Goal: Task Accomplishment & Management: Manage account settings

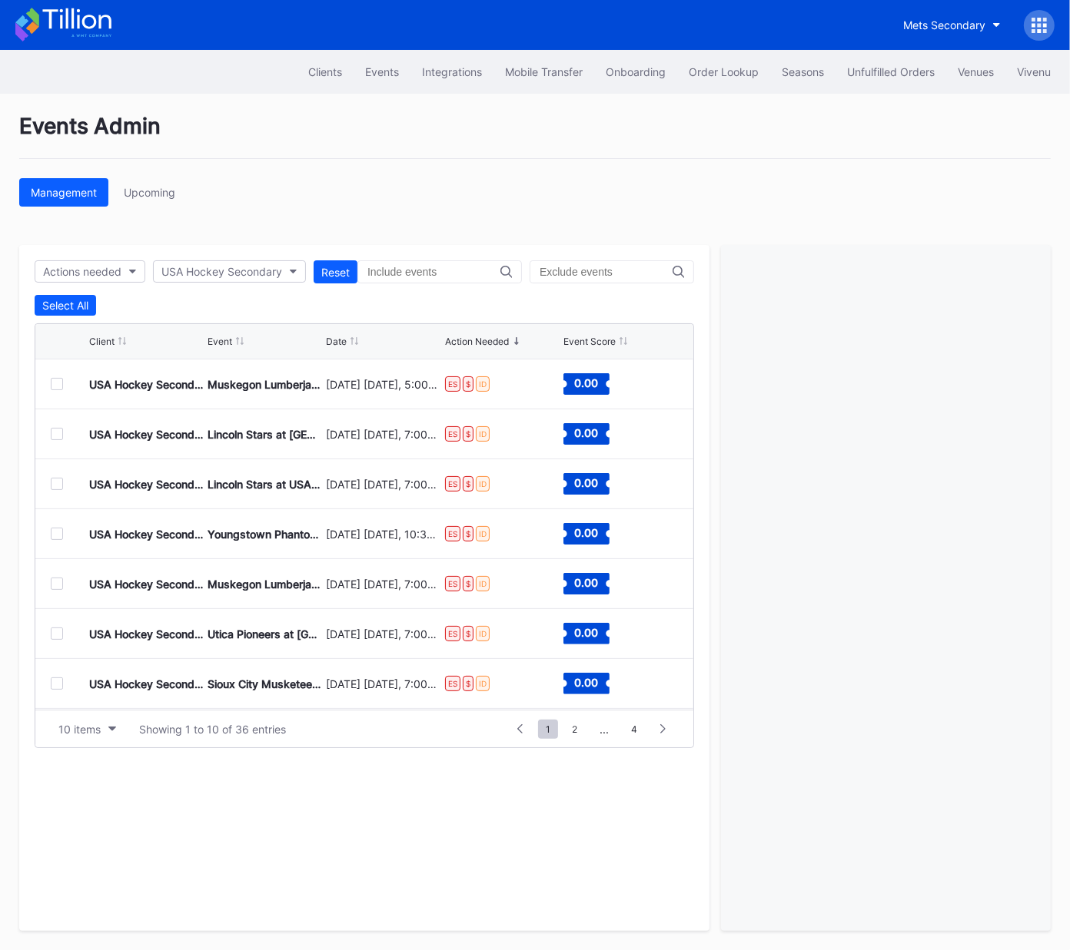
click at [55, 381] on div at bounding box center [57, 384] width 12 height 12
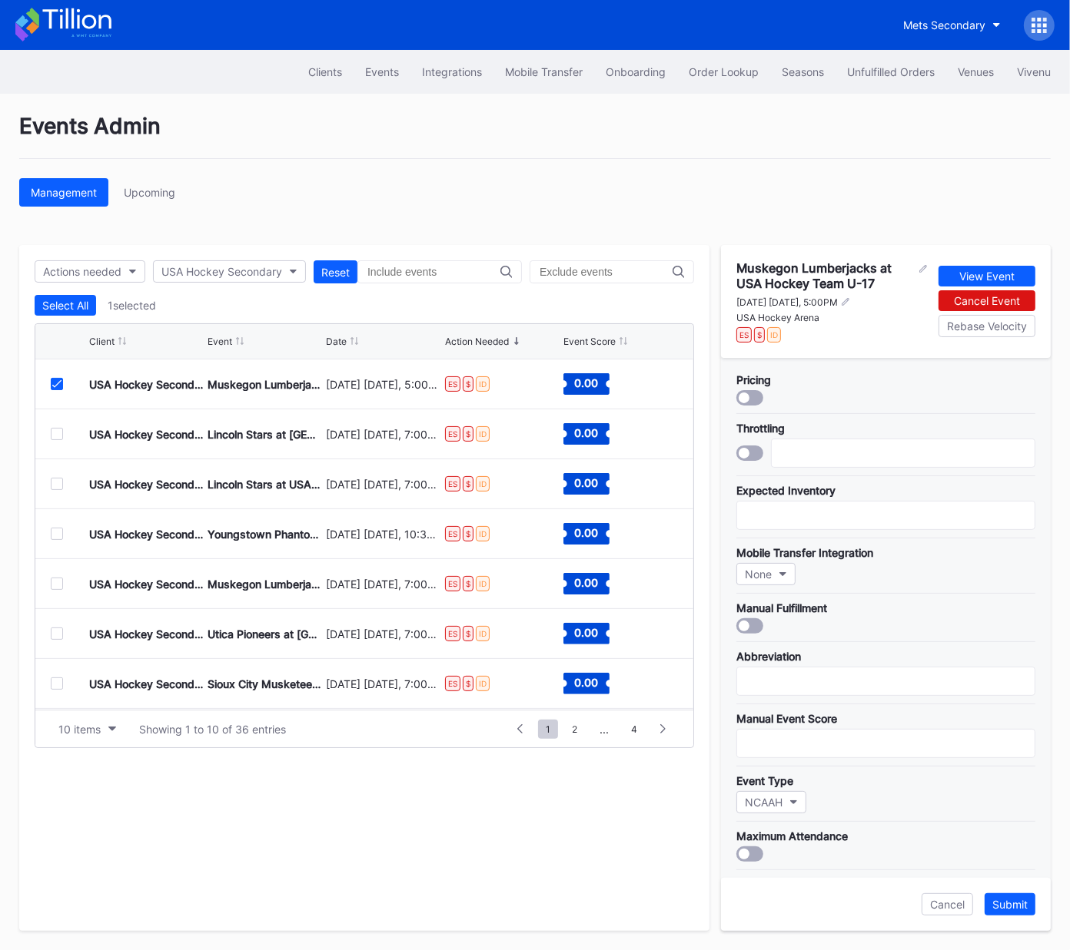
scroll to position [282, 0]
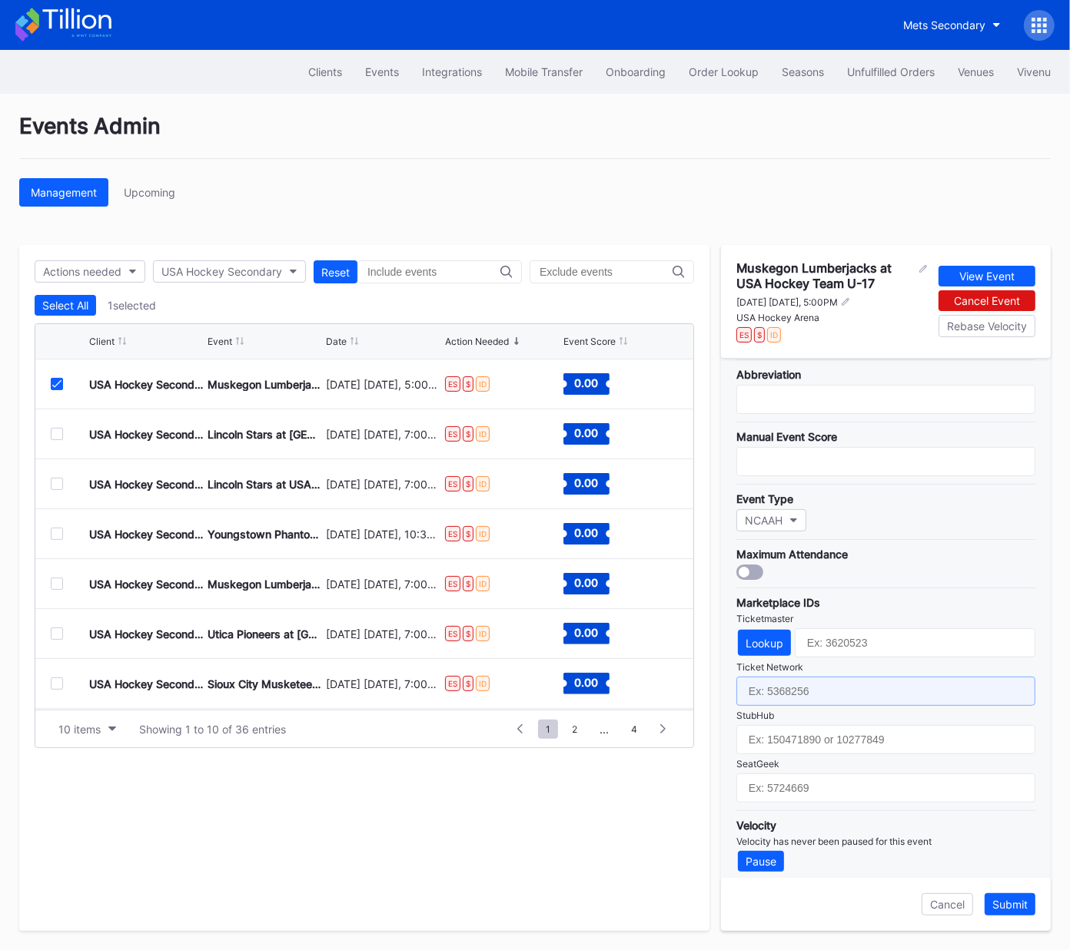
click at [811, 685] on input "text" at bounding box center [885, 691] width 299 height 29
paste input "7364794"
type input "7364794"
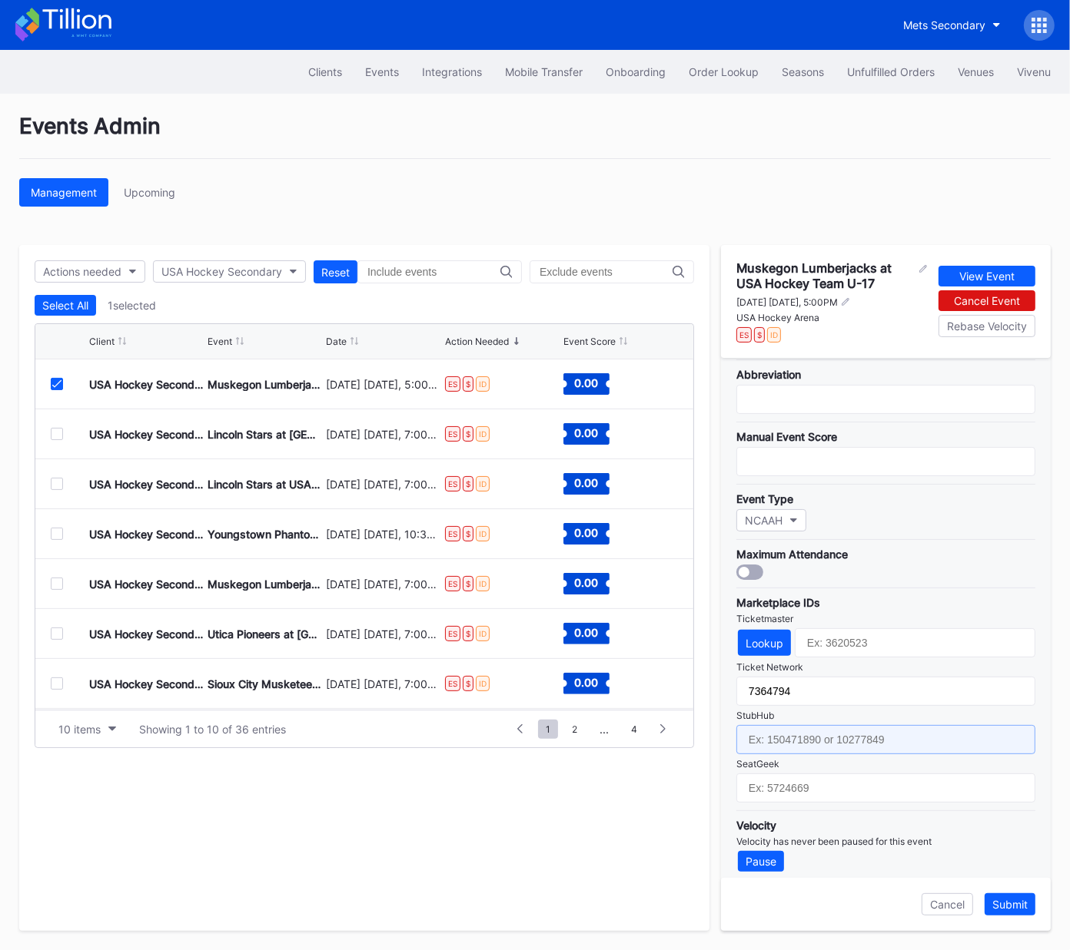
click at [811, 733] on input "text" at bounding box center [885, 739] width 299 height 29
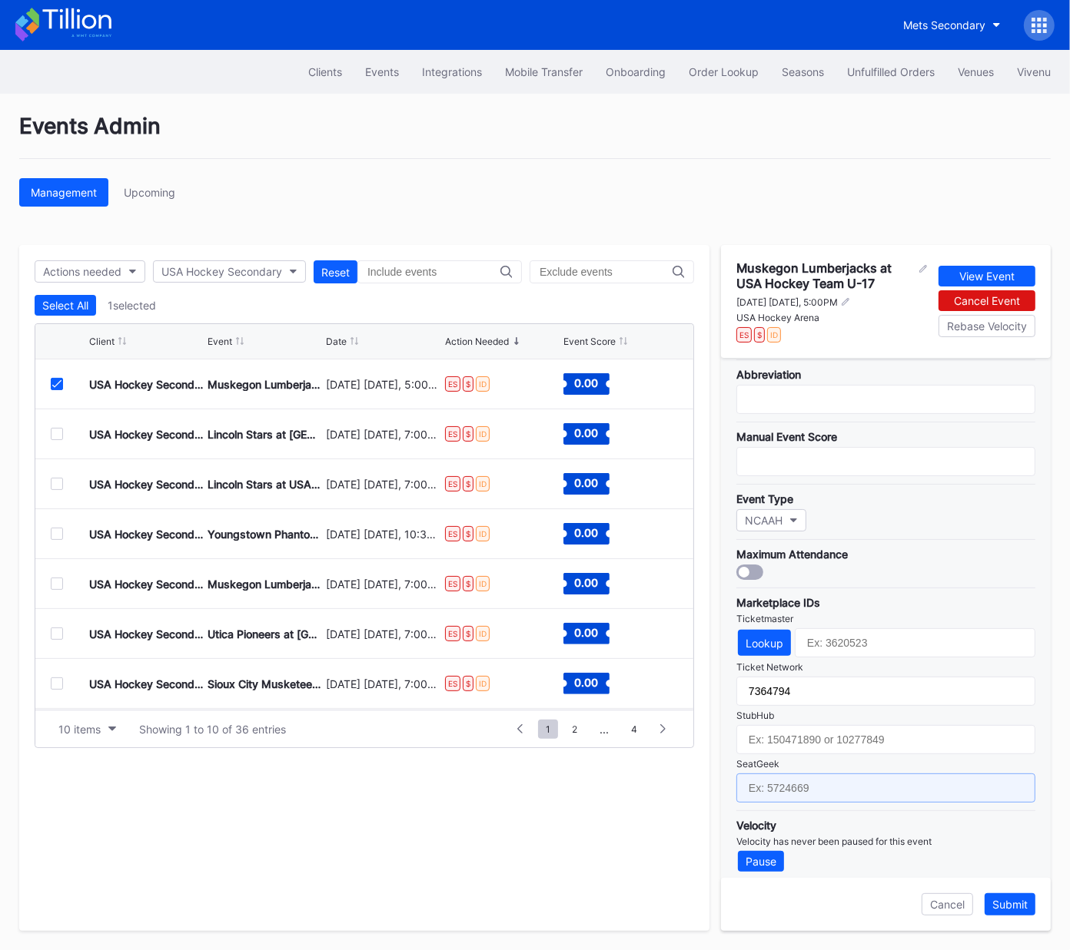
click at [788, 782] on input "text" at bounding box center [885, 788] width 299 height 29
paste input "17688710"
type input "17688710"
click at [772, 637] on div "Lookup" at bounding box center [764, 643] width 38 height 13
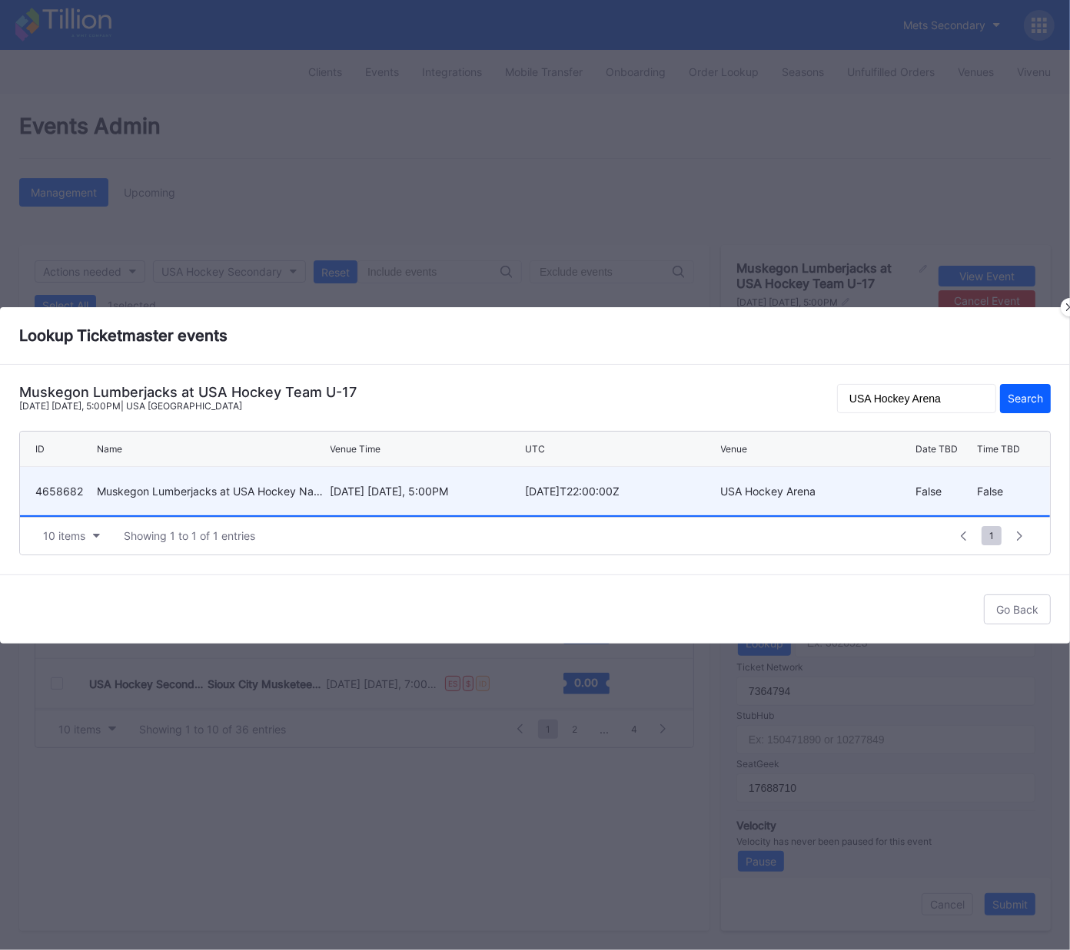
click at [409, 490] on div "November 26 Wednesday, 5:00PM" at bounding box center [425, 491] width 191 height 13
type input "4658682"
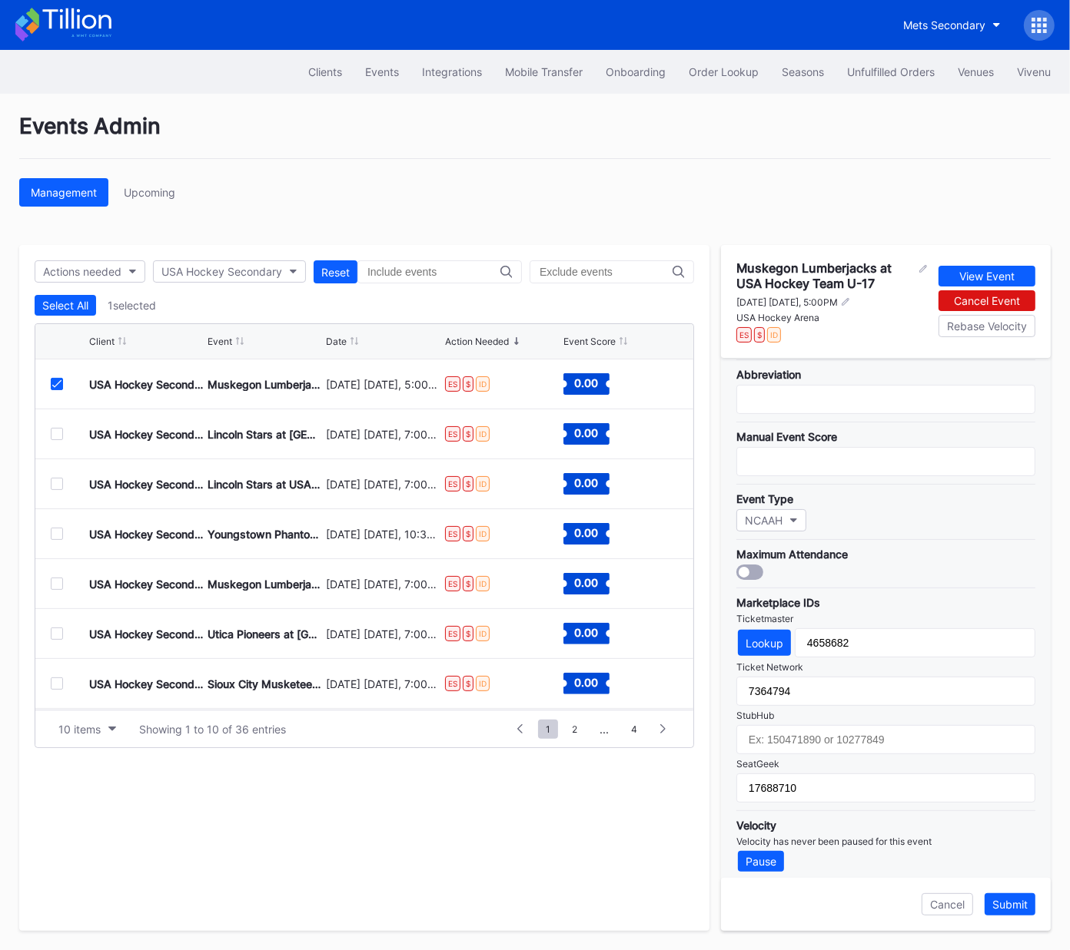
click at [1007, 901] on div "Submit" at bounding box center [1009, 904] width 35 height 13
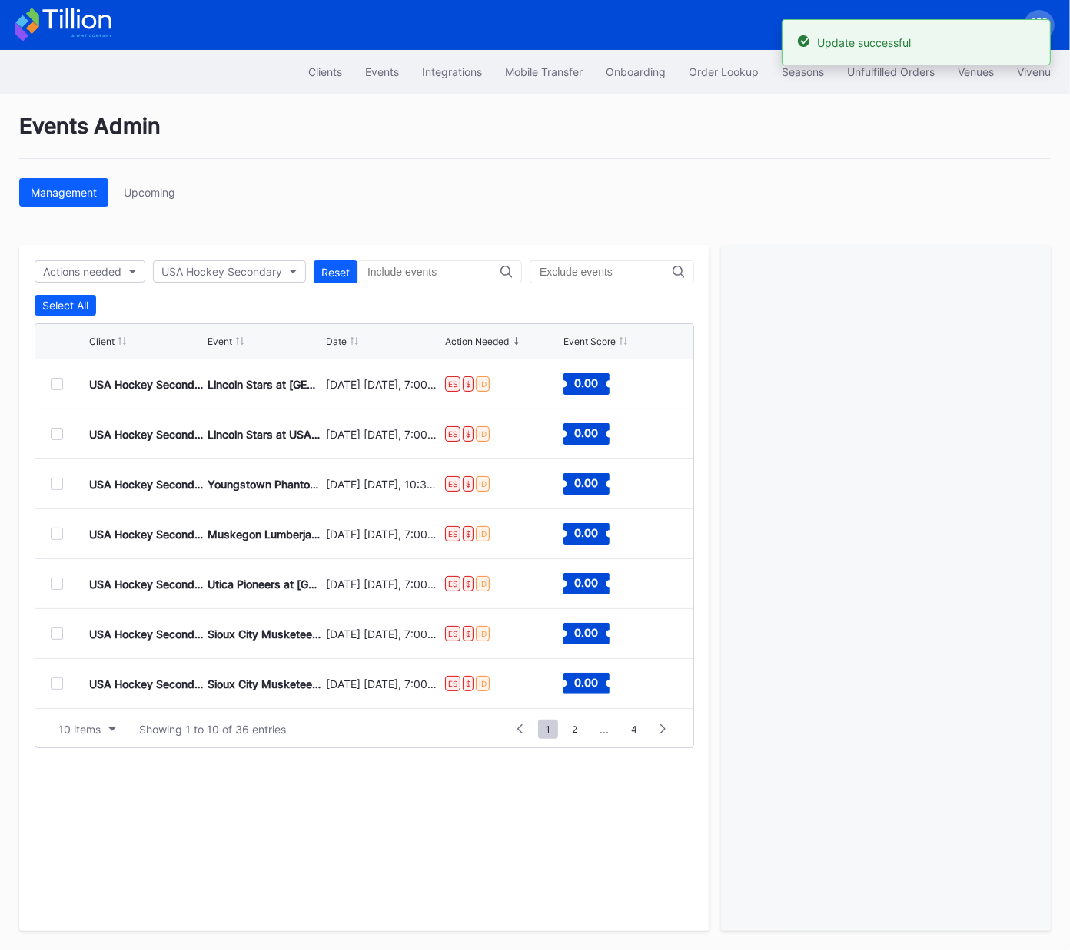
click at [57, 383] on div at bounding box center [57, 384] width 12 height 12
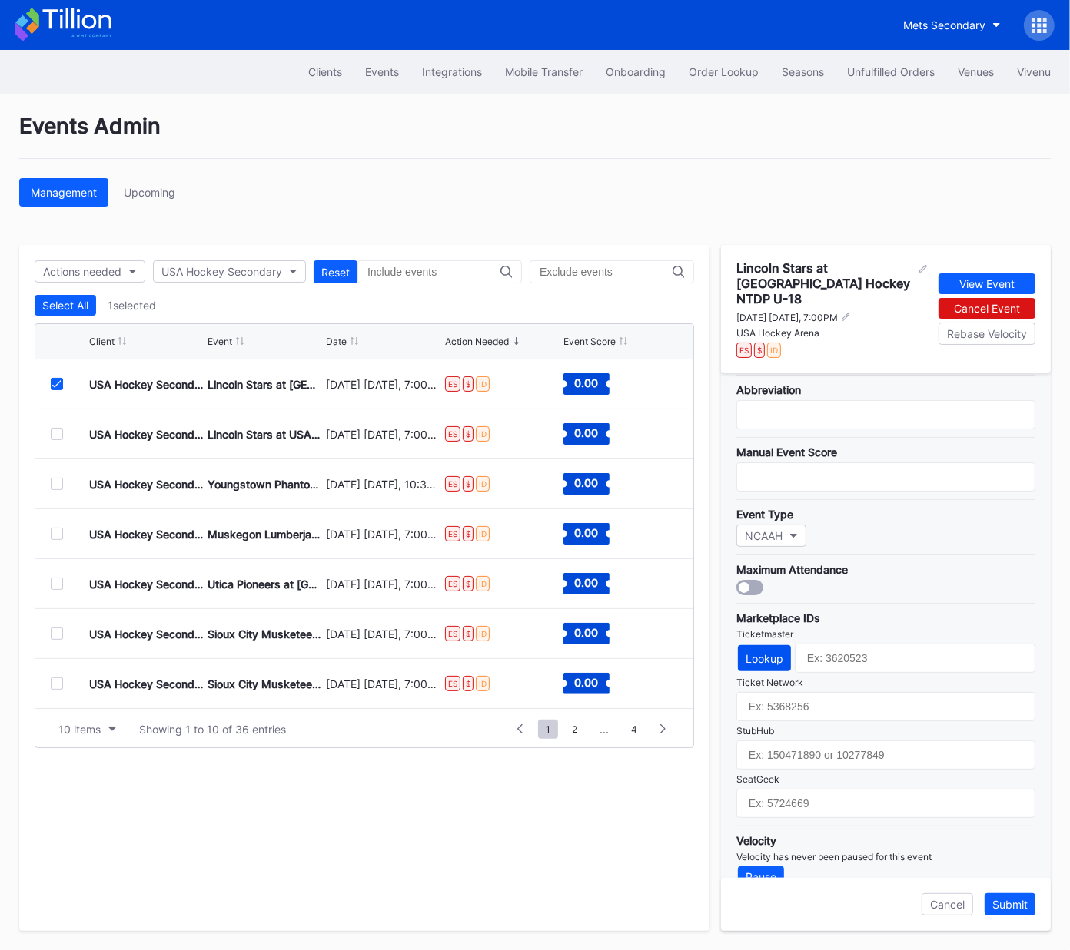
click at [759, 652] on div "Lookup" at bounding box center [764, 658] width 38 height 13
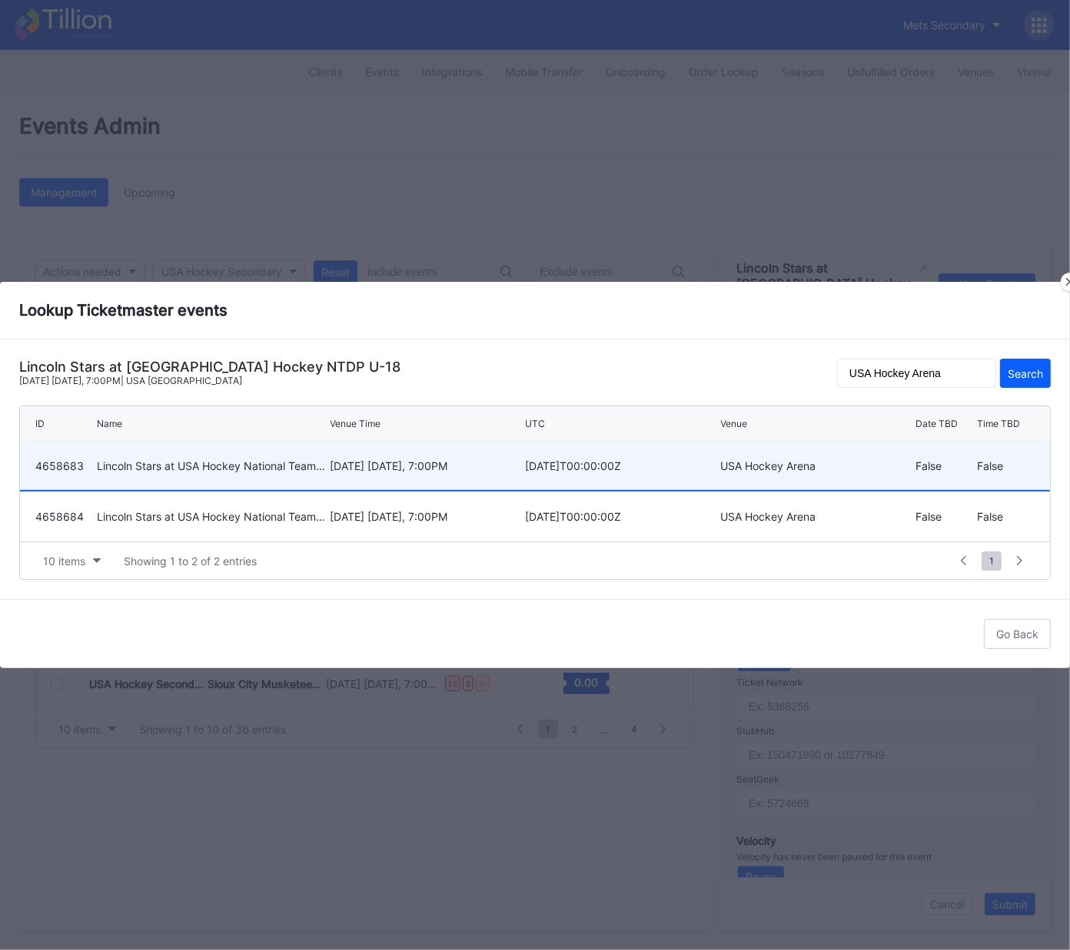
click at [436, 474] on div "December 5 Friday, 7:00PM" at bounding box center [425, 466] width 191 height 48
type input "4658683"
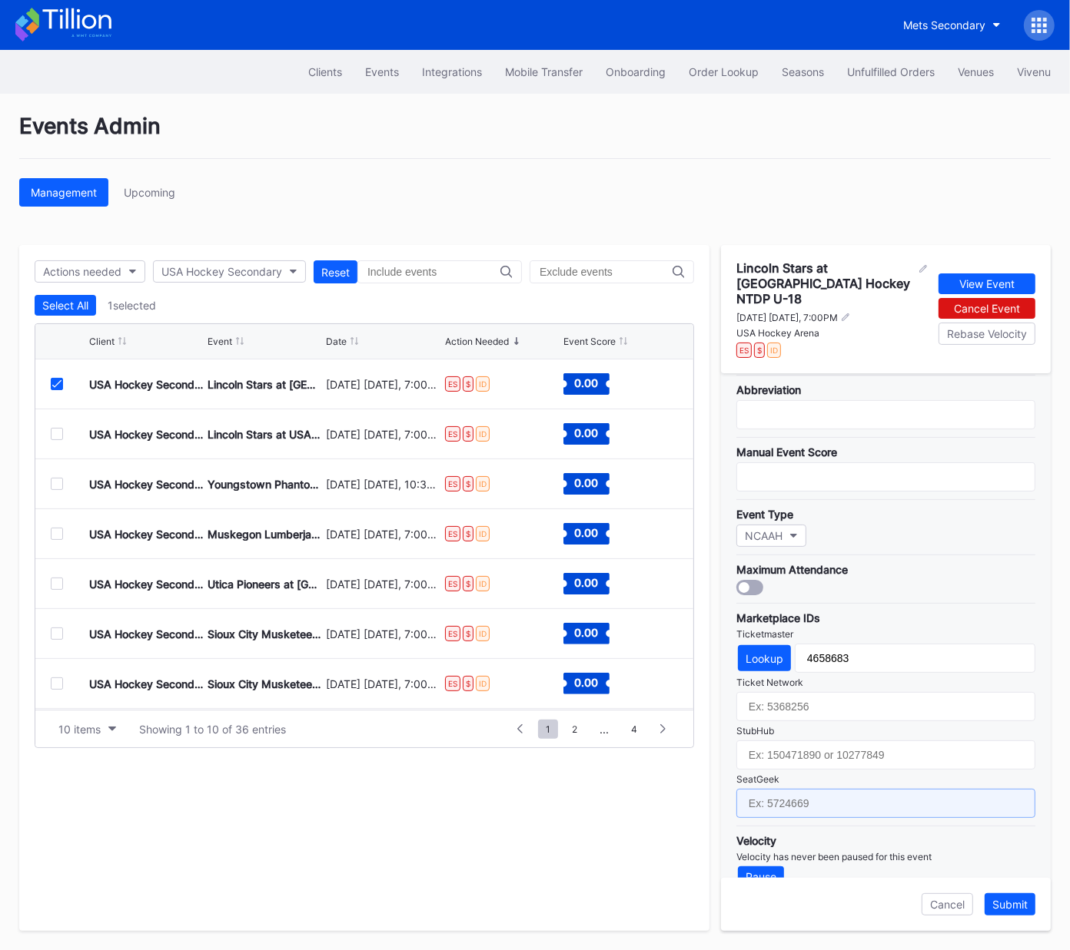
click at [828, 789] on input "text" at bounding box center [885, 803] width 299 height 29
paste input "17688705"
type input "17688705"
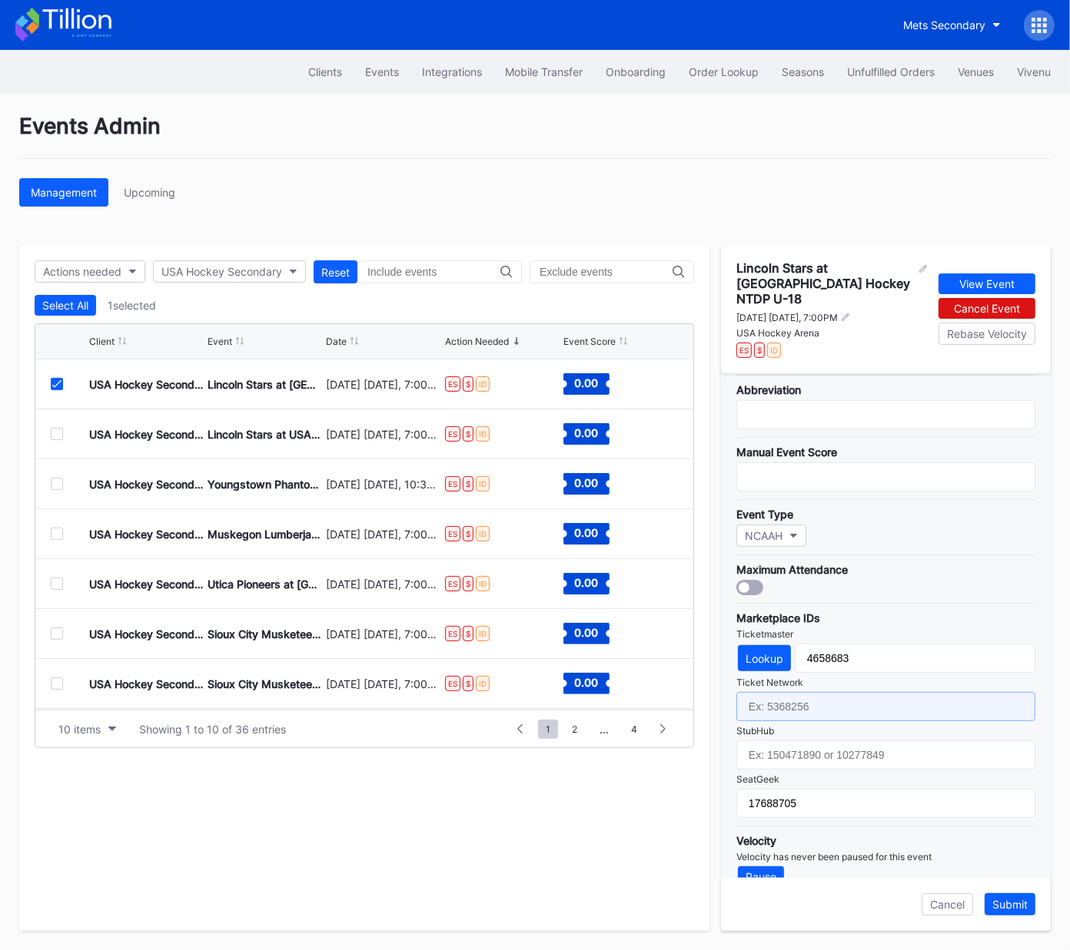
drag, startPoint x: 821, startPoint y: 675, endPoint x: 1050, endPoint y: 446, distance: 323.3
click at [821, 692] on input "text" at bounding box center [885, 706] width 299 height 29
click at [837, 692] on input "text" at bounding box center [885, 706] width 299 height 29
paste input "7364796"
type input "7364796"
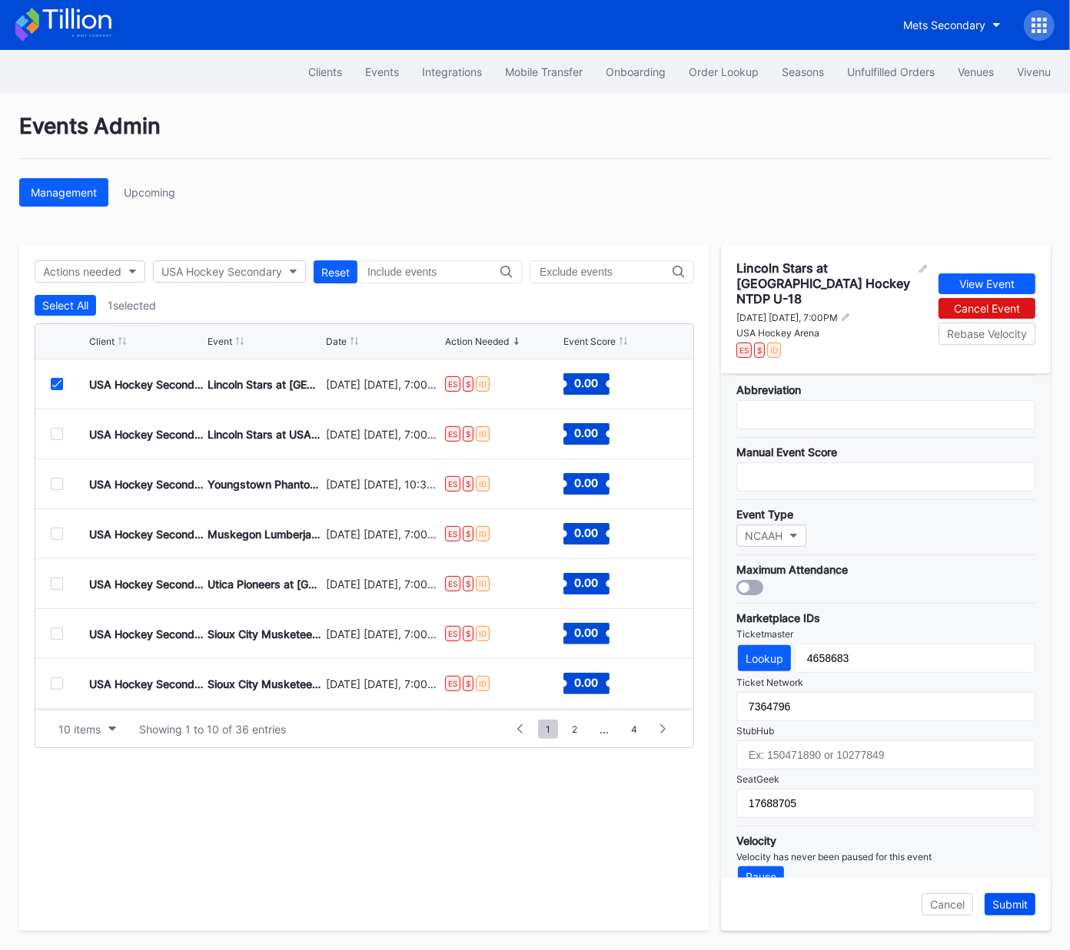
click at [1007, 902] on div "Submit" at bounding box center [1009, 904] width 35 height 13
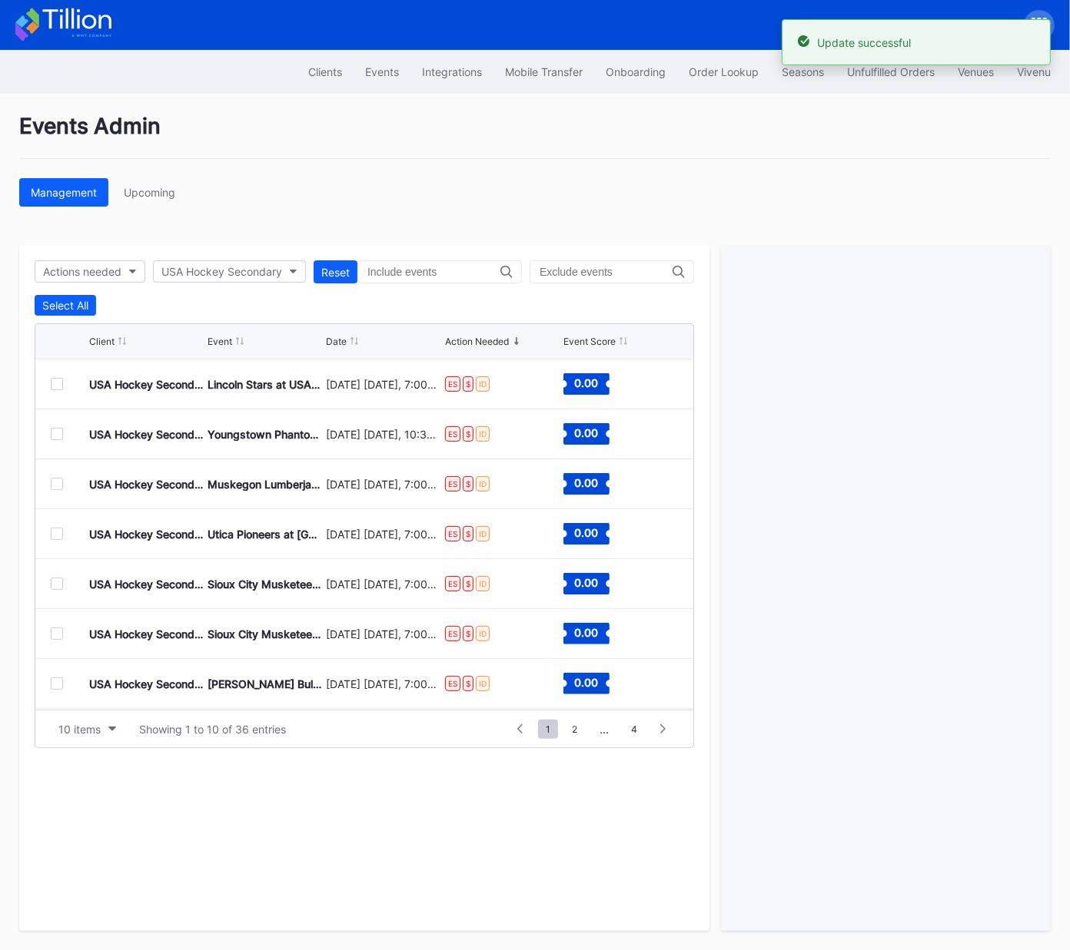
click at [56, 381] on div at bounding box center [57, 384] width 12 height 12
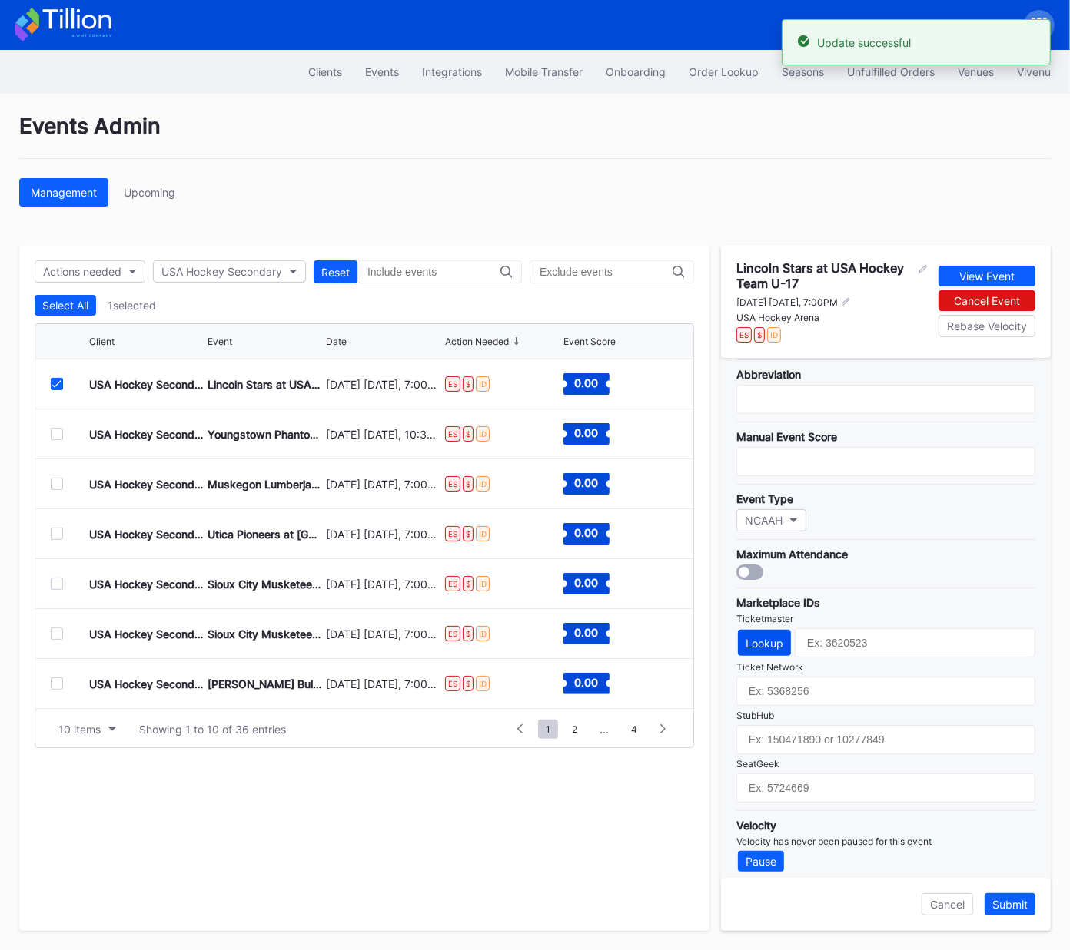
click at [758, 640] on div "Lookup" at bounding box center [764, 643] width 38 height 13
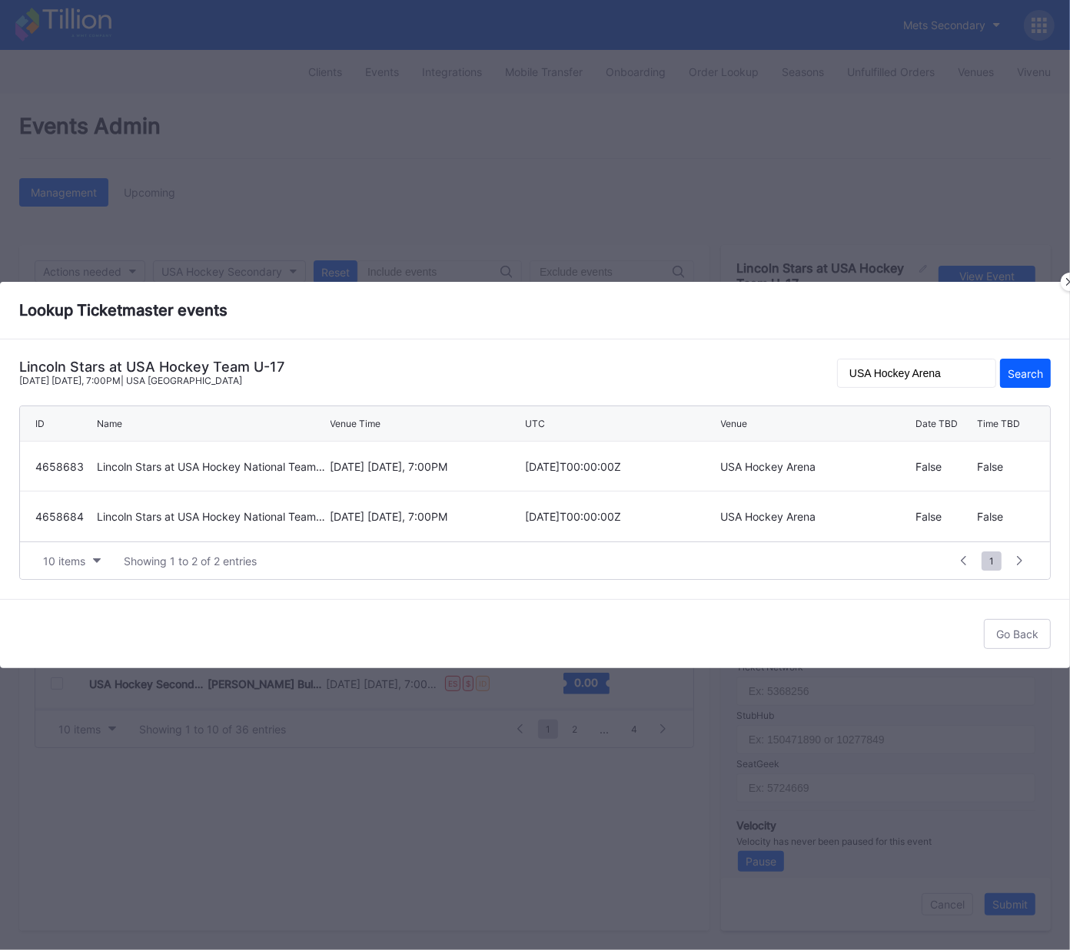
click at [370, 518] on div "December 6 Saturday, 7:00PM" at bounding box center [425, 516] width 191 height 13
type input "4658684"
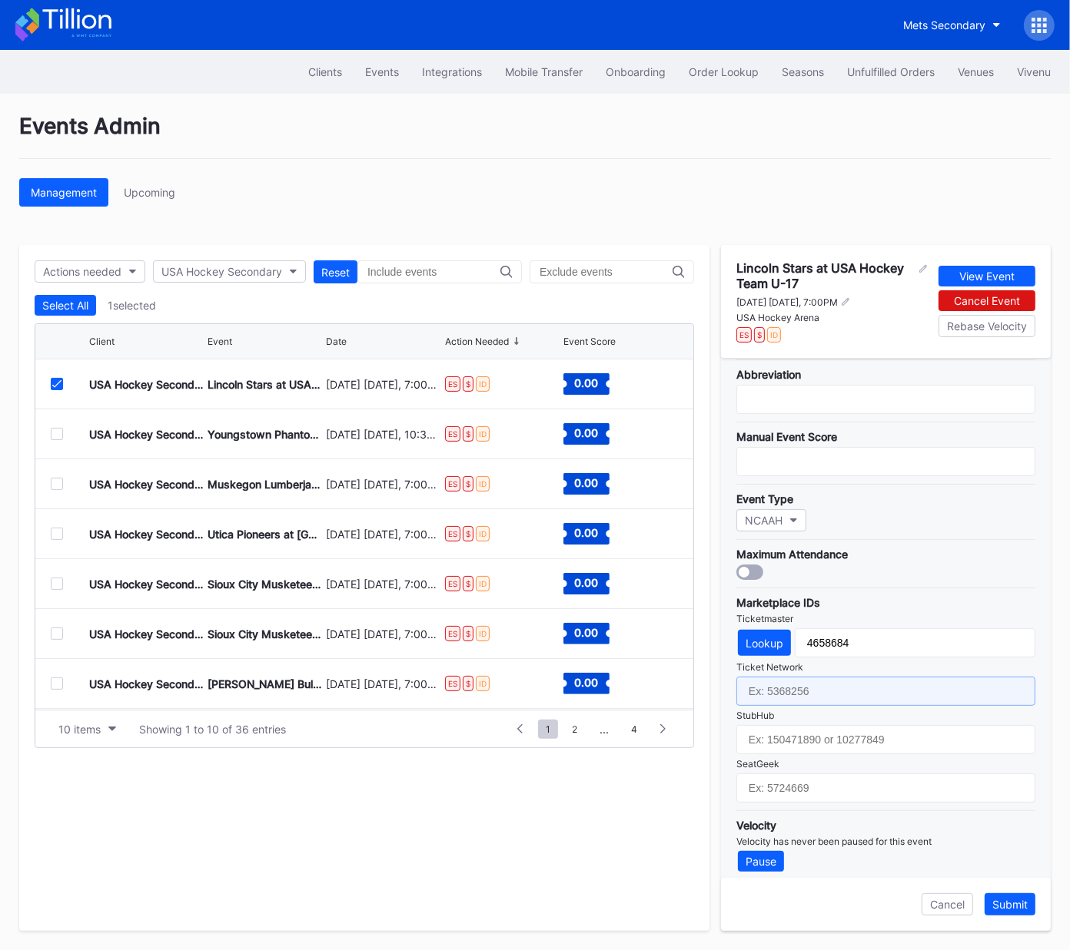
drag, startPoint x: 819, startPoint y: 680, endPoint x: 818, endPoint y: 725, distance: 44.6
click at [819, 680] on input "text" at bounding box center [885, 691] width 299 height 29
paste input "7364797"
type input "7364797"
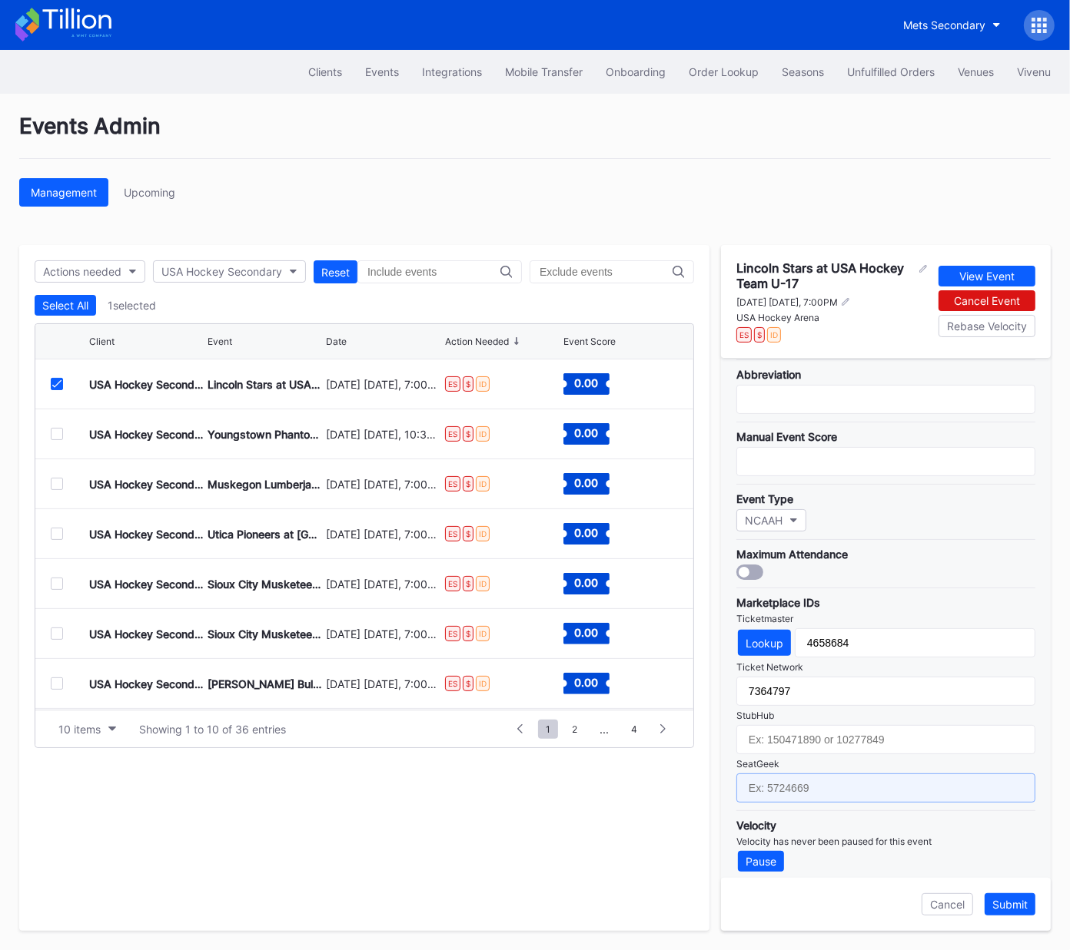
drag, startPoint x: 818, startPoint y: 771, endPoint x: 1047, endPoint y: 544, distance: 322.2
click at [818, 774] on input "text" at bounding box center [885, 788] width 299 height 29
paste input "17688706"
type input "17688706"
click at [1012, 901] on div "Submit" at bounding box center [1009, 904] width 35 height 13
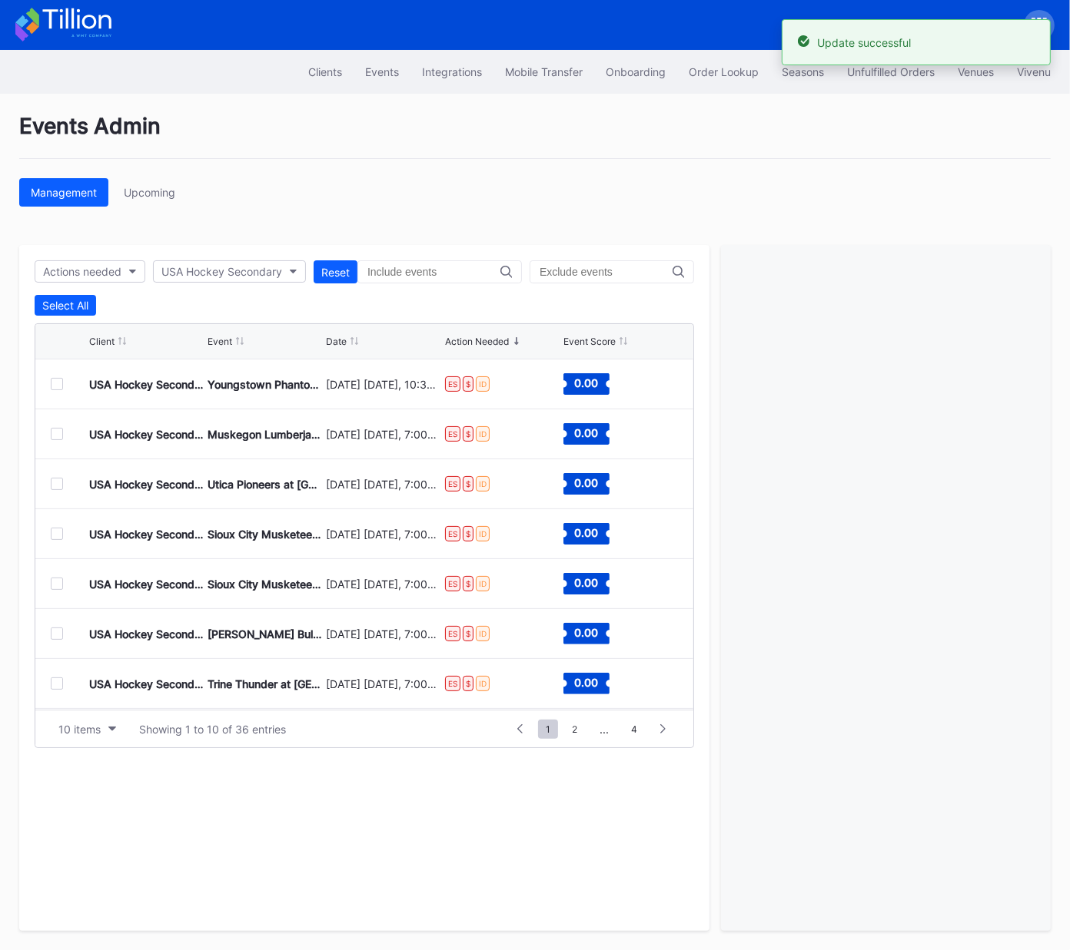
click at [55, 386] on div at bounding box center [57, 384] width 12 height 12
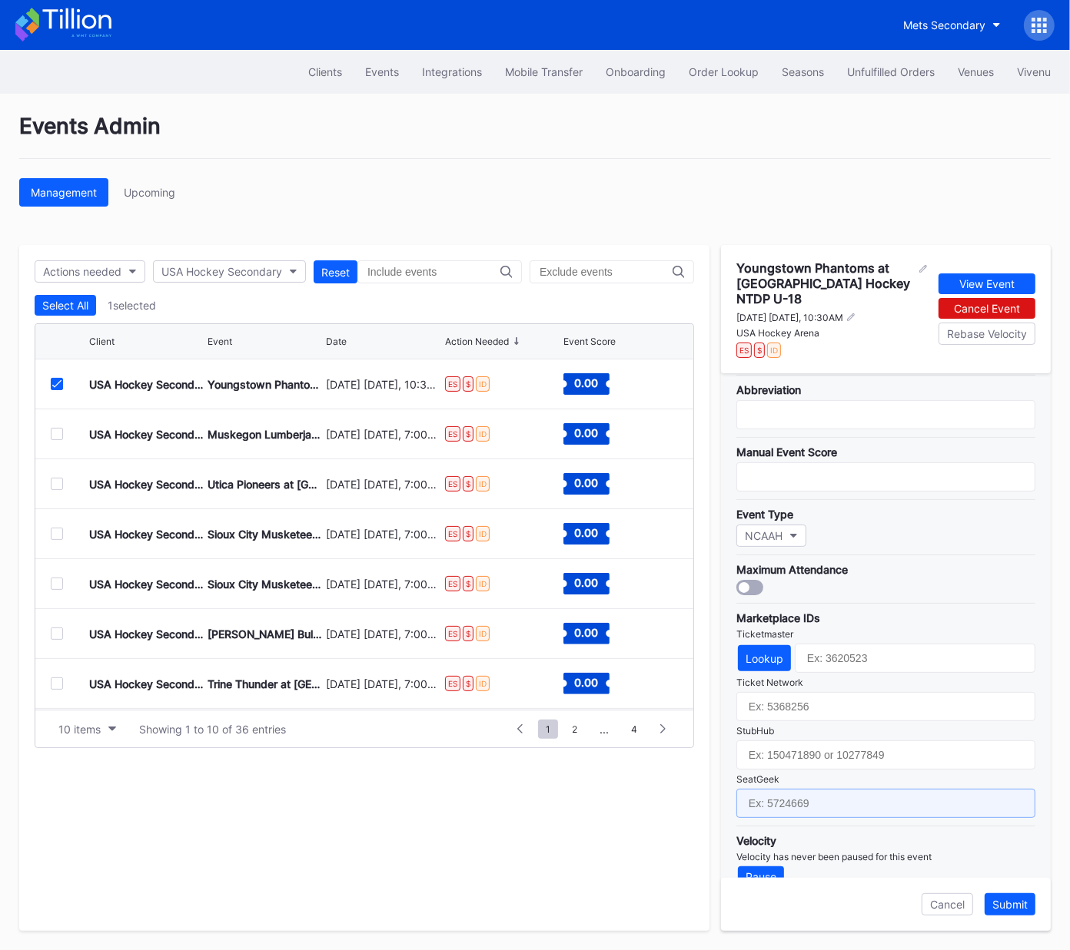
click at [834, 789] on input "text" at bounding box center [885, 803] width 299 height 29
paste input "17688709"
type input "17688709"
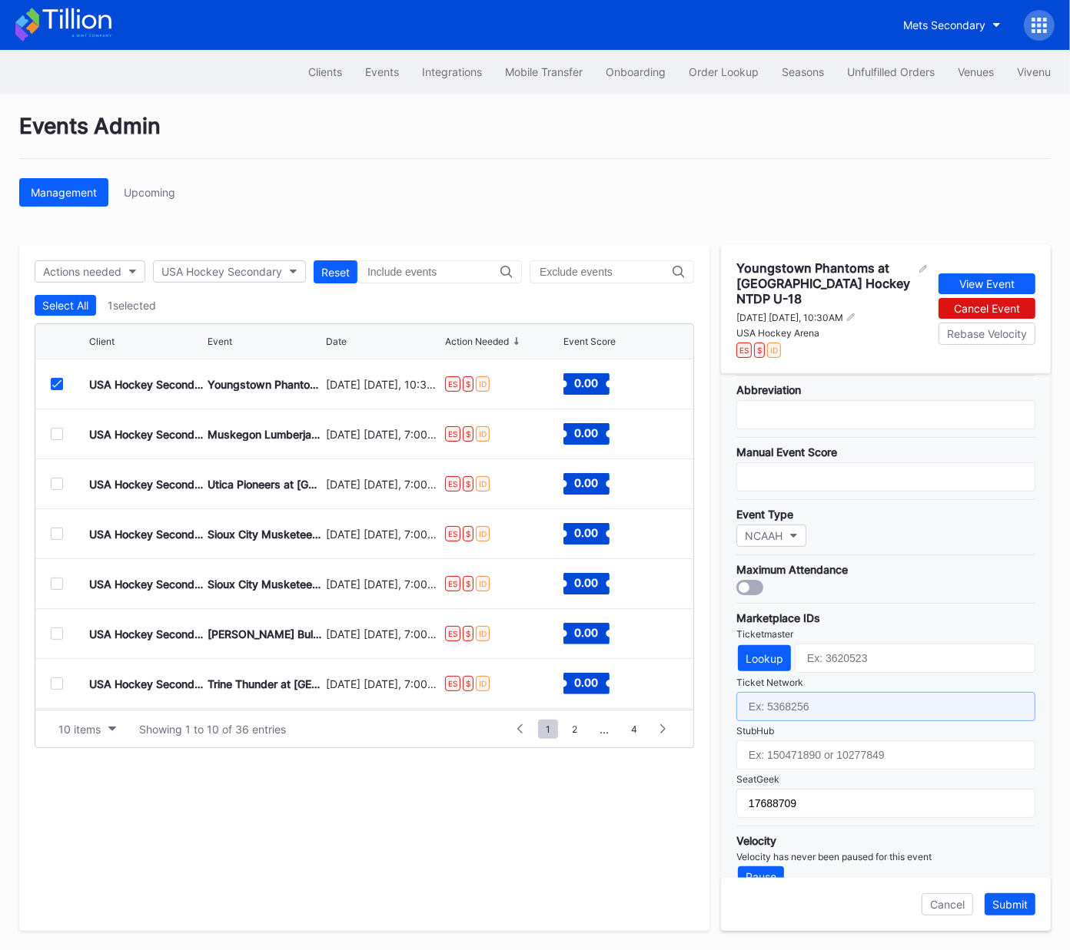
click at [828, 692] on input "text" at bounding box center [885, 706] width 299 height 29
click at [810, 692] on input "text" at bounding box center [885, 706] width 299 height 29
paste input "7364801"
type input "7364801"
click at [775, 652] on div "Lookup" at bounding box center [764, 658] width 38 height 13
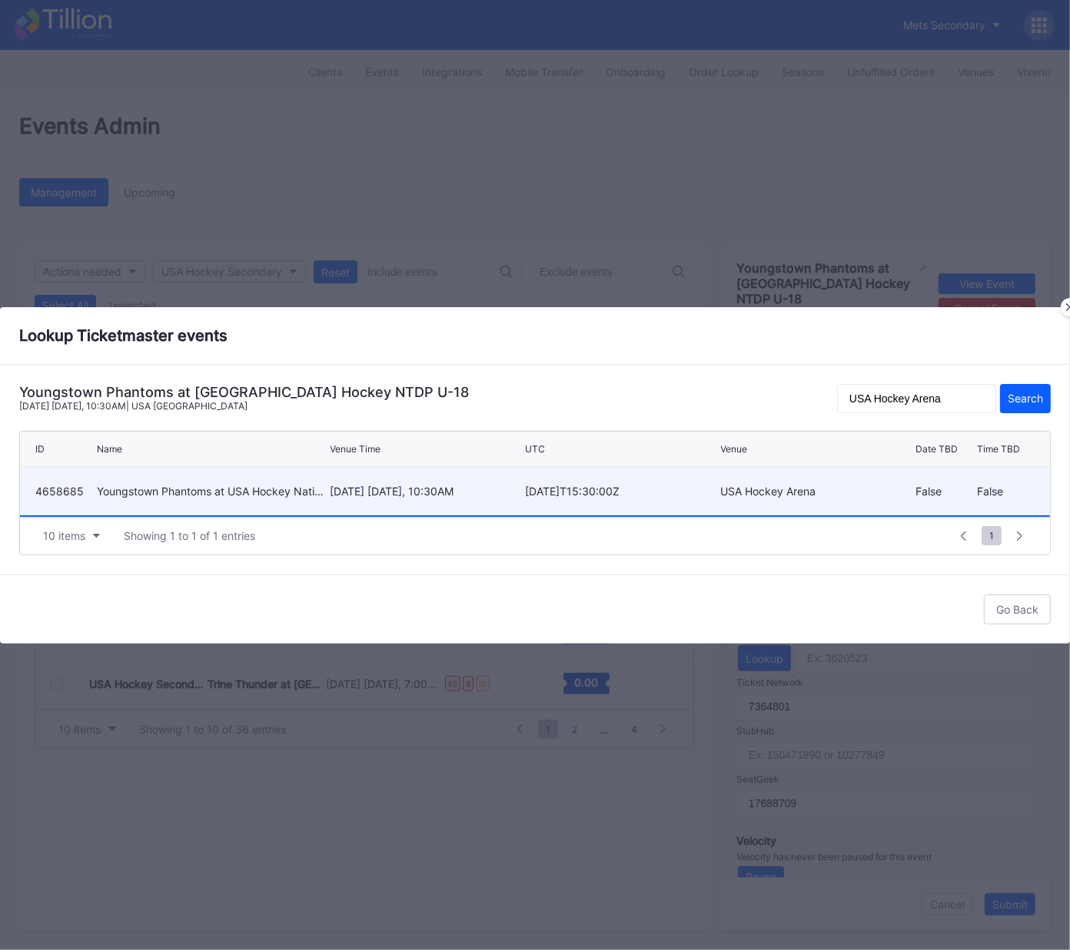
click at [396, 489] on div "December 10 Wednesday, 10:30AM" at bounding box center [425, 491] width 191 height 13
type input "4658685"
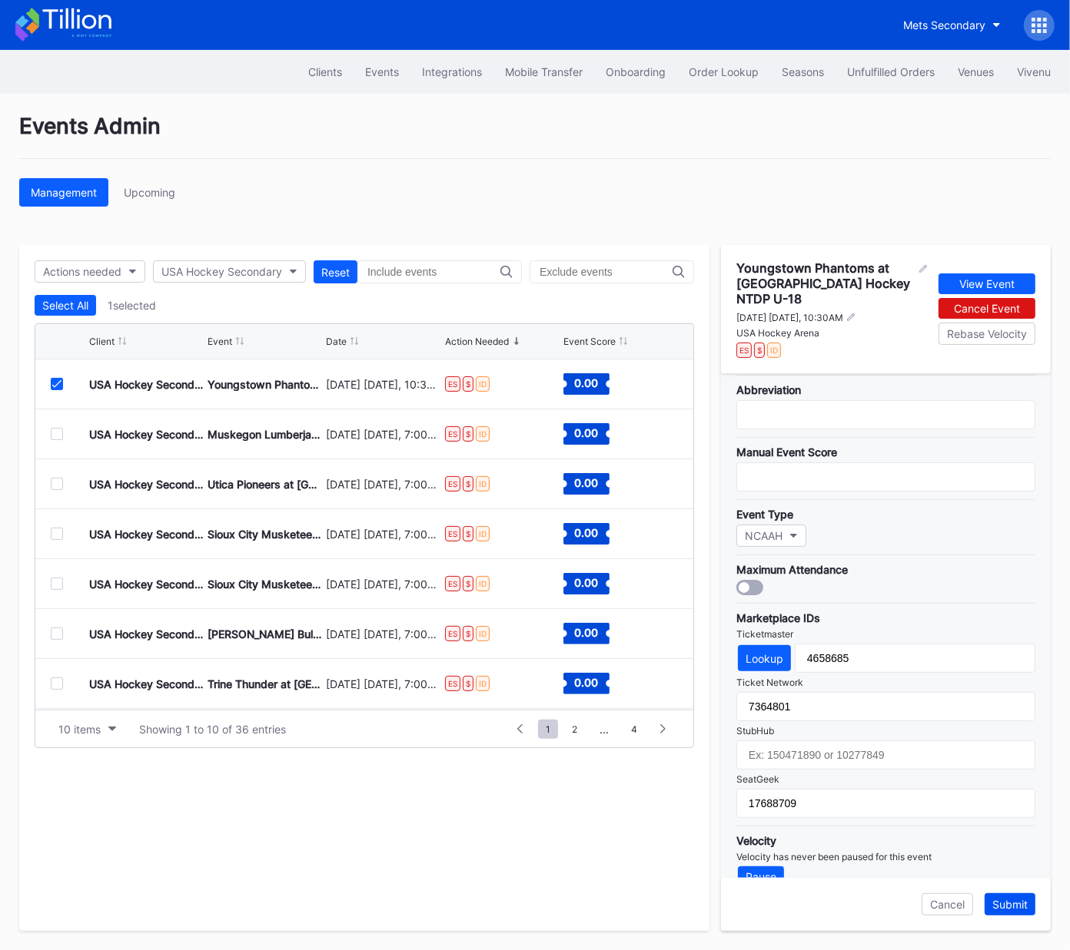
click at [1007, 907] on div "Submit" at bounding box center [1009, 904] width 35 height 13
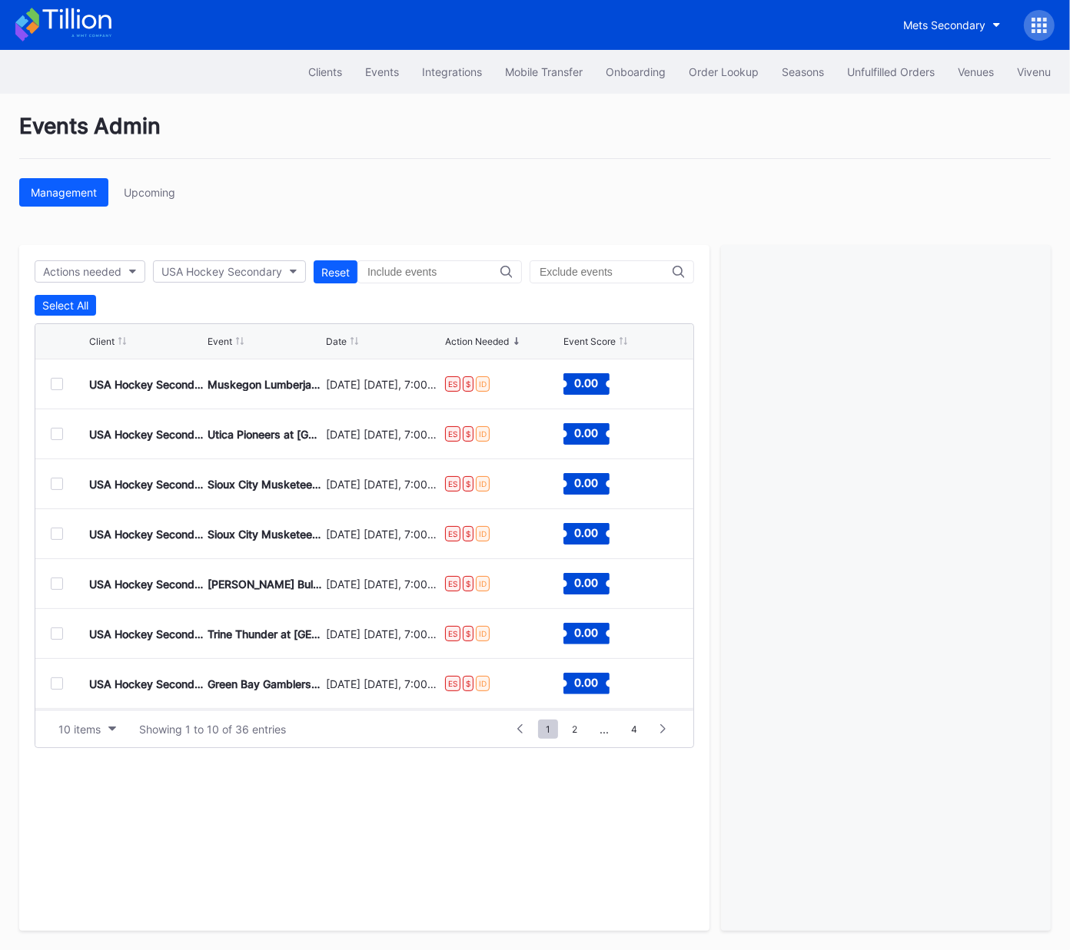
click at [61, 383] on div at bounding box center [57, 384] width 12 height 12
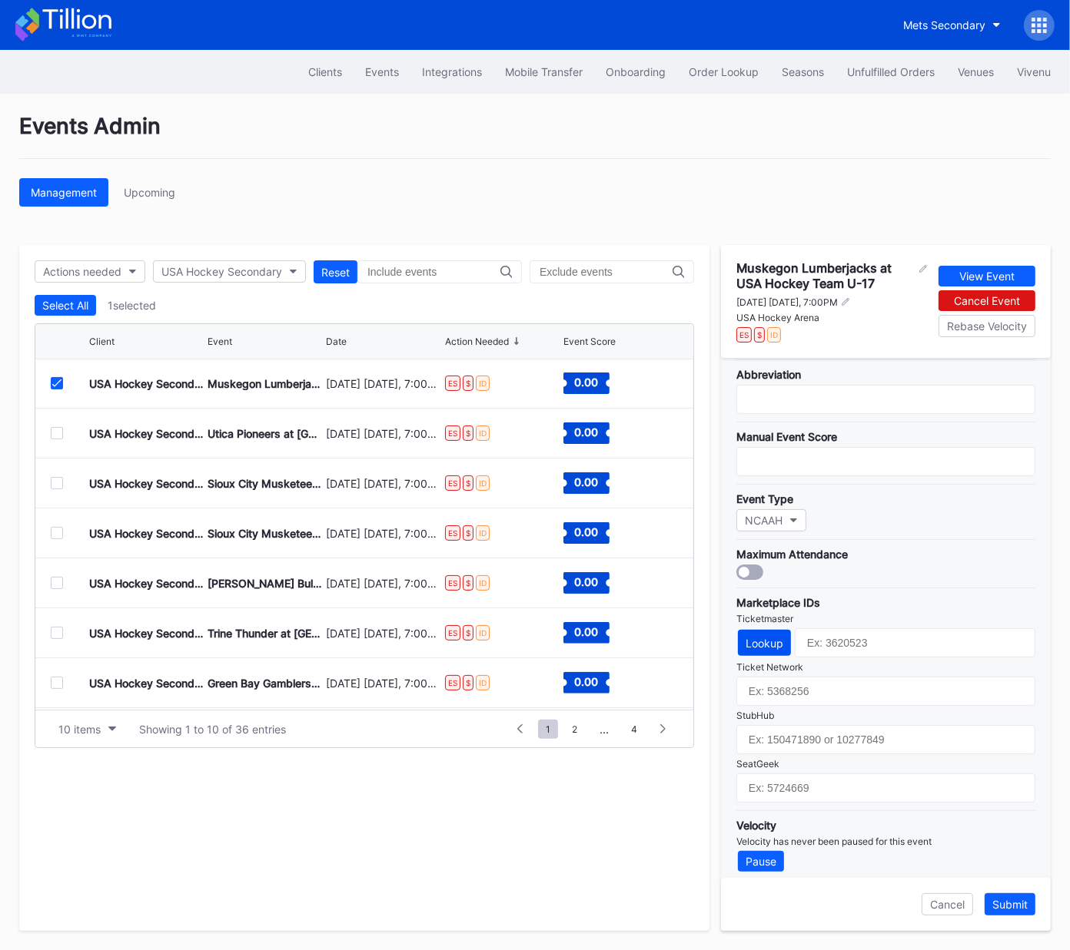
click at [787, 635] on button "Lookup" at bounding box center [764, 643] width 53 height 26
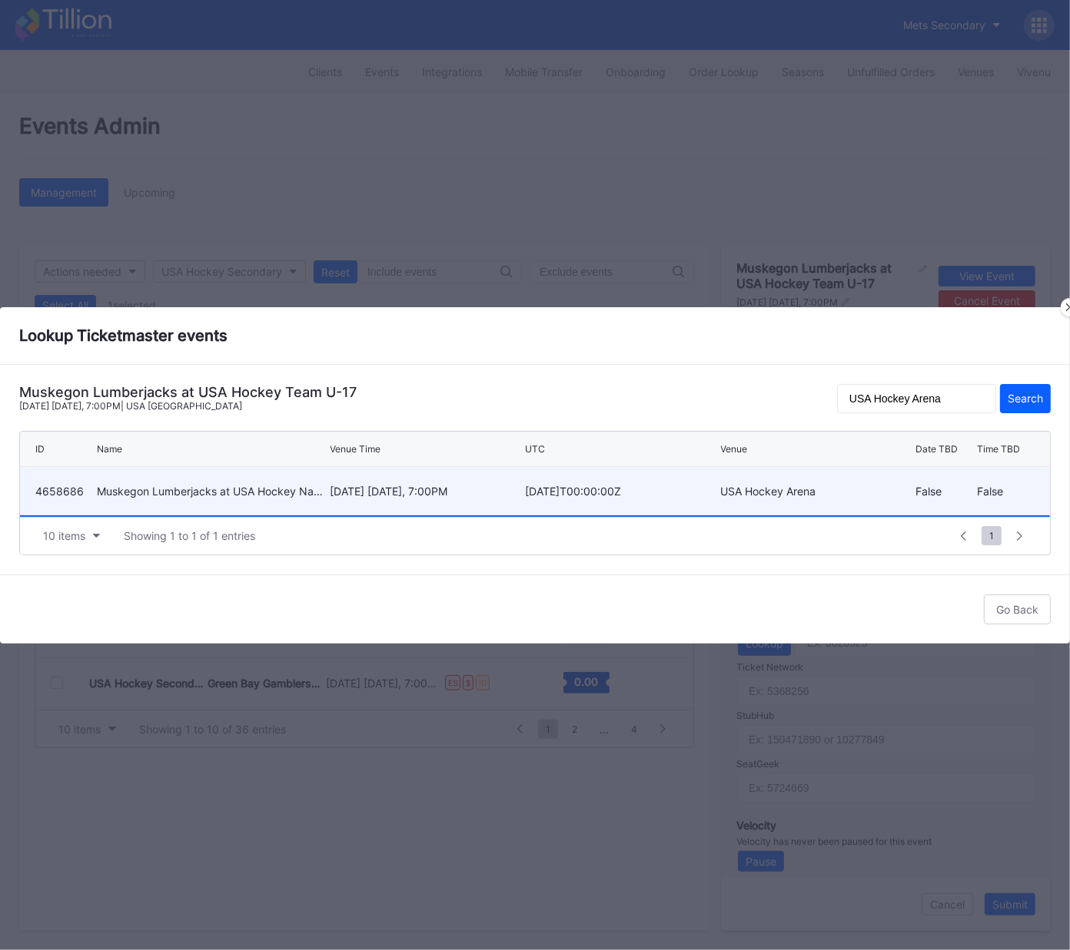
click at [426, 483] on div "December 27 Saturday, 7:00PM" at bounding box center [425, 491] width 191 height 48
type input "4658686"
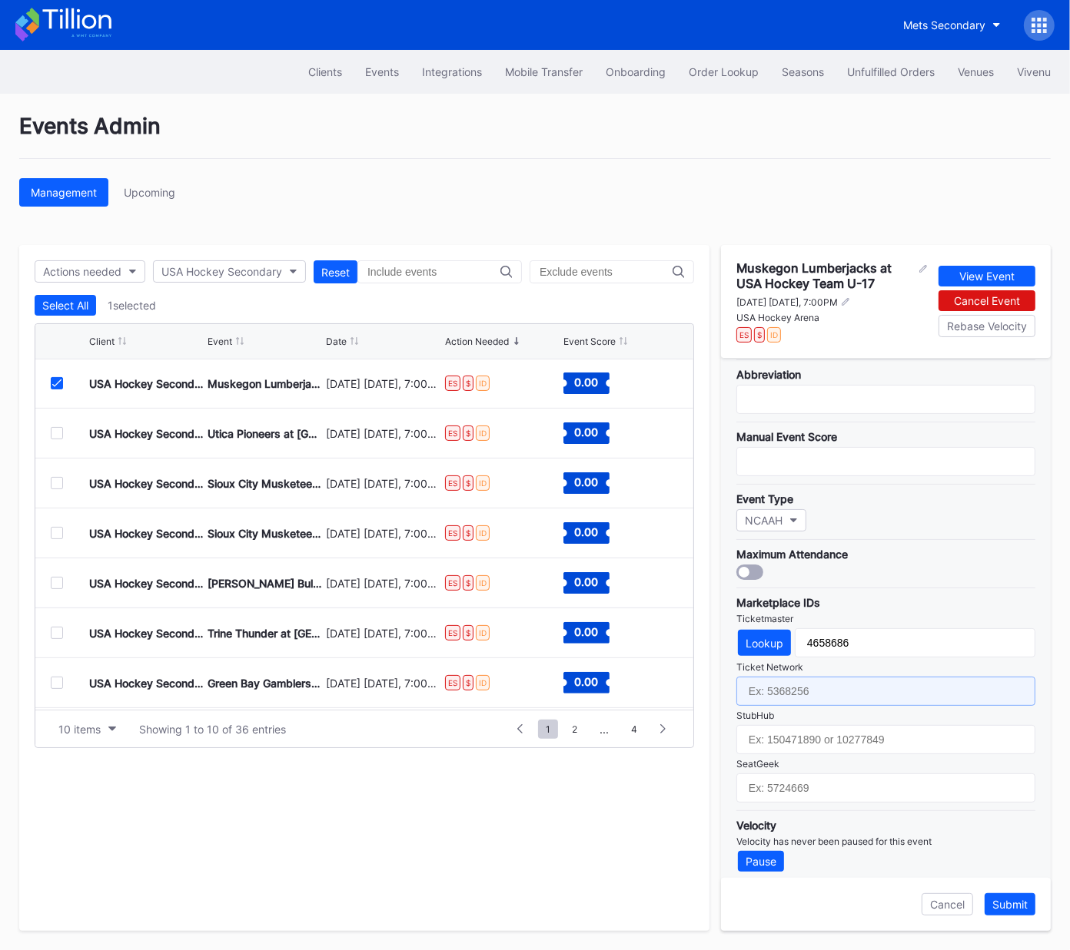
drag, startPoint x: 870, startPoint y: 695, endPoint x: 871, endPoint y: 718, distance: 23.1
click at [870, 695] on input "text" at bounding box center [885, 691] width 299 height 29
paste input "7364804"
type input "7364804"
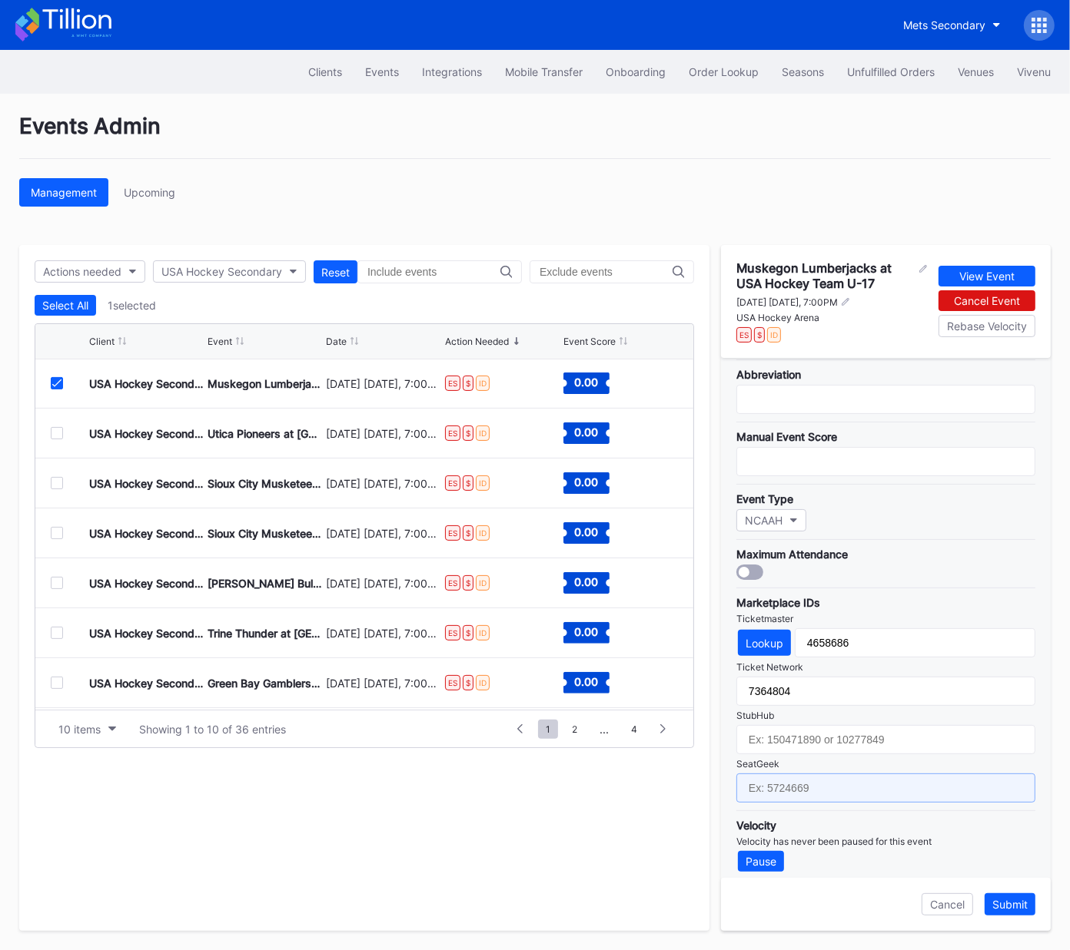
click at [885, 781] on input "text" at bounding box center [885, 788] width 299 height 29
click at [800, 779] on input "text" at bounding box center [885, 788] width 299 height 29
paste input "17688906"
type input "17688906"
click at [1007, 905] on div "Submit" at bounding box center [1009, 904] width 35 height 13
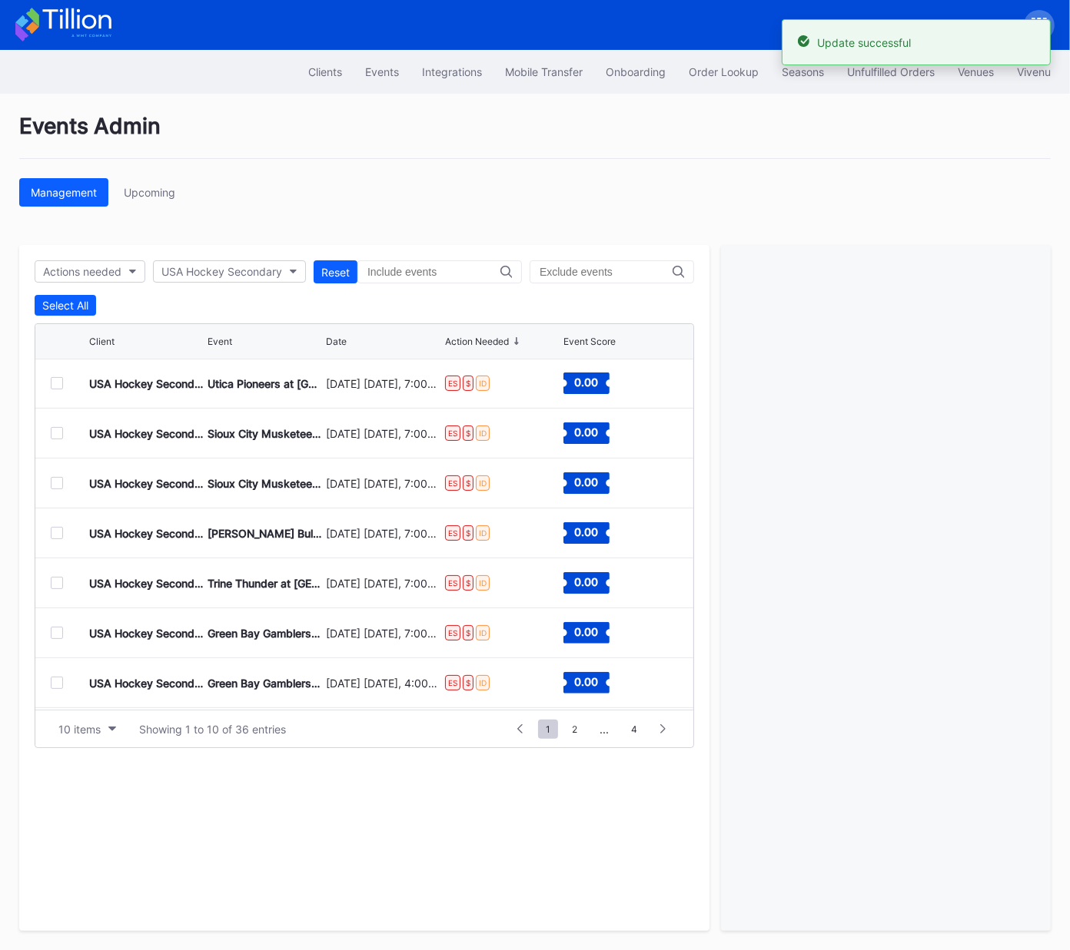
scroll to position [0, 0]
click at [57, 384] on div at bounding box center [57, 384] width 12 height 12
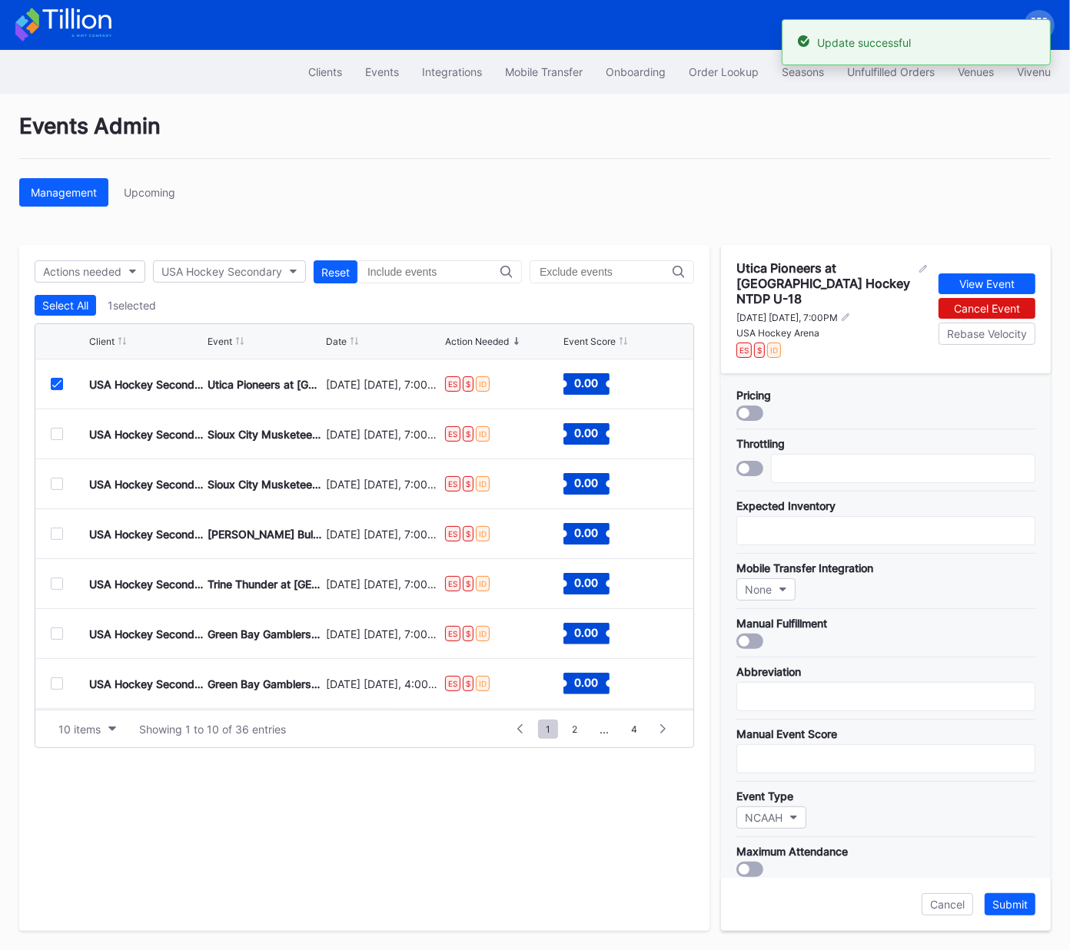
scroll to position [282, 0]
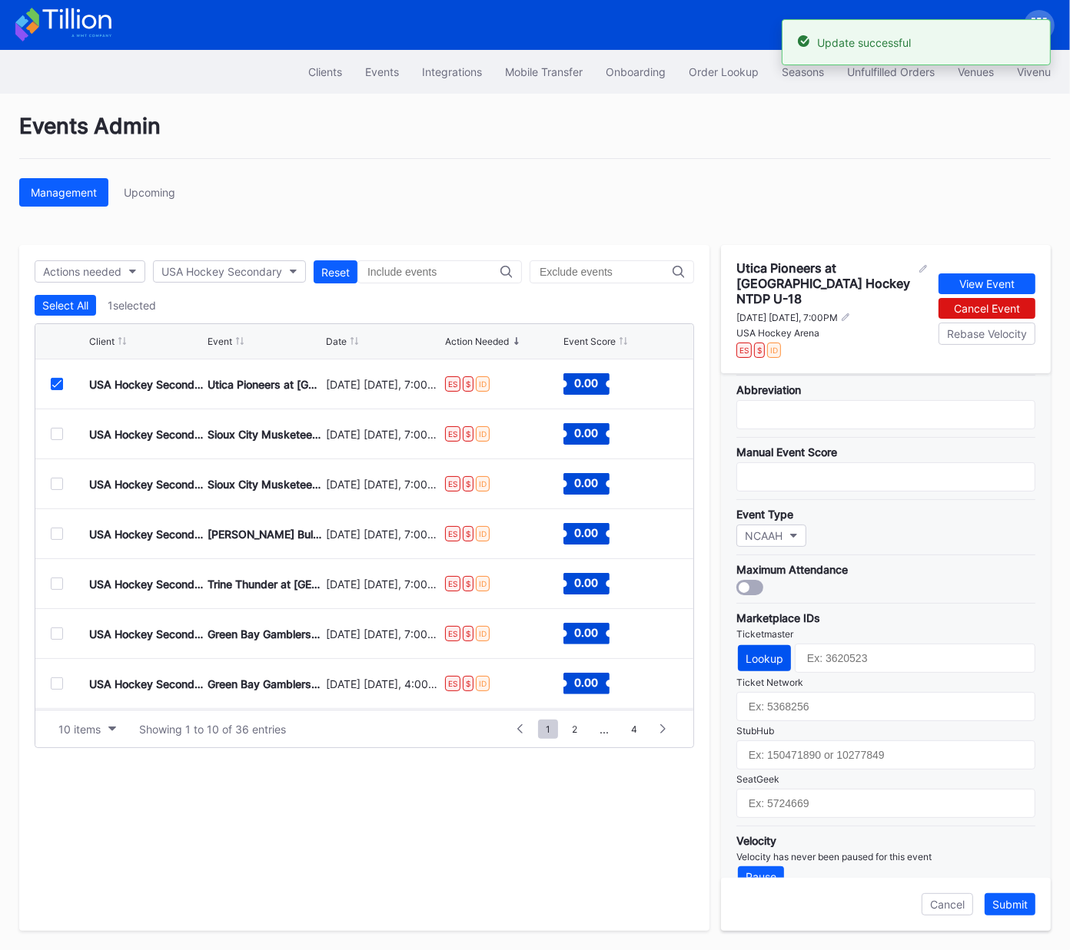
click at [766, 652] on div "Lookup" at bounding box center [764, 658] width 38 height 13
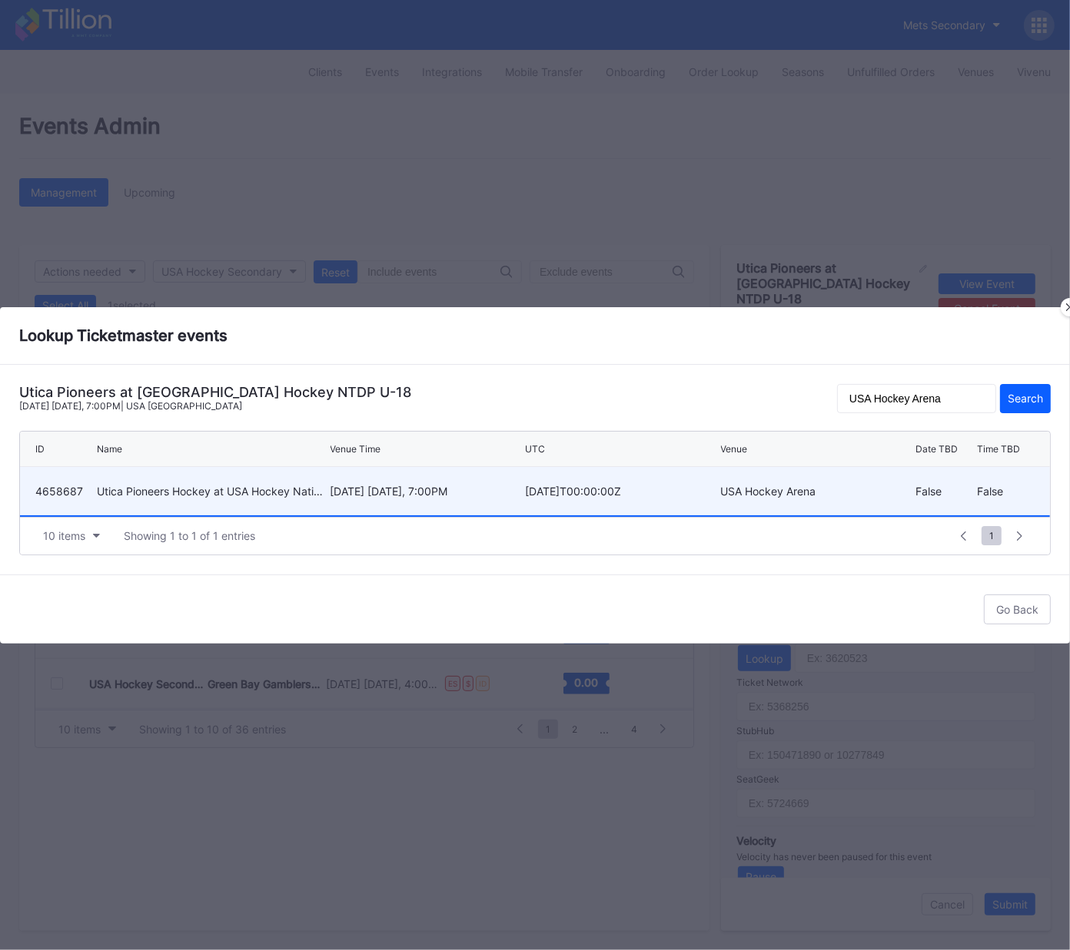
click at [423, 489] on div "December 30 Tuesday, 7:00PM" at bounding box center [425, 491] width 191 height 13
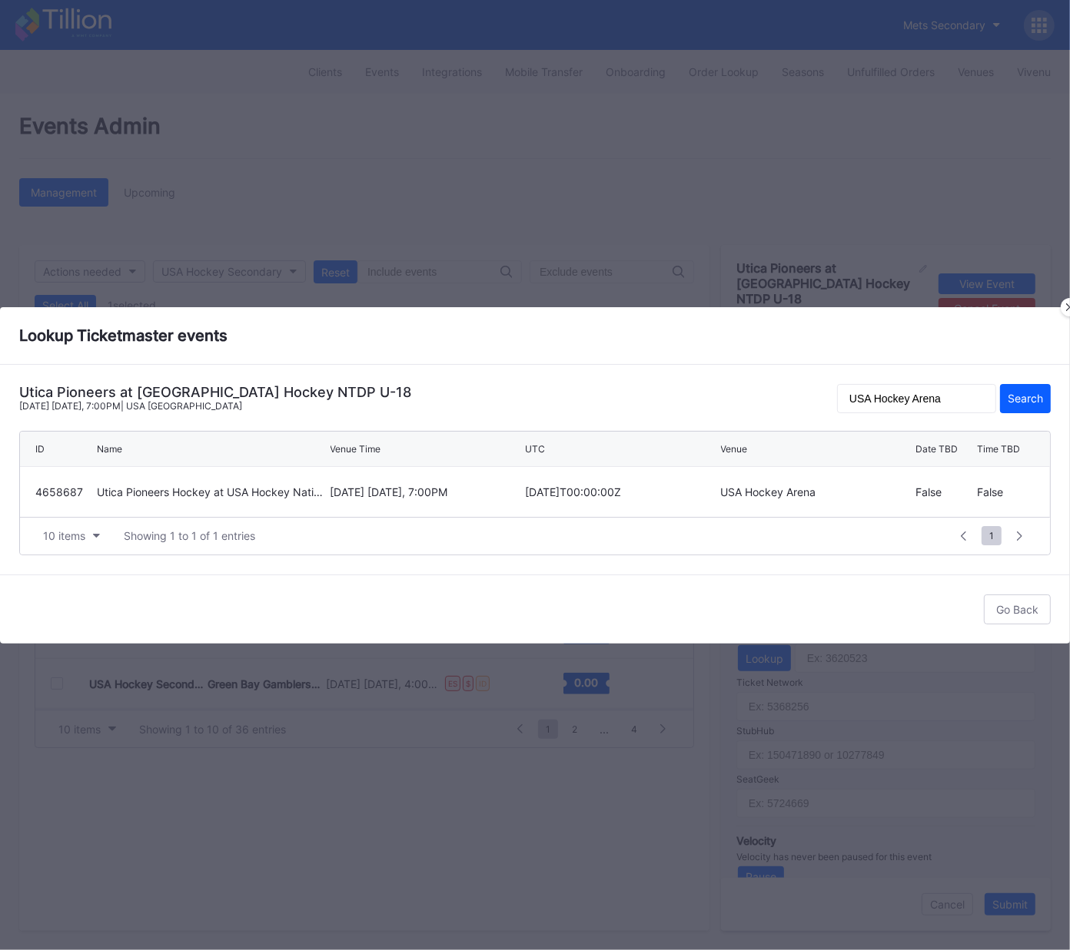
type input "4658687"
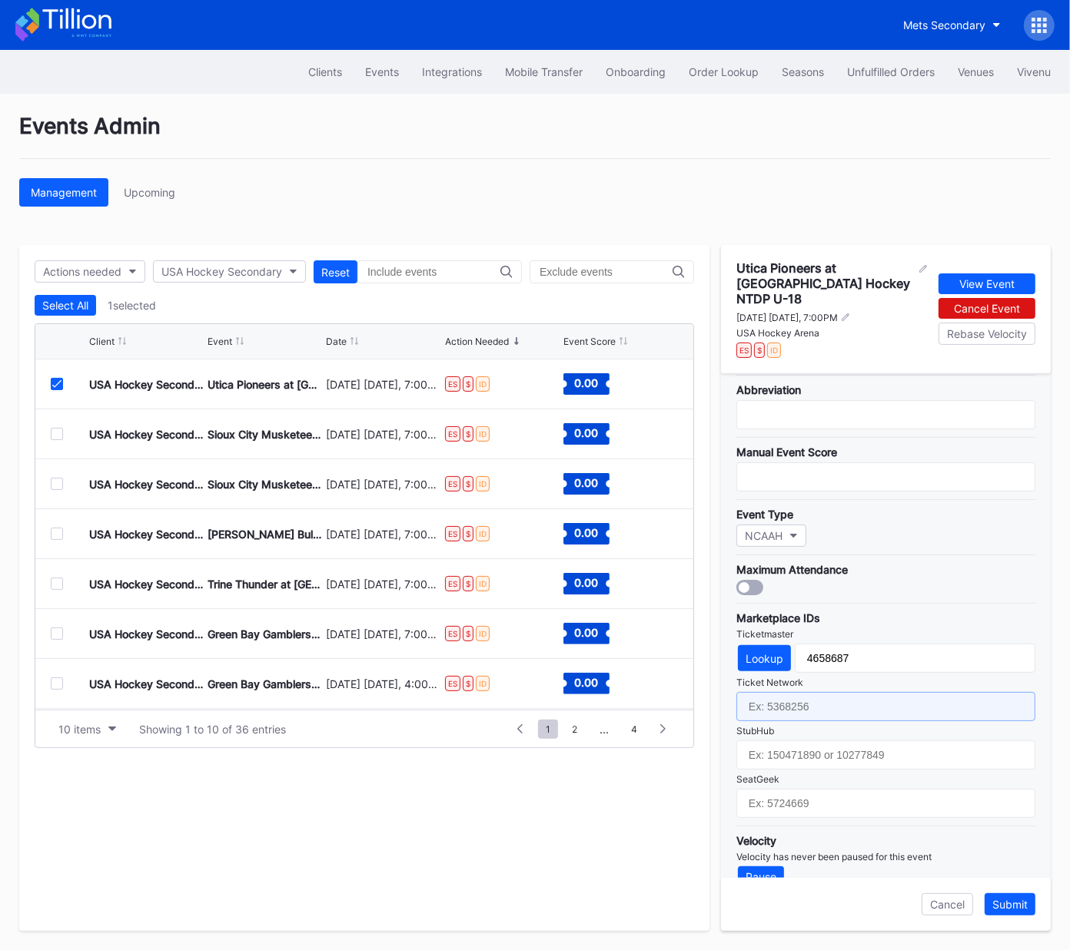
click at [910, 692] on input "text" at bounding box center [885, 706] width 299 height 29
click at [838, 692] on input "text" at bounding box center [885, 706] width 299 height 29
paste input "7364807"
type input "7364807"
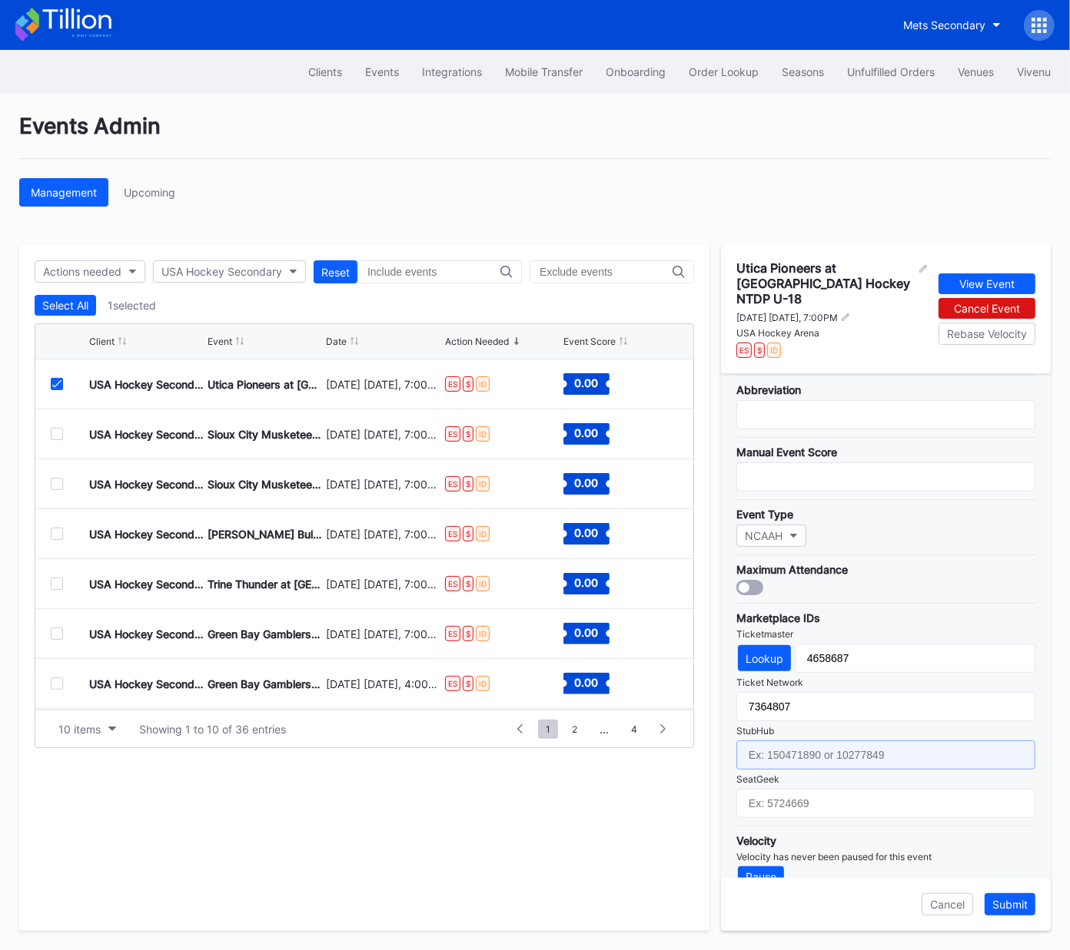
click at [851, 741] on input "text" at bounding box center [885, 755] width 299 height 29
paste input "158718257"
type input "158718257"
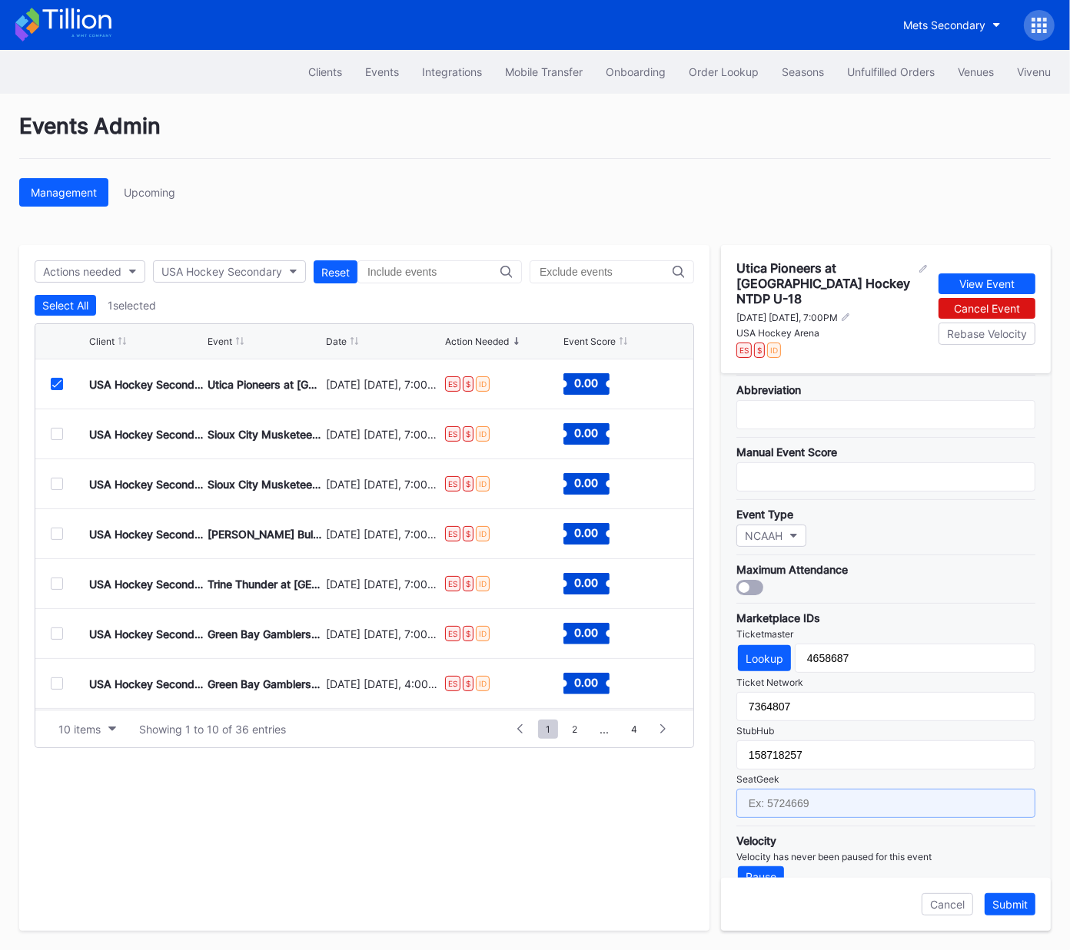
click at [800, 789] on input "text" at bounding box center [885, 803] width 299 height 29
click at [853, 789] on input "text" at bounding box center [885, 803] width 299 height 29
paste input "17688711"
type input "17688711"
click at [1010, 902] on div "Submit" at bounding box center [1009, 904] width 35 height 13
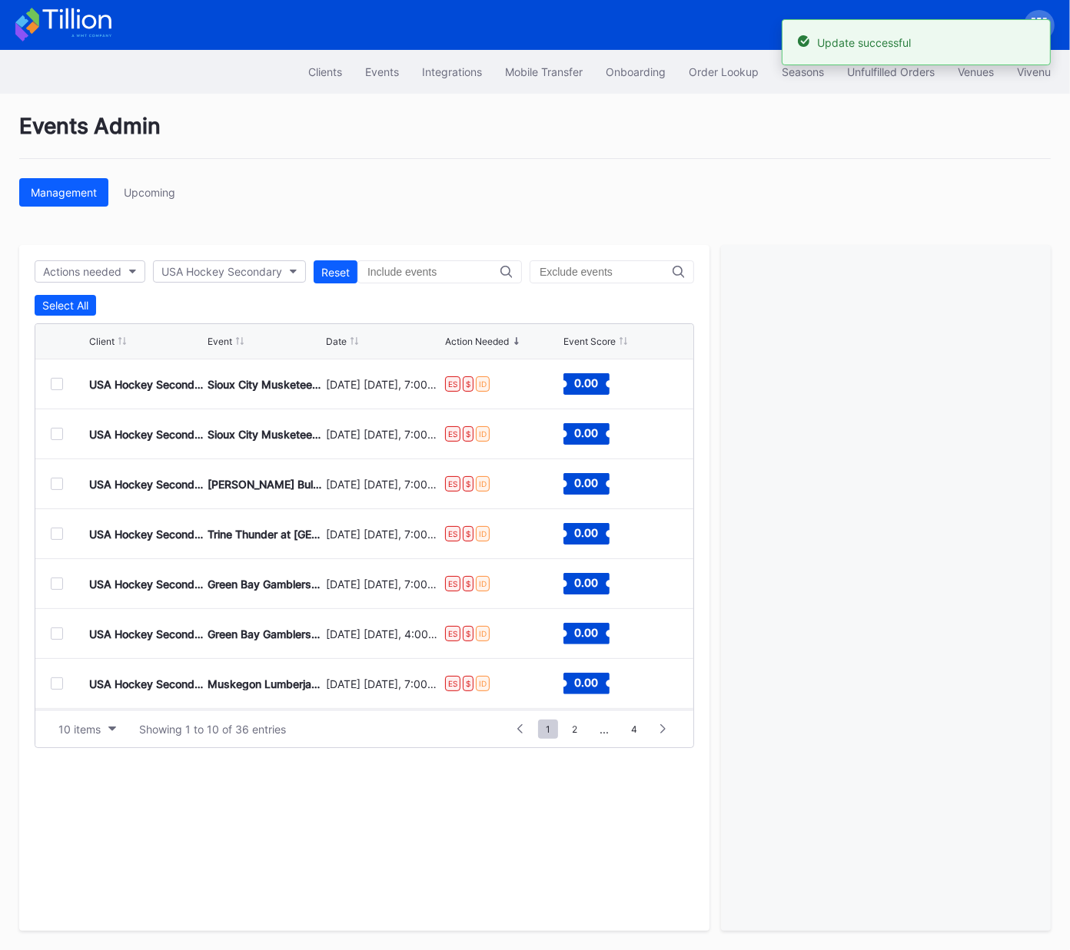
click at [55, 386] on div at bounding box center [57, 384] width 12 height 12
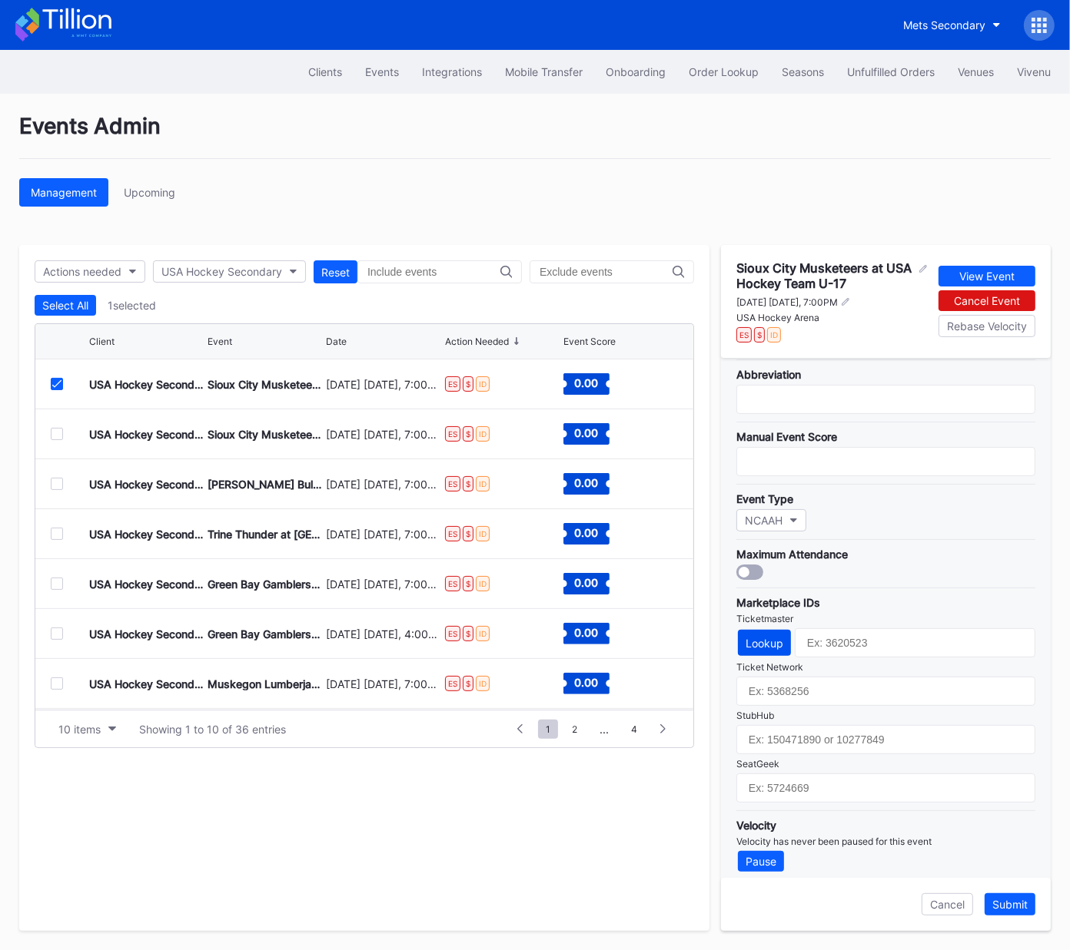
click at [758, 637] on div "Lookup" at bounding box center [764, 643] width 38 height 13
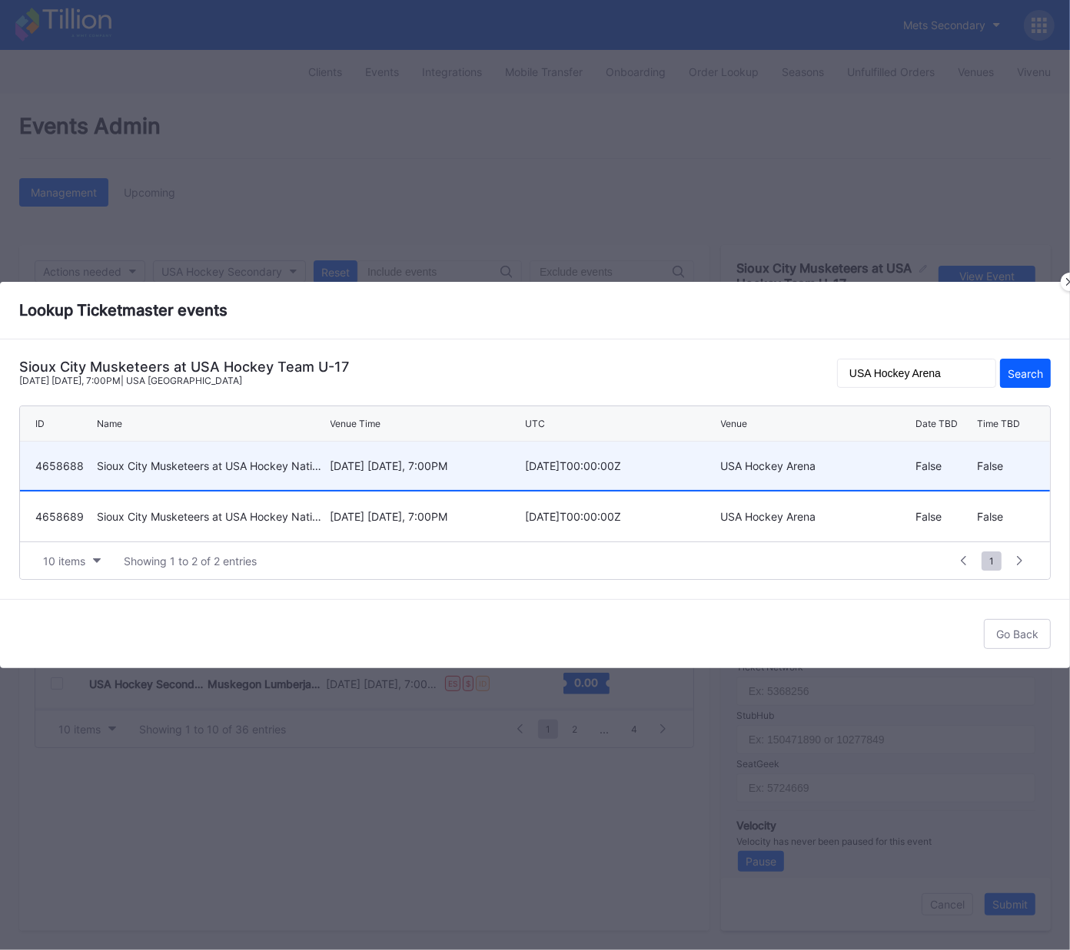
click at [383, 473] on div "January 2 Friday, 7:00PM" at bounding box center [425, 466] width 191 height 48
type input "4658688"
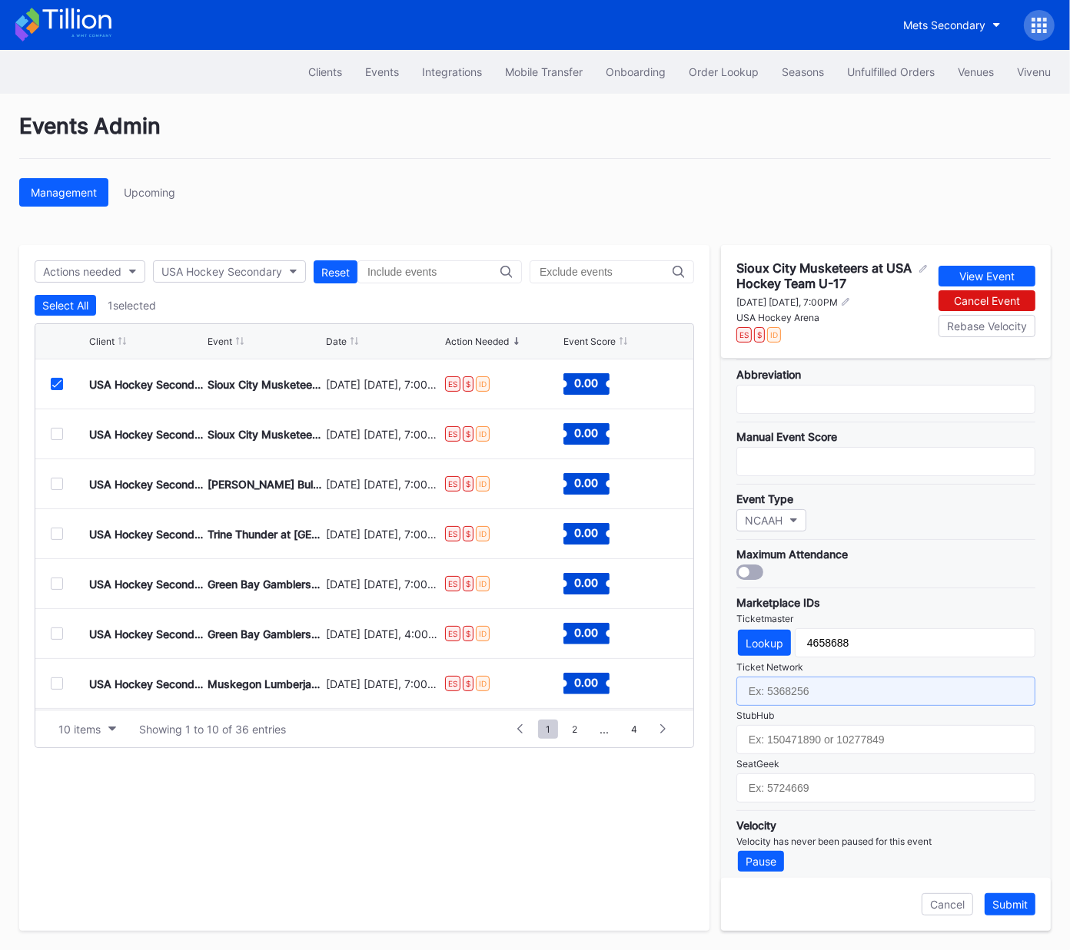
drag, startPoint x: 794, startPoint y: 682, endPoint x: 793, endPoint y: 695, distance: 13.1
click at [794, 682] on input "text" at bounding box center [885, 691] width 299 height 29
paste input "7364812"
type input "7364812"
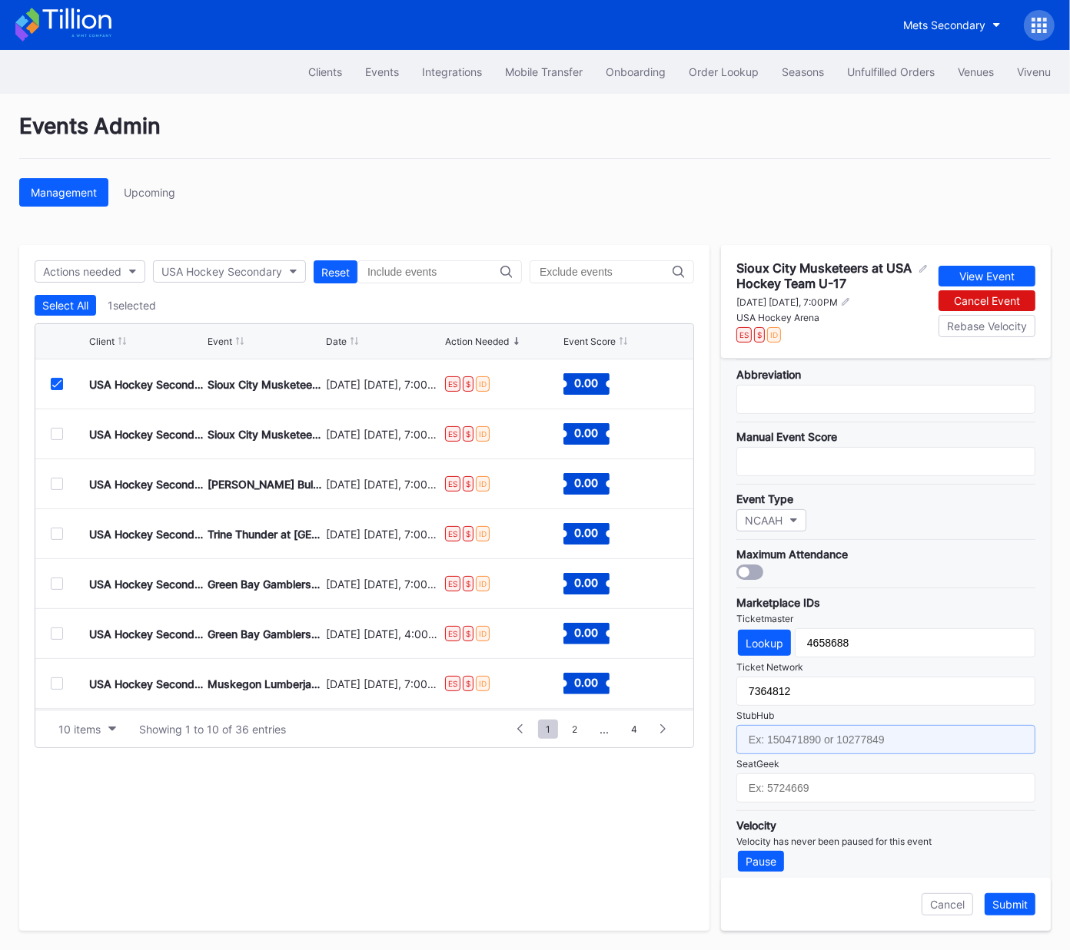
drag, startPoint x: 799, startPoint y: 724, endPoint x: 1020, endPoint y: 522, distance: 299.1
click at [799, 725] on input "text" at bounding box center [885, 739] width 299 height 29
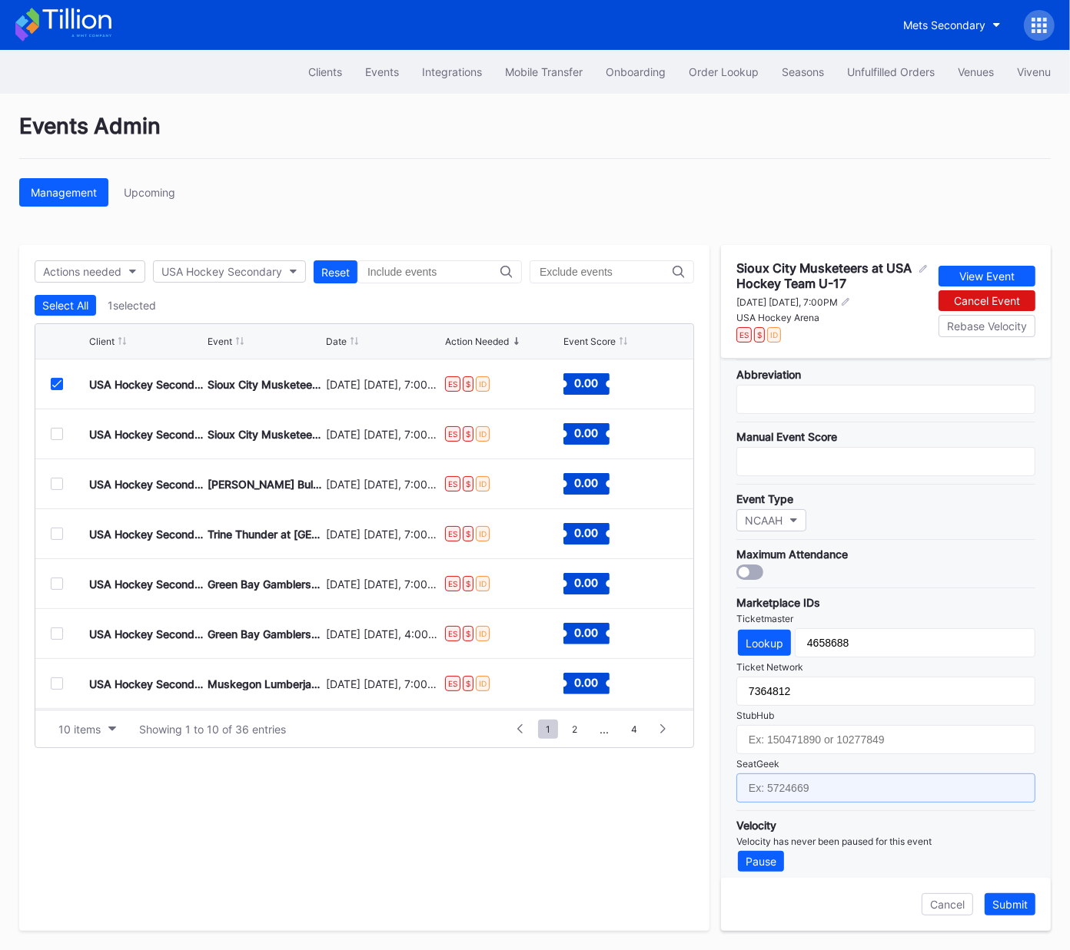
click at [814, 777] on input "text" at bounding box center [885, 788] width 299 height 29
paste input "17688712"
type input "17688712"
click at [1013, 908] on div "Submit" at bounding box center [1009, 904] width 35 height 13
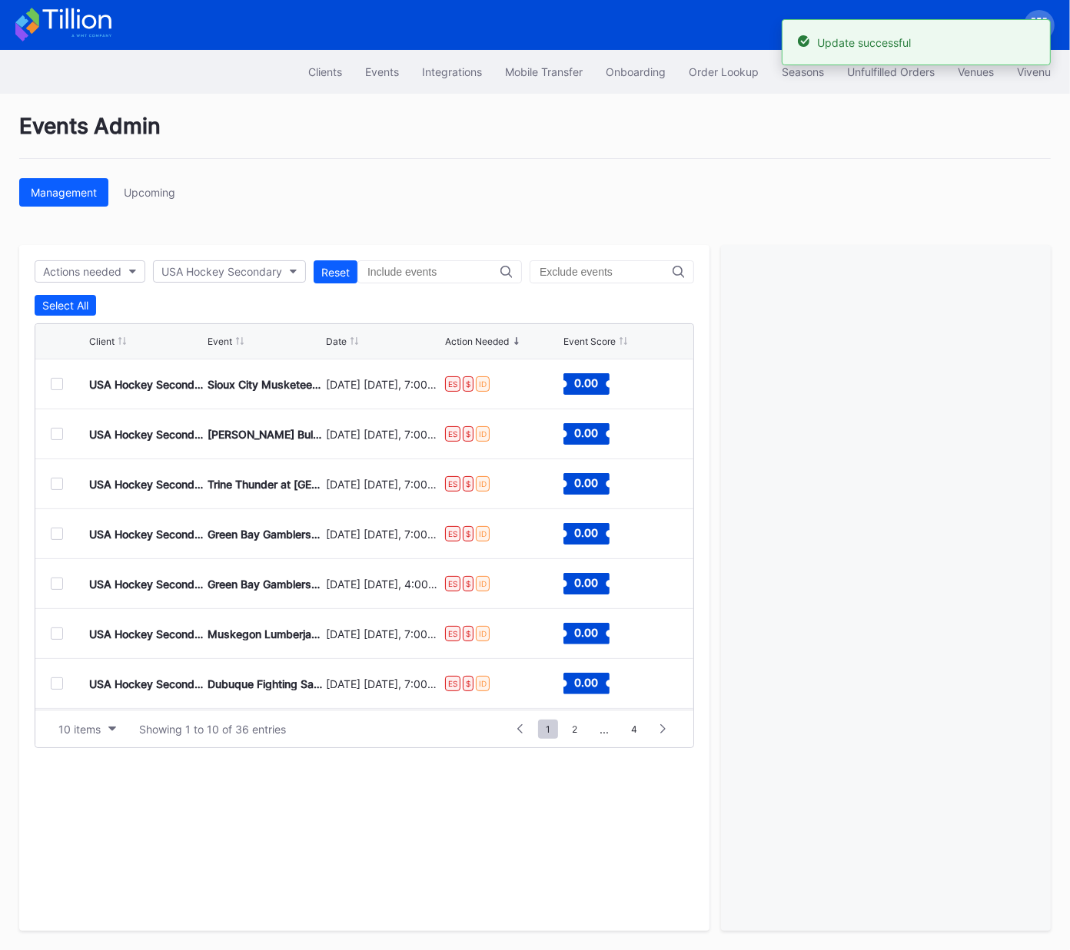
click at [57, 383] on div at bounding box center [57, 384] width 12 height 12
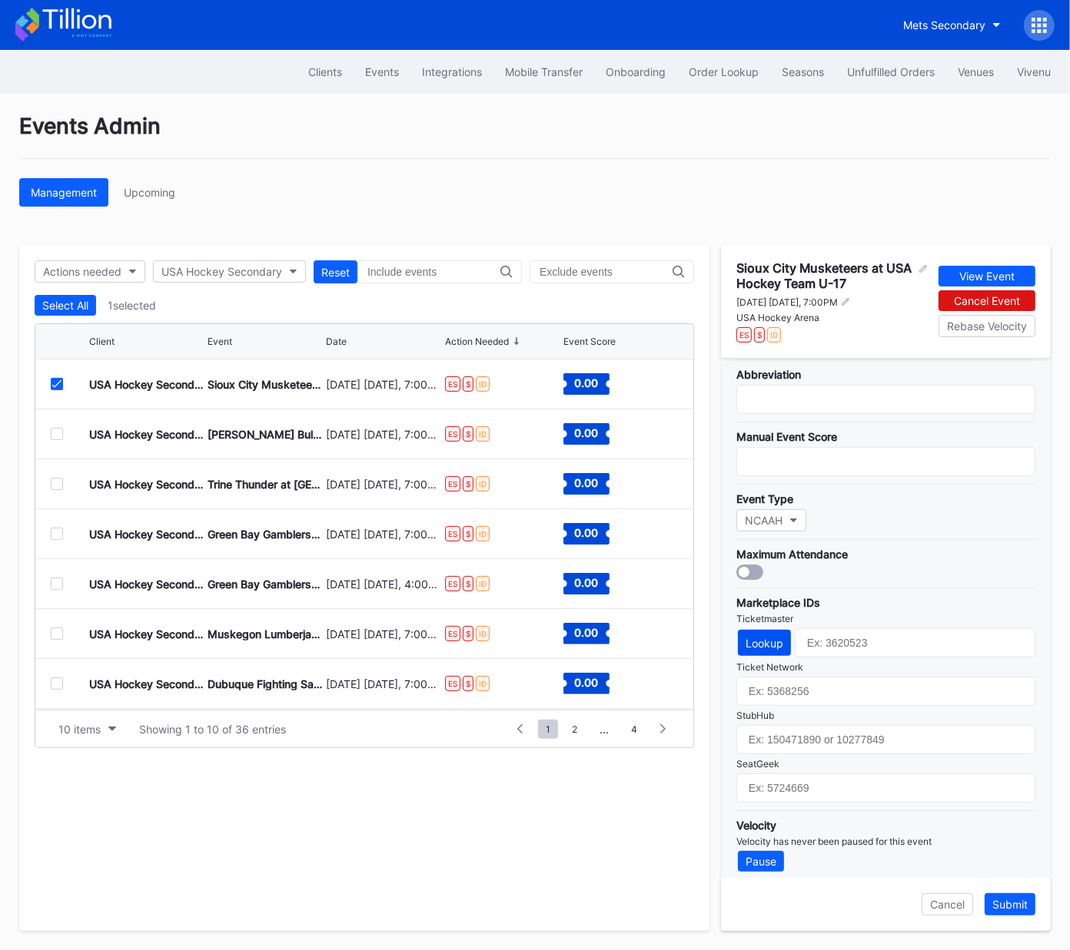
click at [769, 639] on div "Lookup" at bounding box center [764, 643] width 38 height 13
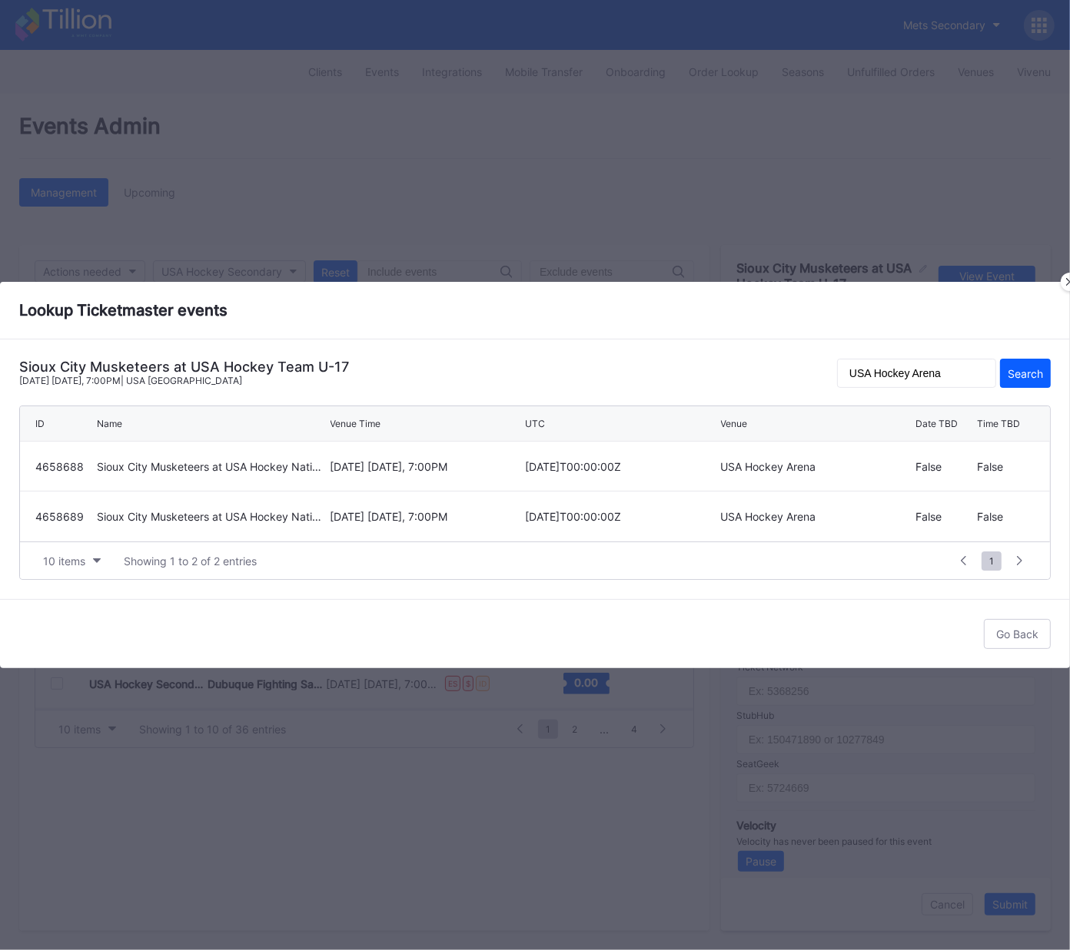
click at [340, 520] on div "January 3 Saturday, 7:00PM" at bounding box center [425, 516] width 191 height 13
type input "4658689"
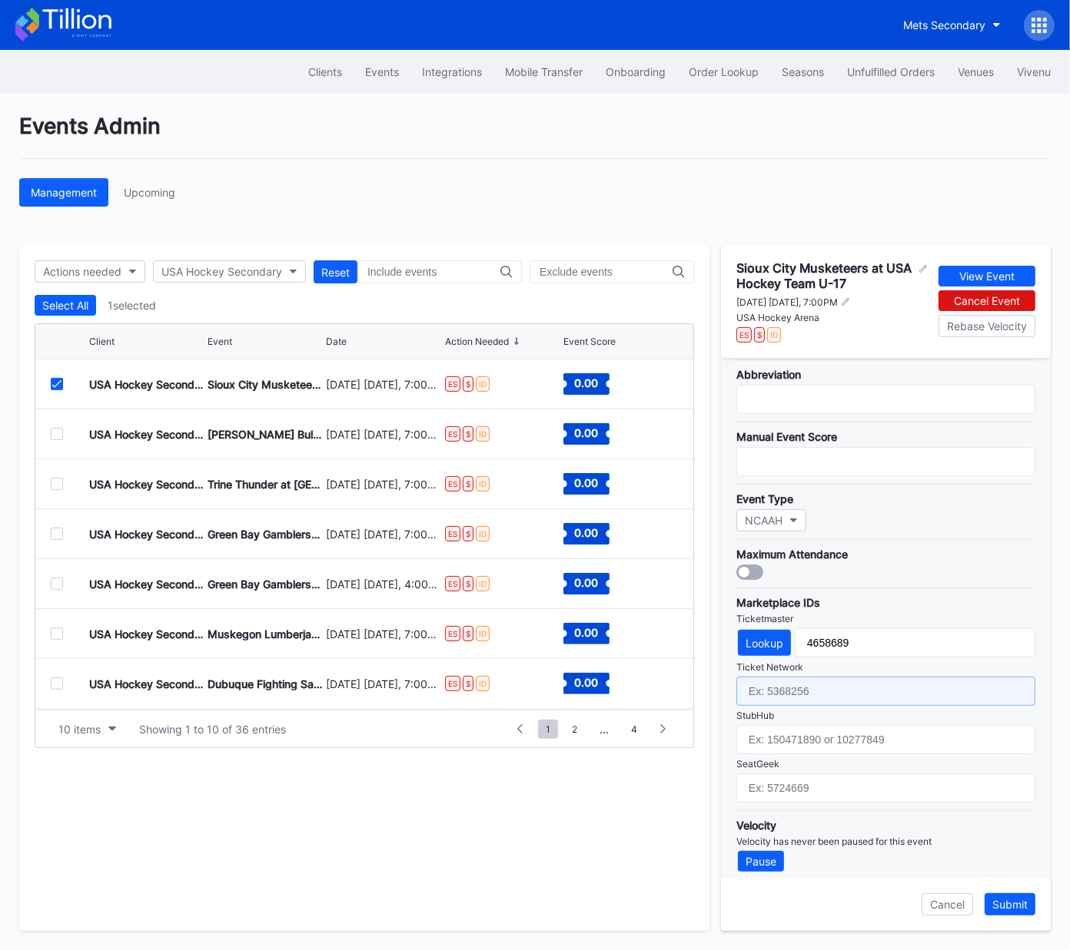
click at [857, 685] on input "text" at bounding box center [885, 691] width 299 height 29
paste input "7364813"
type input "7364813"
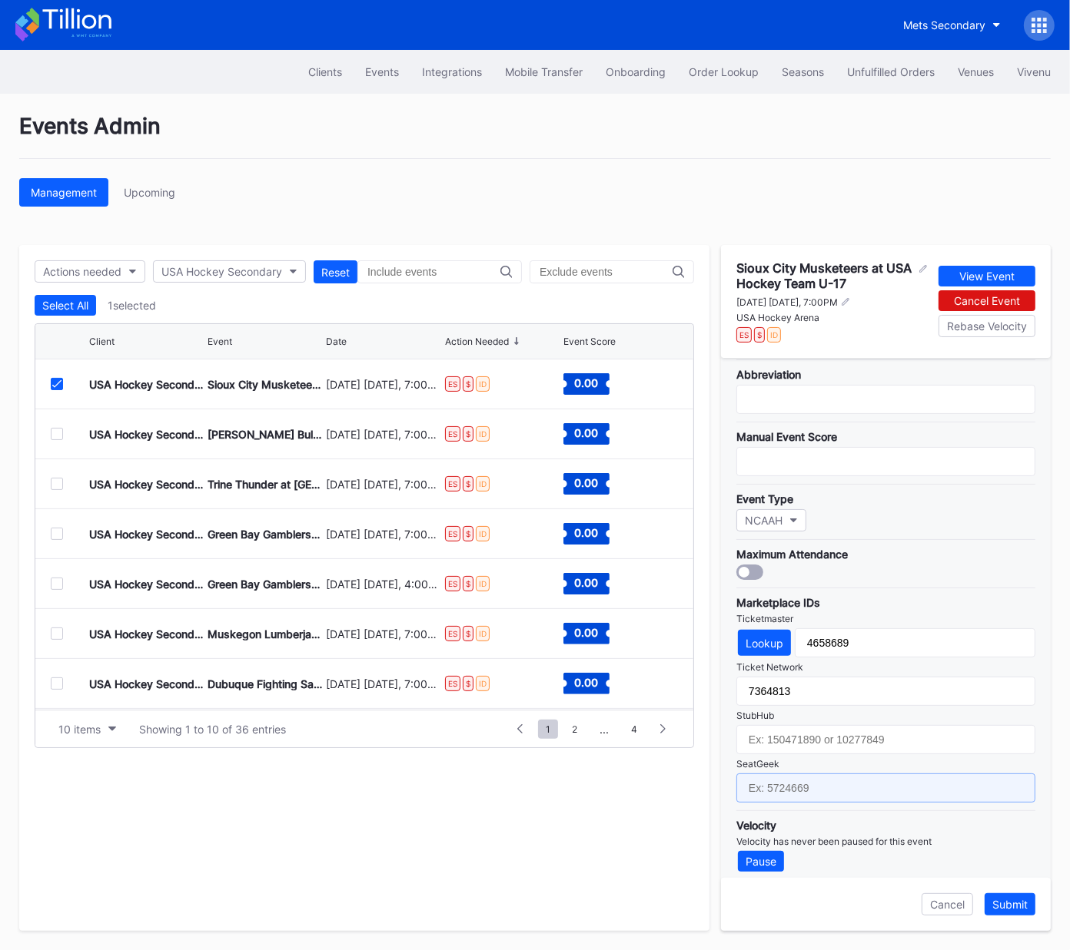
click at [859, 774] on input "text" at bounding box center [885, 788] width 299 height 29
paste input "17688717"
type input "17688717"
click at [1013, 904] on div "Submit" at bounding box center [1009, 904] width 35 height 13
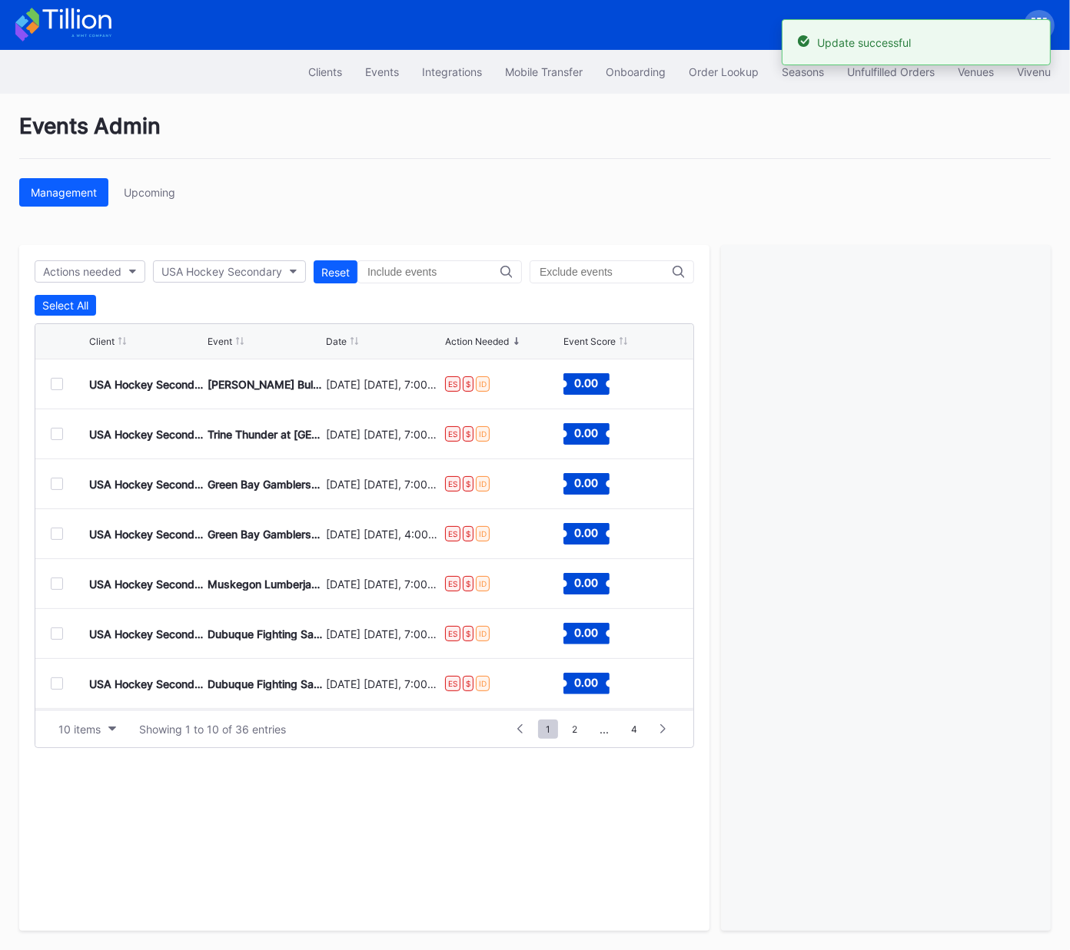
drag, startPoint x: 55, startPoint y: 386, endPoint x: 288, endPoint y: 333, distance: 238.8
click at [55, 386] on div at bounding box center [57, 384] width 12 height 12
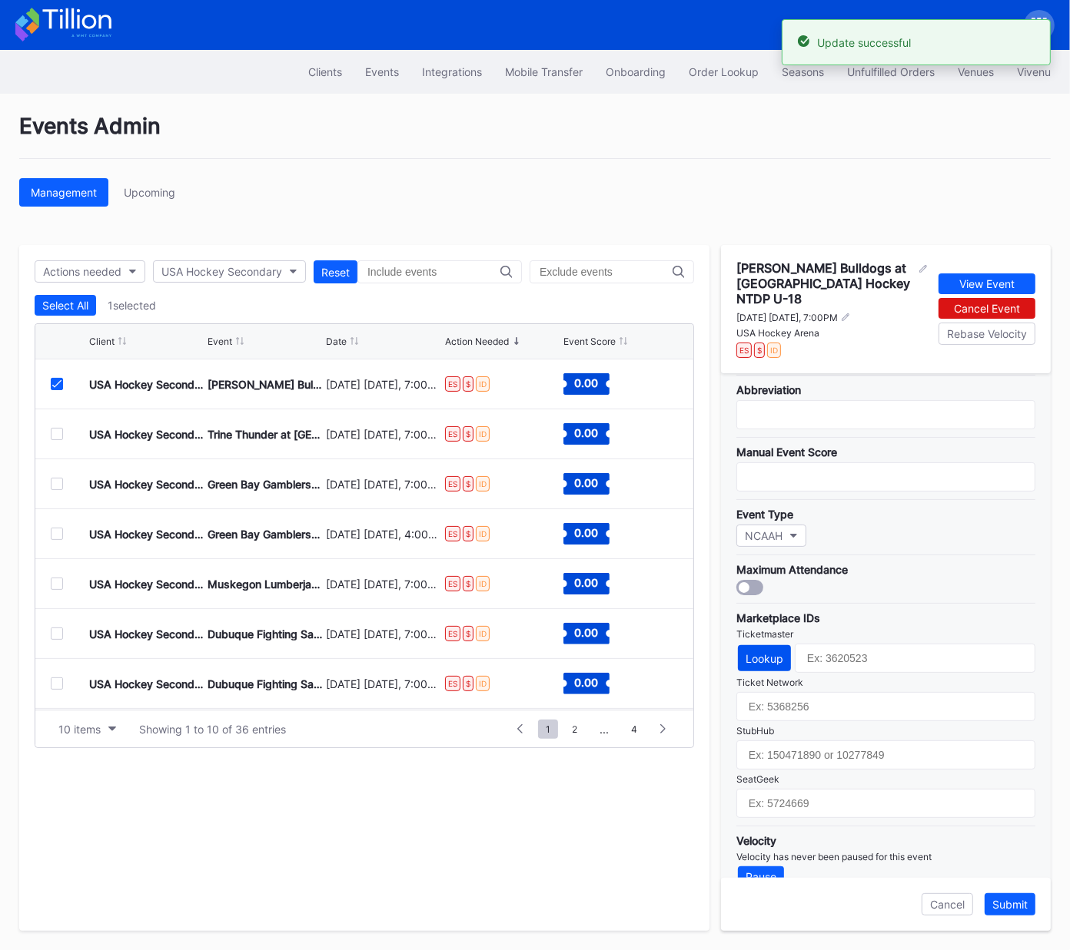
click at [784, 645] on button "Lookup" at bounding box center [764, 658] width 53 height 26
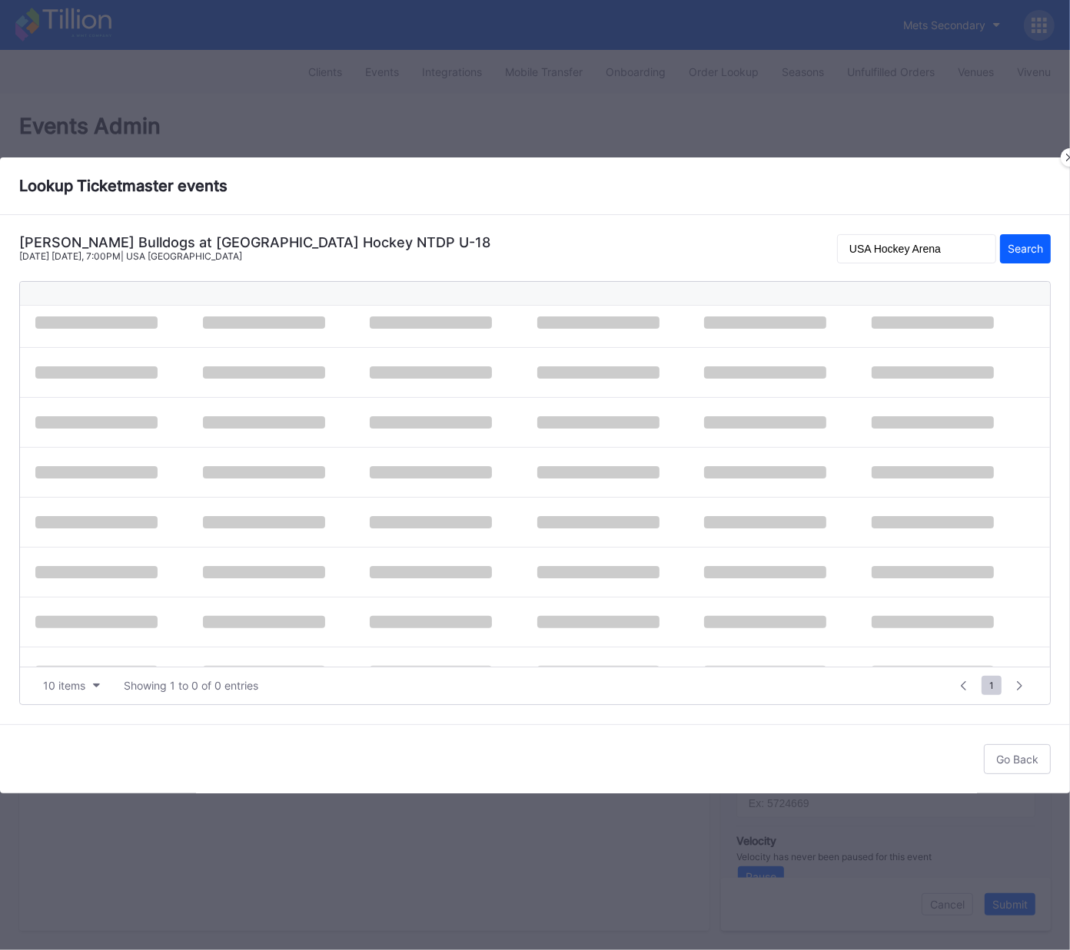
scroll to position [0, 0]
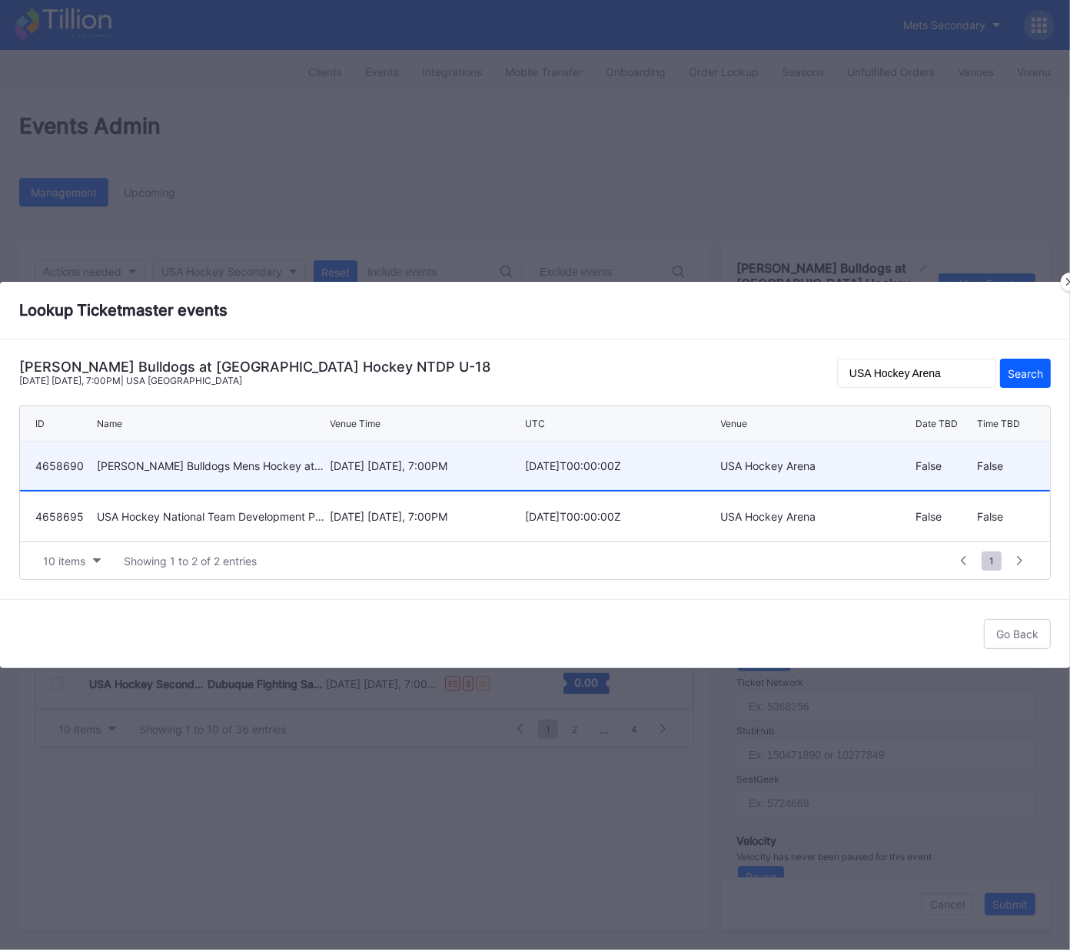
click at [398, 463] on div "January 9 Friday, 7:00PM" at bounding box center [425, 465] width 191 height 13
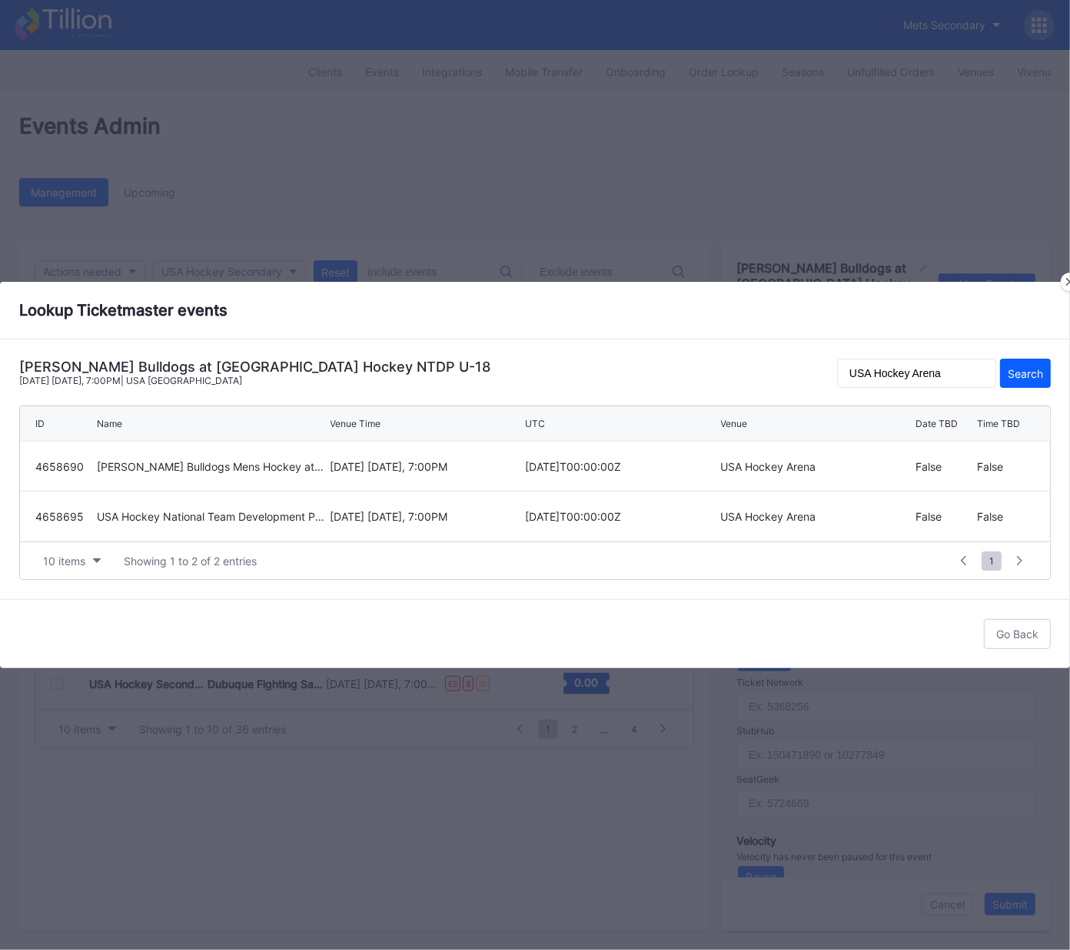
type input "4658690"
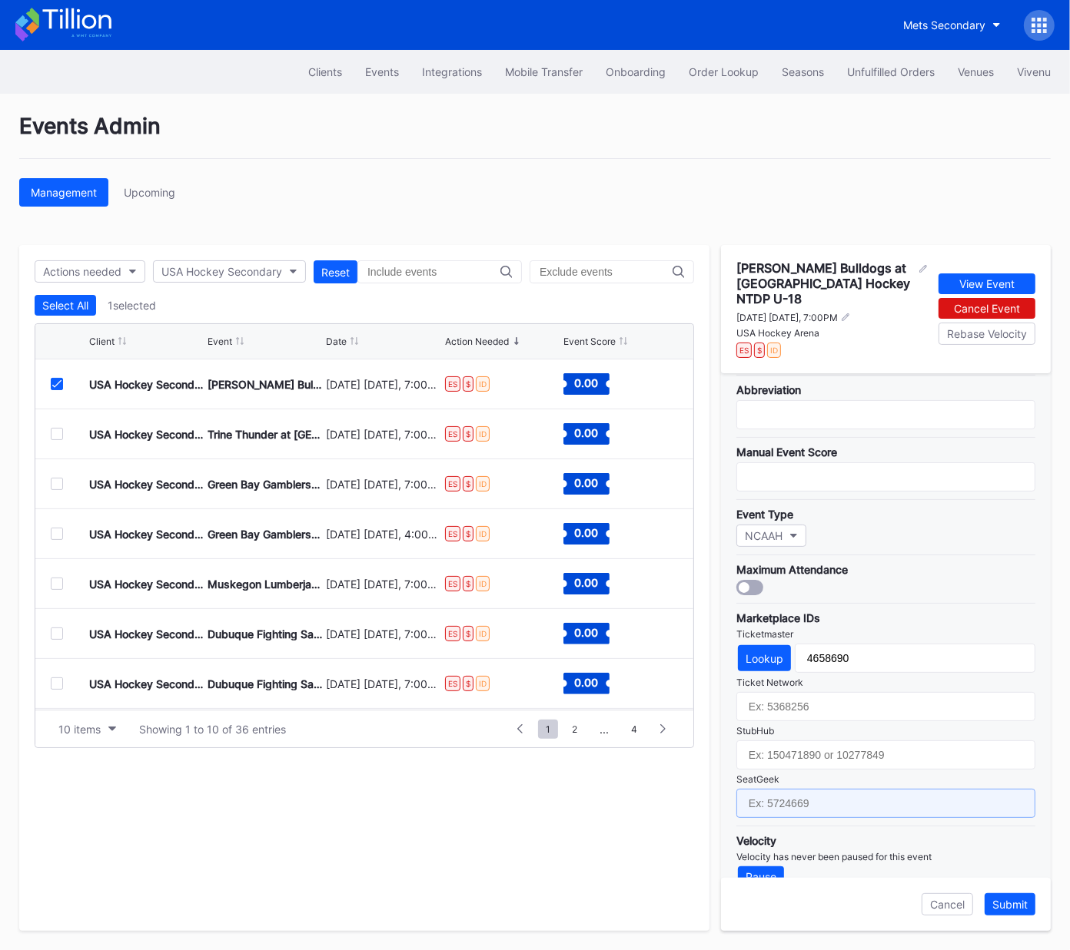
drag, startPoint x: 800, startPoint y: 778, endPoint x: 833, endPoint y: 705, distance: 80.1
click at [800, 789] on input "text" at bounding box center [885, 803] width 299 height 29
paste input "17688718"
type input "17688718"
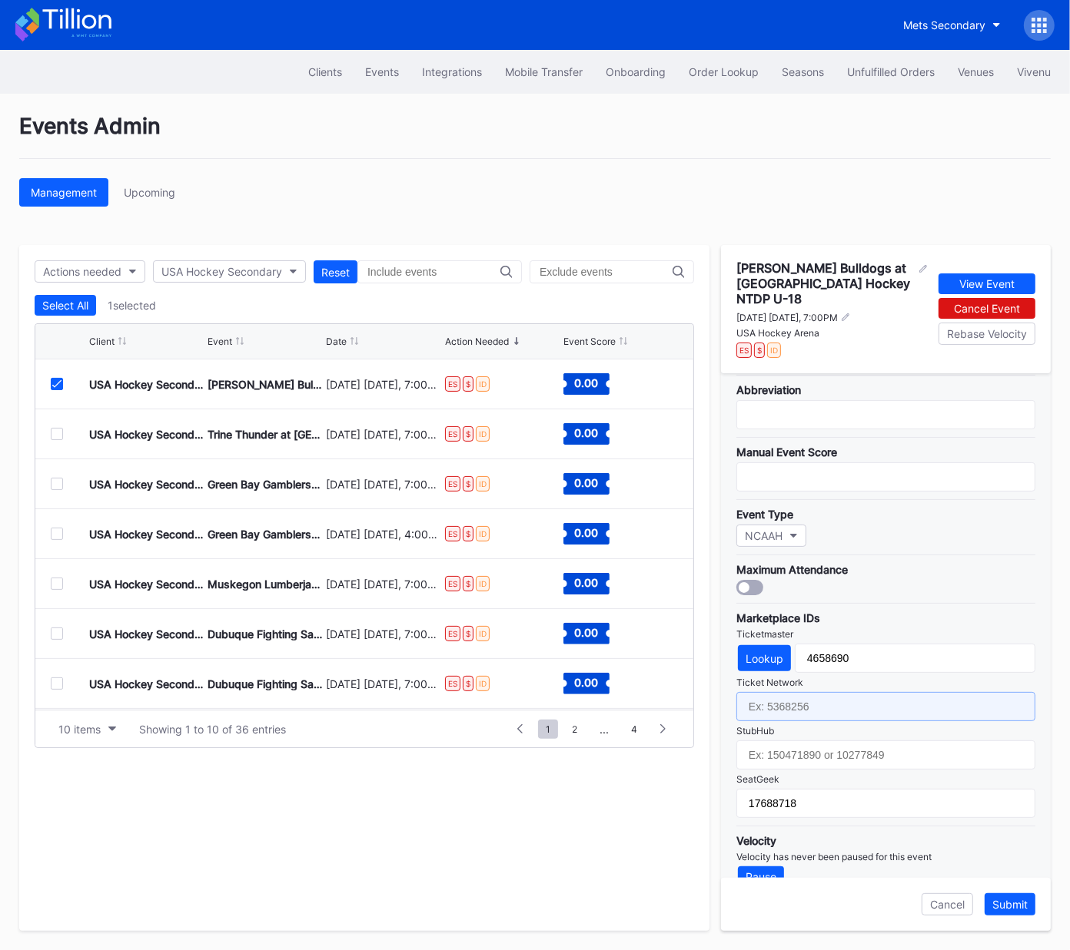
click at [832, 692] on input "text" at bounding box center [885, 706] width 299 height 29
paste input "7364815"
type input "7364815"
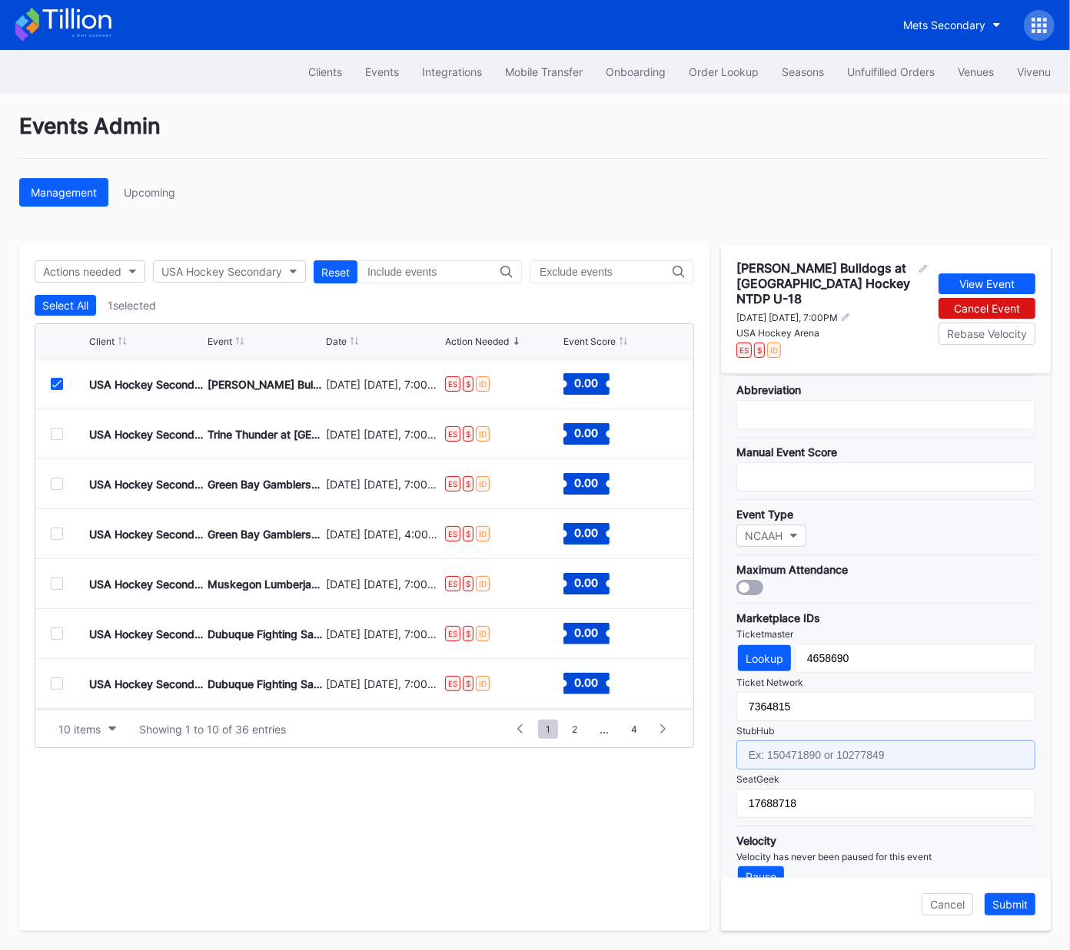
drag, startPoint x: 829, startPoint y: 737, endPoint x: 1034, endPoint y: 536, distance: 287.4
click at [829, 741] on input "text" at bounding box center [885, 755] width 299 height 29
paste input "158880172"
type input "158880172"
drag, startPoint x: 1015, startPoint y: 905, endPoint x: 840, endPoint y: 717, distance: 257.2
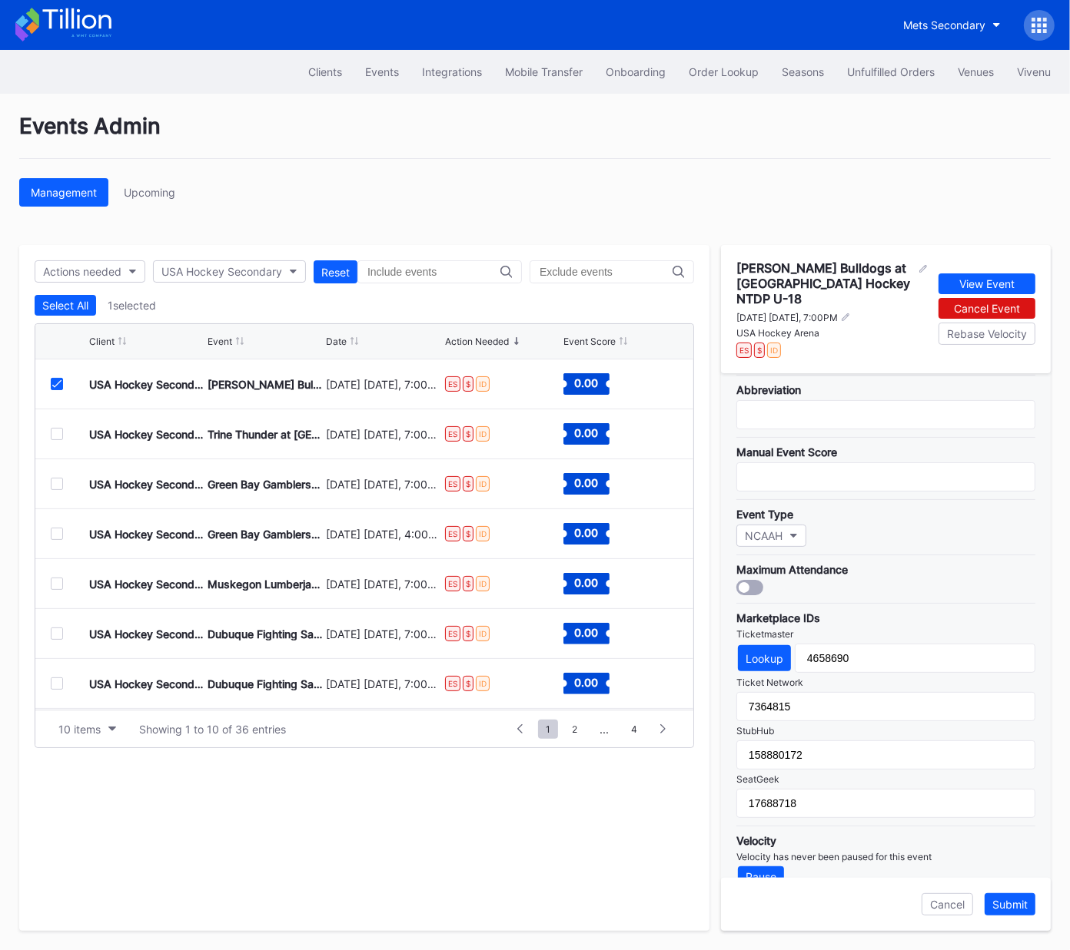
click at [1015, 905] on div "Submit" at bounding box center [1009, 904] width 35 height 13
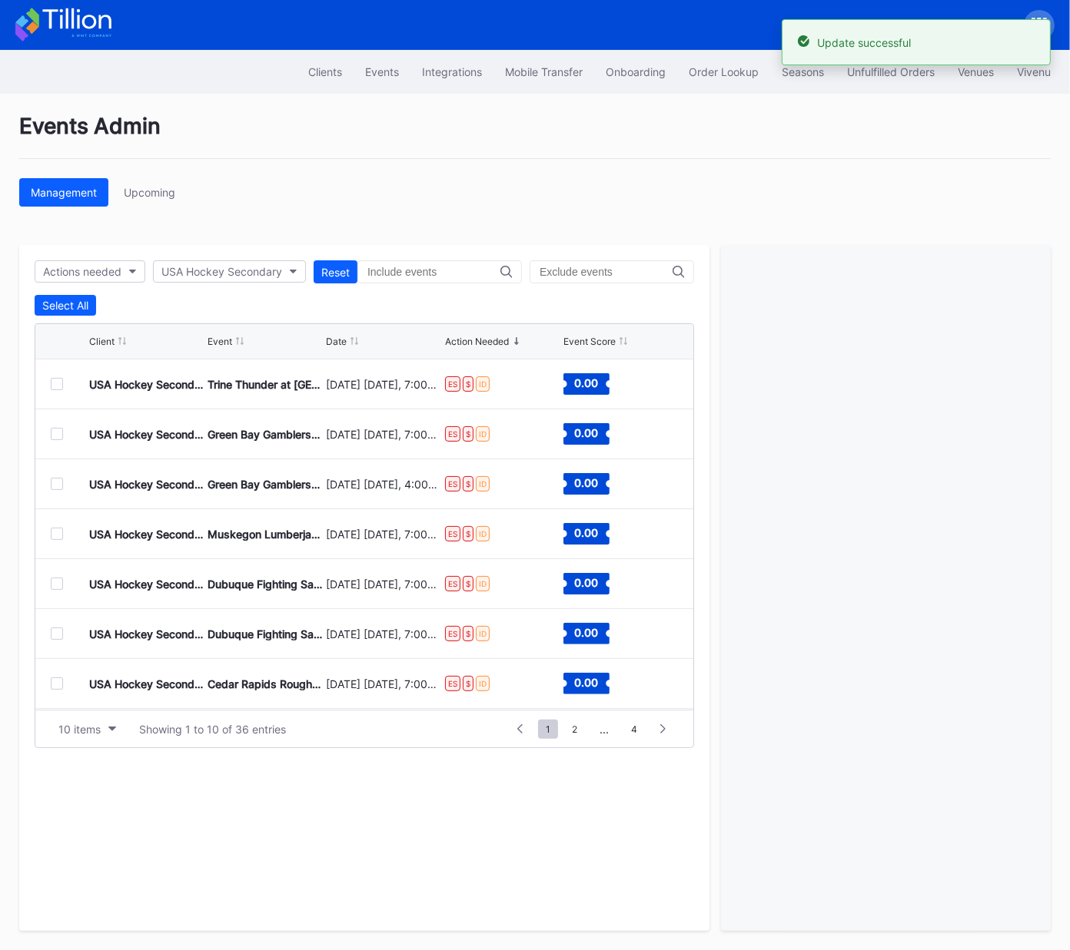
click at [58, 386] on div at bounding box center [57, 384] width 12 height 12
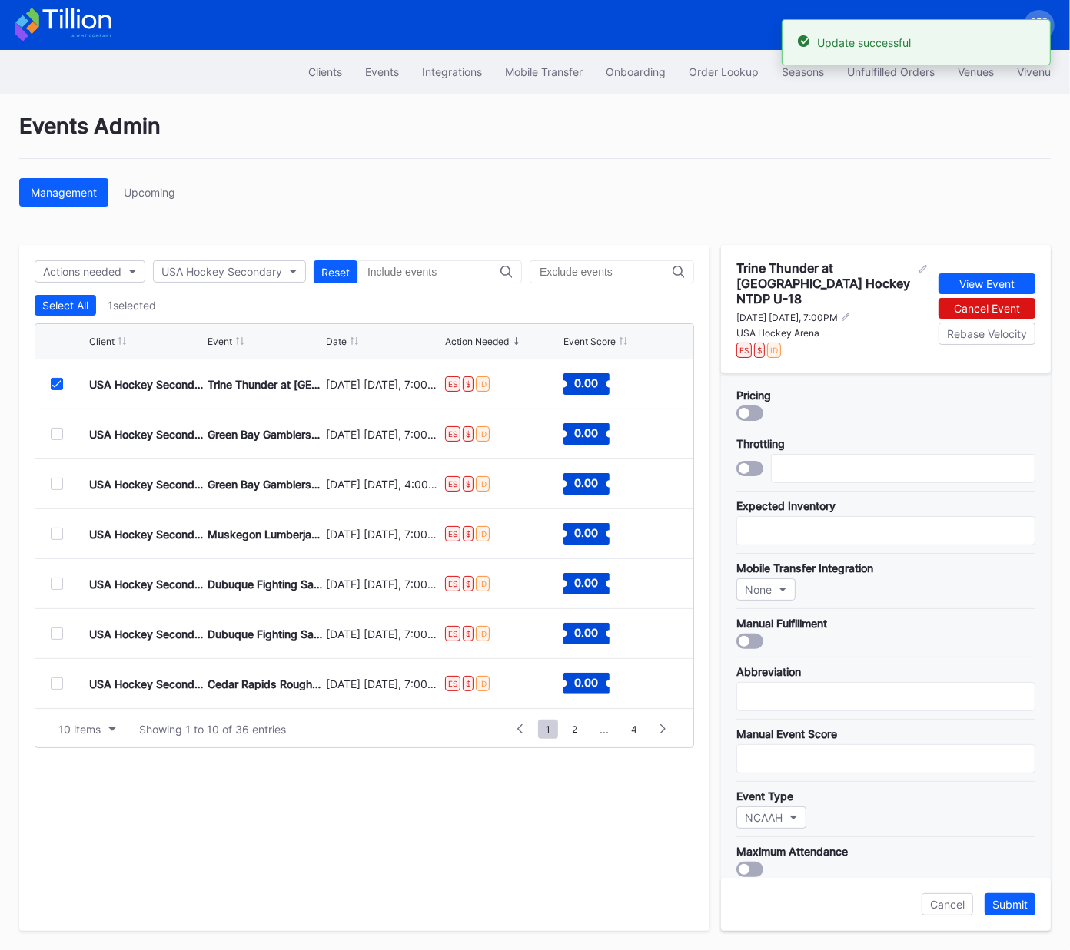
scroll to position [282, 0]
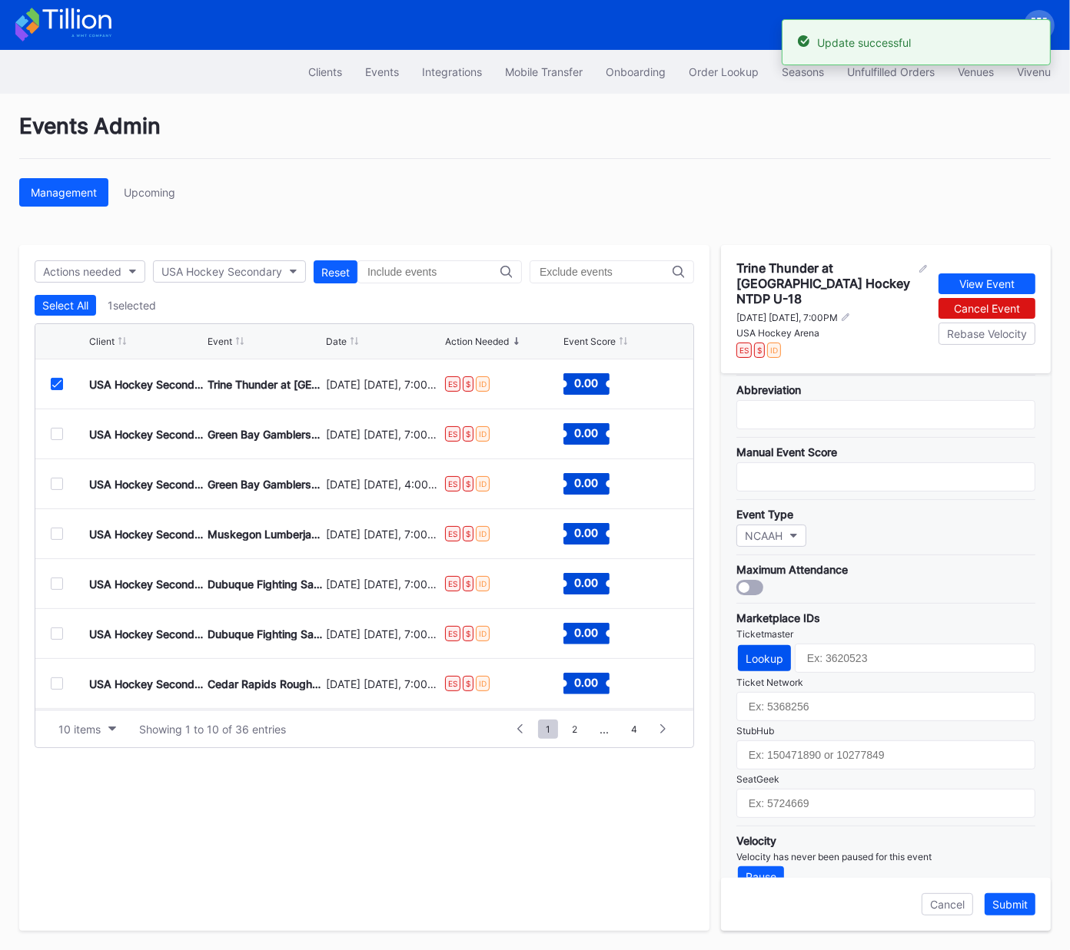
click at [781, 645] on button "Lookup" at bounding box center [764, 658] width 53 height 26
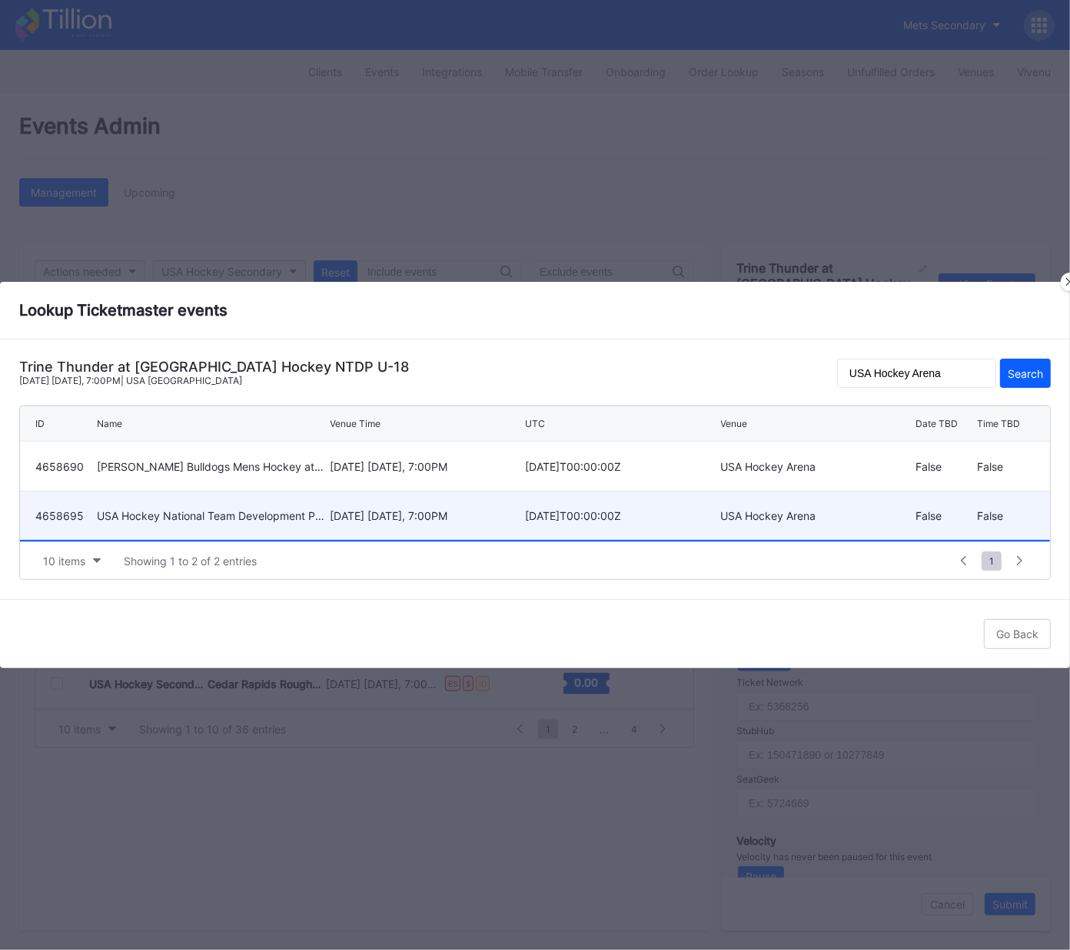
click at [396, 517] on div "January 10 Saturday, 7:00PM" at bounding box center [425, 515] width 191 height 13
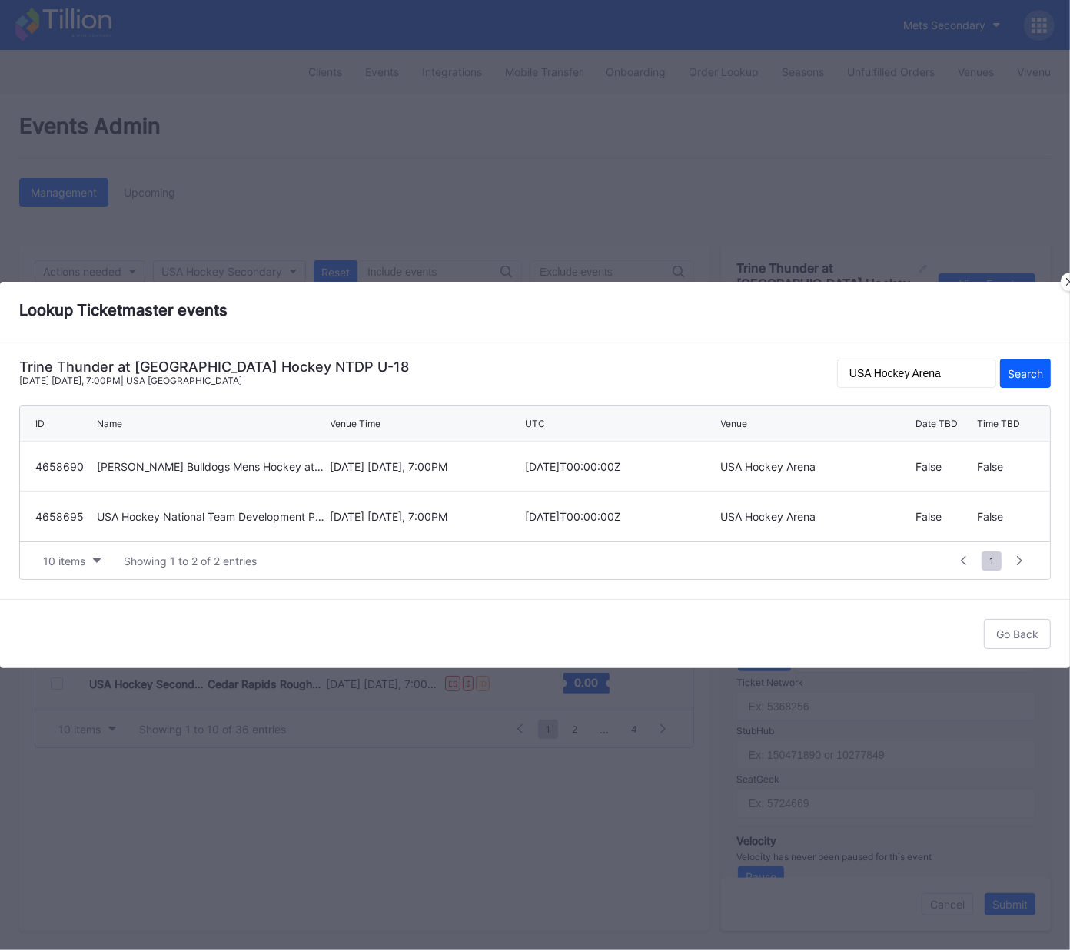
type input "4658695"
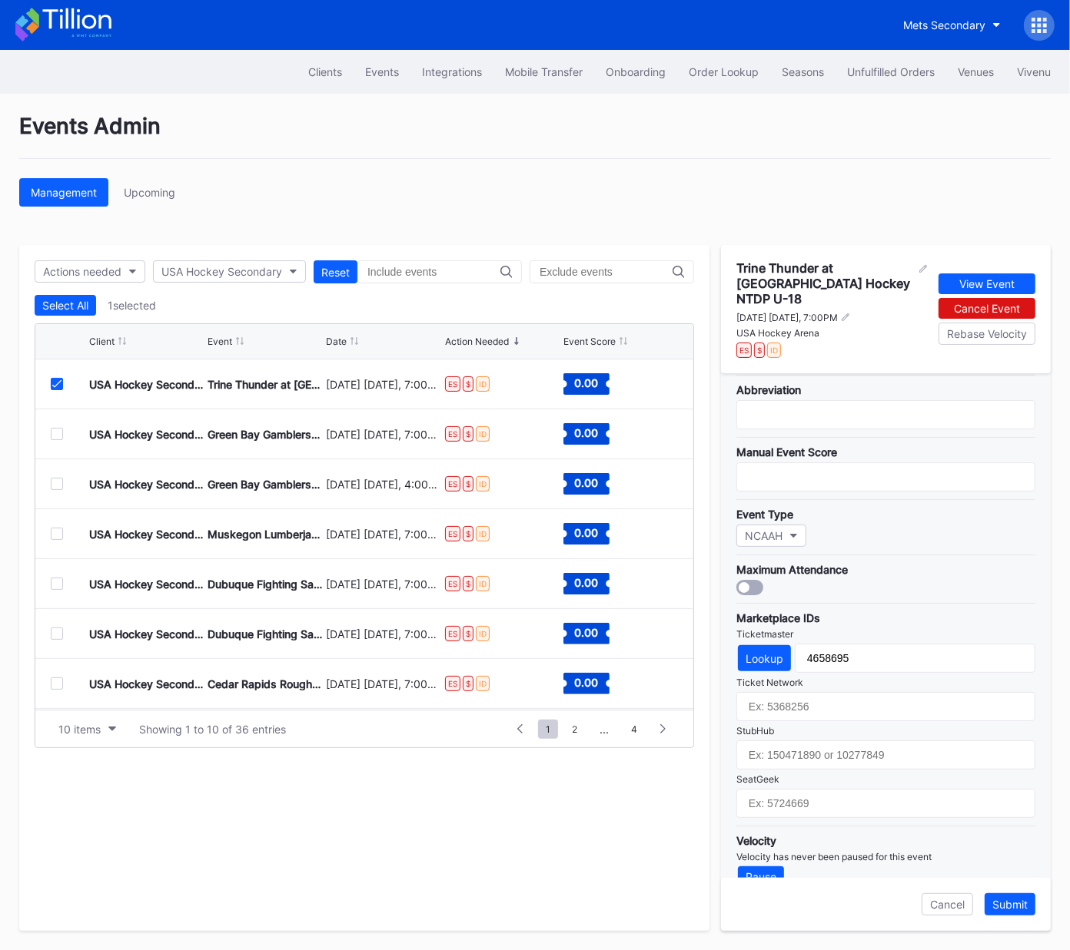
drag, startPoint x: 53, startPoint y: 380, endPoint x: 94, endPoint y: 775, distance: 397.8
click at [53, 380] on icon at bounding box center [56, 384] width 9 height 8
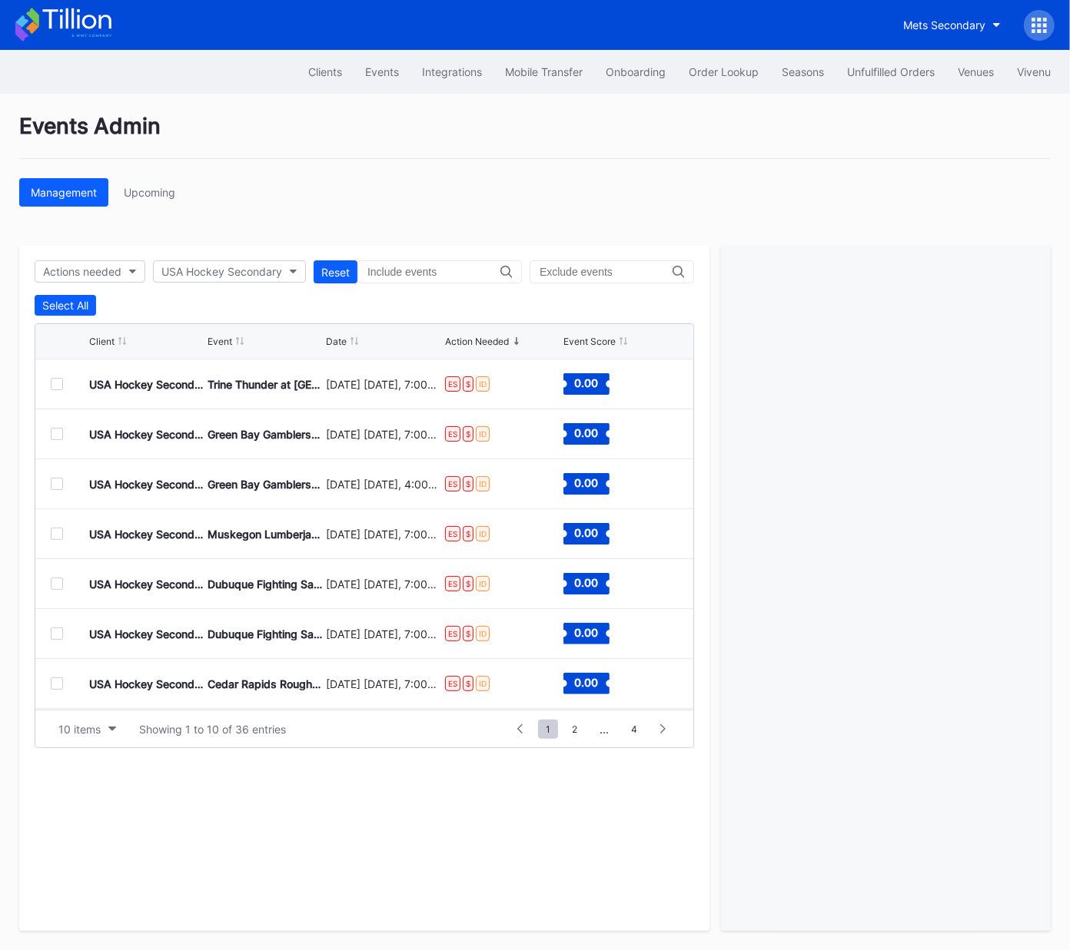
click at [95, 715] on div "10 items Showing 1 to 10 of 36 entries 1 ... -1 0 1 2 3 ... 4" at bounding box center [364, 729] width 658 height 38
click at [90, 731] on div "10 items" at bounding box center [79, 729] width 42 height 13
click at [98, 805] on div "50 items" at bounding box center [87, 795] width 73 height 28
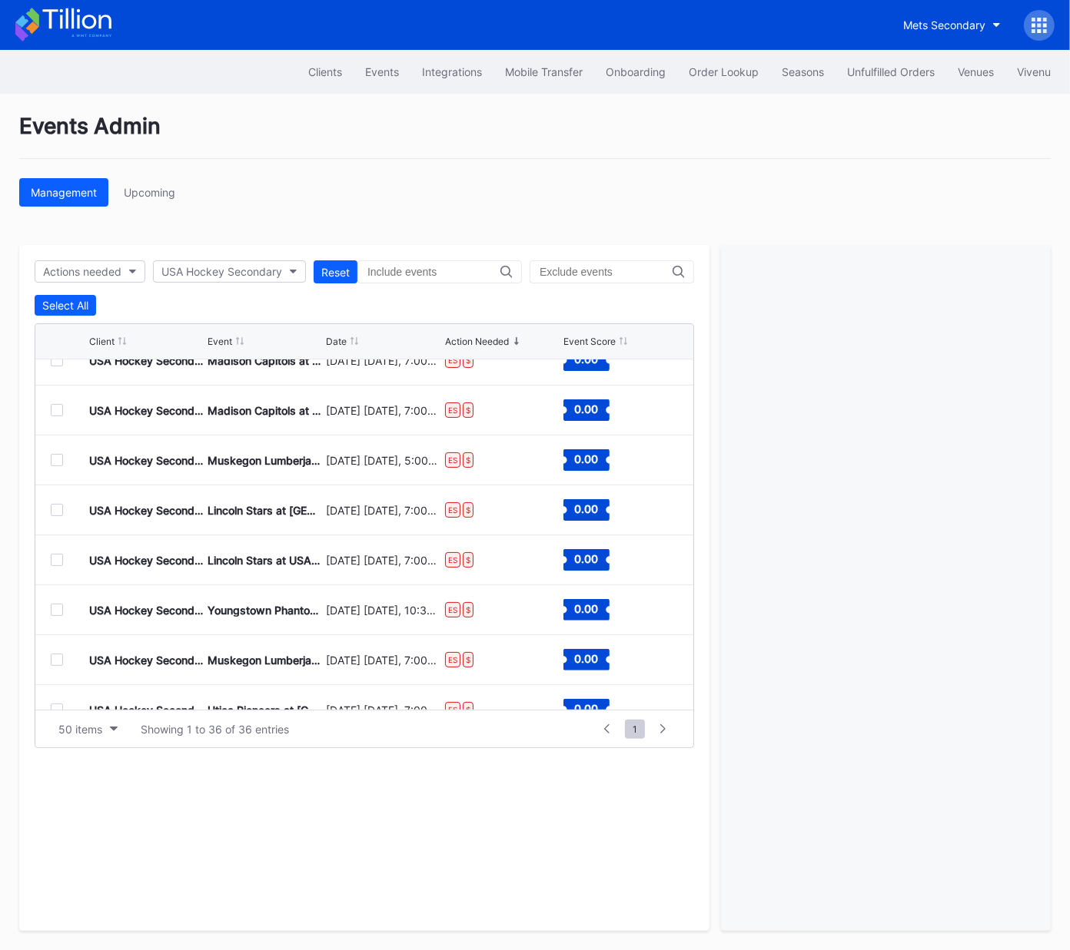
scroll to position [1448, 0]
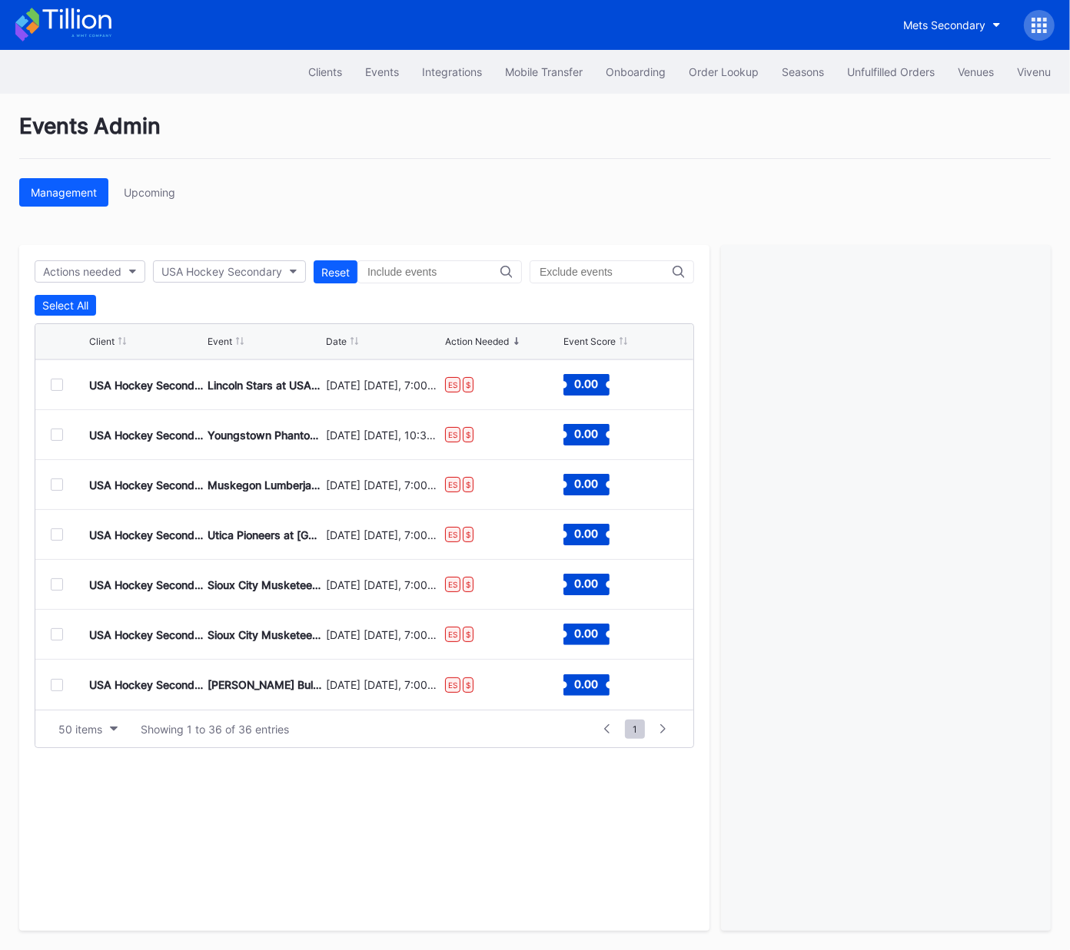
click at [51, 683] on div at bounding box center [57, 685] width 12 height 12
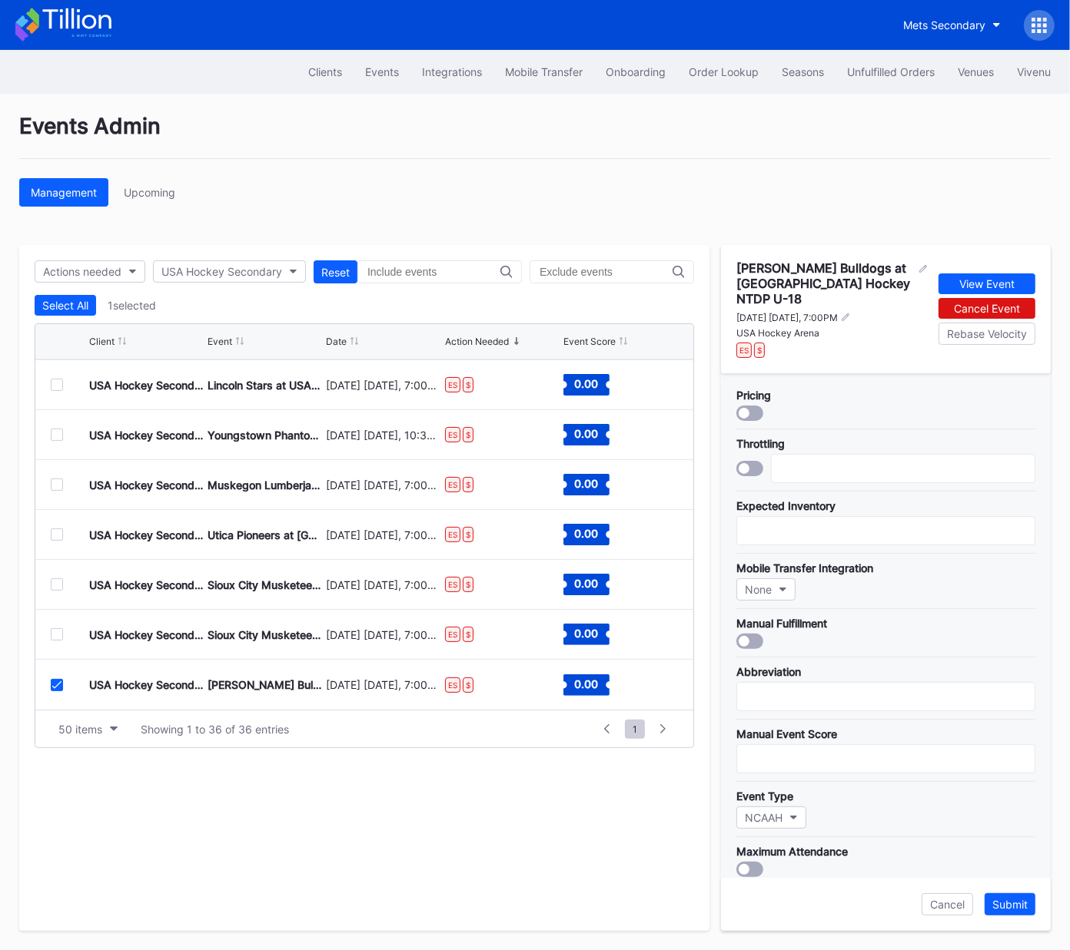
scroll to position [282, 0]
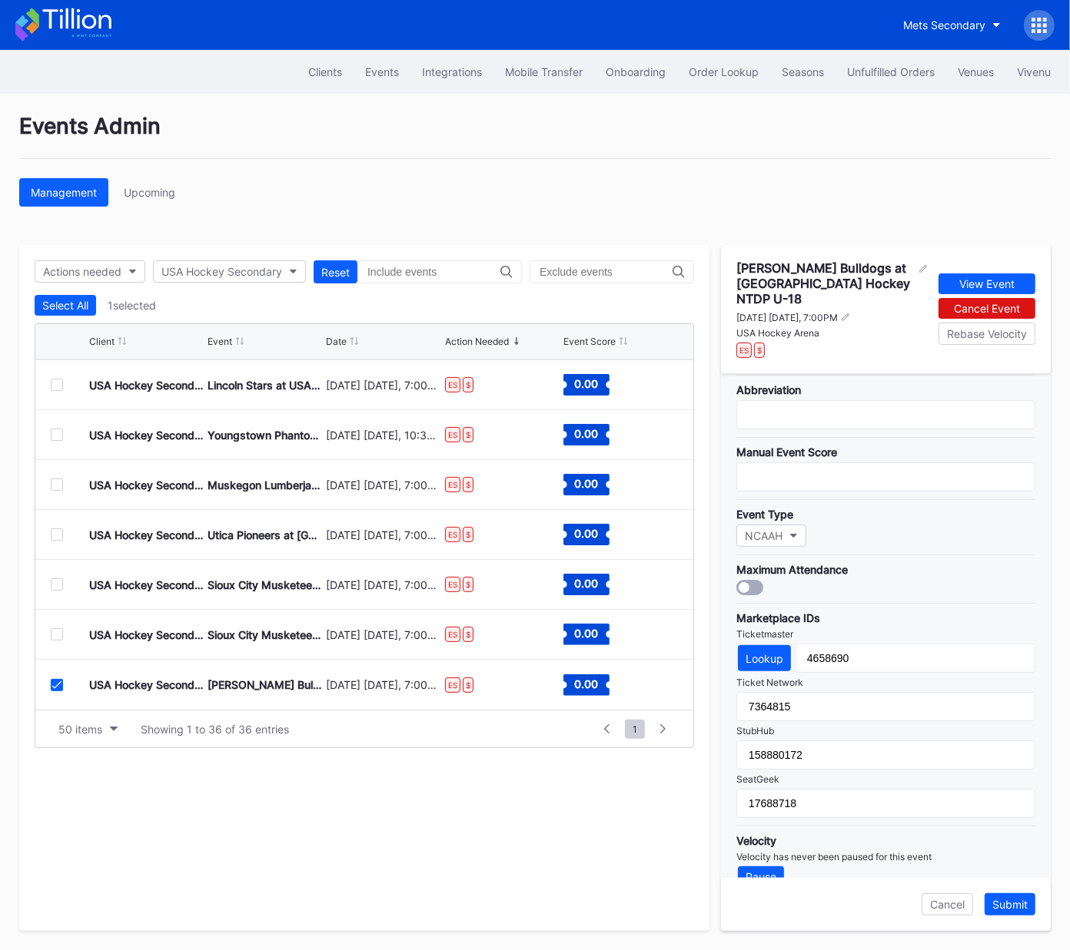
click at [55, 686] on icon at bounding box center [56, 686] width 9 height 8
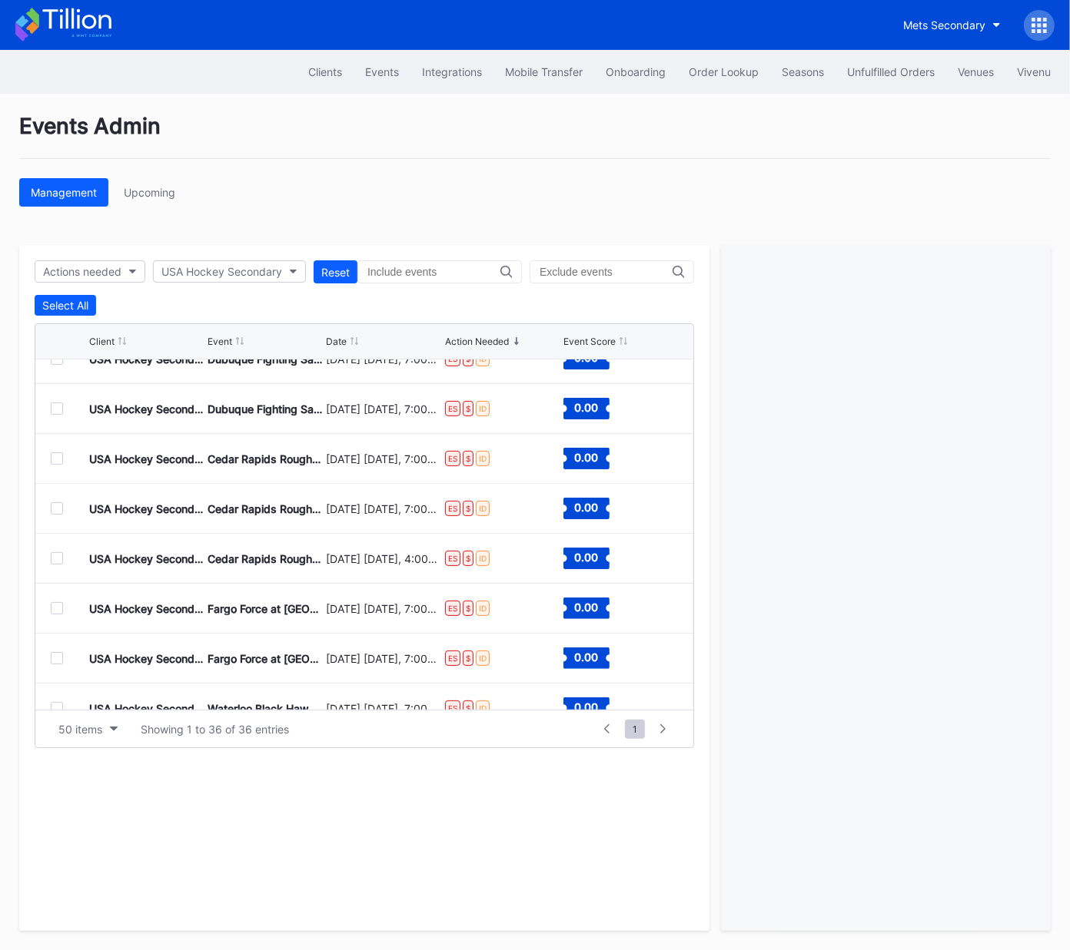
scroll to position [0, 0]
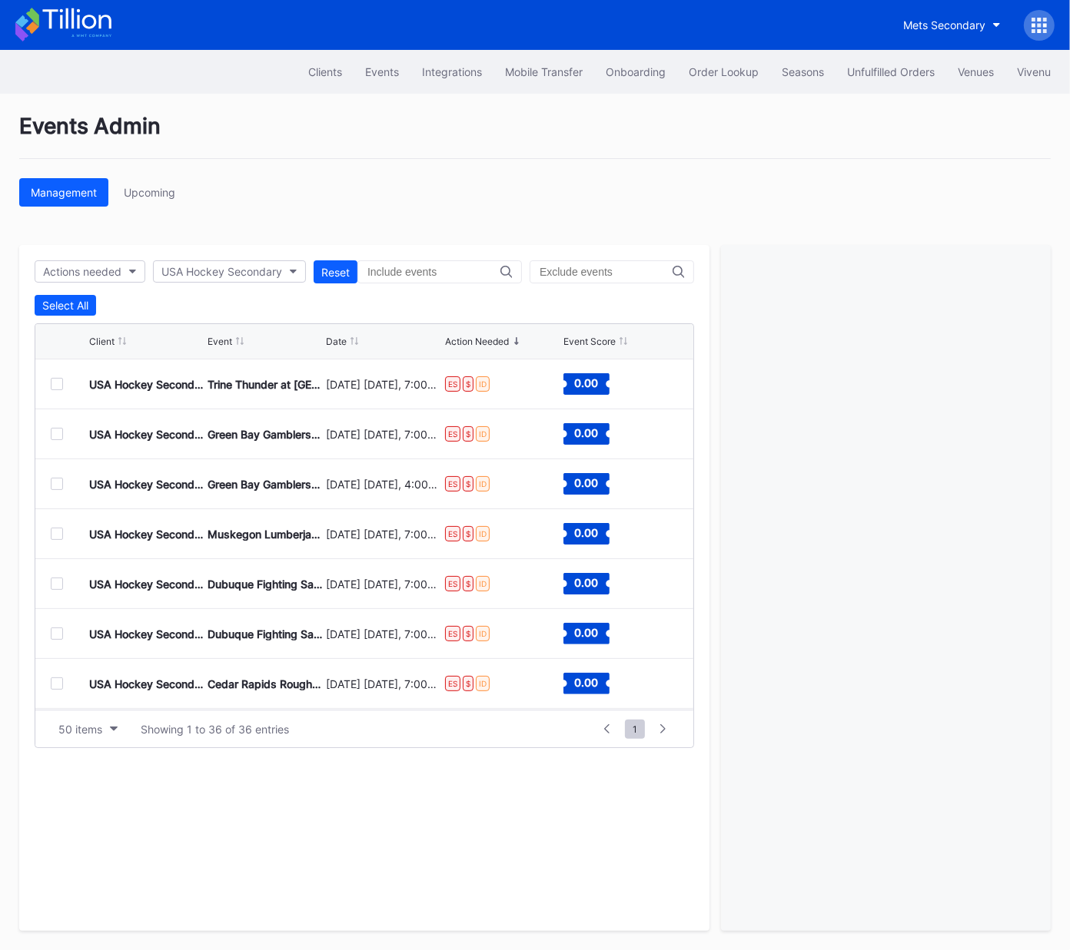
click at [61, 386] on div at bounding box center [57, 384] width 12 height 12
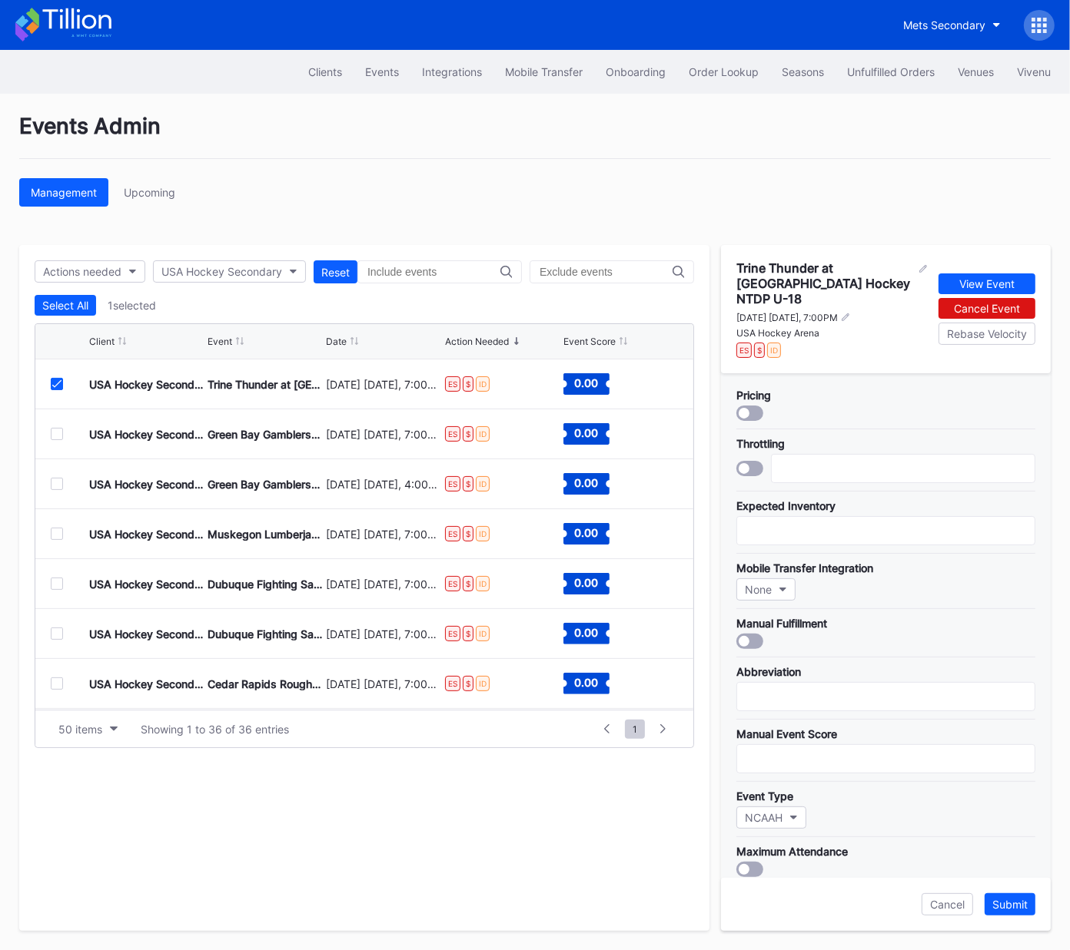
scroll to position [282, 0]
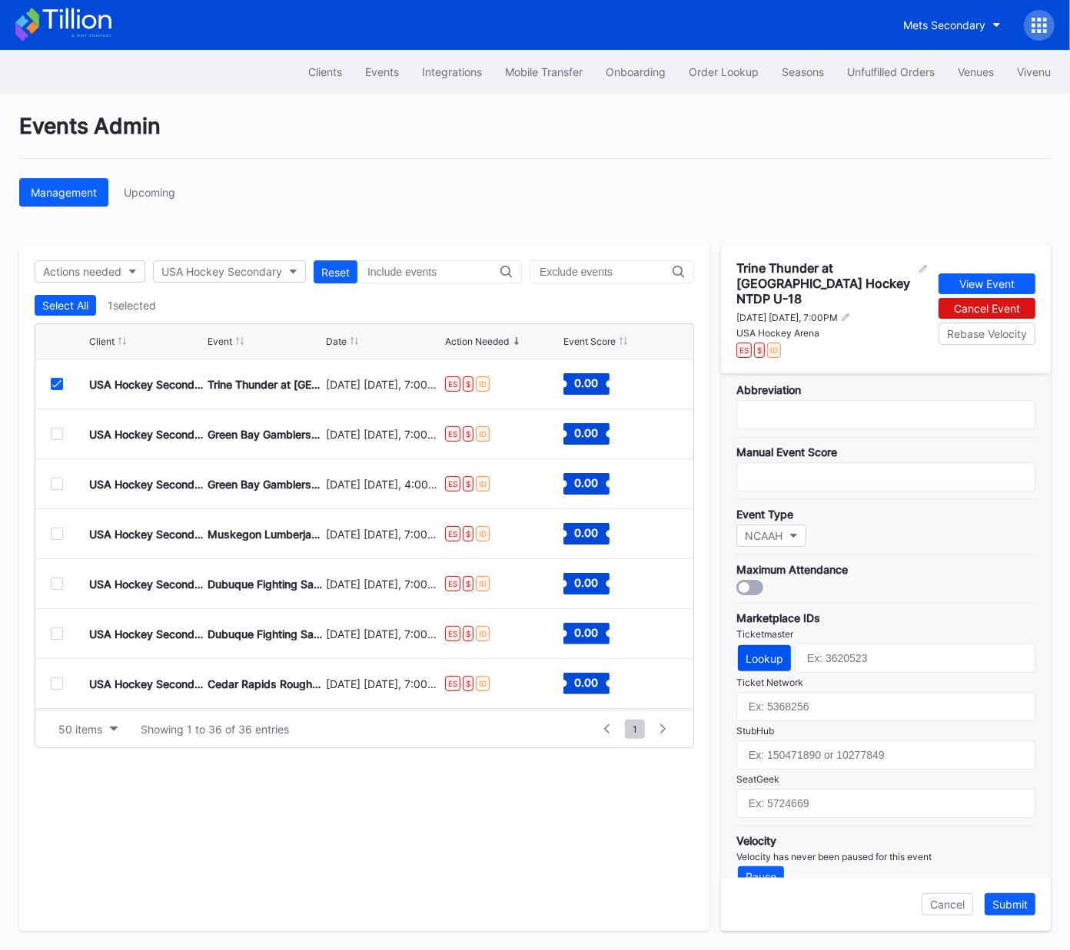
click at [765, 652] on div "Lookup" at bounding box center [764, 658] width 38 height 13
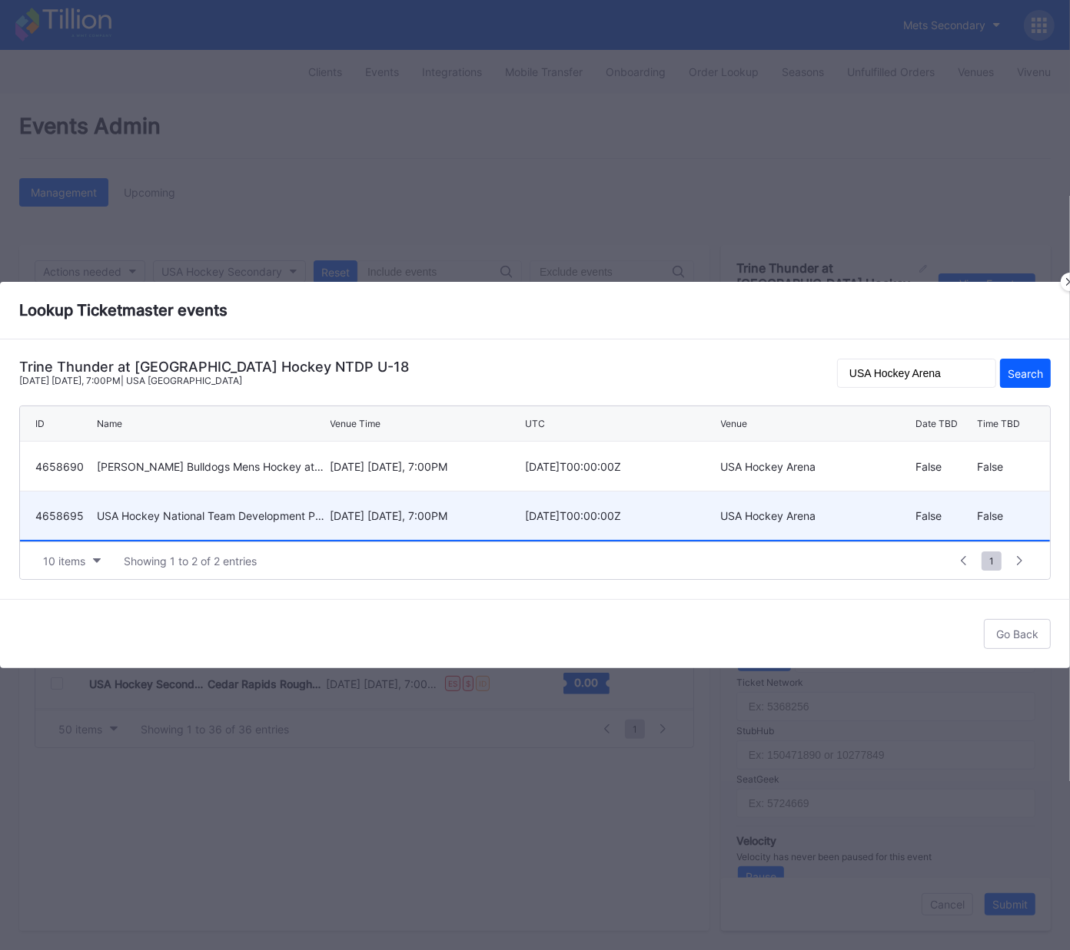
click at [380, 522] on div "January 10 Saturday, 7:00PM" at bounding box center [425, 515] width 191 height 13
type input "4658695"
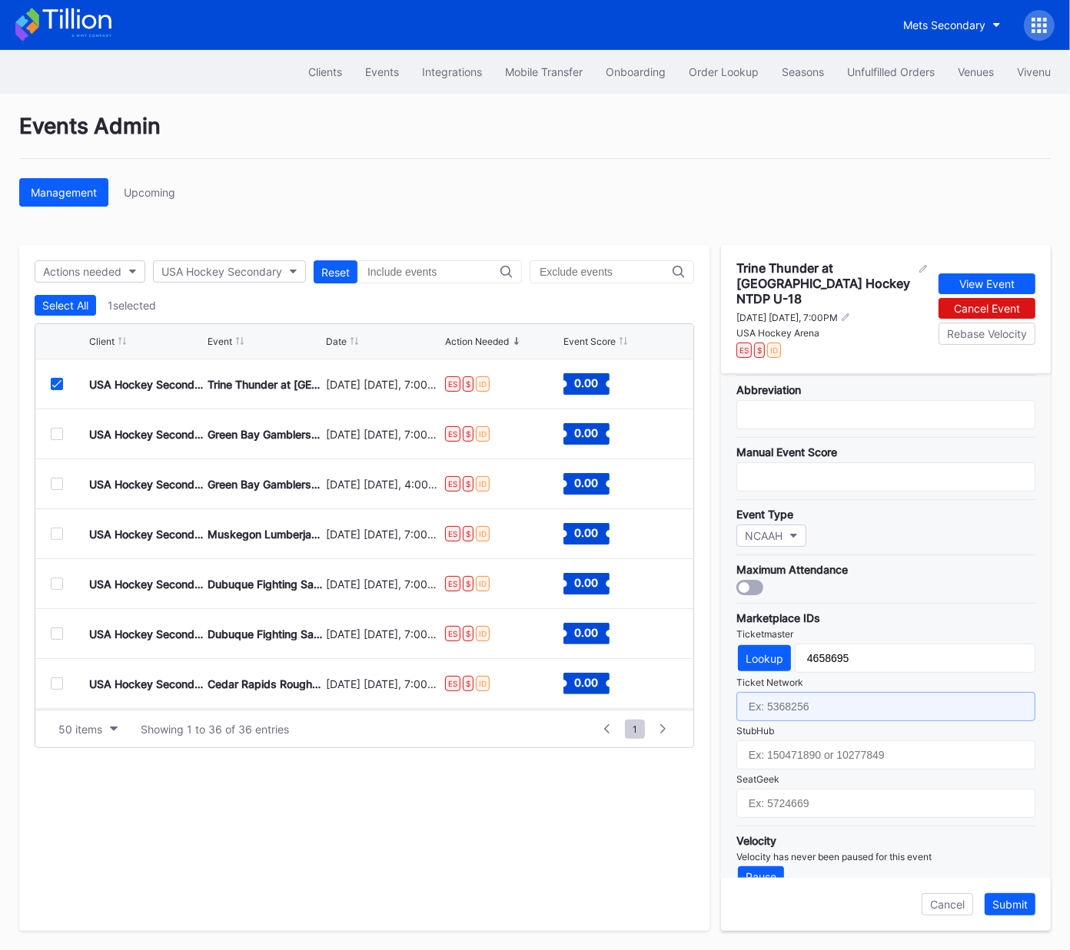
click at [798, 692] on input "text" at bounding box center [885, 706] width 299 height 29
paste input "7364819"
type input "7364819"
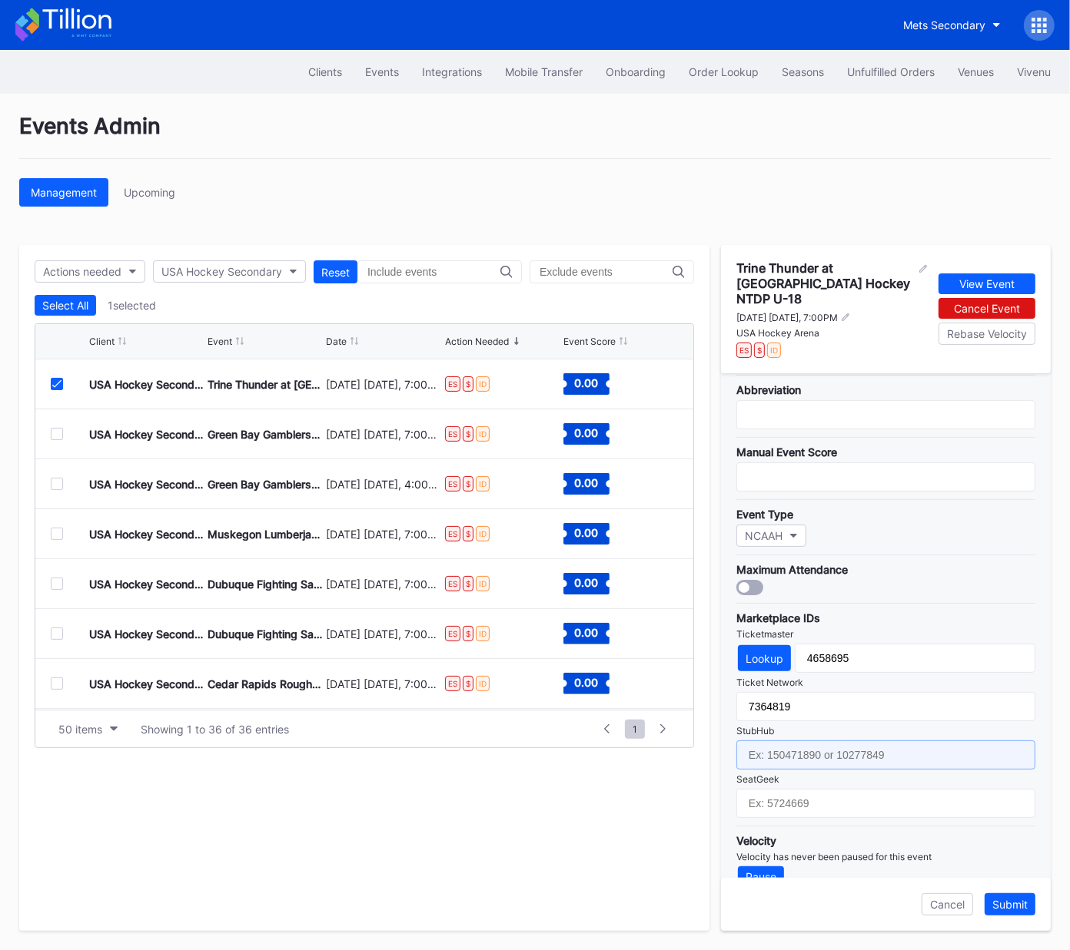
drag, startPoint x: 800, startPoint y: 731, endPoint x: 1038, endPoint y: 524, distance: 315.9
click at [800, 741] on input "text" at bounding box center [885, 755] width 299 height 29
paste input "158718259"
type input "158718259"
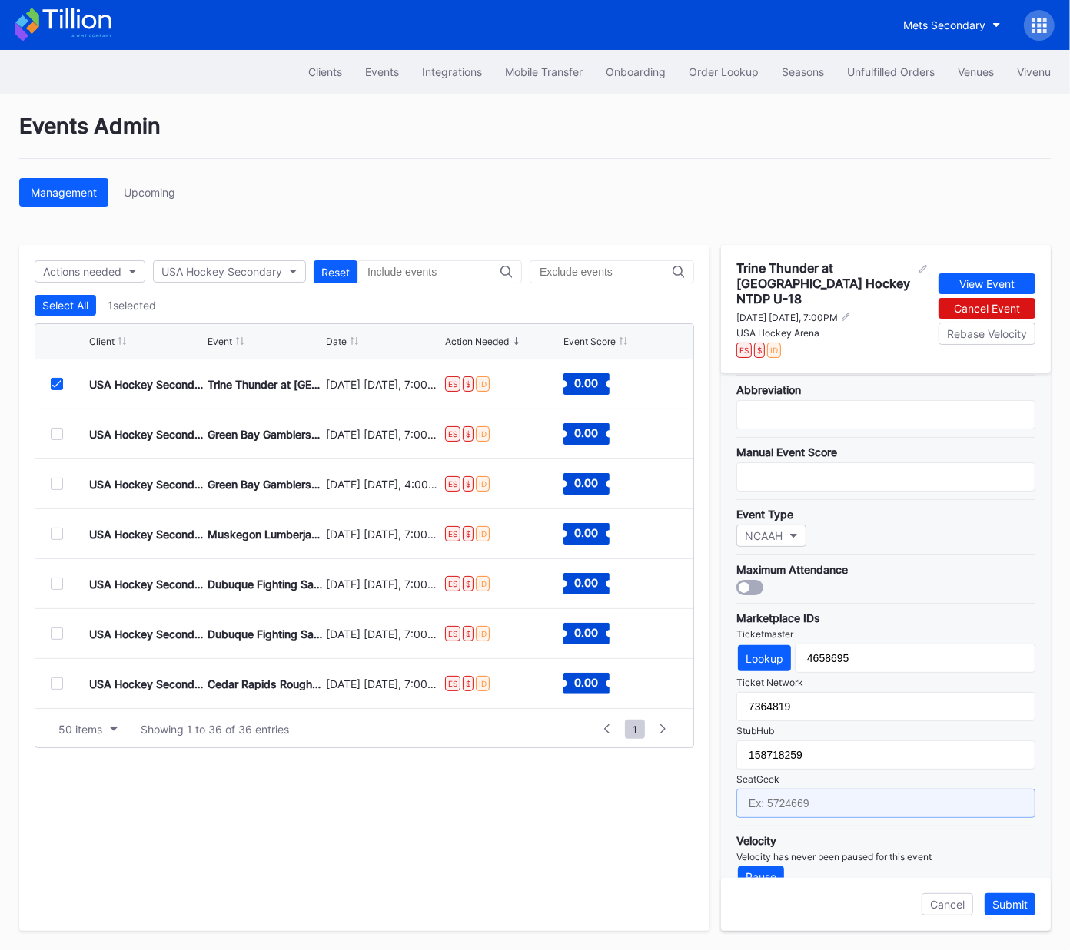
click at [799, 789] on input "text" at bounding box center [885, 803] width 299 height 29
paste input "17688721"
type input "17688721"
click at [1007, 912] on button "Submit" at bounding box center [1009, 905] width 51 height 22
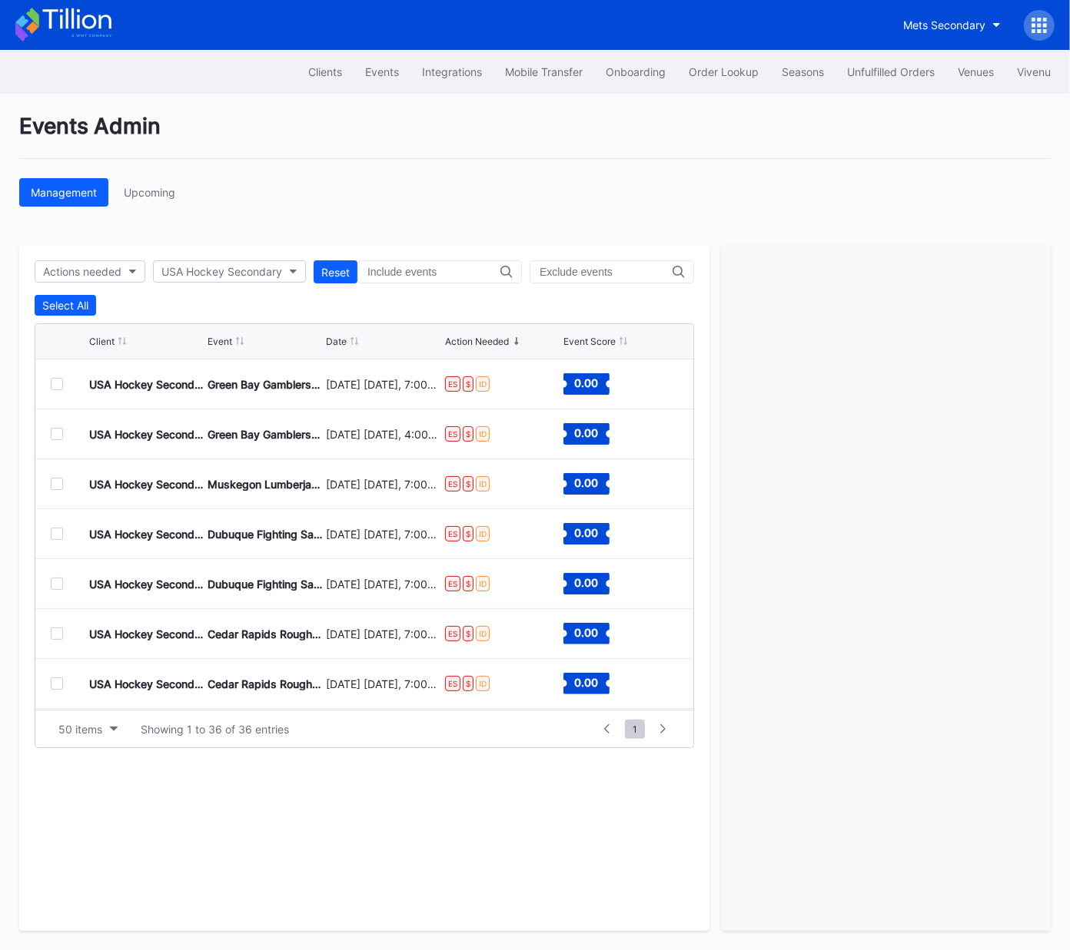
click at [54, 383] on div at bounding box center [57, 384] width 12 height 12
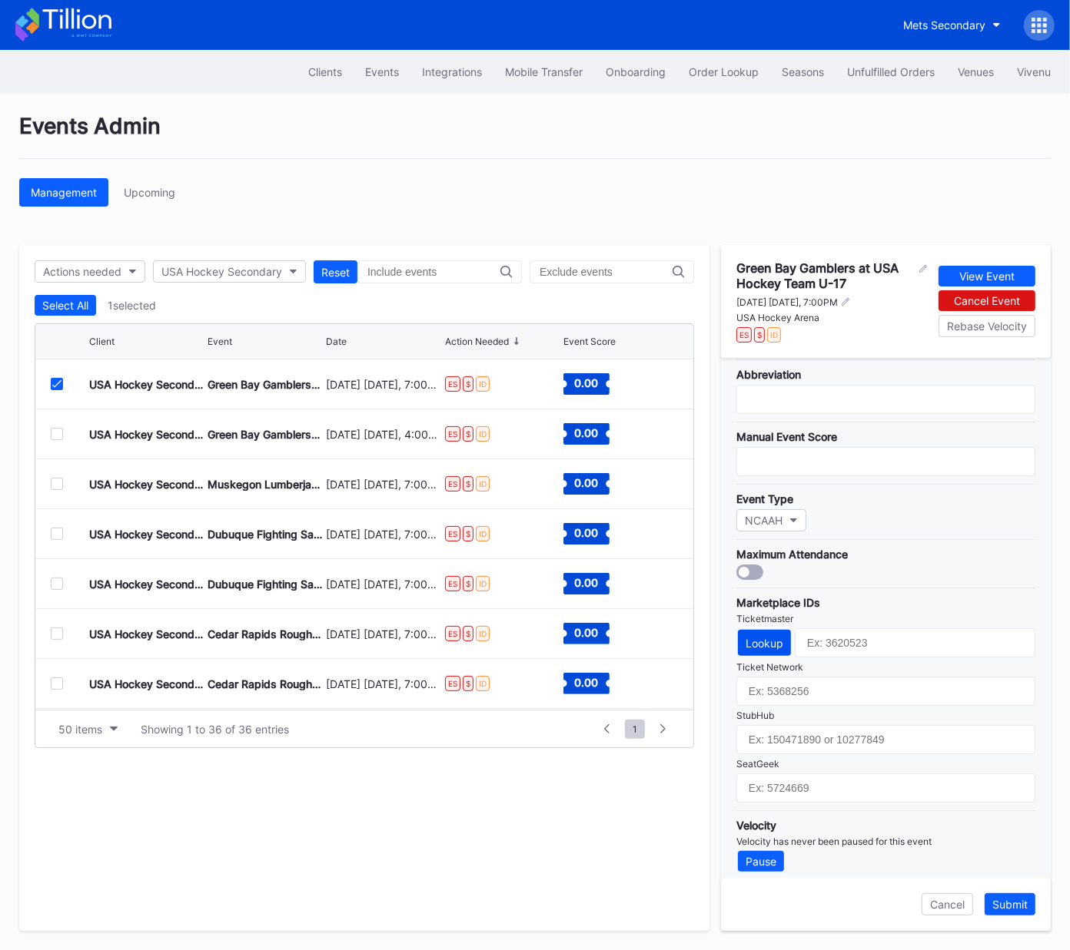
click at [760, 637] on div "Lookup" at bounding box center [764, 643] width 38 height 13
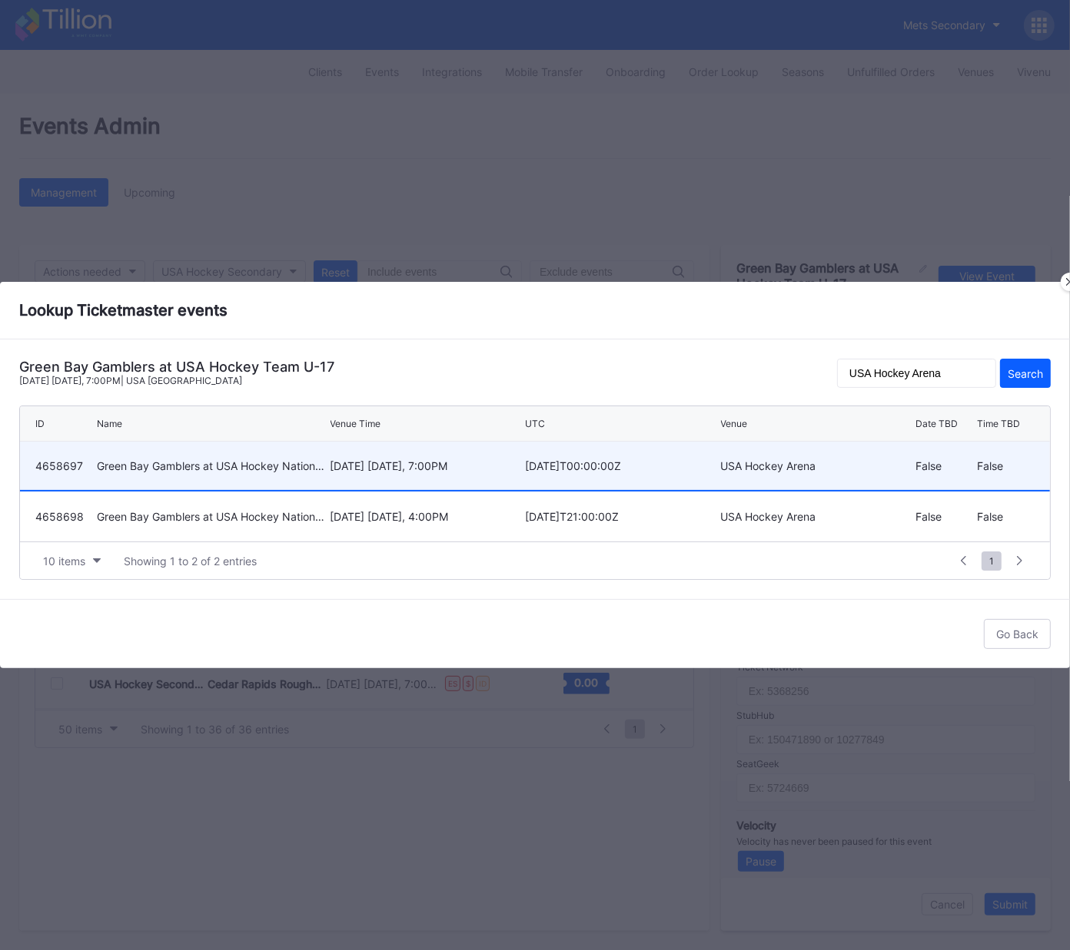
click at [390, 478] on div "January 17 Saturday, 7:00PM" at bounding box center [425, 466] width 191 height 48
type input "4658697"
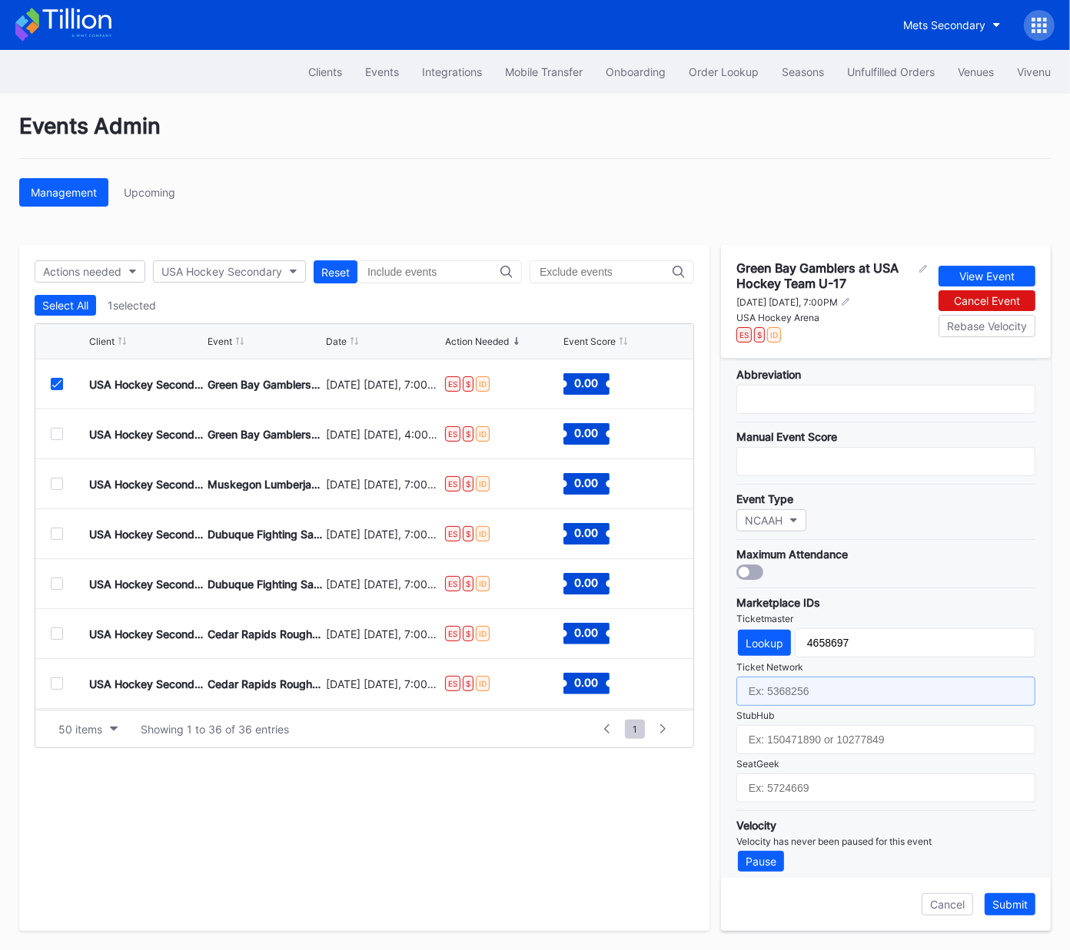
click at [814, 686] on input "text" at bounding box center [885, 691] width 299 height 29
paste input "7364822"
type input "7364822"
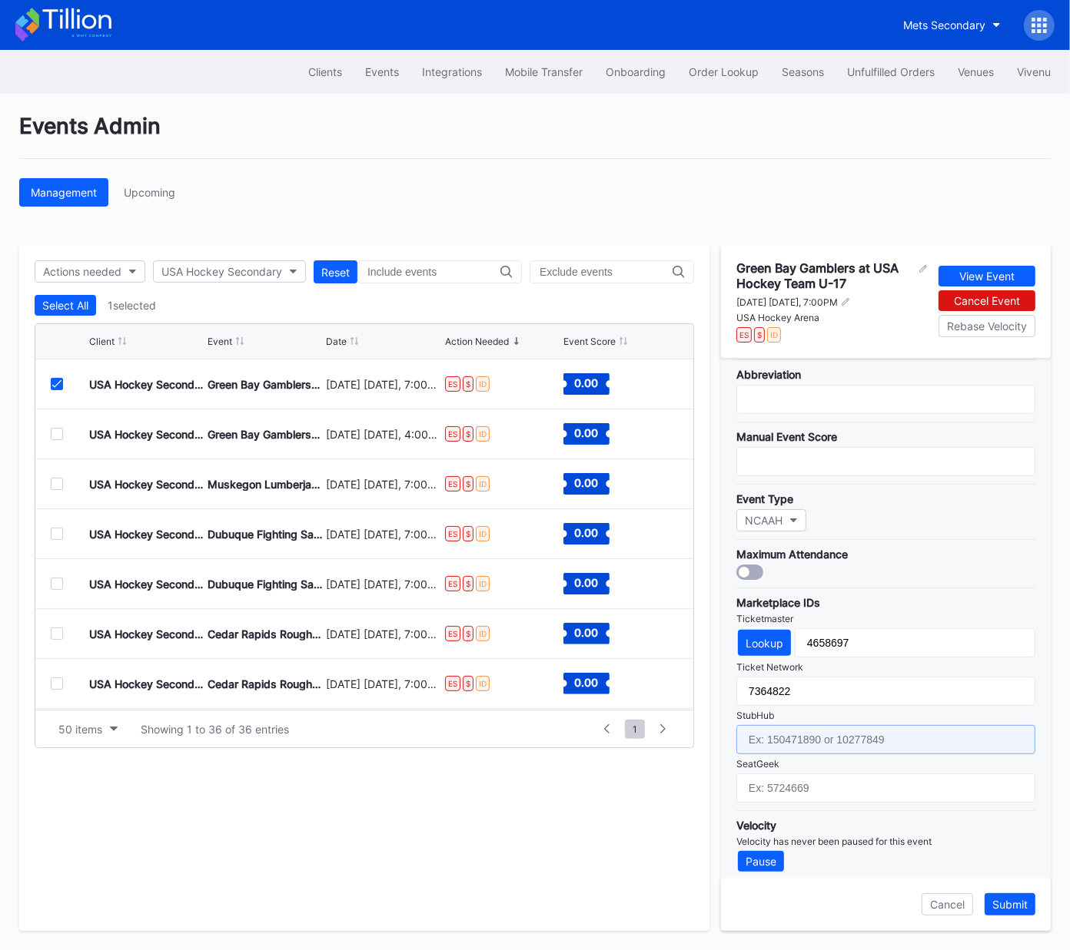
click at [821, 730] on input "text" at bounding box center [885, 739] width 299 height 29
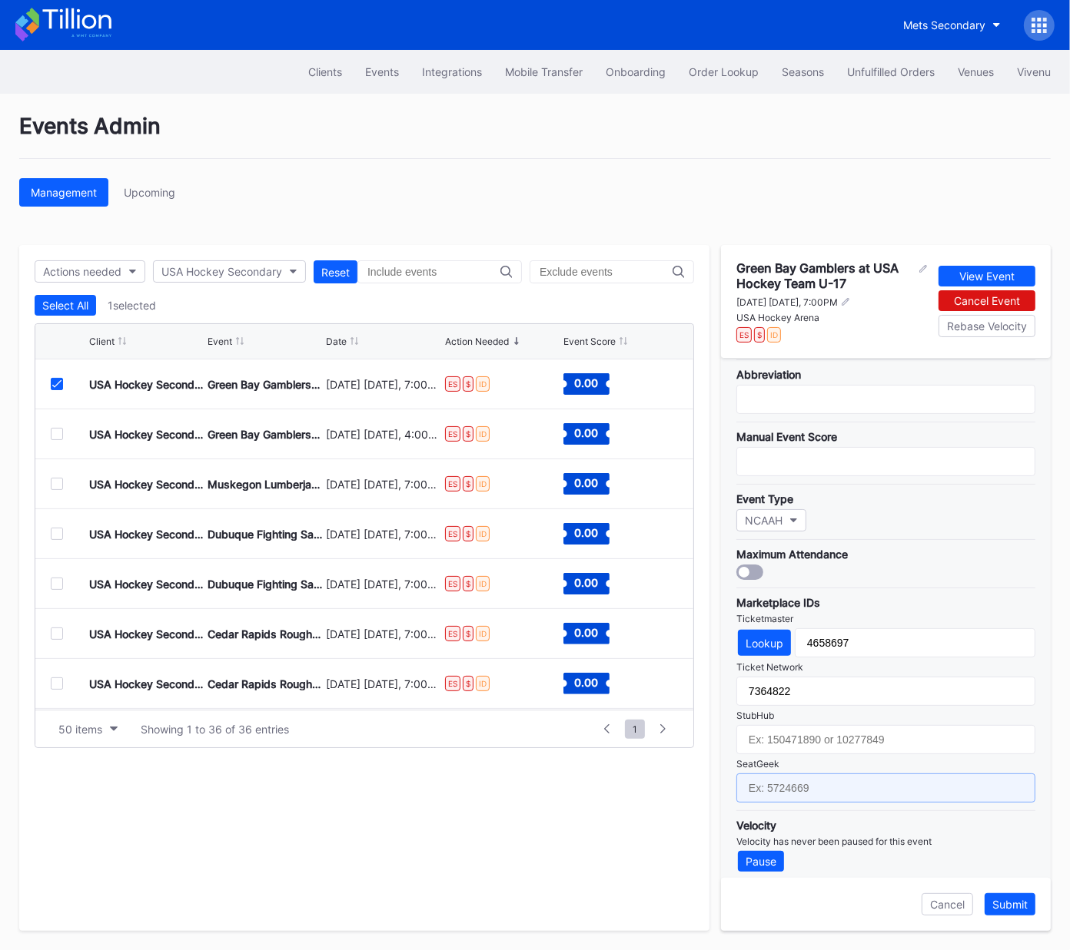
drag, startPoint x: 841, startPoint y: 788, endPoint x: 855, endPoint y: 798, distance: 18.1
click at [840, 788] on input "text" at bounding box center [885, 788] width 299 height 29
paste input "17688722"
type input "17688722"
click at [1007, 906] on div "Submit" at bounding box center [1009, 904] width 35 height 13
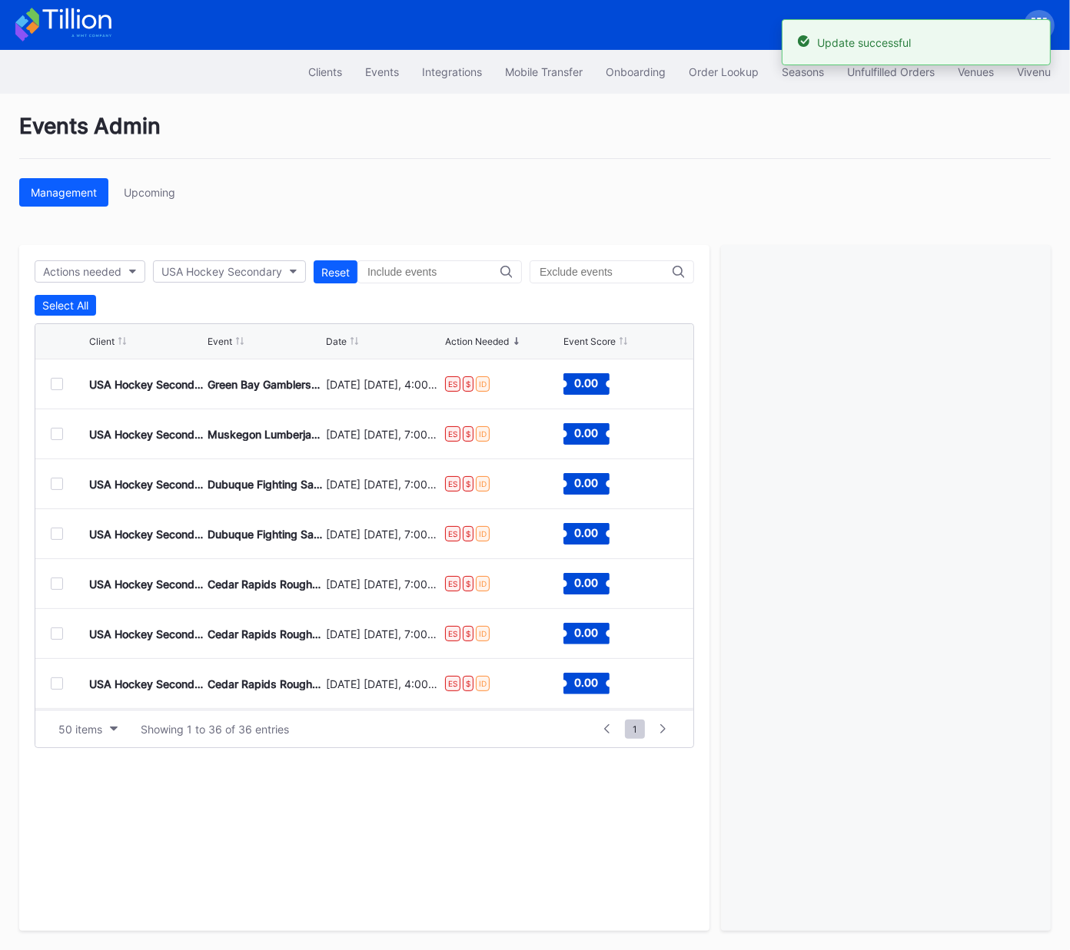
click at [56, 385] on div at bounding box center [57, 384] width 12 height 12
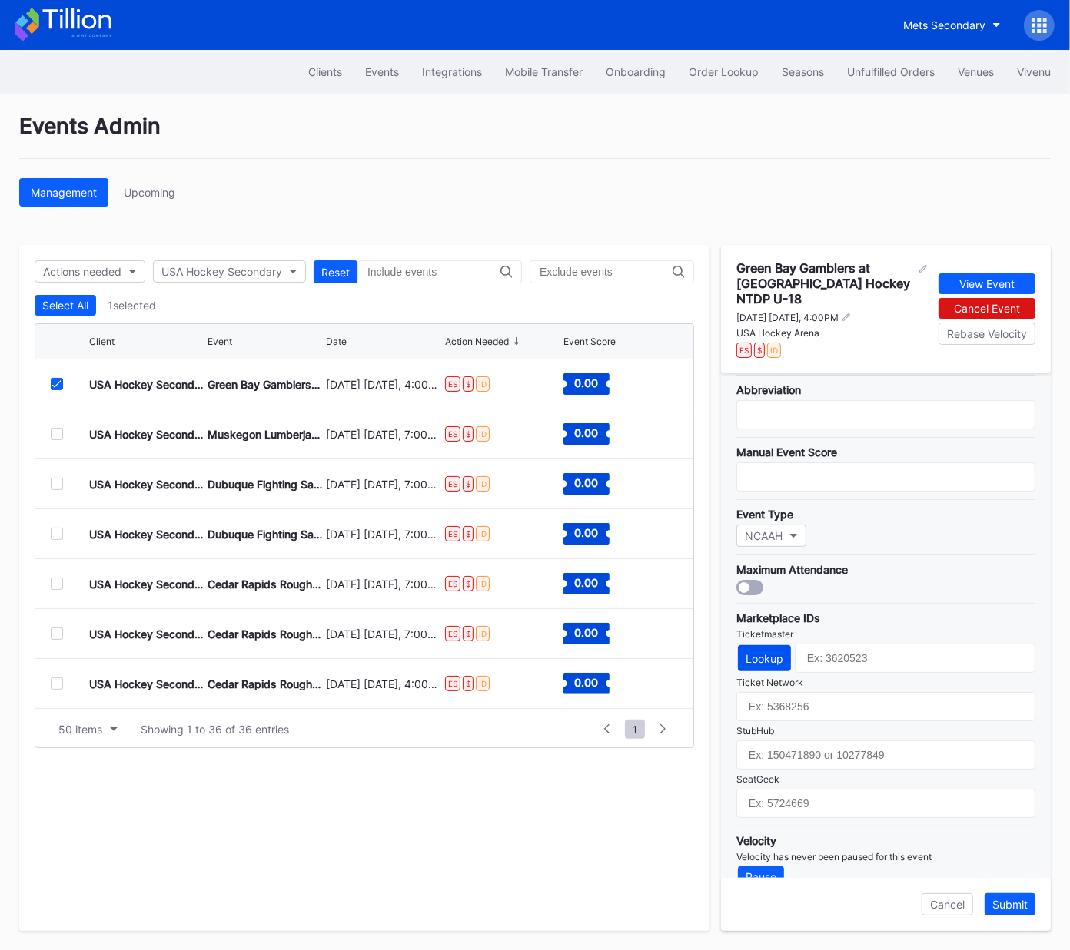
click at [768, 652] on div "Lookup" at bounding box center [764, 658] width 38 height 13
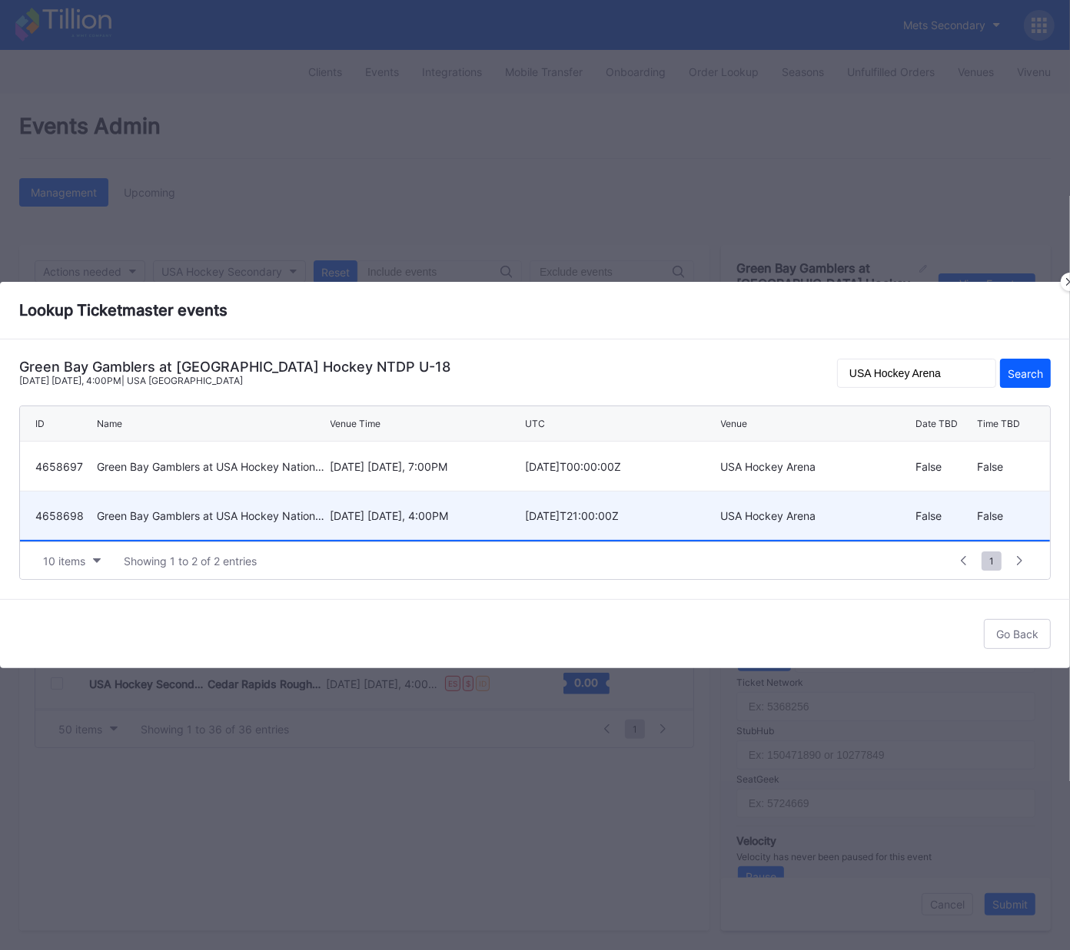
click at [399, 511] on div "January 18 Sunday, 4:00PM" at bounding box center [425, 515] width 191 height 13
type input "4658698"
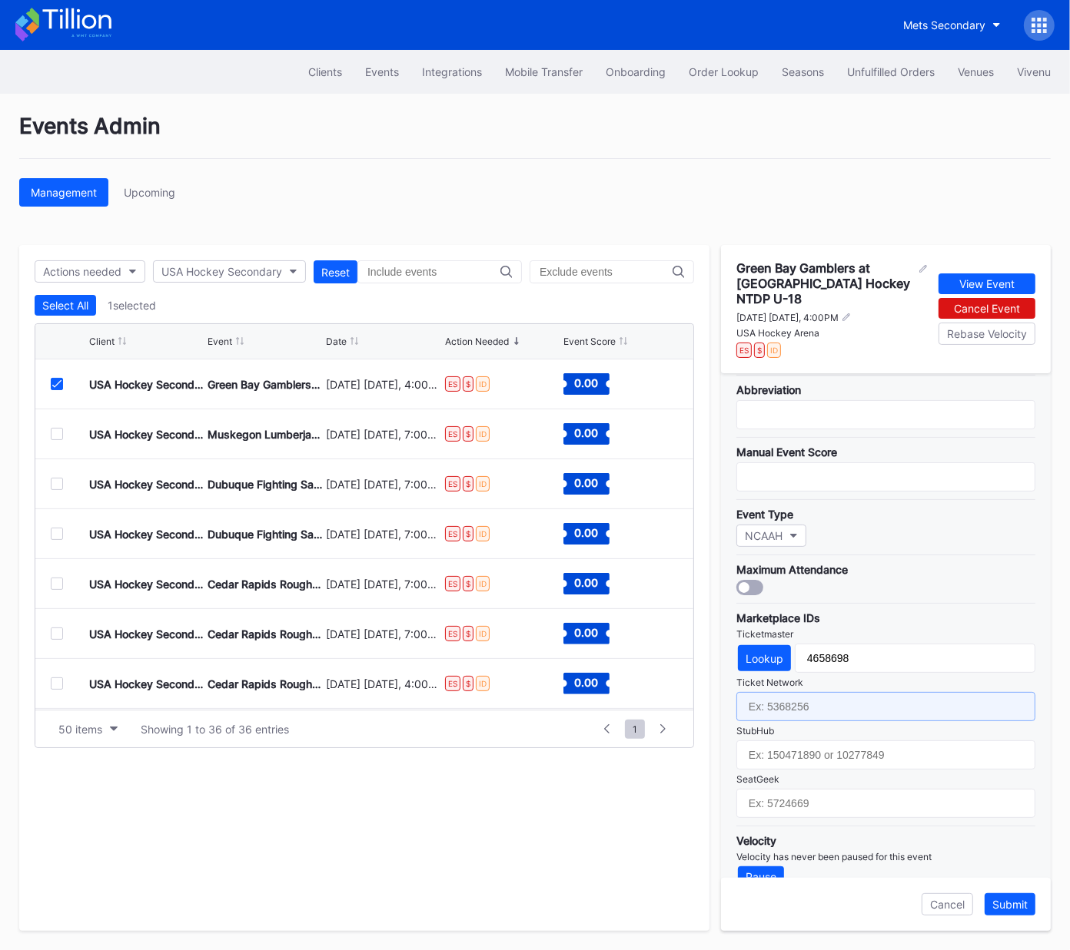
click at [844, 692] on input "text" at bounding box center [885, 706] width 299 height 29
paste input "7364824"
type input "7364824"
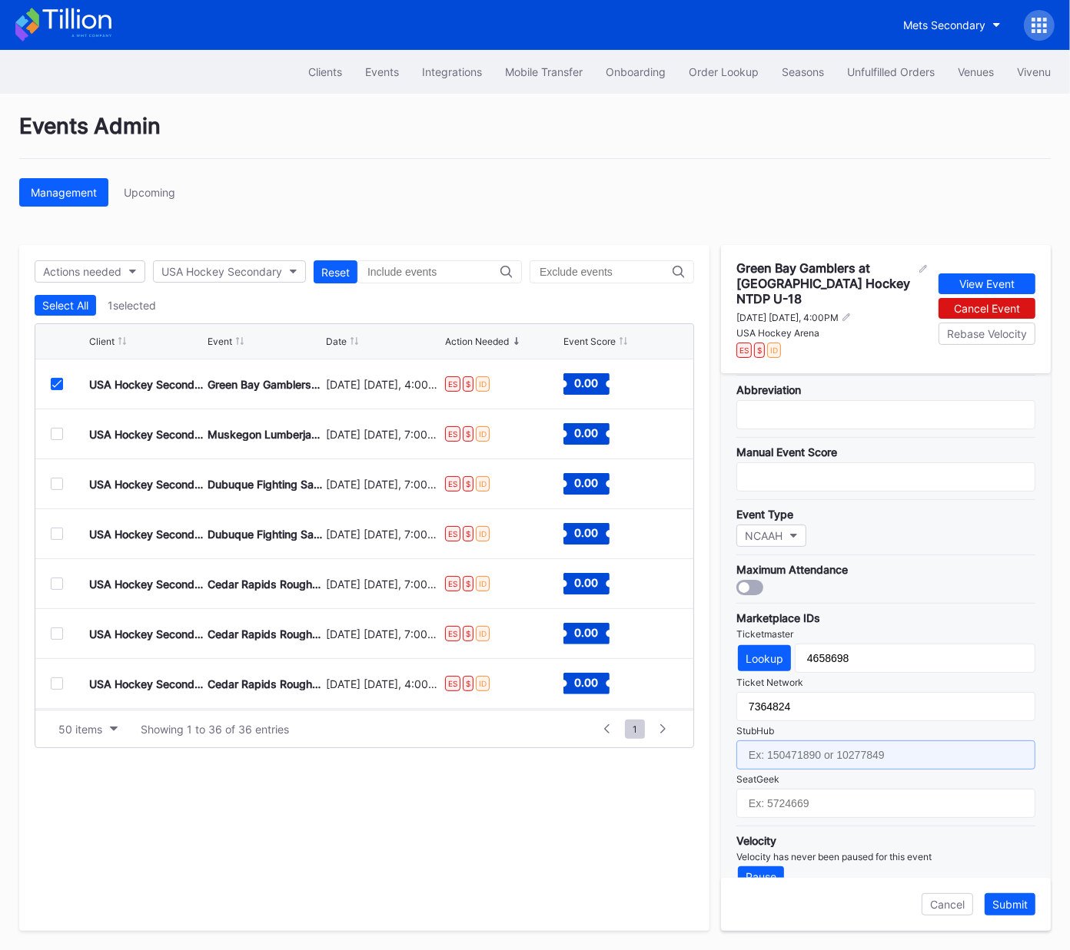
click at [825, 741] on input "text" at bounding box center [885, 755] width 299 height 29
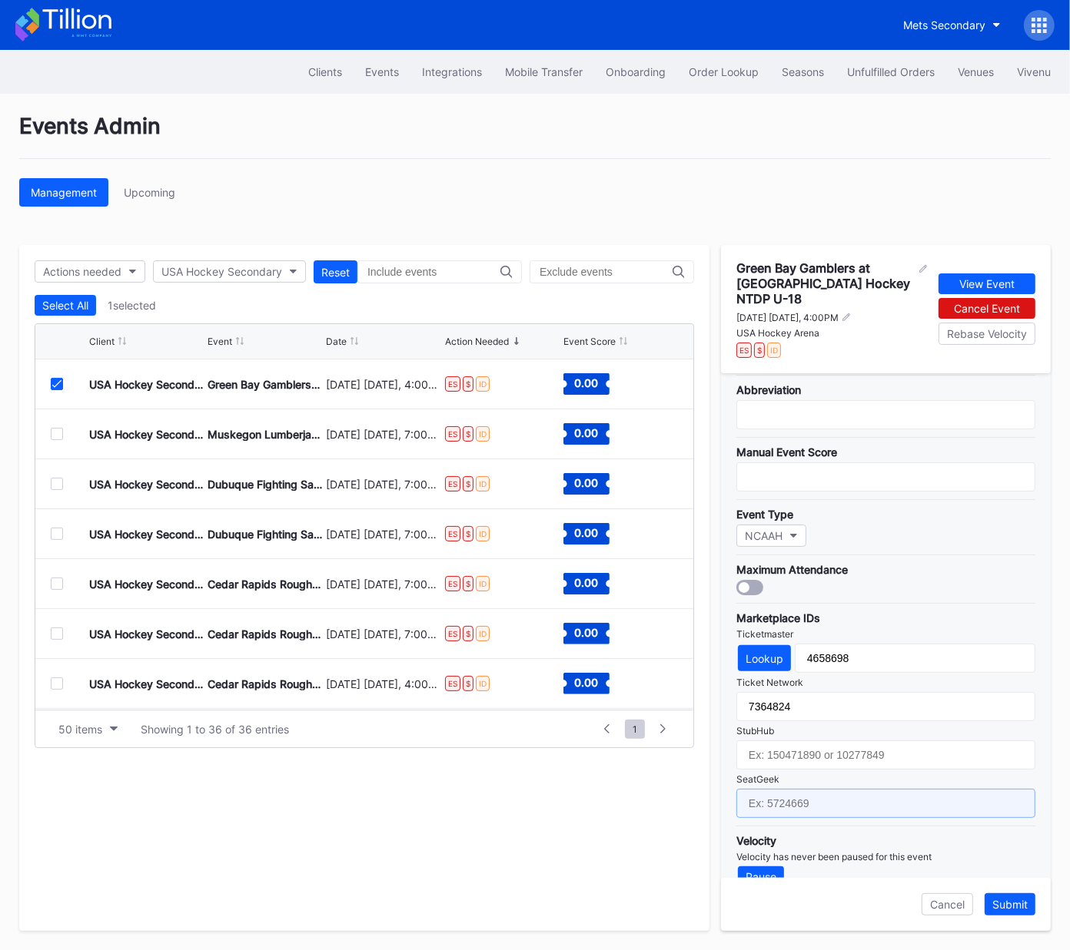
click at [808, 789] on input "text" at bounding box center [885, 803] width 299 height 29
paste input "17688723"
type input "17688723"
click at [1008, 906] on div "Submit" at bounding box center [1009, 904] width 35 height 13
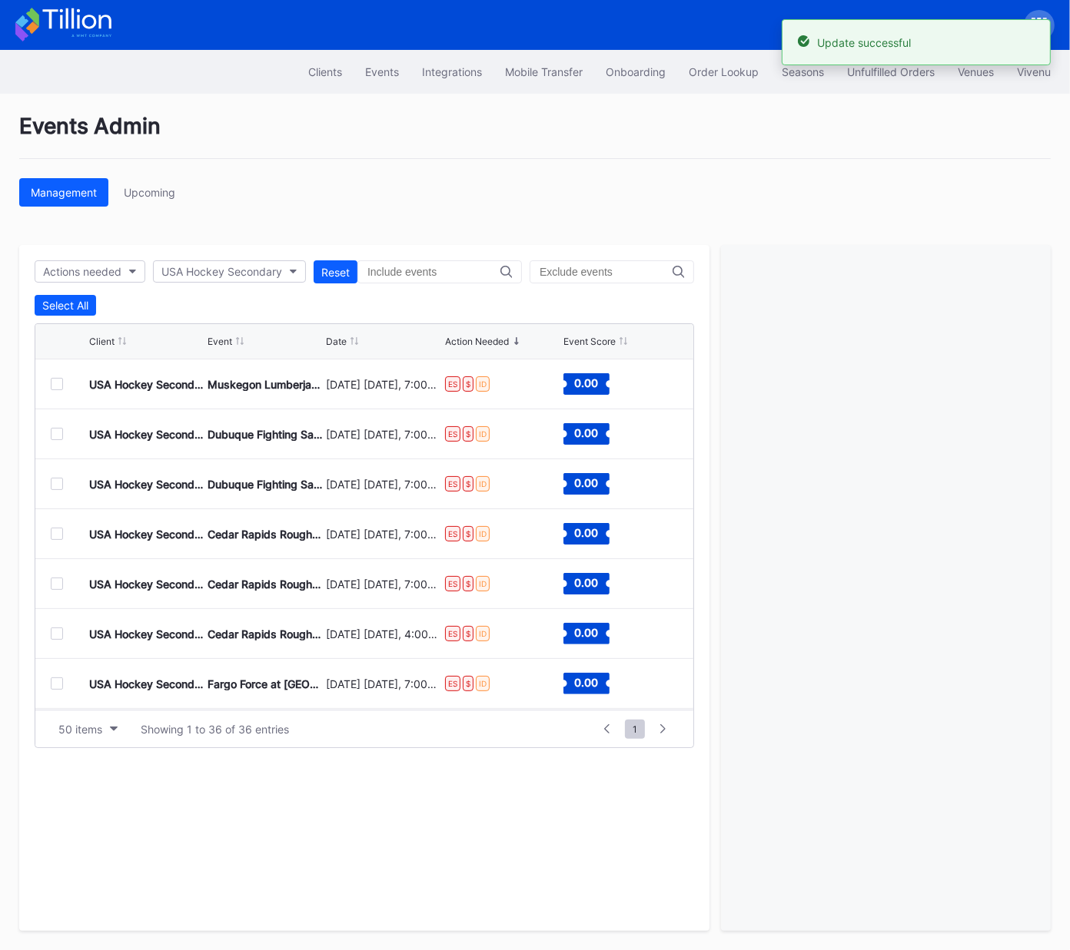
click at [56, 386] on div at bounding box center [57, 384] width 12 height 12
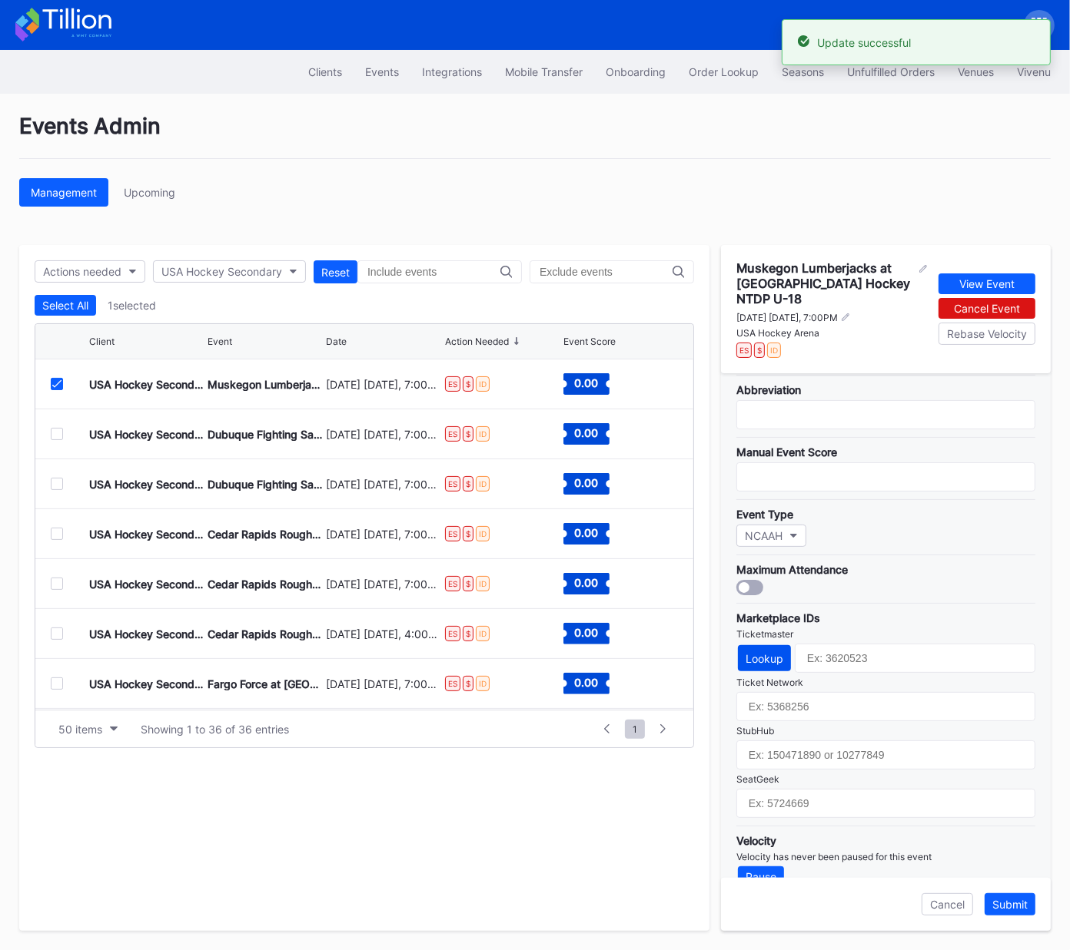
click at [769, 652] on div "Lookup" at bounding box center [764, 658] width 38 height 13
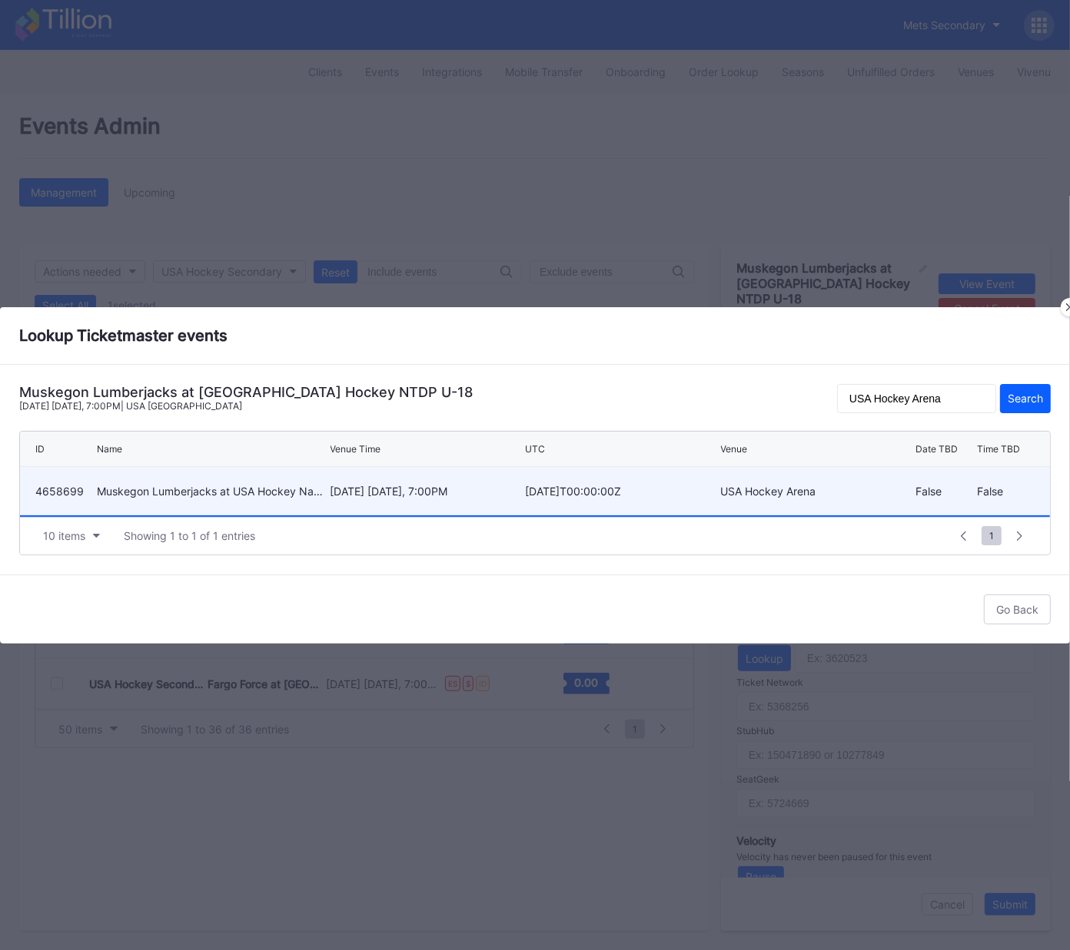
click at [369, 489] on div "January 30 Friday, 7:00PM" at bounding box center [425, 491] width 191 height 13
type input "4658699"
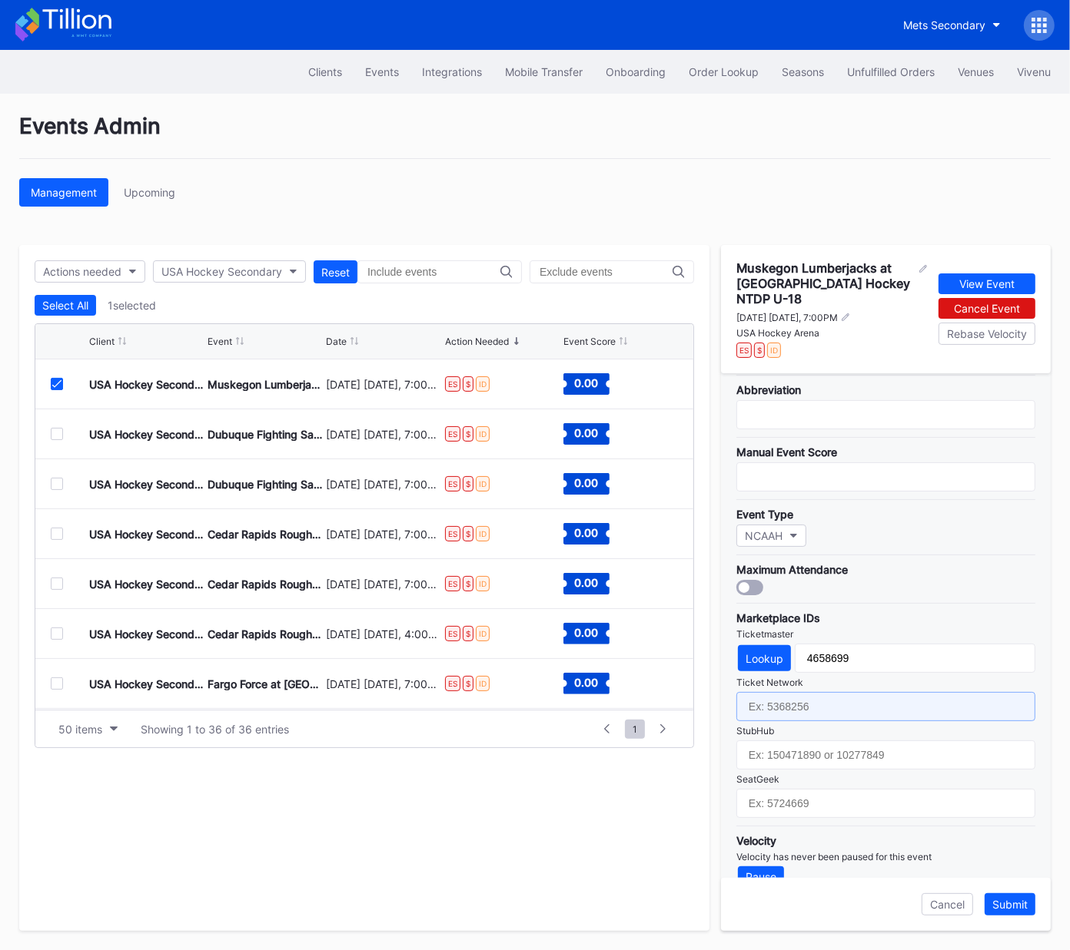
drag, startPoint x: 814, startPoint y: 695, endPoint x: 811, endPoint y: 708, distance: 13.4
click at [814, 695] on input "text" at bounding box center [885, 706] width 299 height 29
paste input "7364827"
type input "7364827"
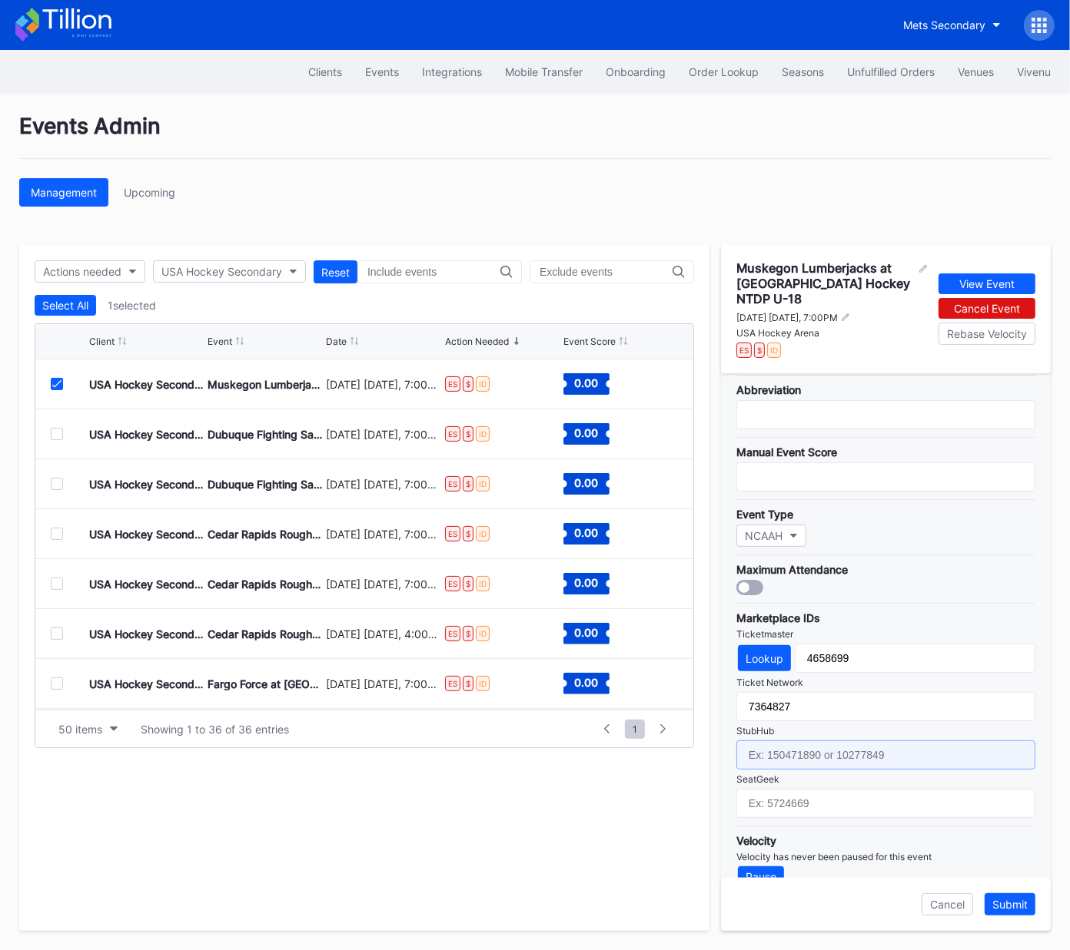
click at [808, 741] on input "text" at bounding box center [885, 755] width 299 height 29
paste input "159016913"
type input "159016913"
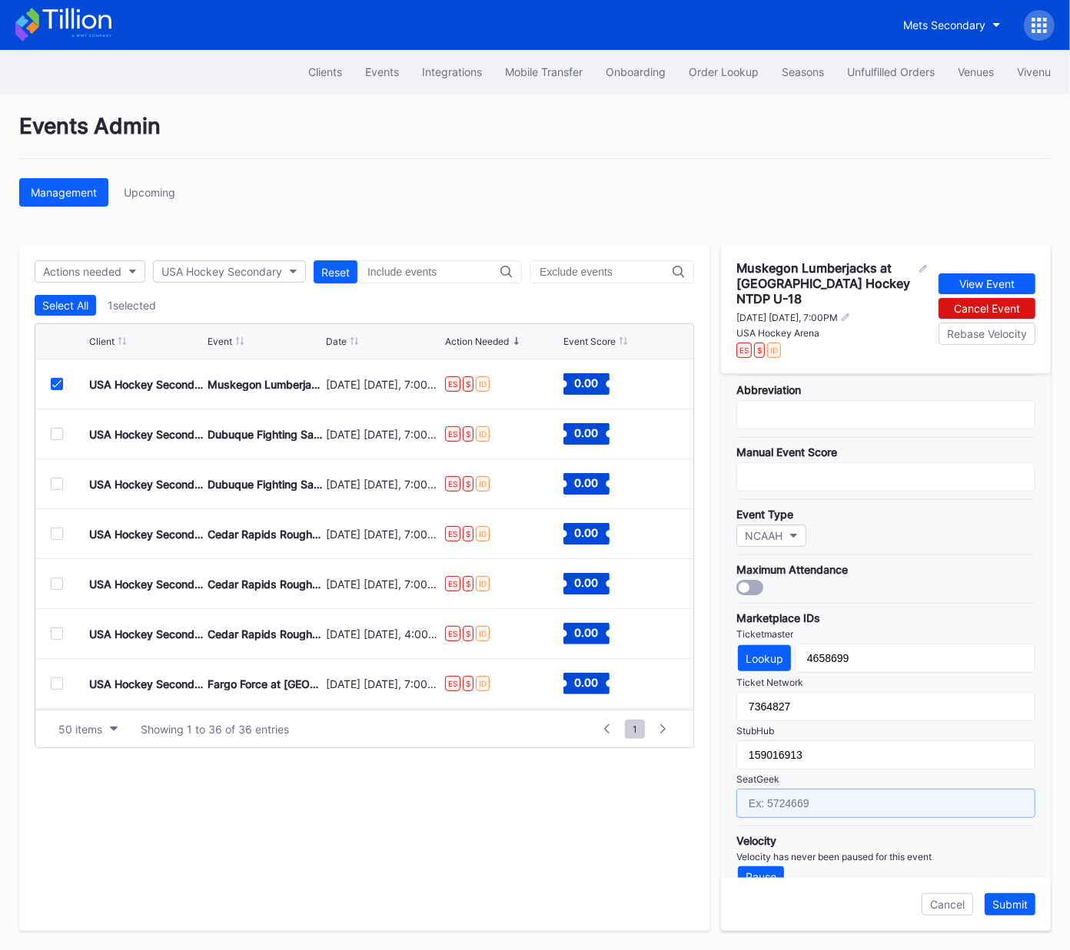
click at [806, 789] on input "text" at bounding box center [885, 803] width 299 height 29
paste input "17688726"
type input "17688726"
click at [1017, 904] on div "Submit" at bounding box center [1009, 904] width 35 height 13
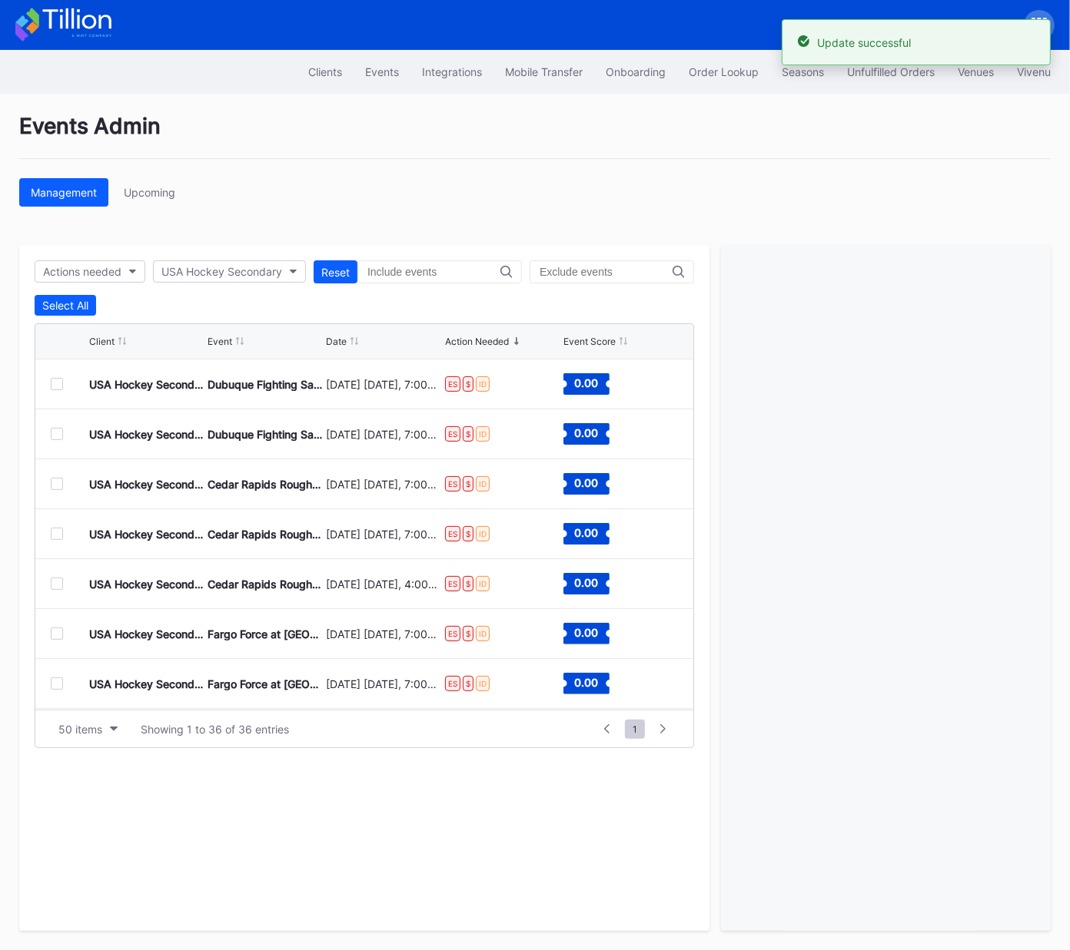
click at [58, 385] on div at bounding box center [57, 384] width 12 height 12
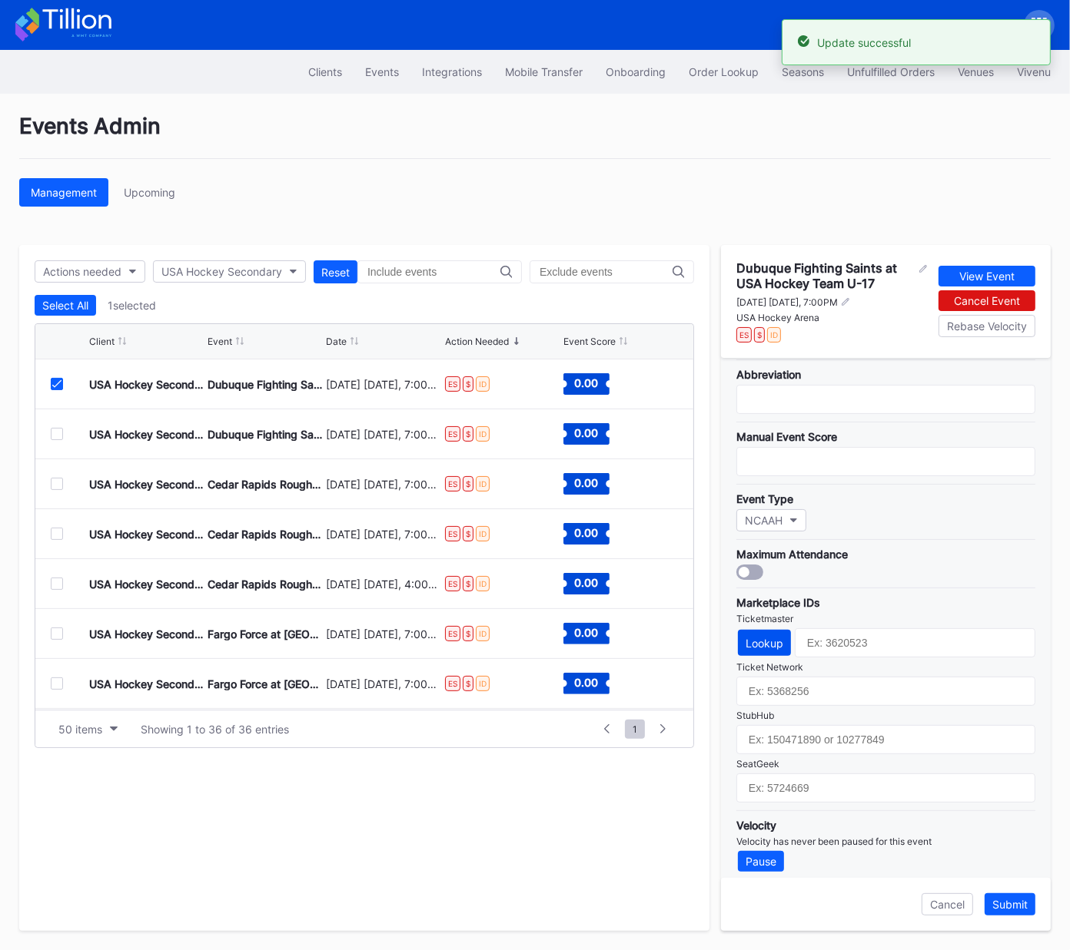
click at [758, 630] on button "Lookup" at bounding box center [764, 643] width 53 height 26
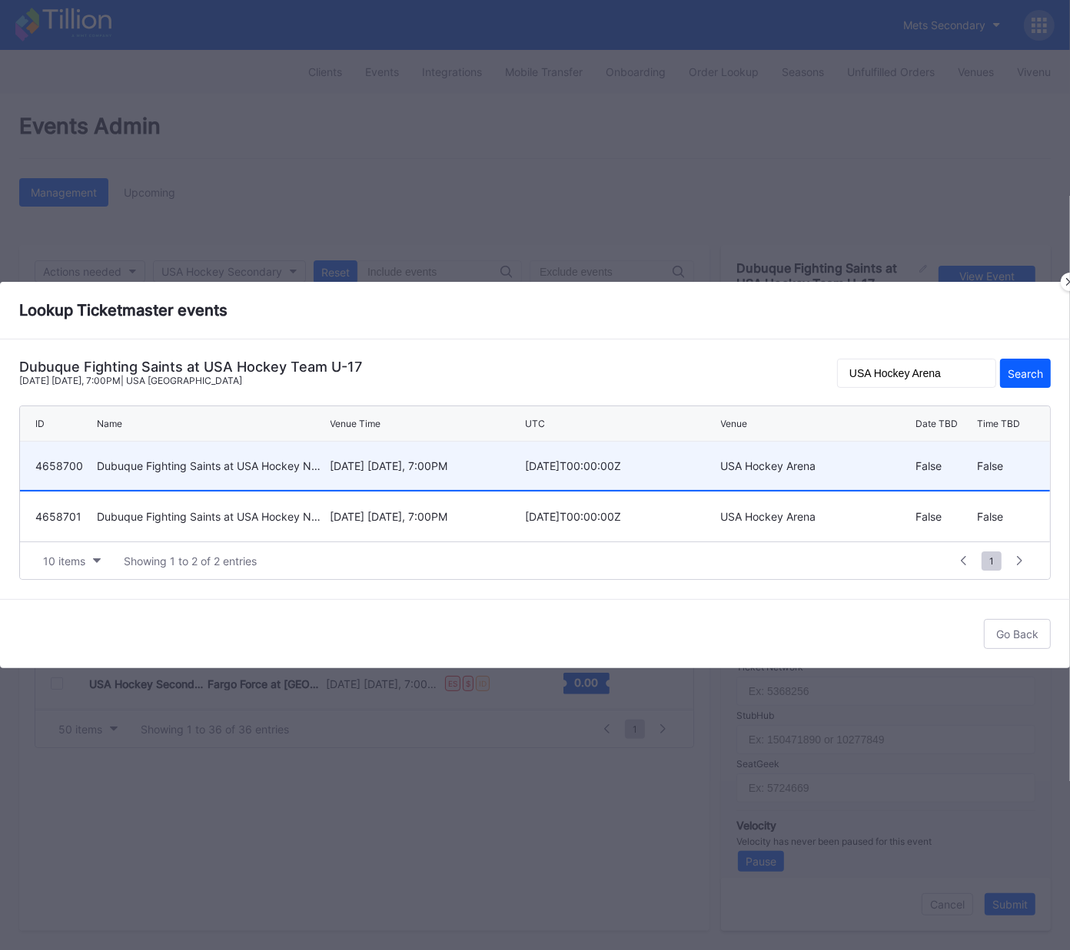
click at [388, 464] on div "February 13 Friday, 7:00PM" at bounding box center [425, 465] width 191 height 13
type input "4658700"
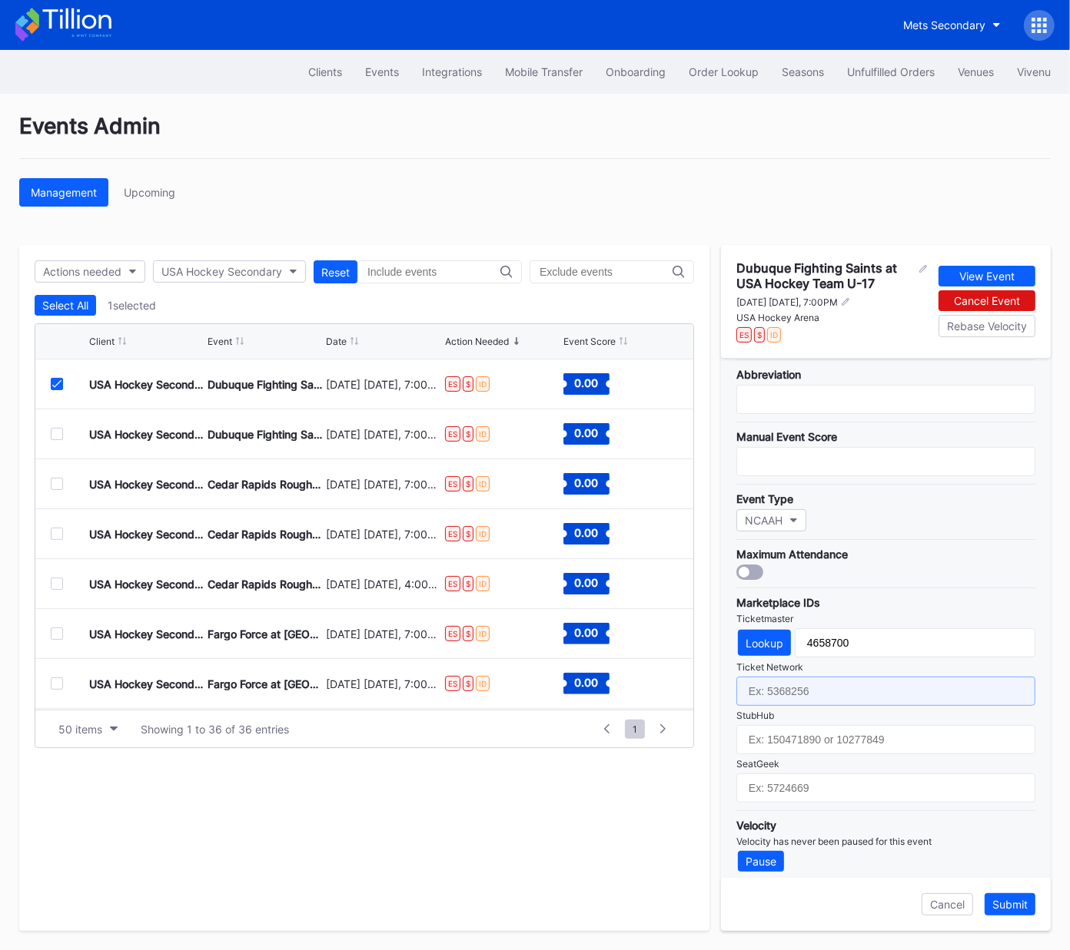
drag, startPoint x: 809, startPoint y: 685, endPoint x: 802, endPoint y: 738, distance: 52.7
click at [809, 685] on input "text" at bounding box center [885, 691] width 299 height 29
paste input "7364830"
type input "7364830"
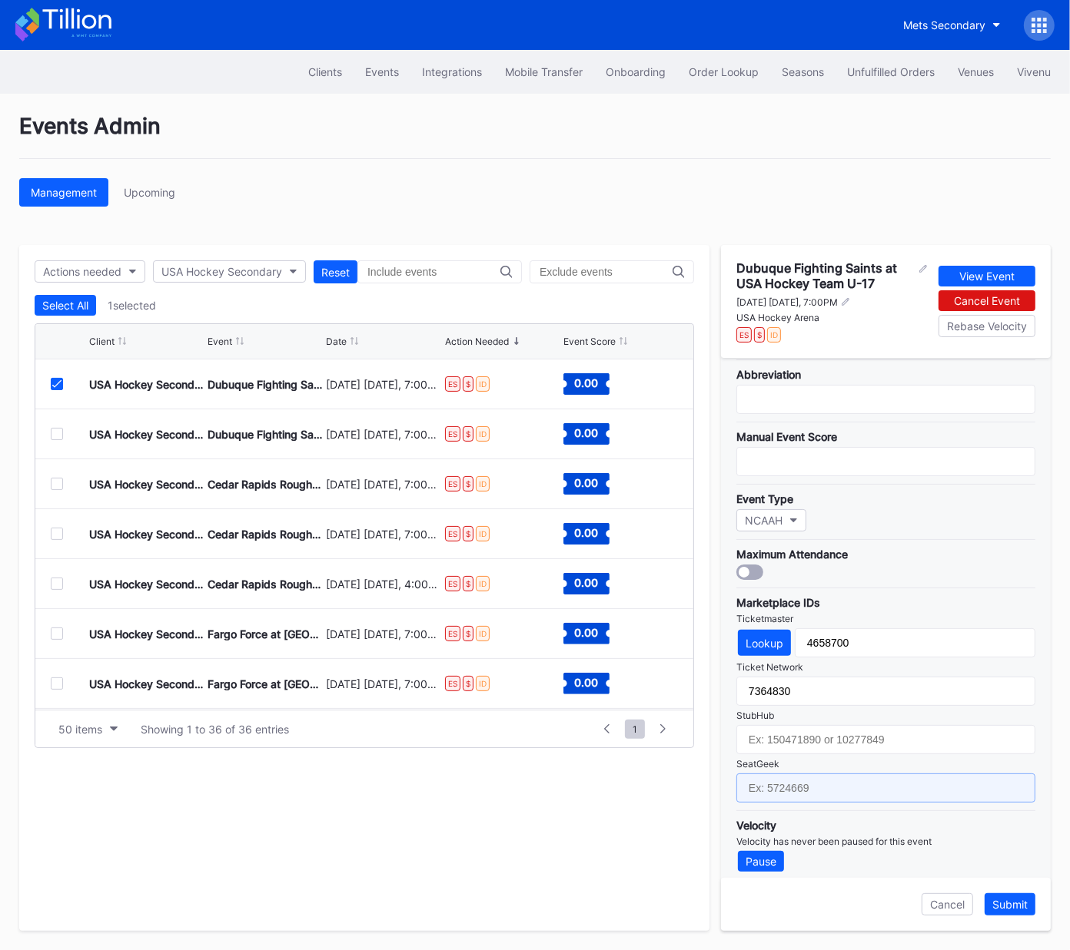
click at [814, 777] on input "text" at bounding box center [885, 788] width 299 height 29
paste input "17688727"
type input "17688727"
click at [1010, 907] on div "Submit" at bounding box center [1009, 904] width 35 height 13
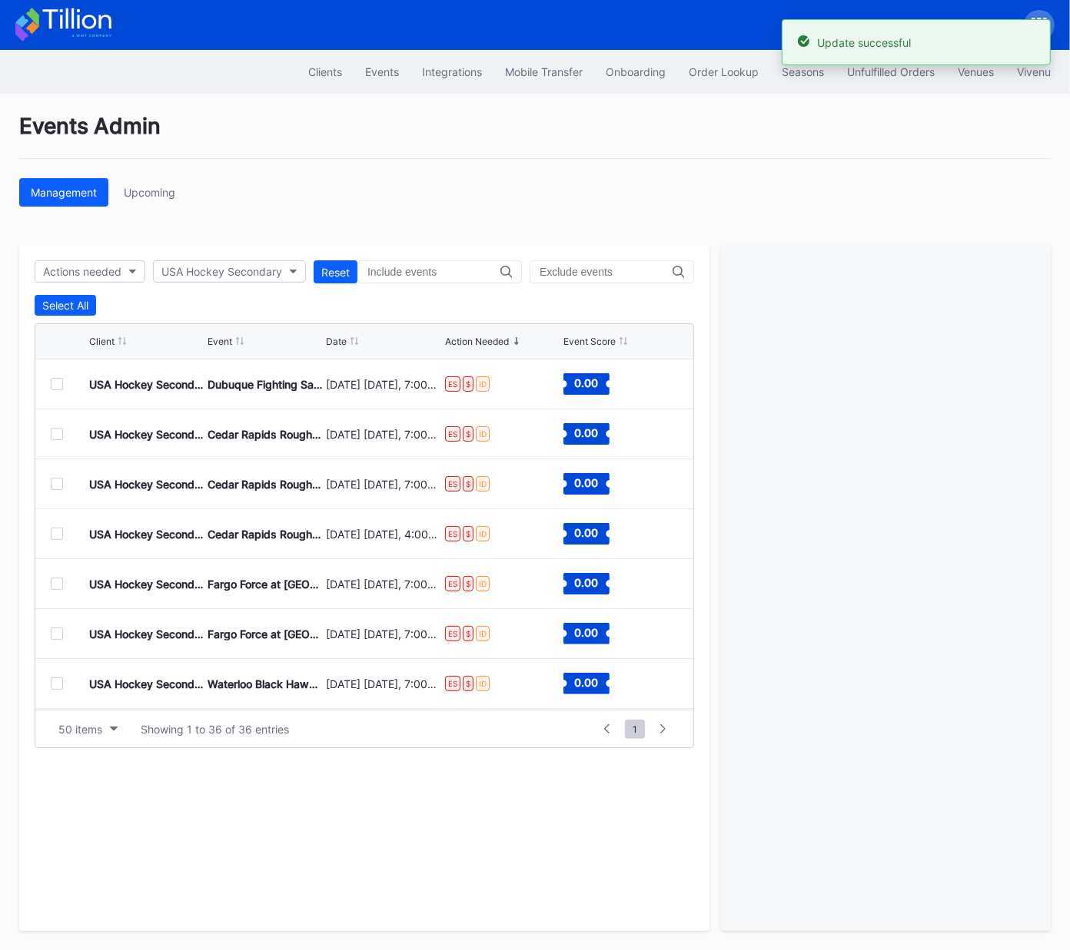
click at [58, 387] on div at bounding box center [57, 384] width 12 height 12
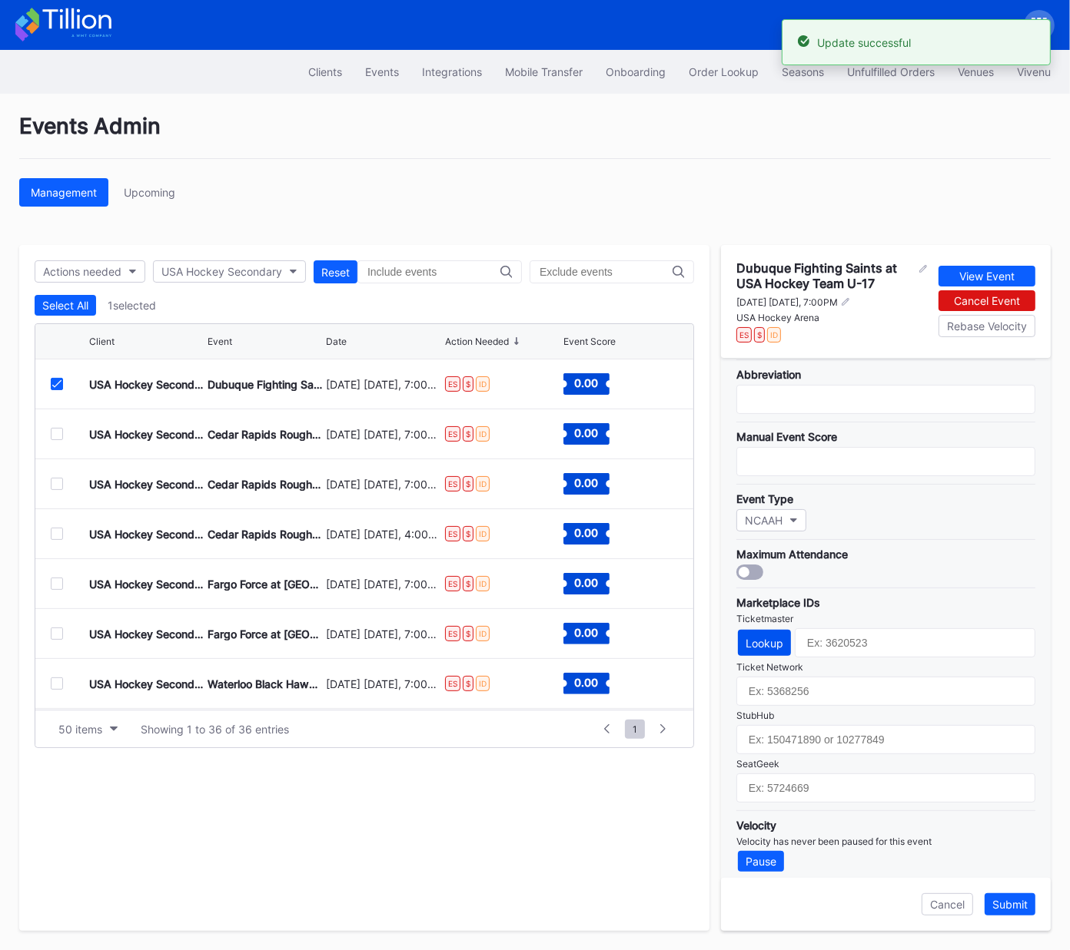
click at [749, 637] on div "Lookup" at bounding box center [764, 643] width 38 height 13
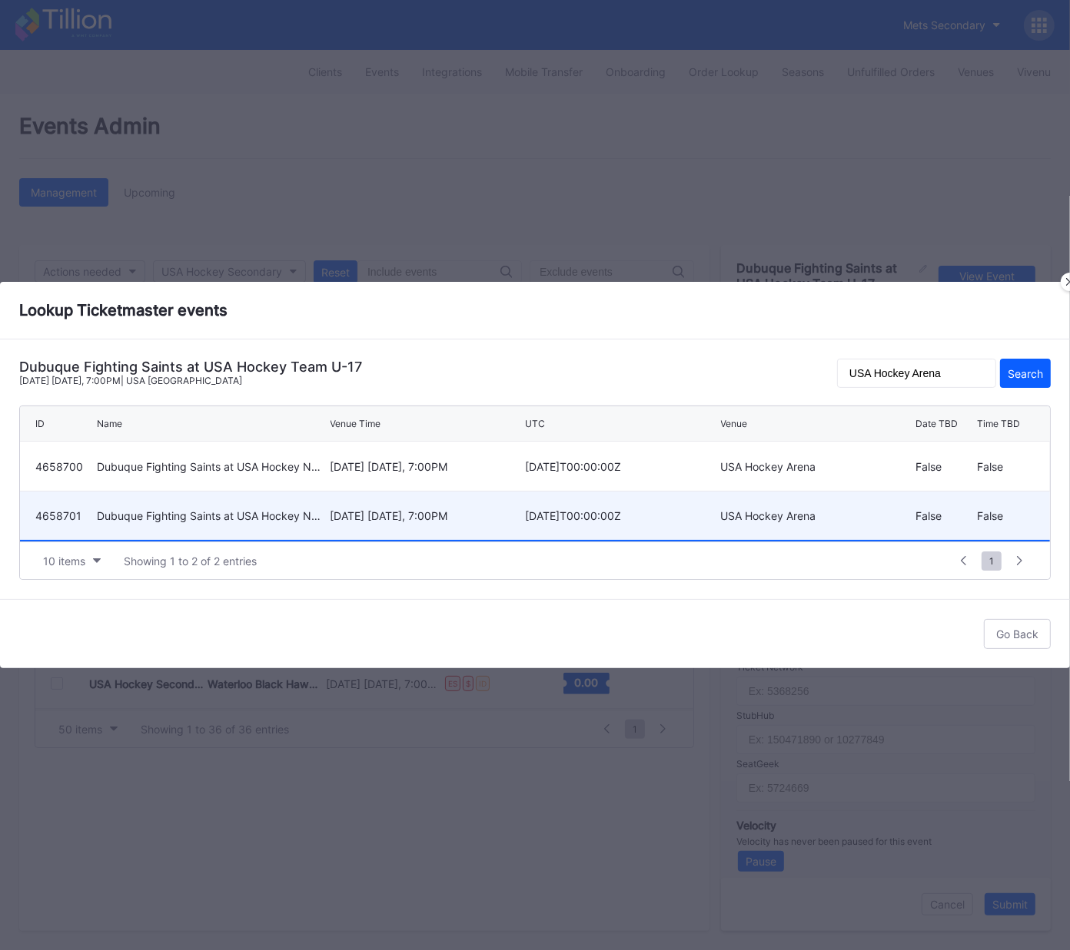
click at [383, 521] on div "February 14 Saturday, 7:00PM" at bounding box center [425, 515] width 191 height 13
type input "4658701"
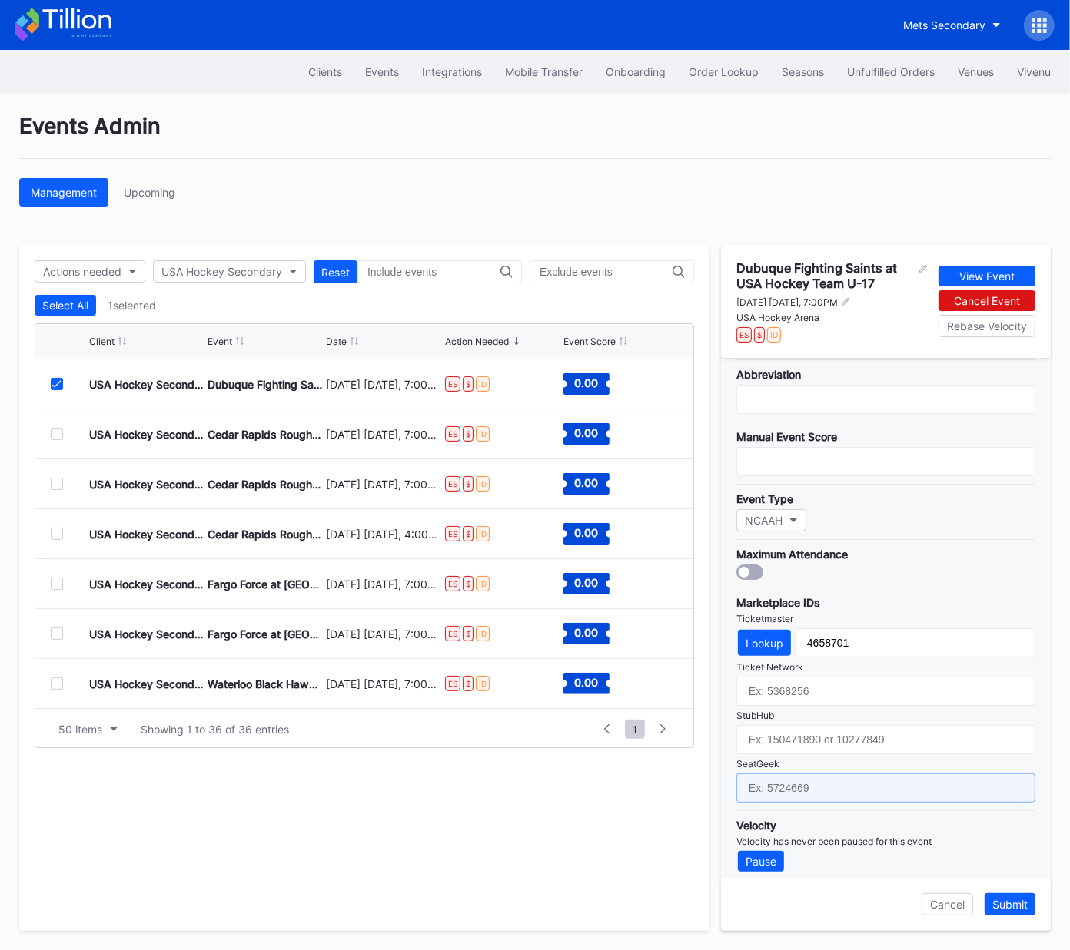
click at [842, 781] on input "text" at bounding box center [885, 788] width 299 height 29
paste input "17688728"
type input "17688728"
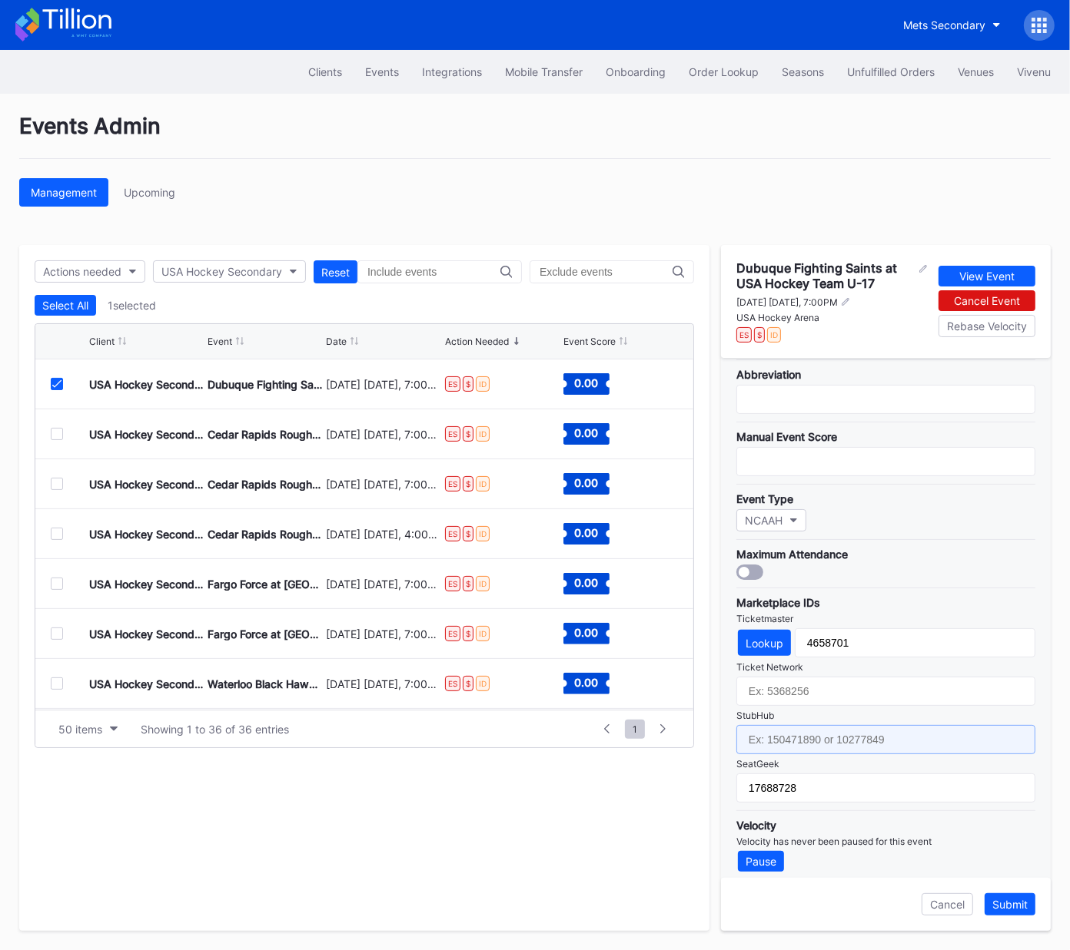
drag, startPoint x: 834, startPoint y: 738, endPoint x: 842, endPoint y: 730, distance: 11.4
click at [834, 738] on input "text" at bounding box center [885, 739] width 299 height 29
paste input "159016916"
type input "159016916"
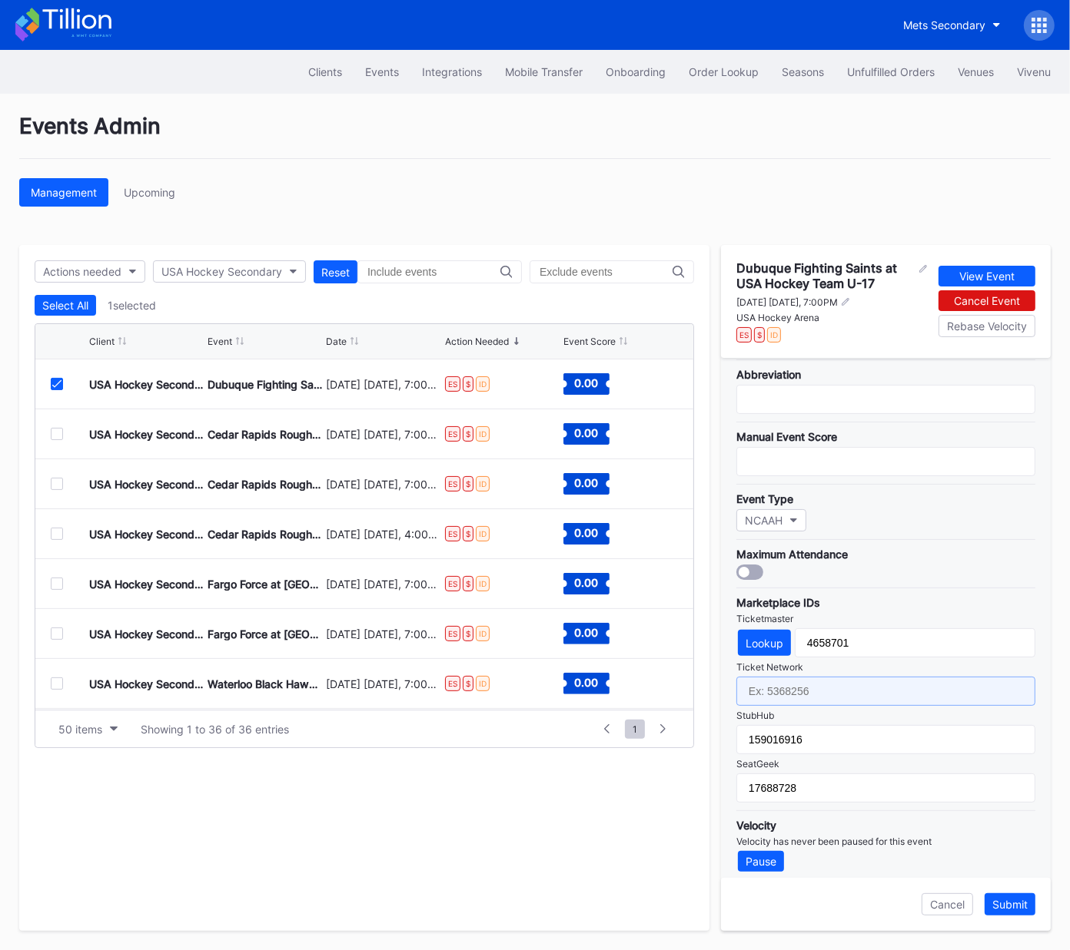
click at [801, 681] on input "text" at bounding box center [885, 691] width 299 height 29
paste input "7364831"
type input "7364831"
click at [1009, 906] on div "Submit" at bounding box center [1009, 904] width 35 height 13
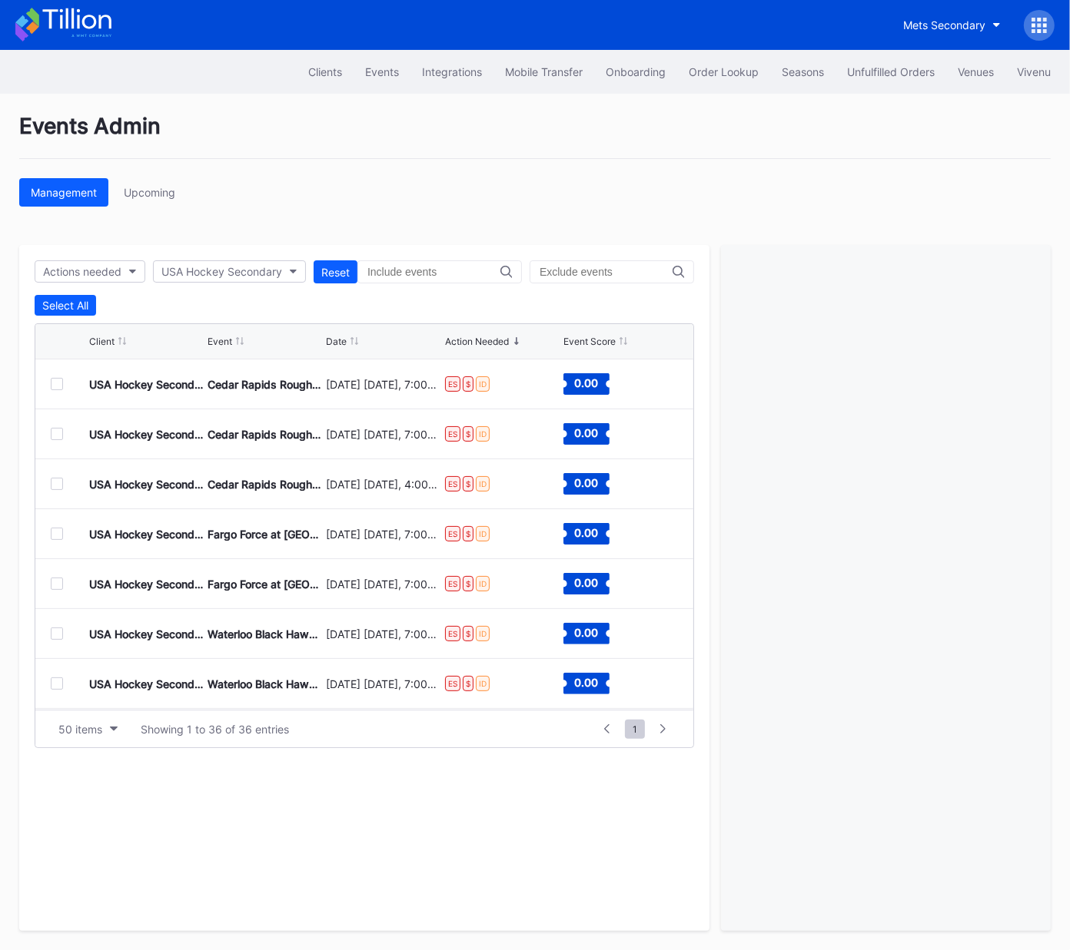
click at [54, 381] on div at bounding box center [57, 384] width 12 height 12
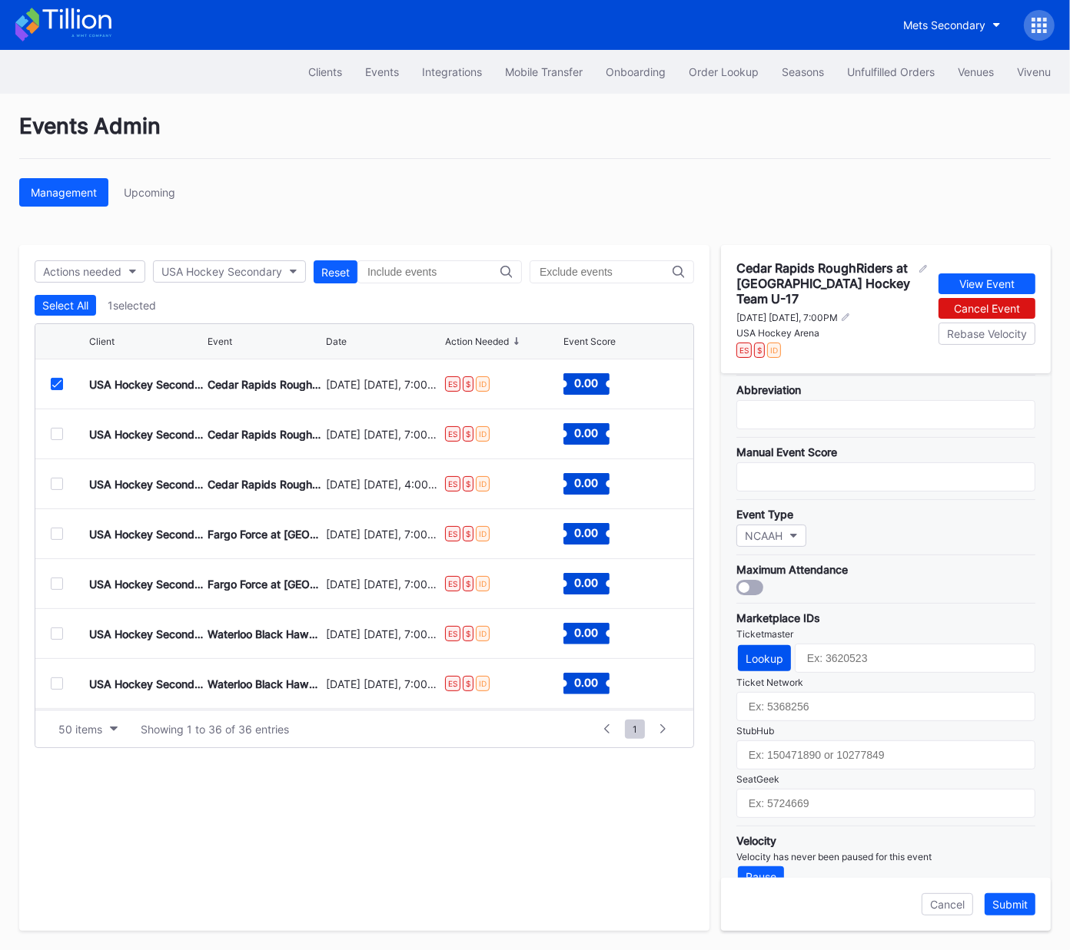
click at [779, 652] on div "Lookup" at bounding box center [764, 658] width 38 height 13
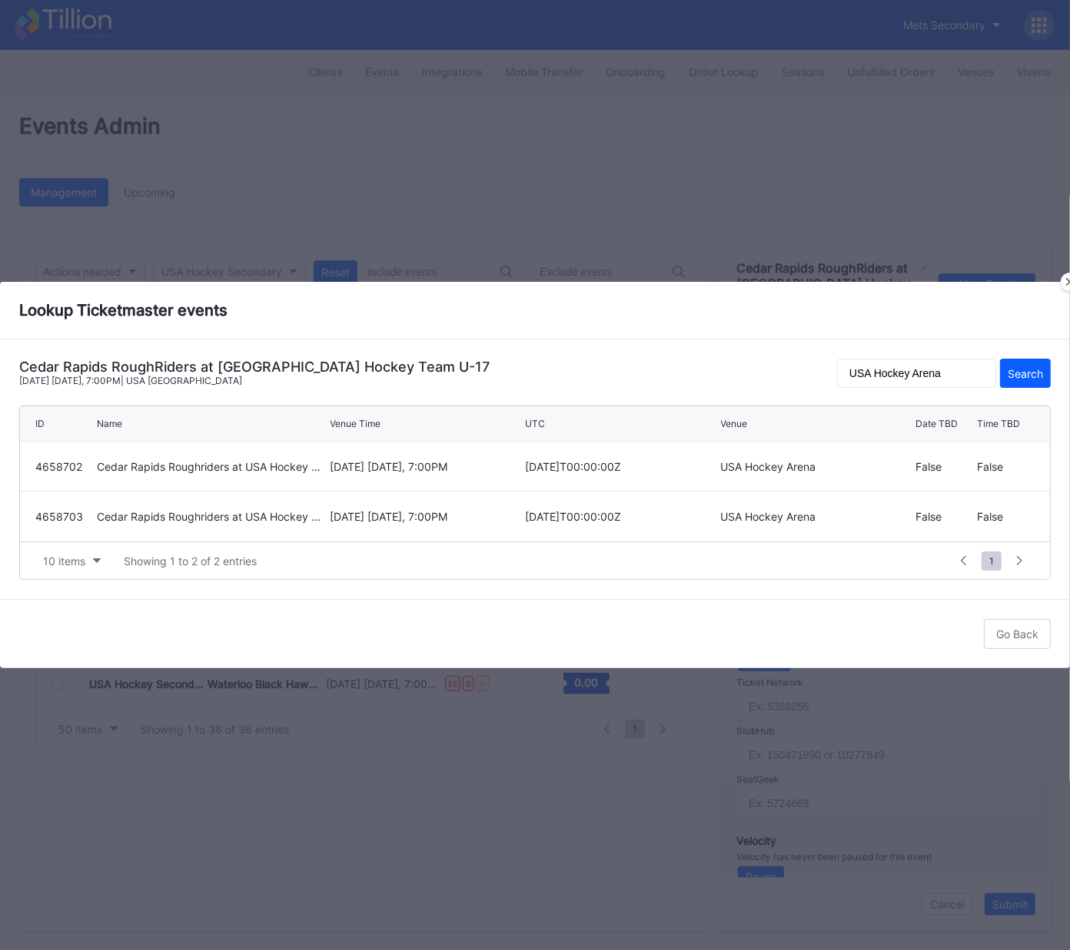
drag, startPoint x: 377, startPoint y: 462, endPoint x: 417, endPoint y: 466, distance: 40.2
click at [377, 462] on div "February 27 Friday, 7:00PM" at bounding box center [425, 466] width 191 height 13
type input "4658702"
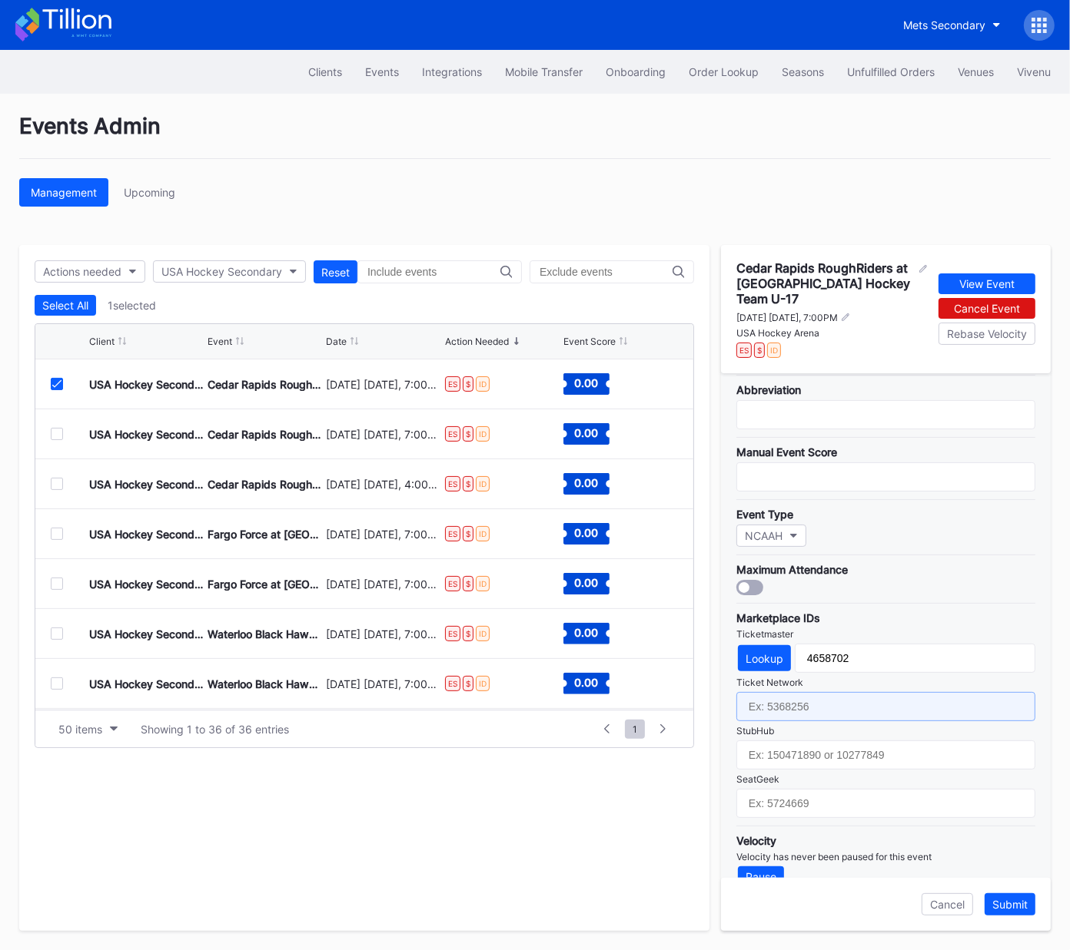
click at [816, 692] on input "text" at bounding box center [885, 706] width 299 height 29
paste input "7364832"
type input "7364832"
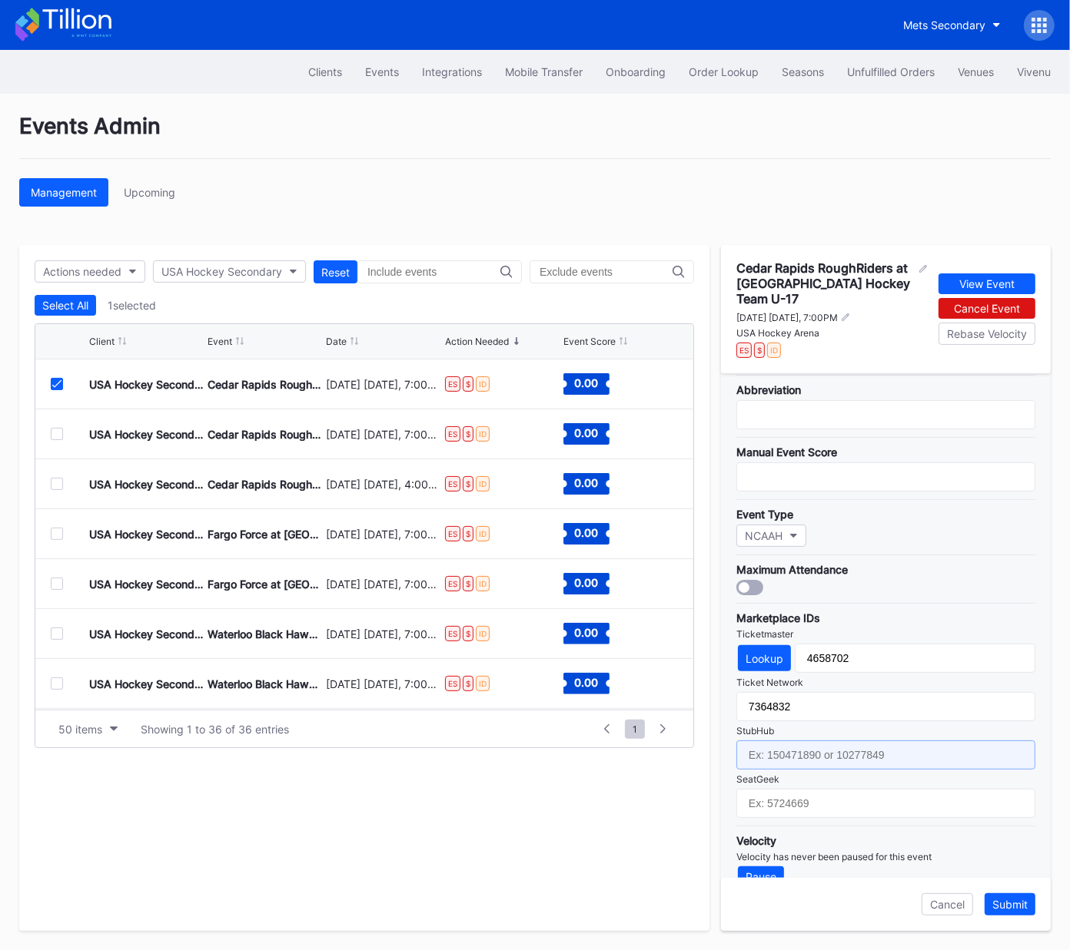
click at [808, 741] on input "text" at bounding box center [885, 755] width 299 height 29
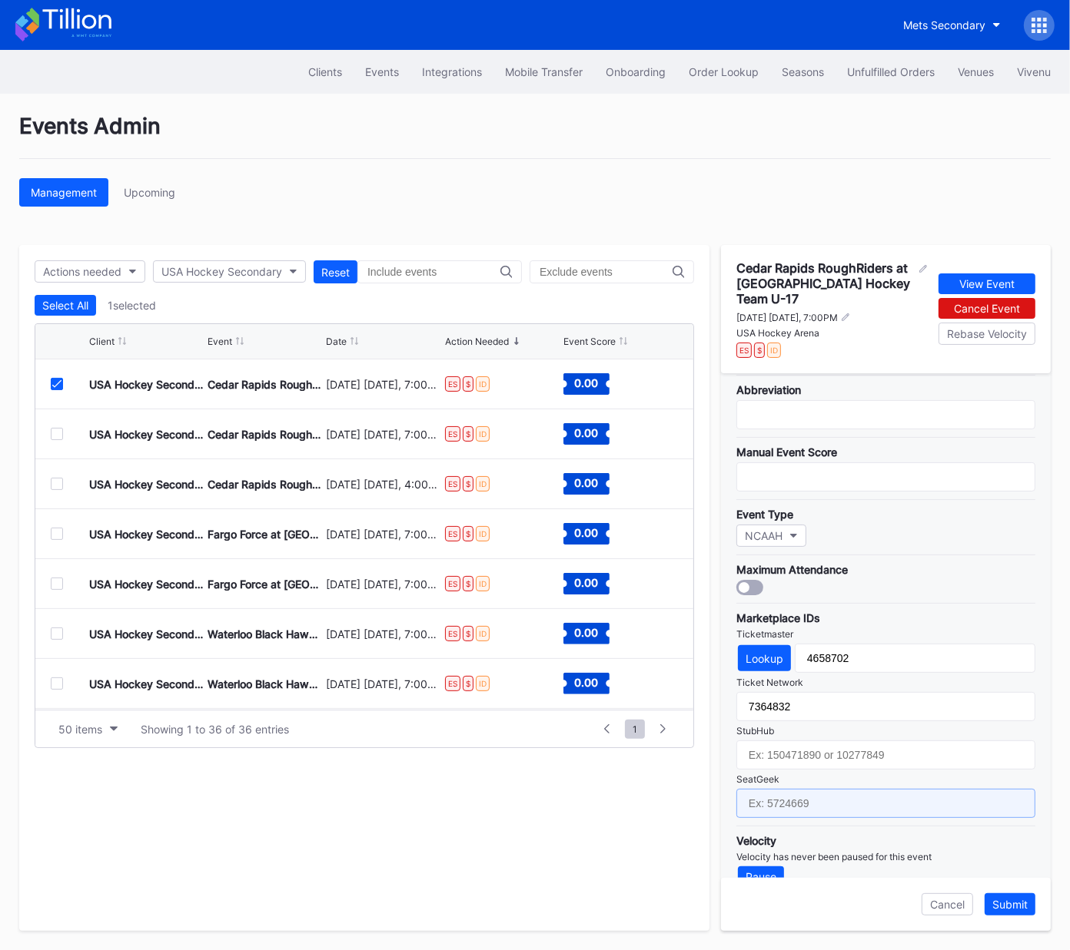
drag, startPoint x: 807, startPoint y: 774, endPoint x: 881, endPoint y: 804, distance: 79.9
click at [807, 789] on input "text" at bounding box center [885, 803] width 299 height 29
paste input "17688733"
type input "17688733"
click at [1011, 906] on div "Submit" at bounding box center [1009, 904] width 35 height 13
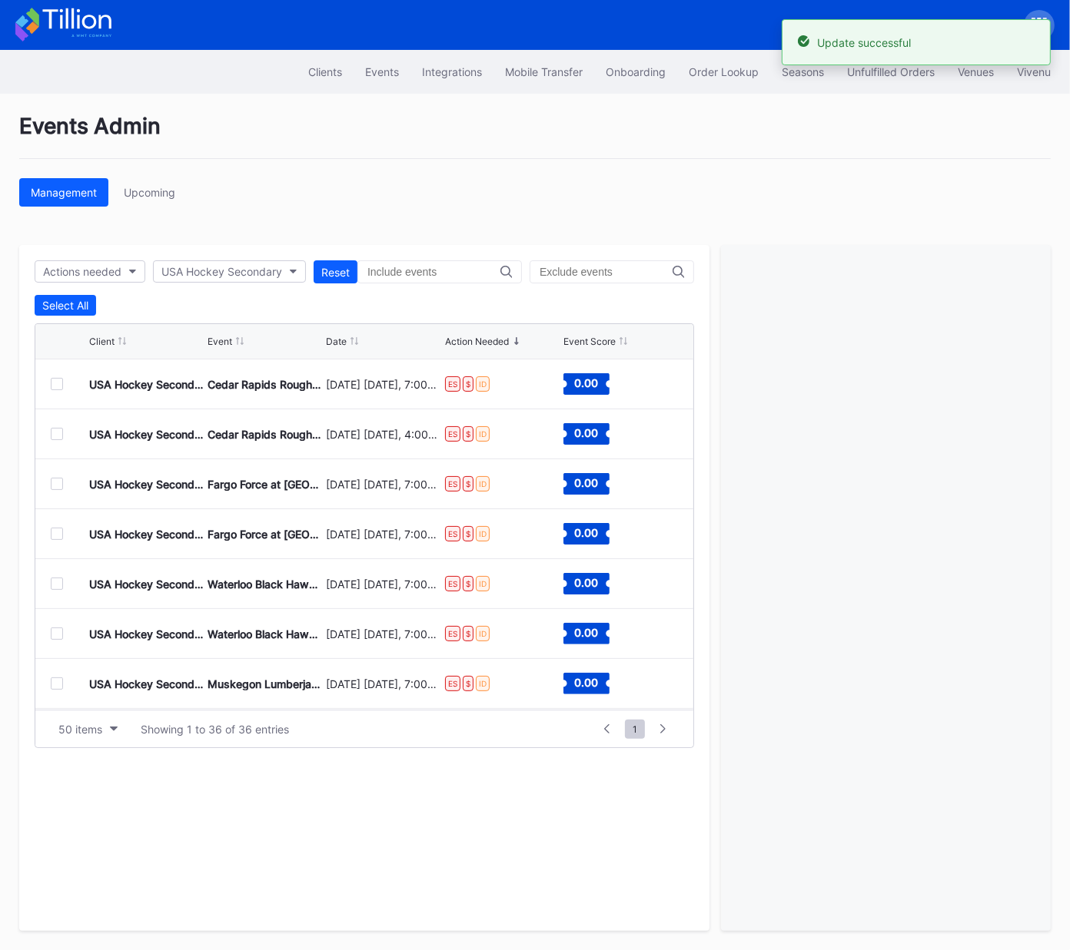
click at [58, 382] on div at bounding box center [57, 384] width 12 height 12
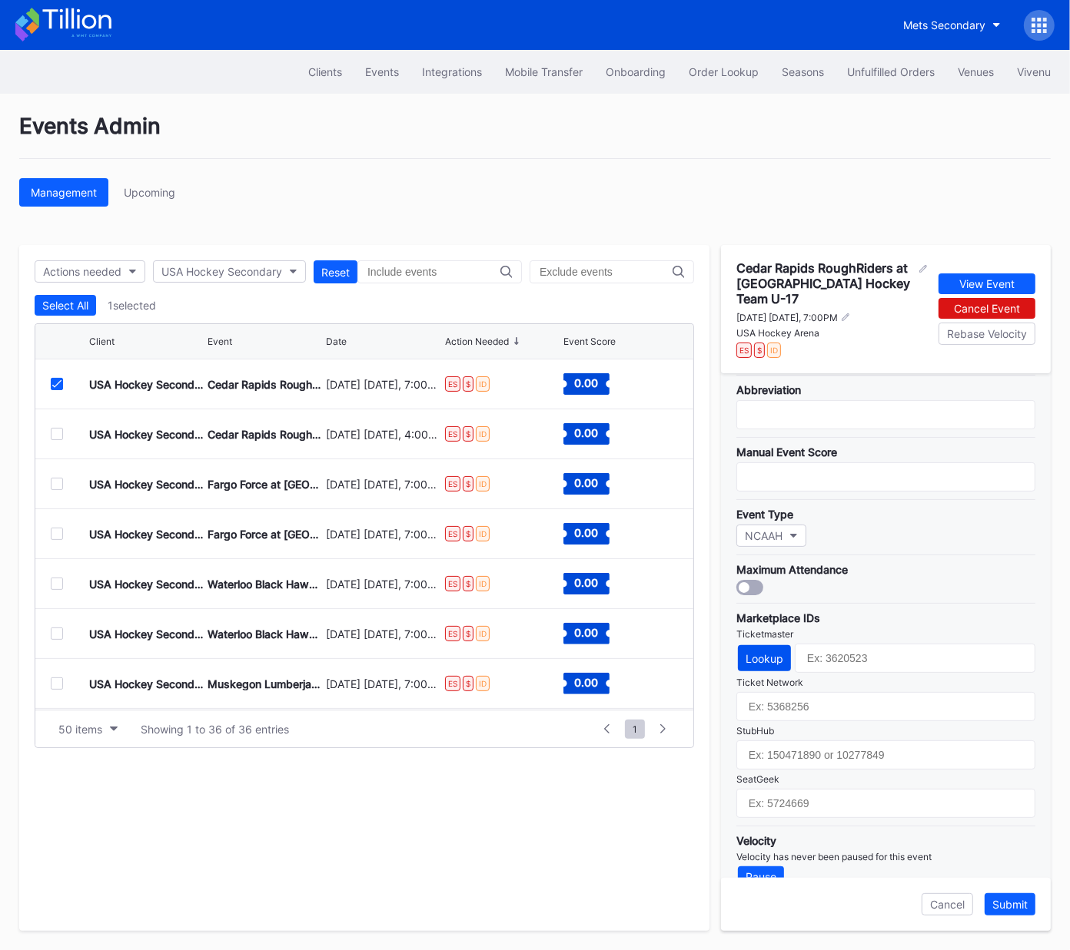
click at [778, 652] on div "Lookup" at bounding box center [764, 658] width 38 height 13
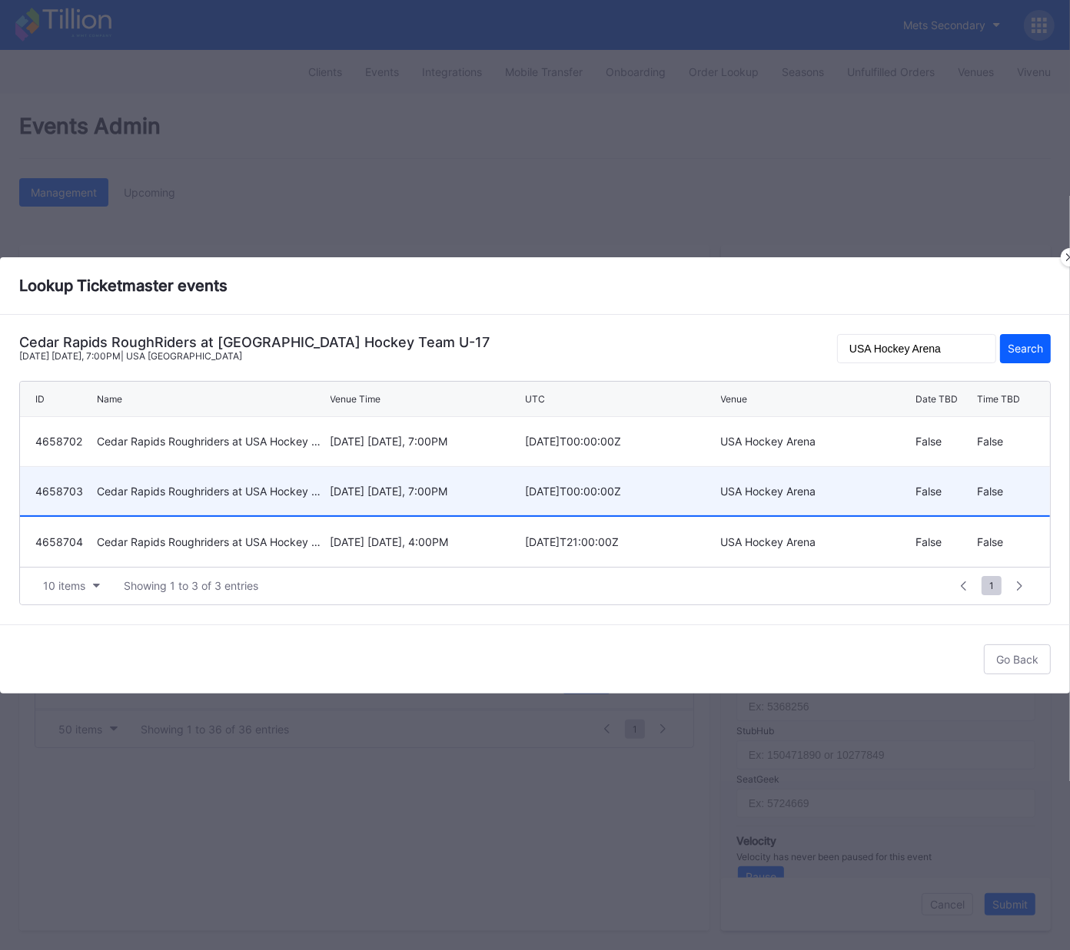
click at [390, 488] on div "February 28 Saturday, 7:00PM" at bounding box center [425, 491] width 191 height 13
type input "4658703"
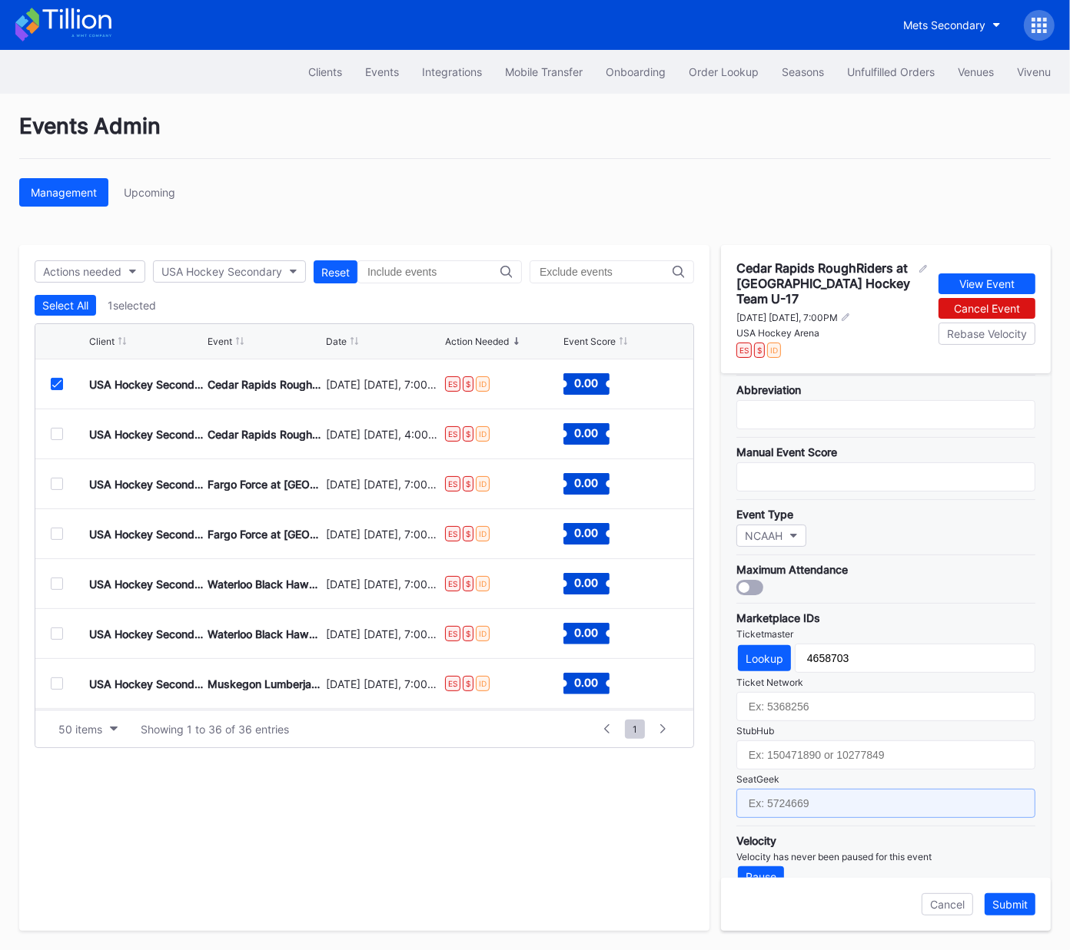
click at [828, 789] on input "text" at bounding box center [885, 803] width 299 height 29
paste input "17688734"
type input "17688734"
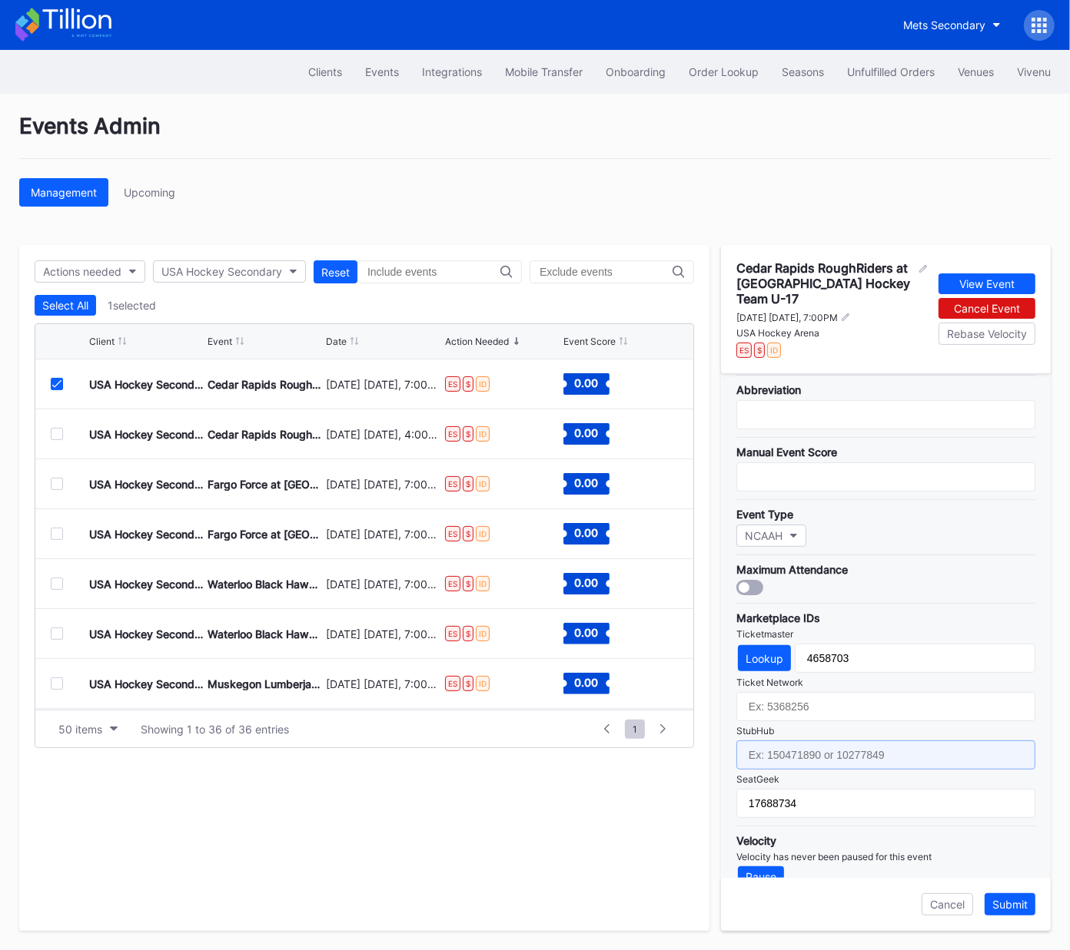
click at [831, 741] on input "text" at bounding box center [885, 755] width 299 height 29
paste input "159016919"
type input "159016919"
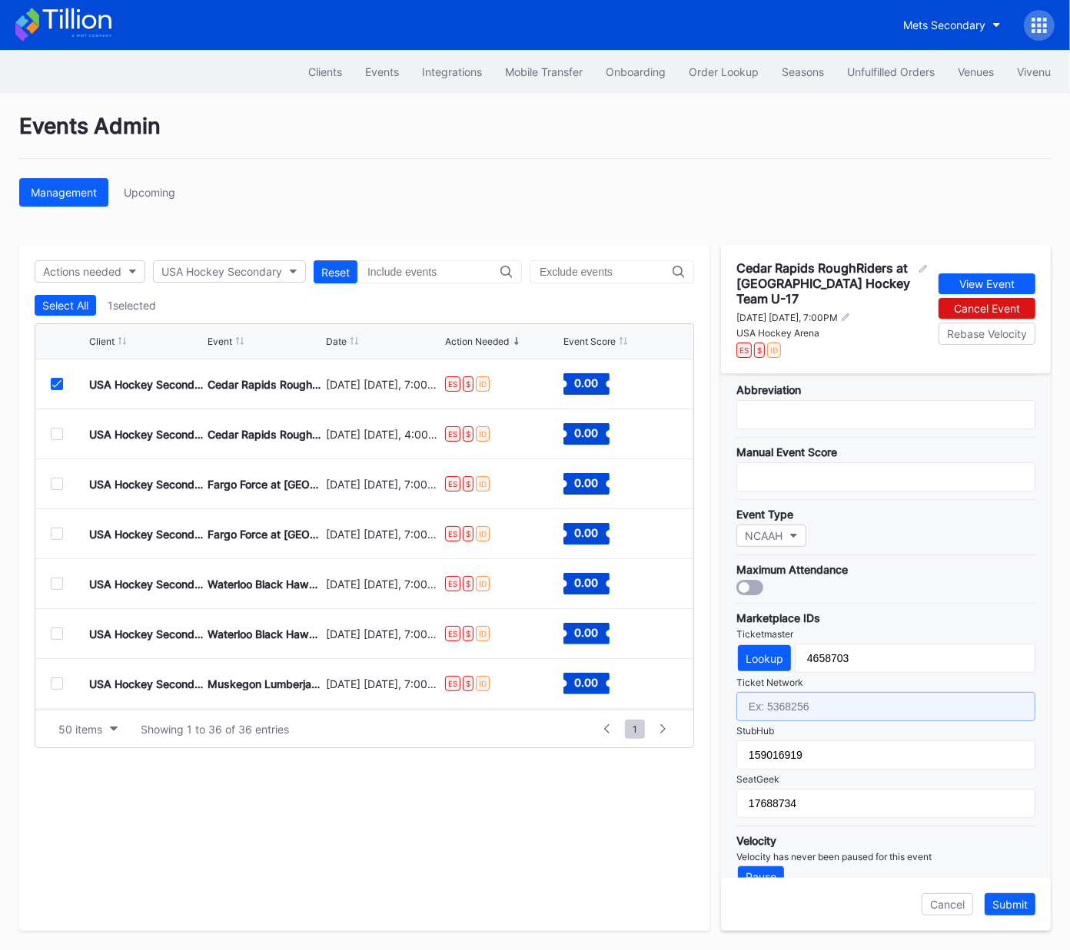
click at [834, 692] on input "text" at bounding box center [885, 706] width 299 height 29
paste input "7364833"
type input "7364833"
click at [1022, 909] on div "Submit" at bounding box center [1009, 904] width 35 height 13
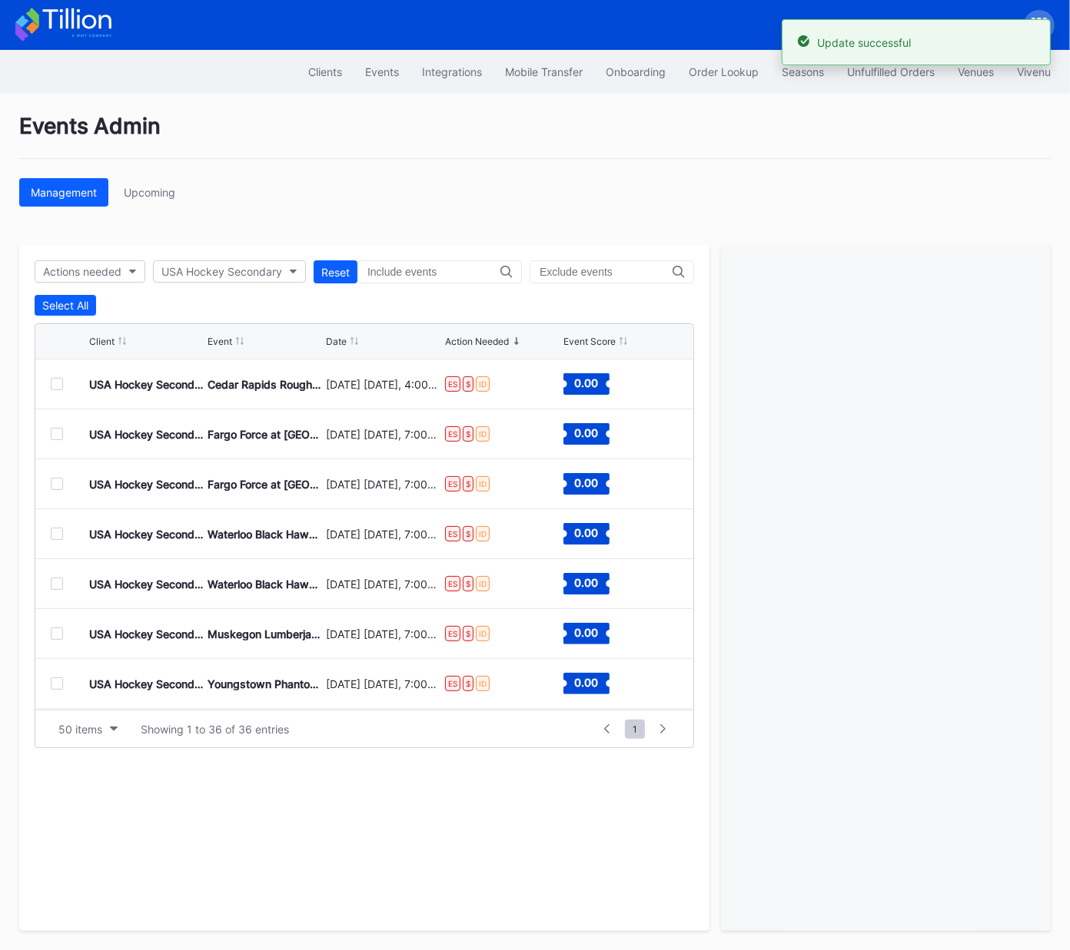
click at [55, 385] on div at bounding box center [57, 384] width 12 height 12
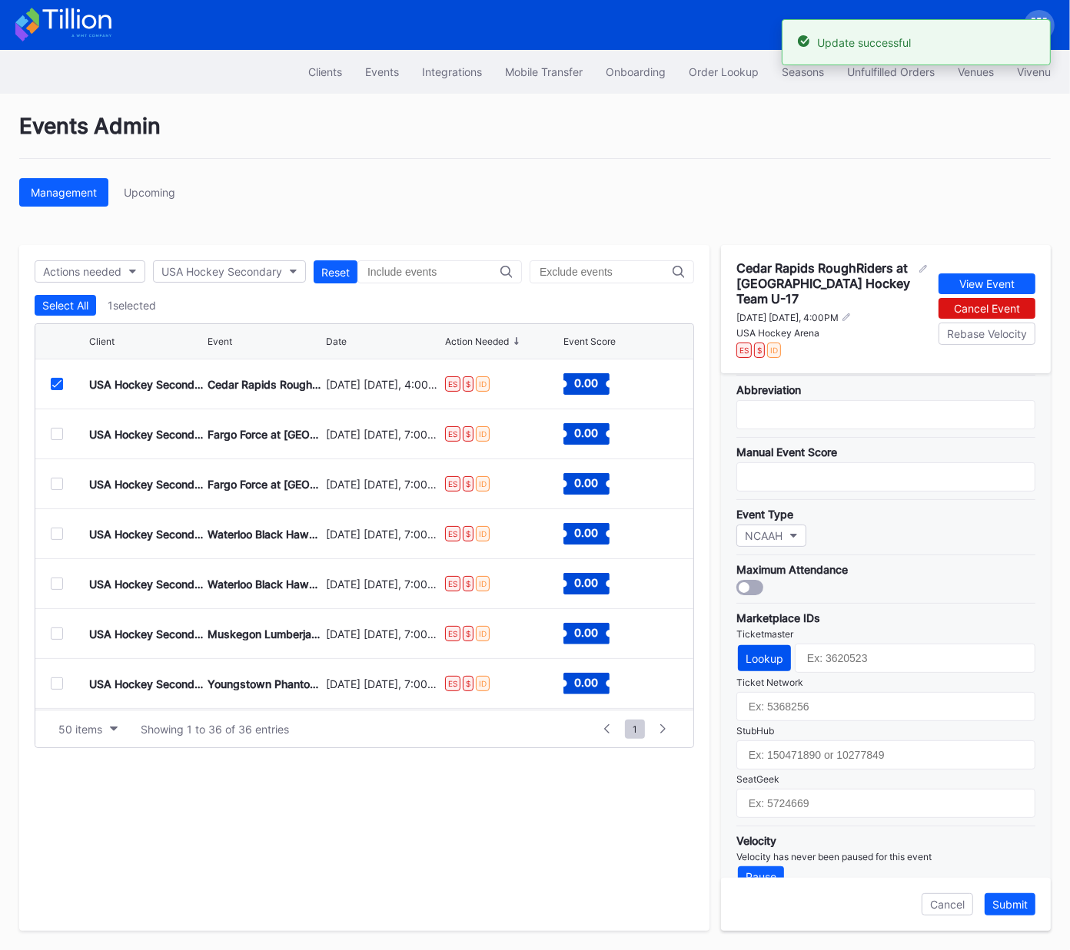
click at [756, 652] on div "Lookup" at bounding box center [764, 658] width 38 height 13
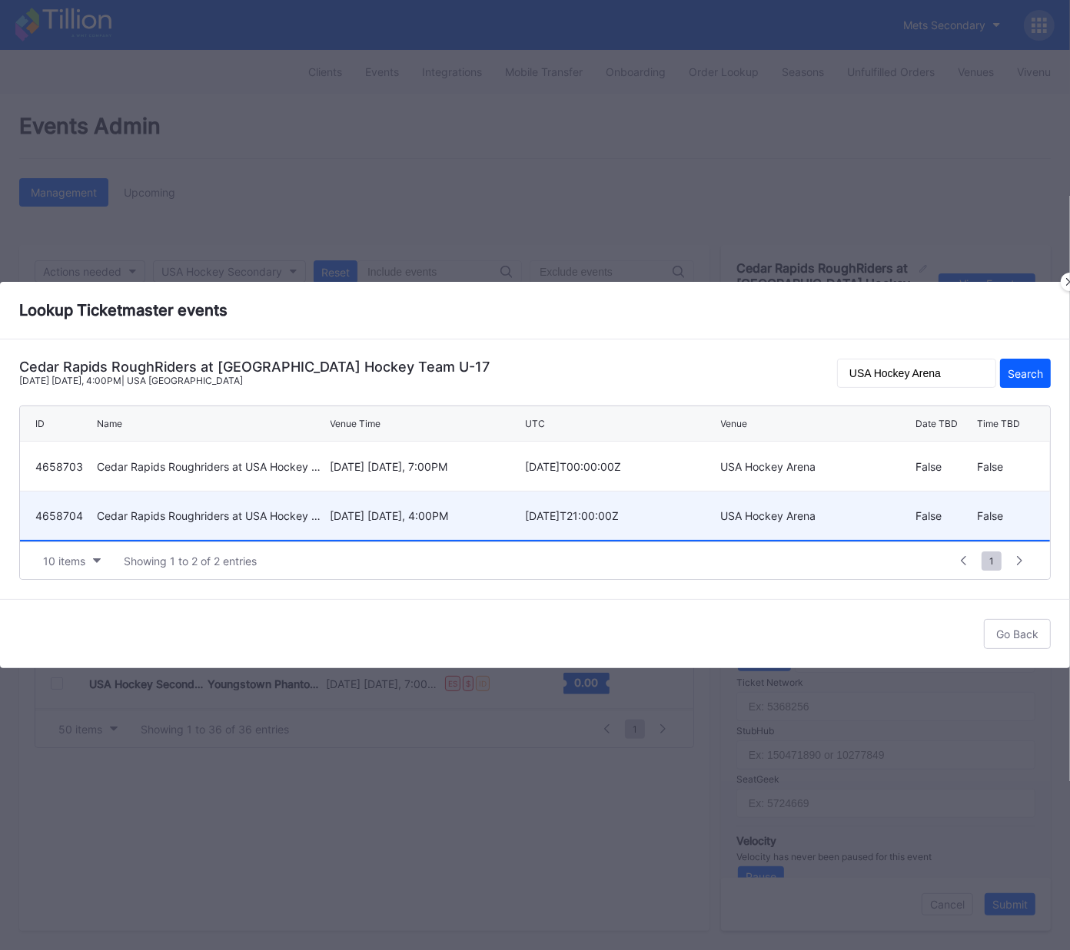
click at [436, 509] on div "March 1 Sunday, 4:00PM" at bounding box center [425, 516] width 191 height 48
type input "4658704"
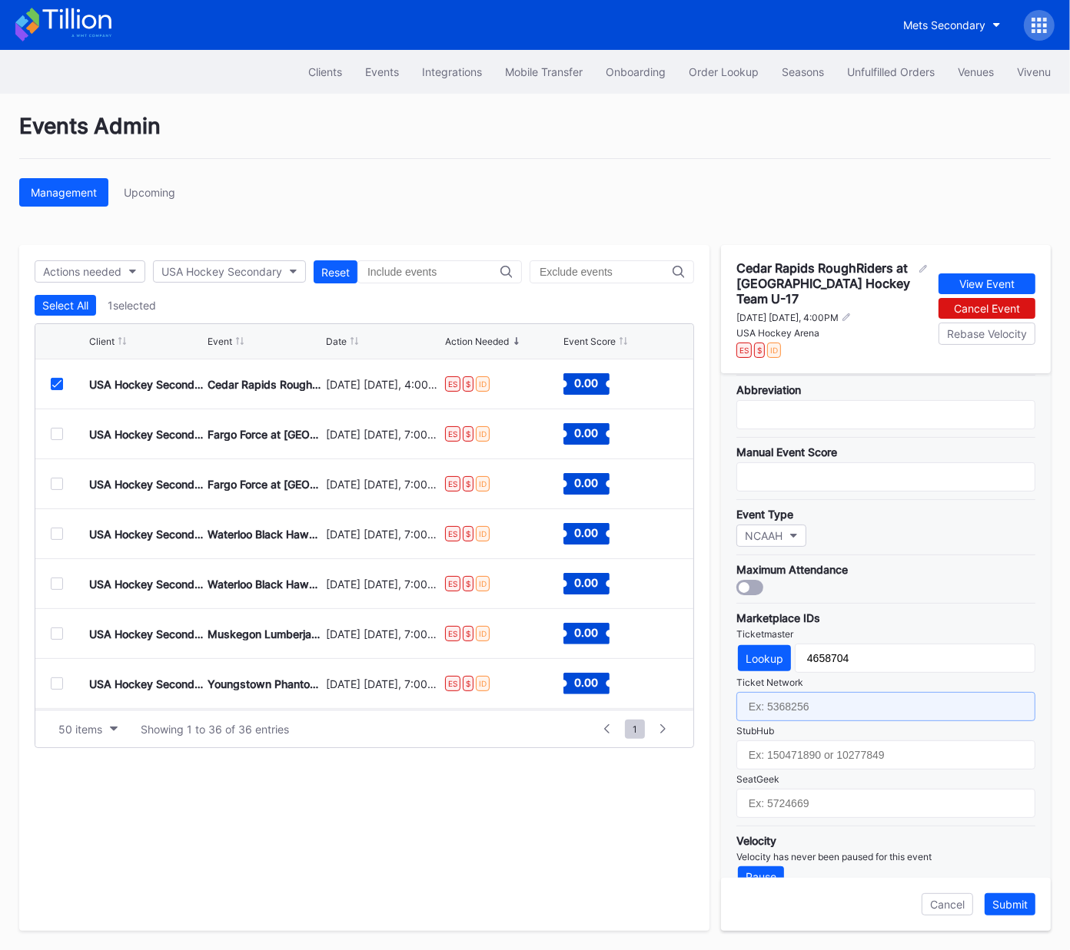
click at [824, 692] on input "text" at bounding box center [885, 706] width 299 height 29
paste input "7364835"
type input "7364835"
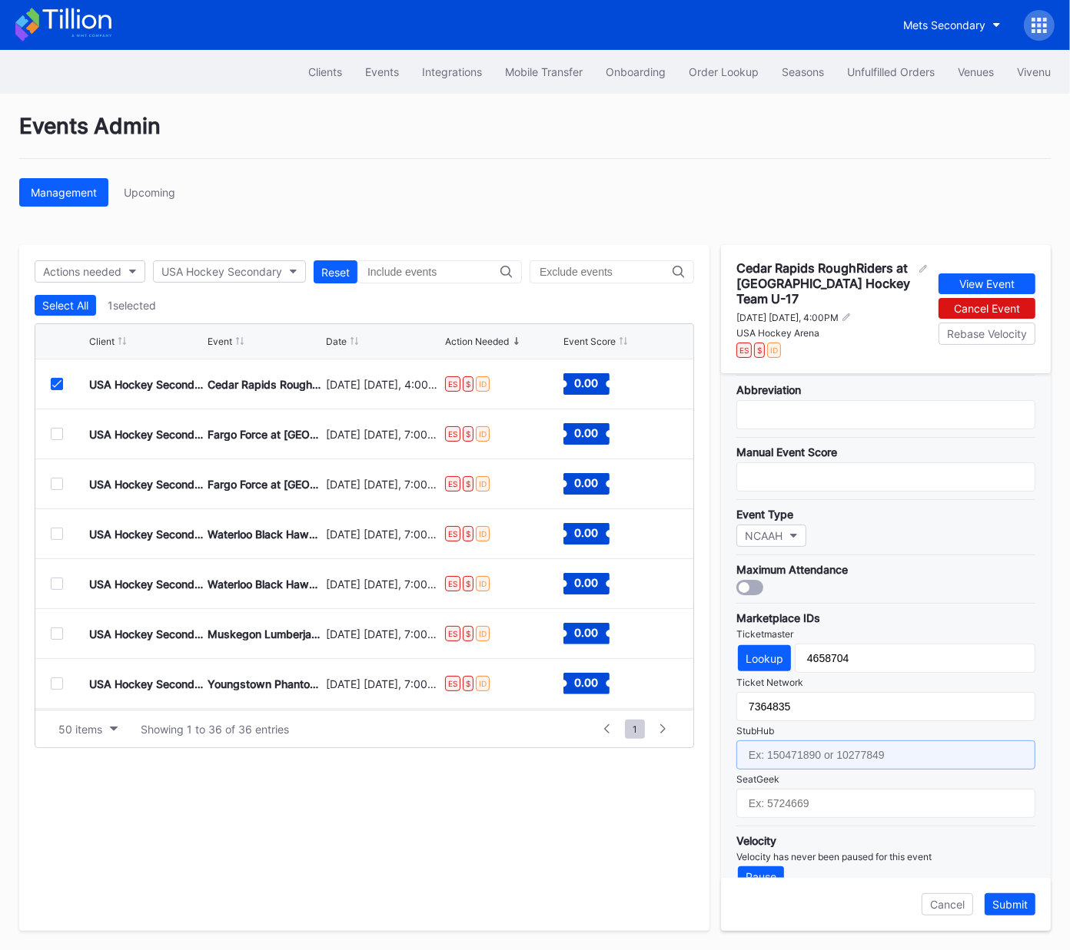
click at [836, 741] on input "text" at bounding box center [885, 755] width 299 height 29
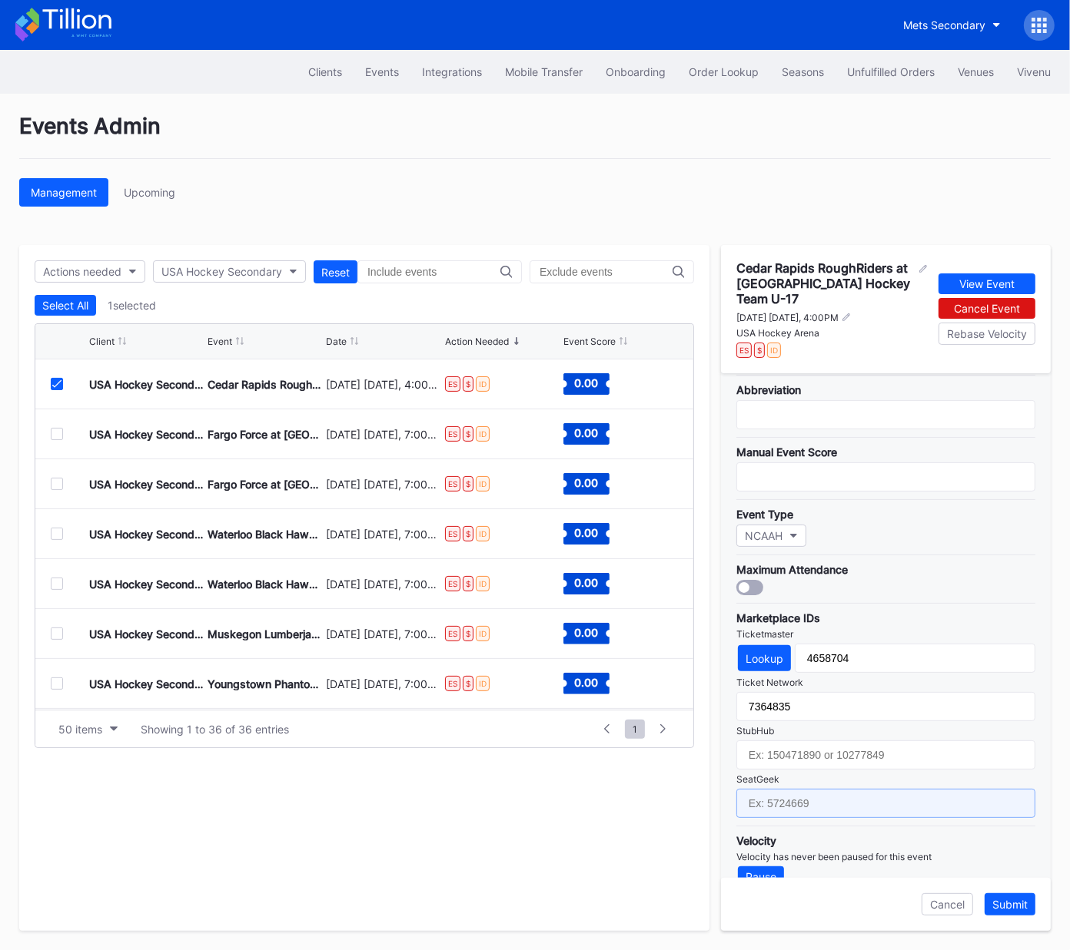
click at [797, 789] on input "text" at bounding box center [885, 803] width 299 height 29
paste input "17688737"
type input "17688737"
click at [1013, 909] on div "Submit" at bounding box center [1009, 904] width 35 height 13
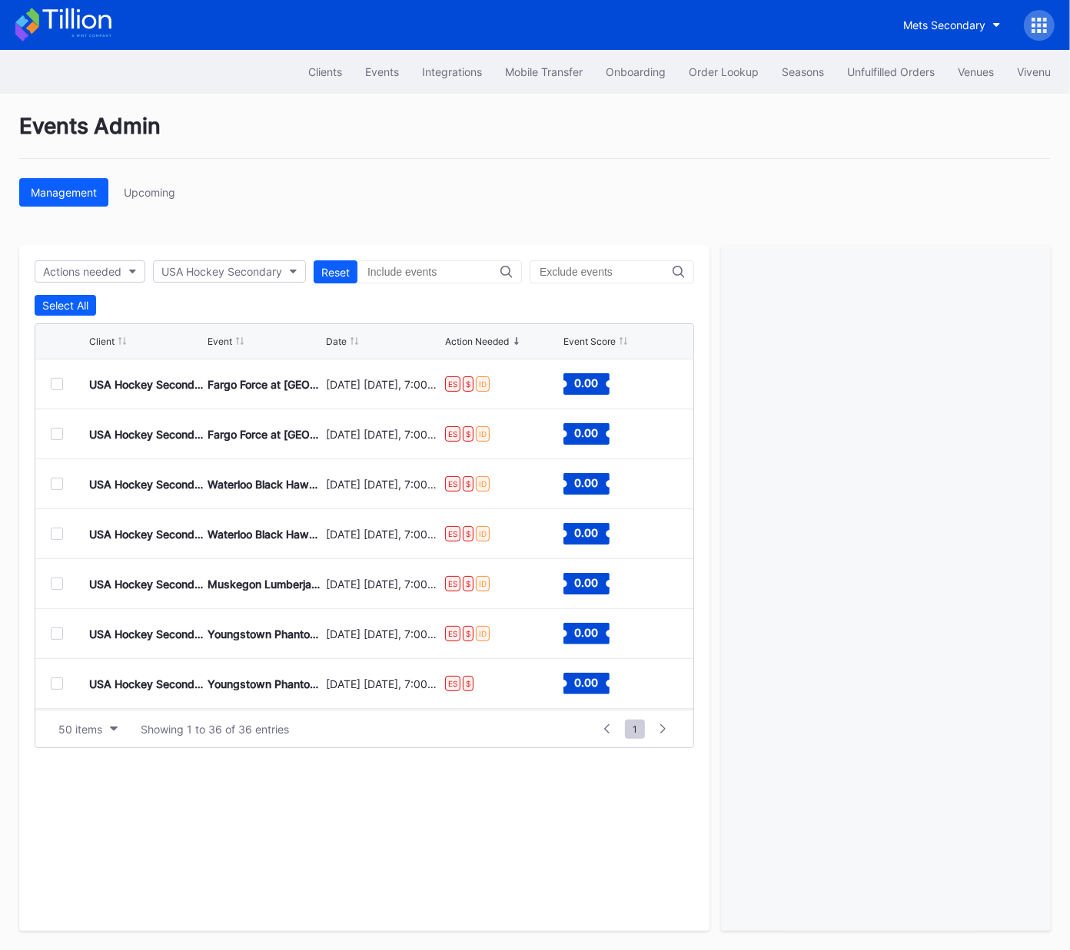
click at [58, 384] on div at bounding box center [57, 384] width 12 height 12
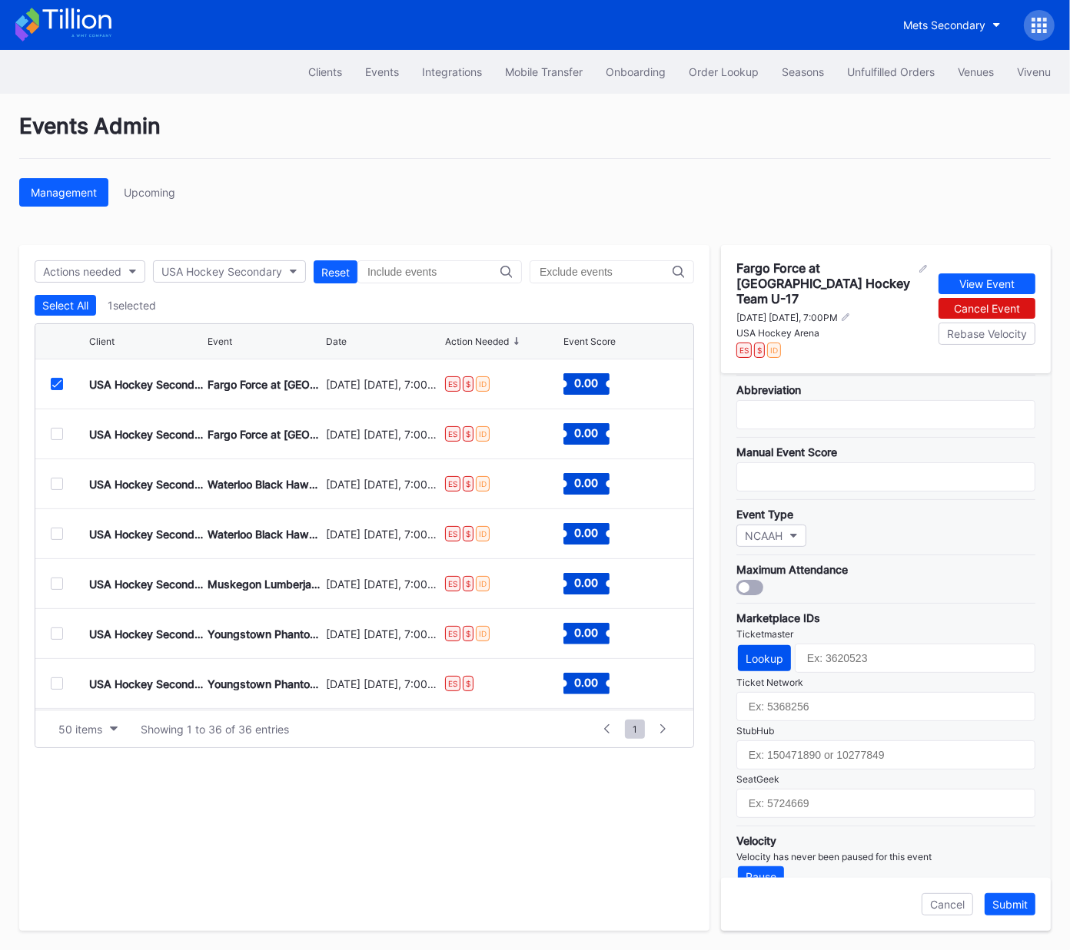
click at [754, 645] on button "Lookup" at bounding box center [764, 658] width 53 height 26
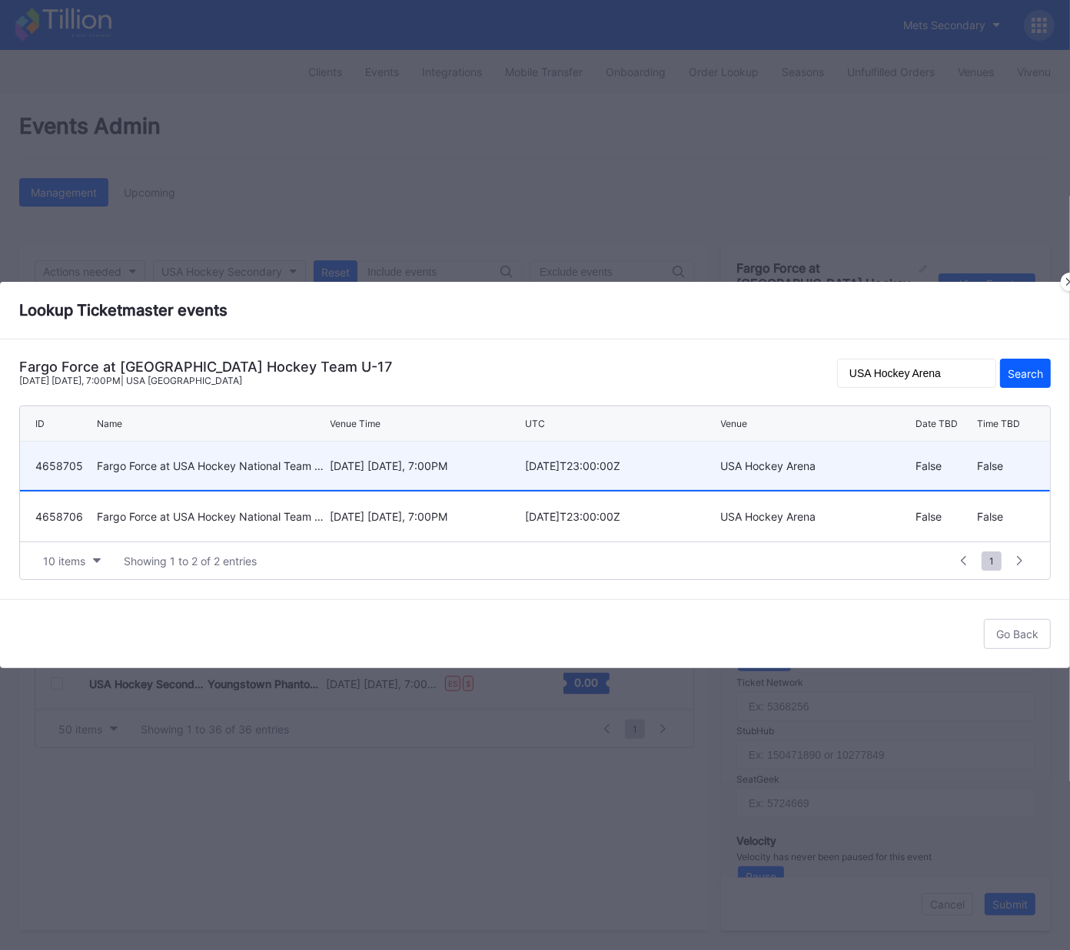
click at [402, 462] on div "March 13 Friday, 7:00PM" at bounding box center [425, 465] width 191 height 13
type input "4658705"
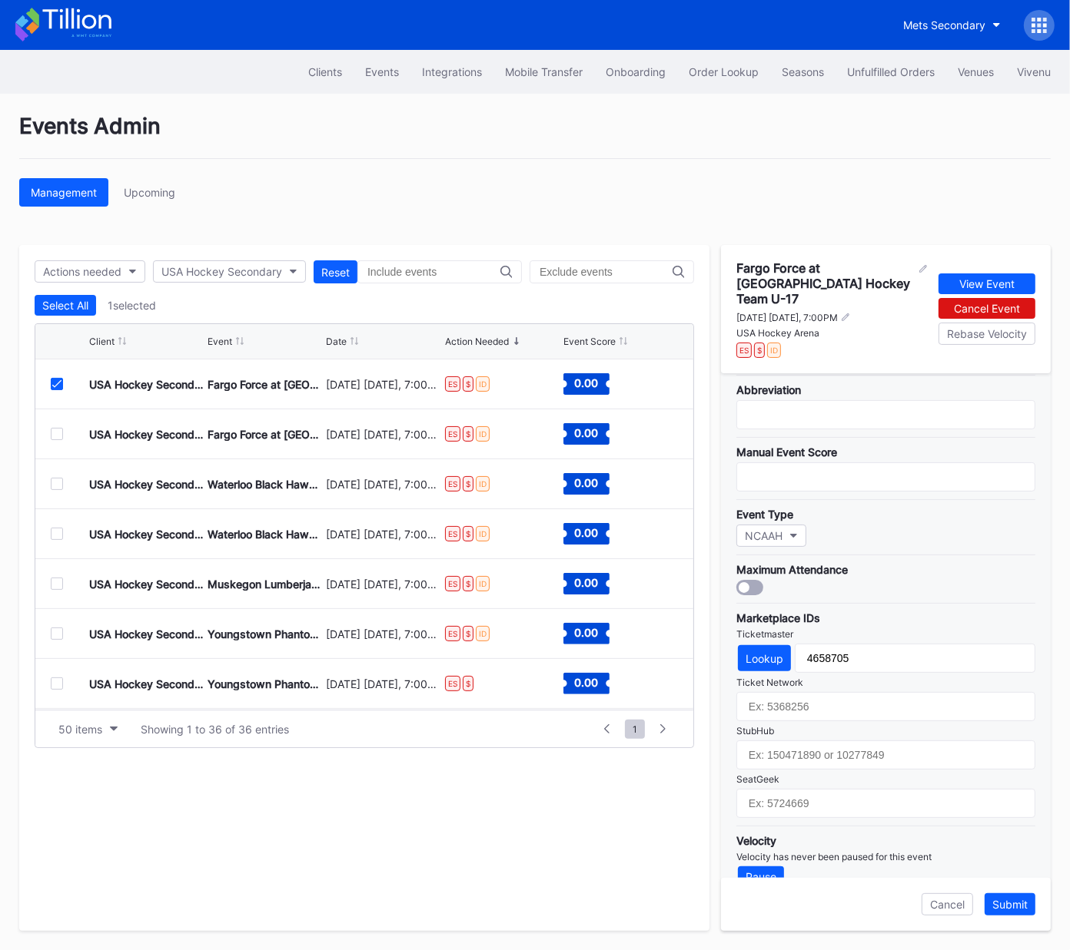
click at [853, 677] on div "Ticket Network" at bounding box center [885, 683] width 299 height 12
click at [849, 692] on input "text" at bounding box center [885, 706] width 299 height 29
click at [816, 692] on input "text" at bounding box center [885, 706] width 299 height 29
paste input "7364838"
type input "7364838"
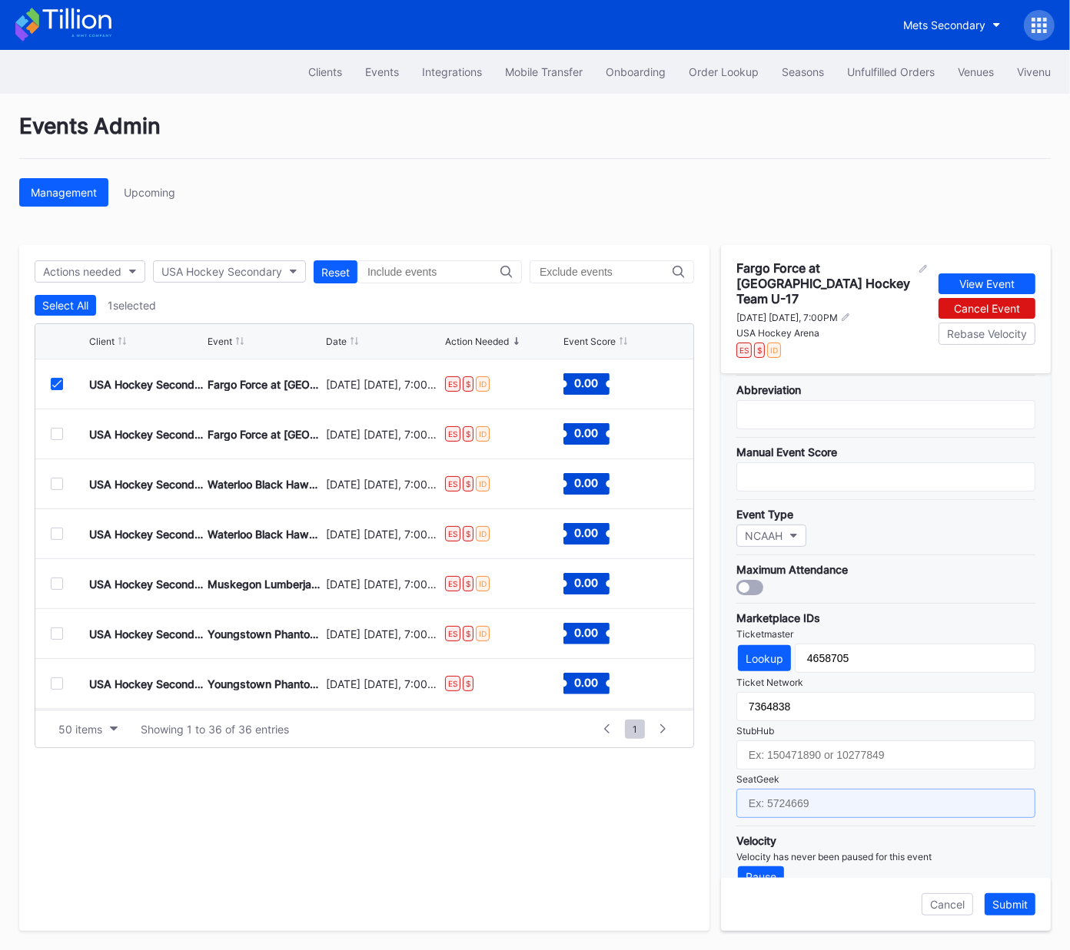
click at [827, 789] on input "text" at bounding box center [885, 803] width 299 height 29
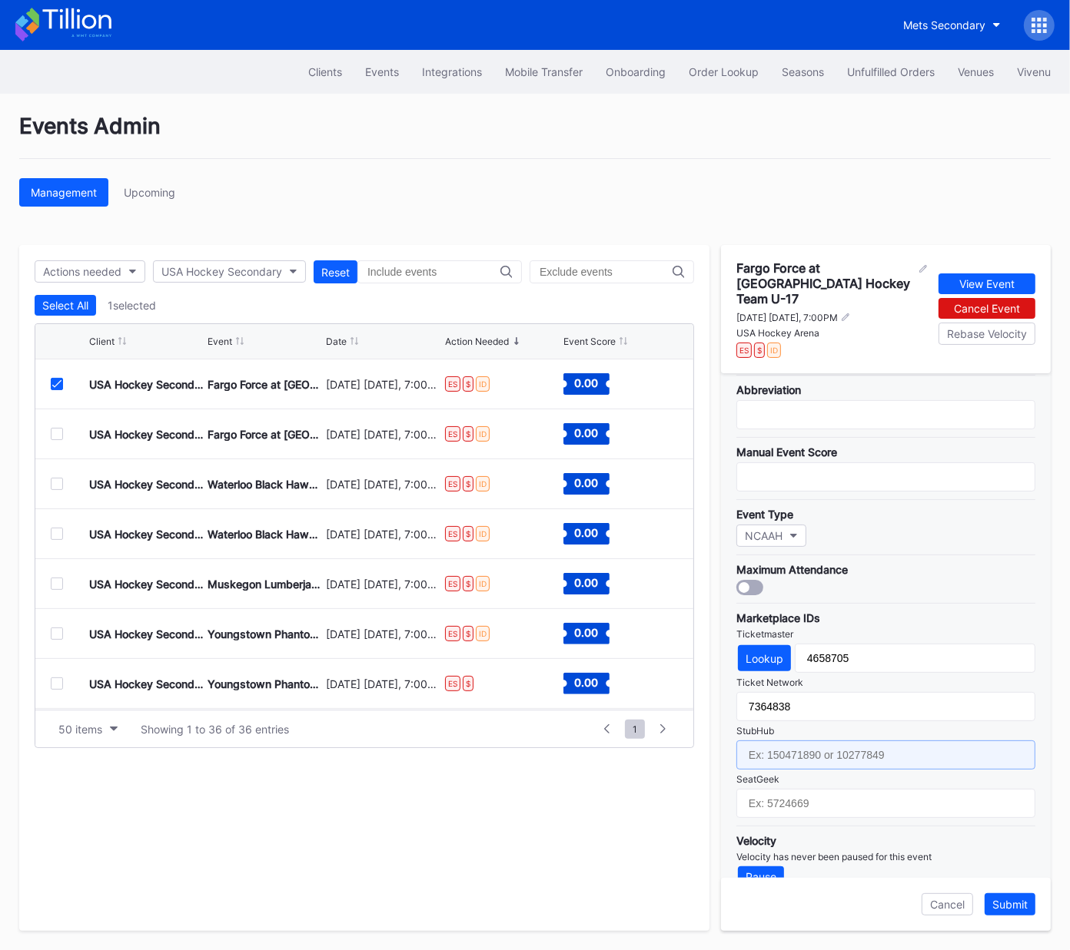
drag, startPoint x: 868, startPoint y: 733, endPoint x: 867, endPoint y: 764, distance: 30.8
click at [868, 741] on input "text" at bounding box center [885, 755] width 299 height 29
paste input "159016922"
type input "159016922"
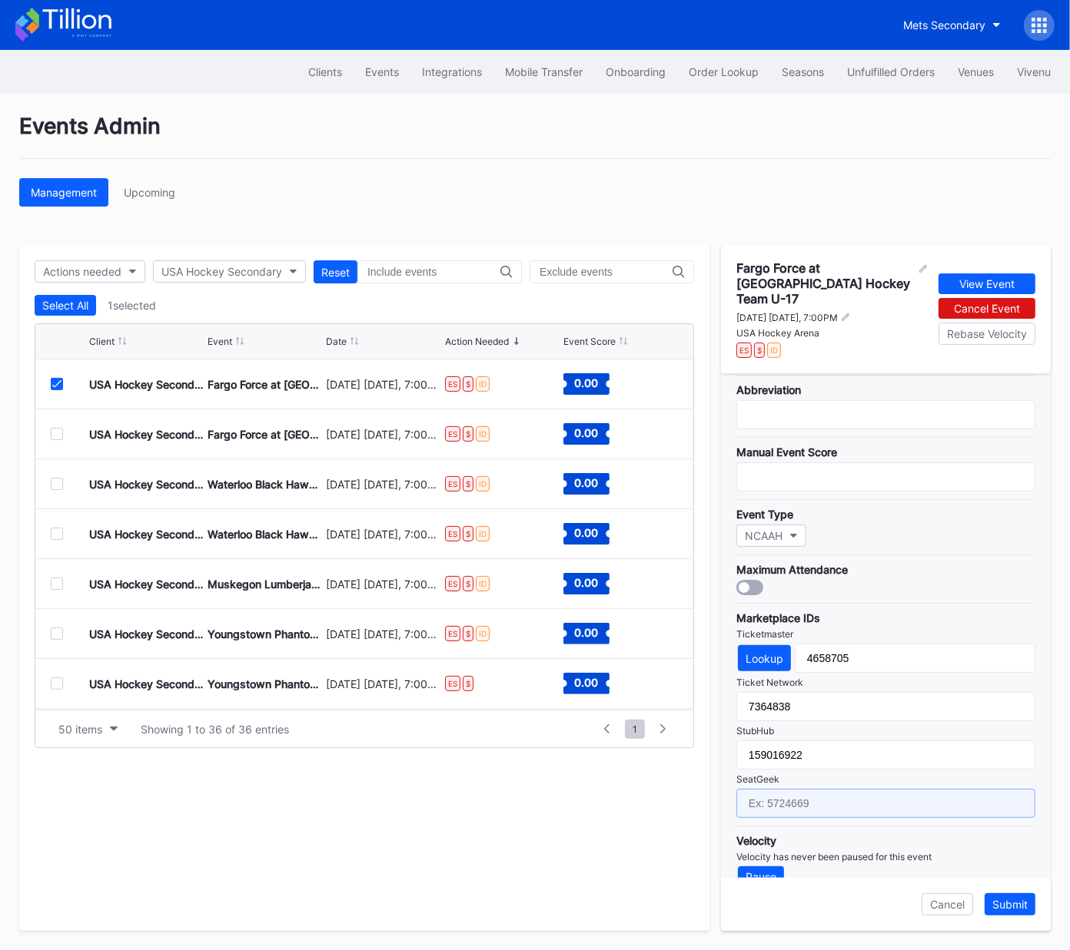
drag, startPoint x: 869, startPoint y: 778, endPoint x: 912, endPoint y: 765, distance: 45.0
click at [871, 789] on input "text" at bounding box center [885, 803] width 299 height 29
paste input "17688739"
type input "17688739"
drag, startPoint x: 1010, startPoint y: 906, endPoint x: 997, endPoint y: 888, distance: 21.5
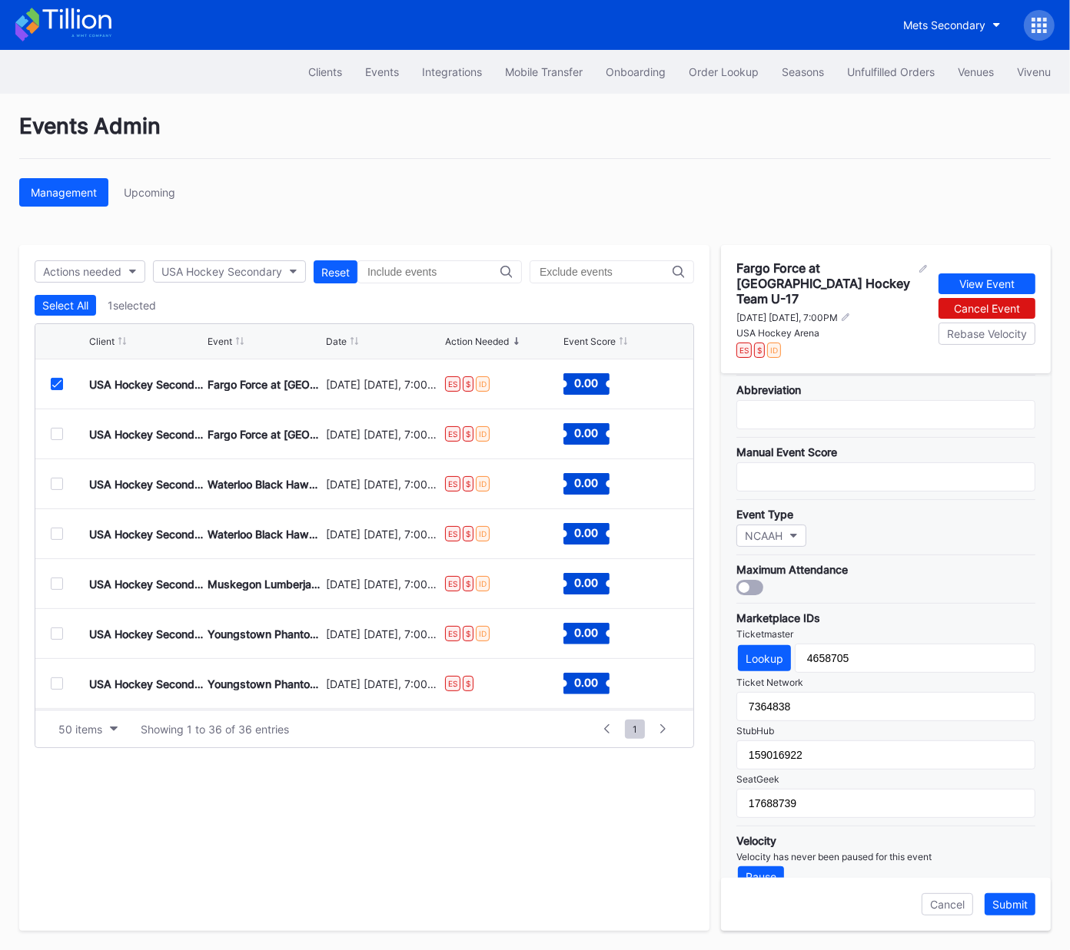
click at [1010, 906] on div "Submit" at bounding box center [1009, 904] width 35 height 13
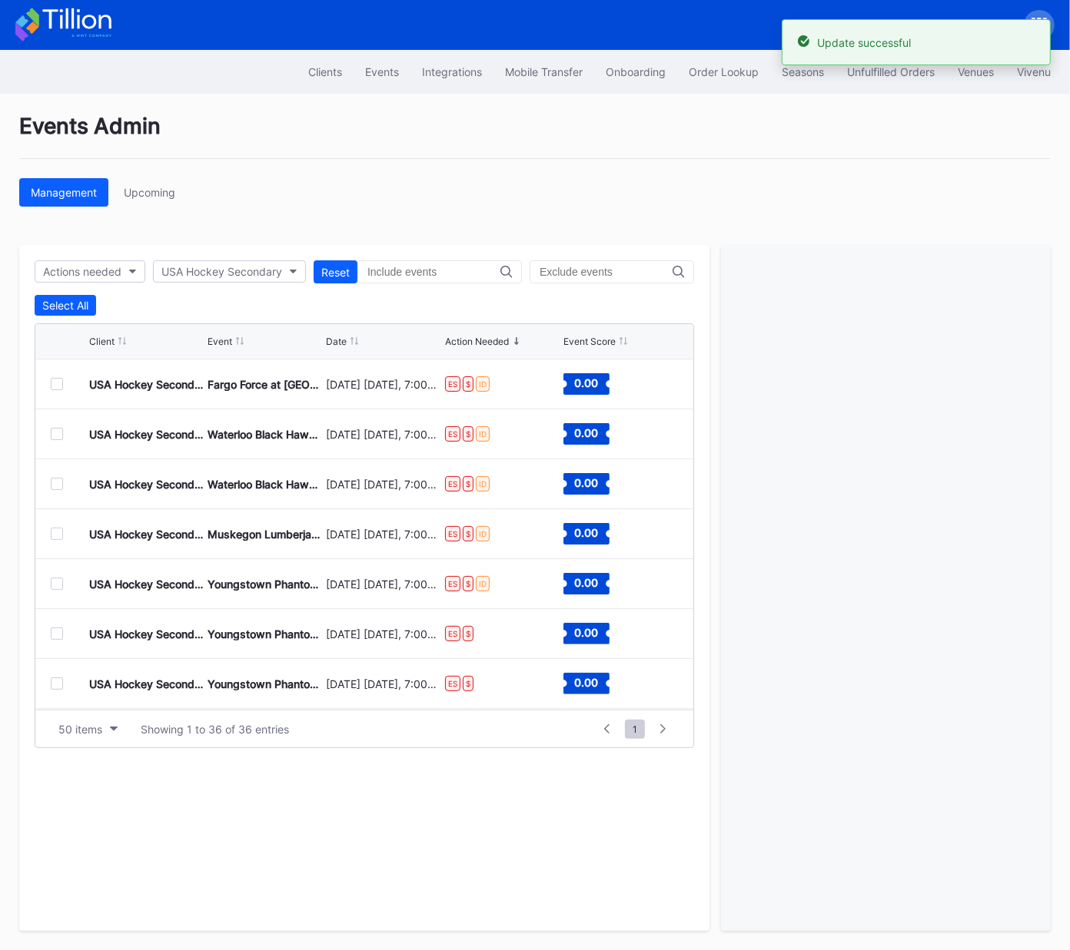
click at [55, 383] on div at bounding box center [57, 384] width 12 height 12
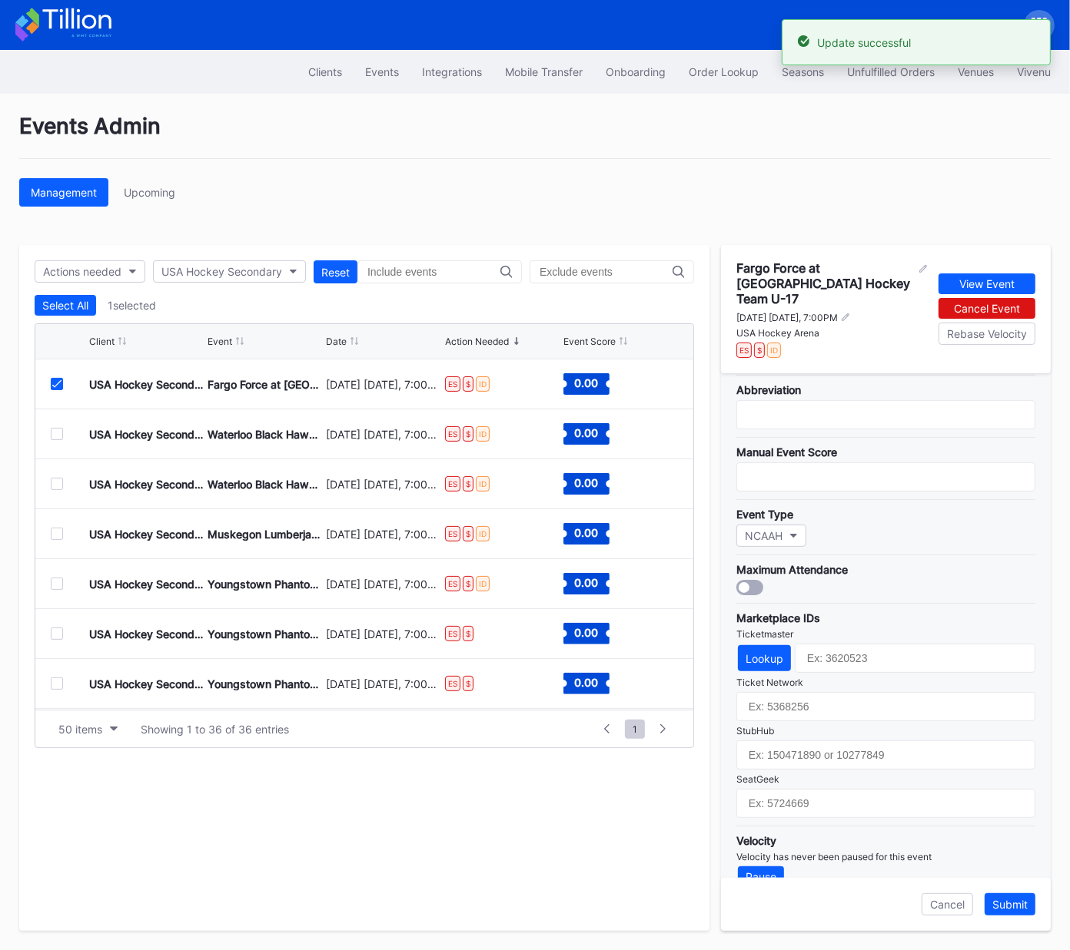
click at [755, 644] on div "Lookup" at bounding box center [885, 658] width 299 height 29
click at [758, 652] on div "Lookup" at bounding box center [764, 658] width 38 height 13
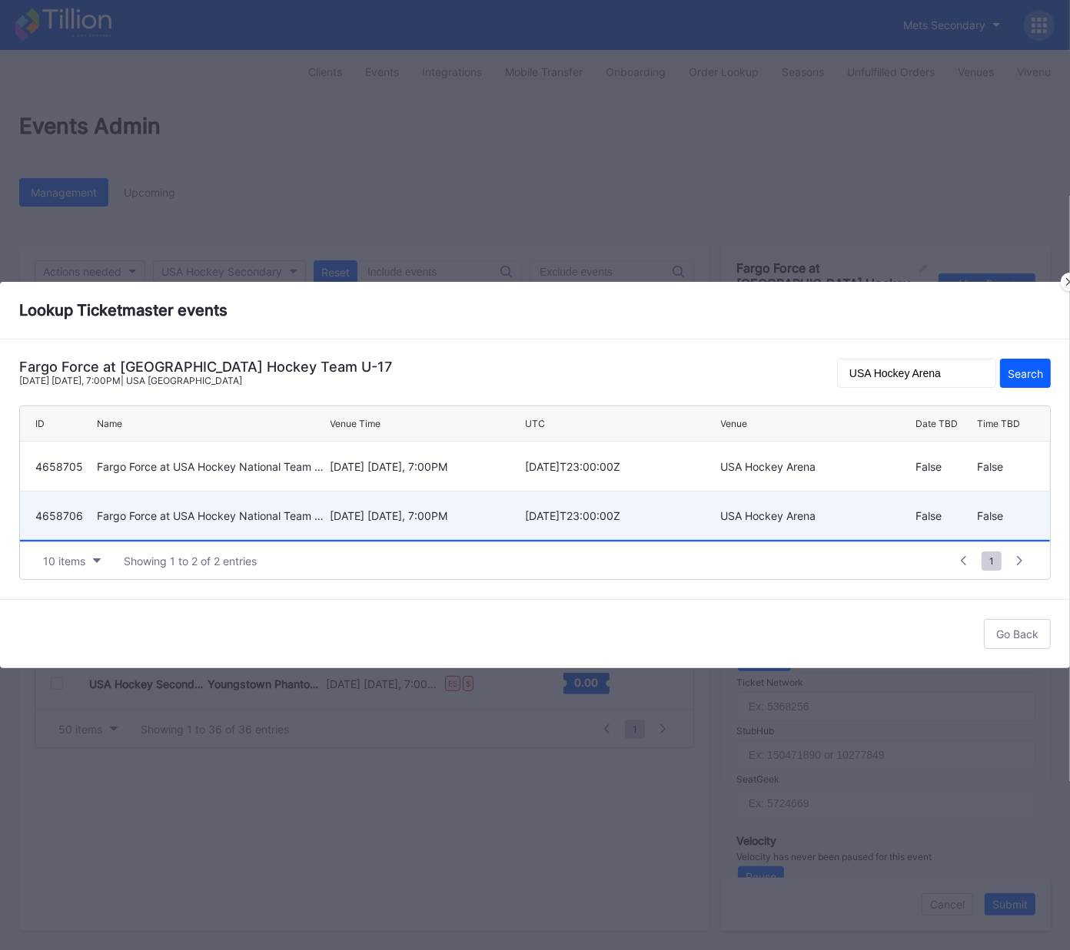
click at [293, 512] on div "Fargo Force at USA Hockey National Team Development Program" at bounding box center [212, 515] width 230 height 13
type input "4658706"
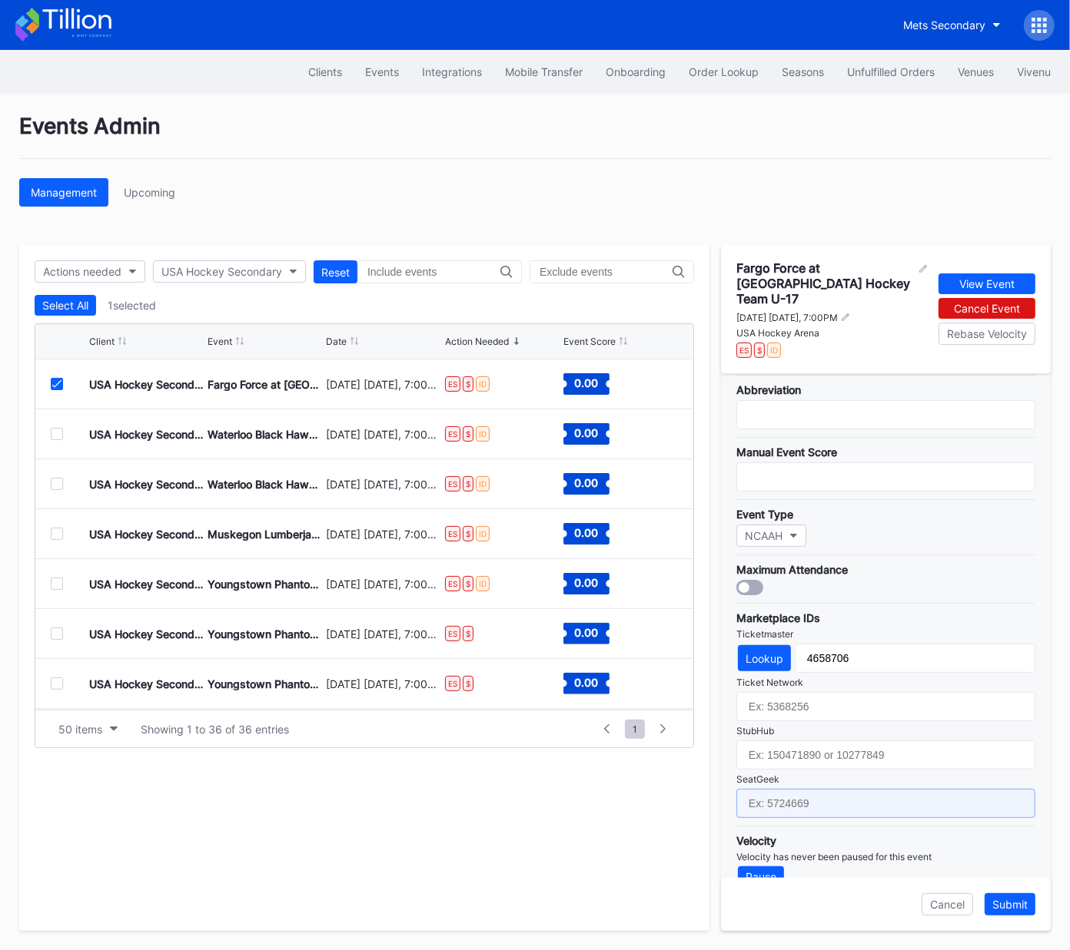
click at [804, 789] on input "text" at bounding box center [885, 803] width 299 height 29
paste input "17688738"
type input "17688738"
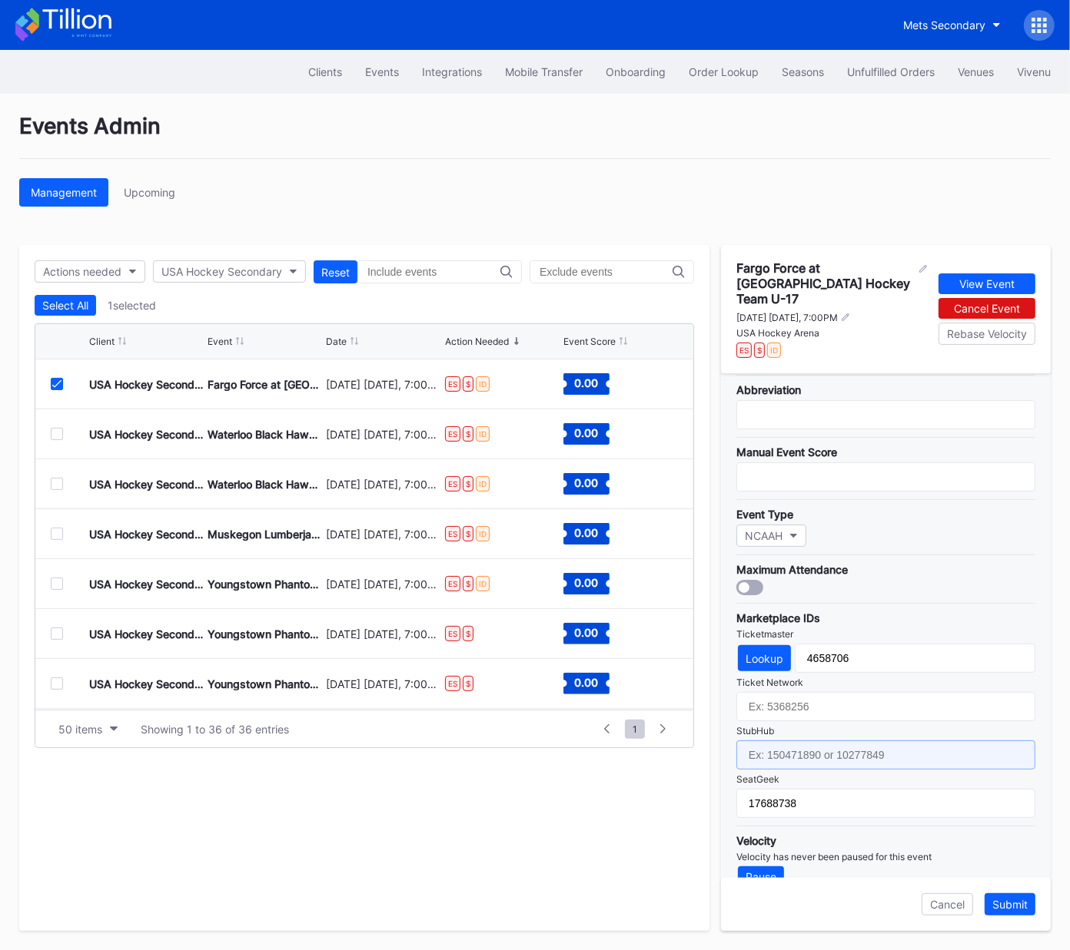
click at [817, 741] on input "text" at bounding box center [885, 755] width 299 height 29
paste input "159016923"
type input "159016923"
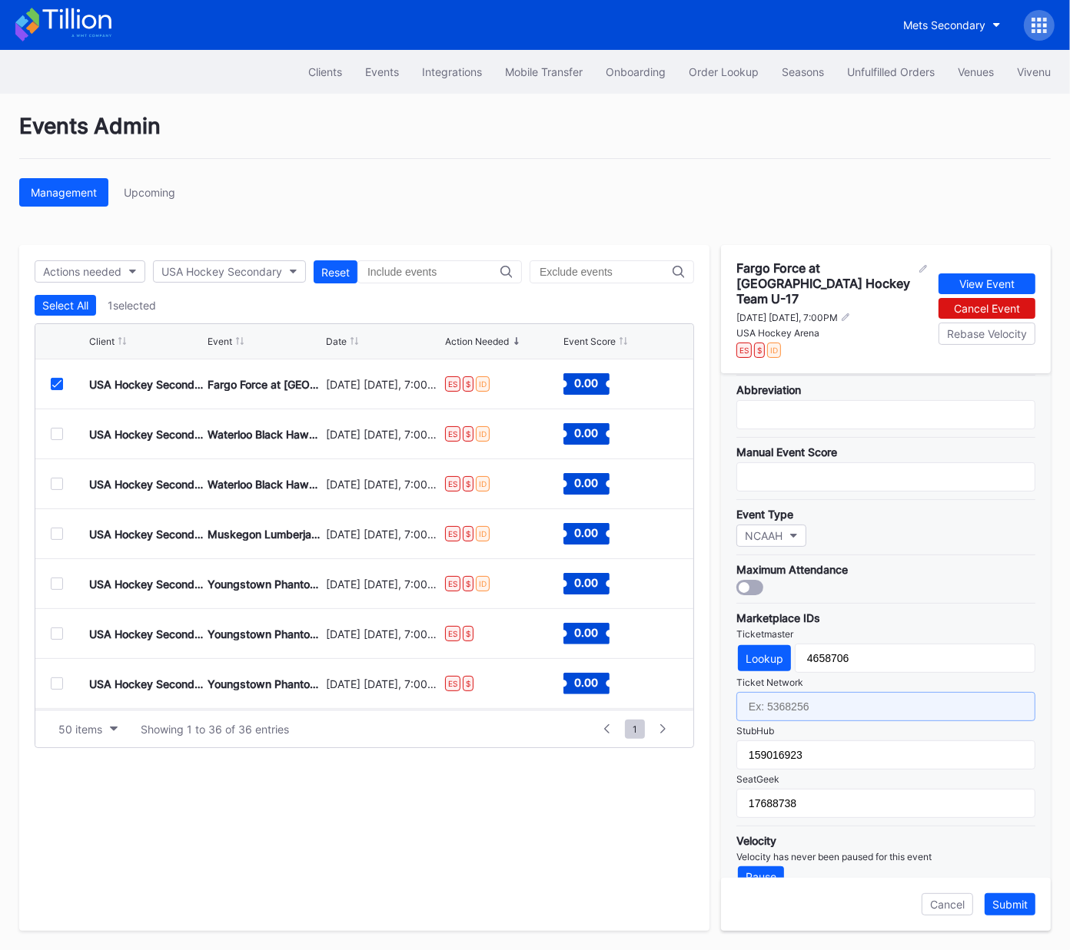
click at [864, 692] on input "text" at bounding box center [885, 706] width 299 height 29
paste input "7364839"
type input "7364839"
click at [1004, 907] on div "Submit" at bounding box center [1009, 904] width 35 height 13
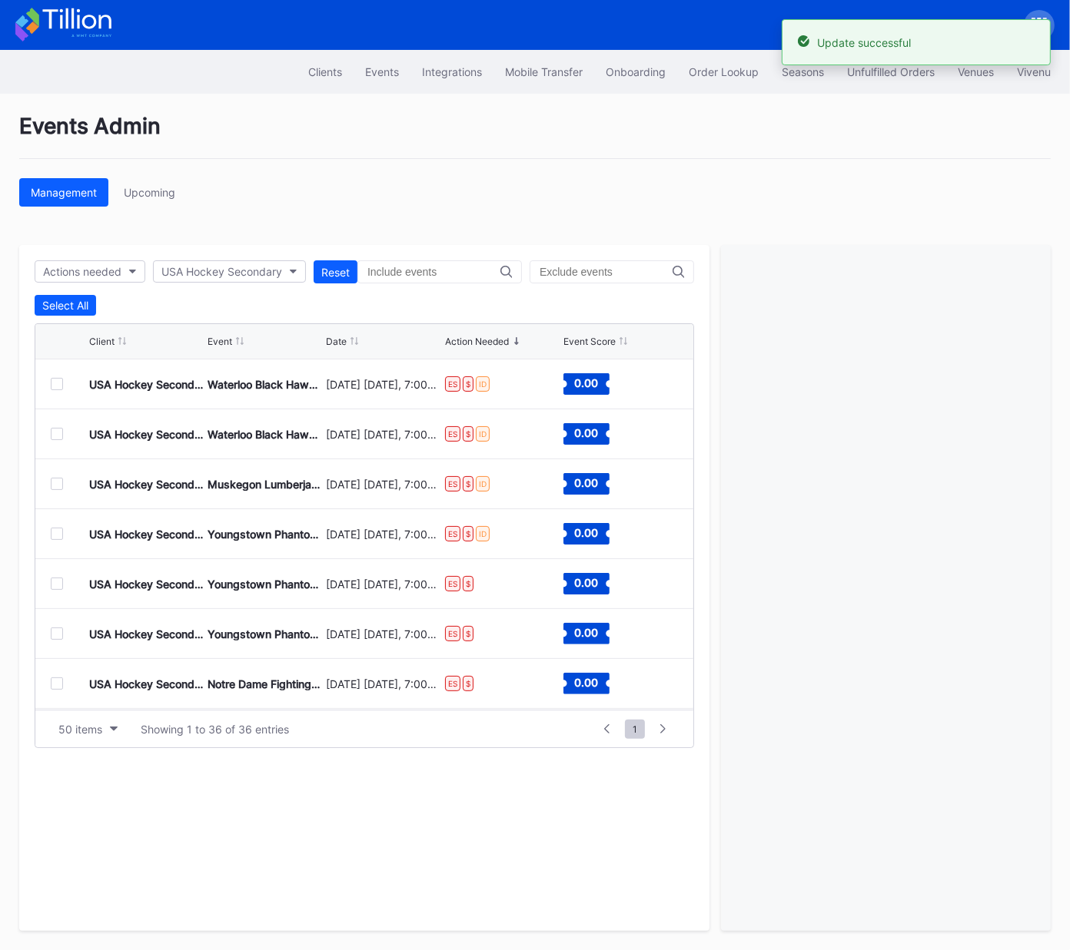
click at [57, 382] on div at bounding box center [57, 384] width 12 height 12
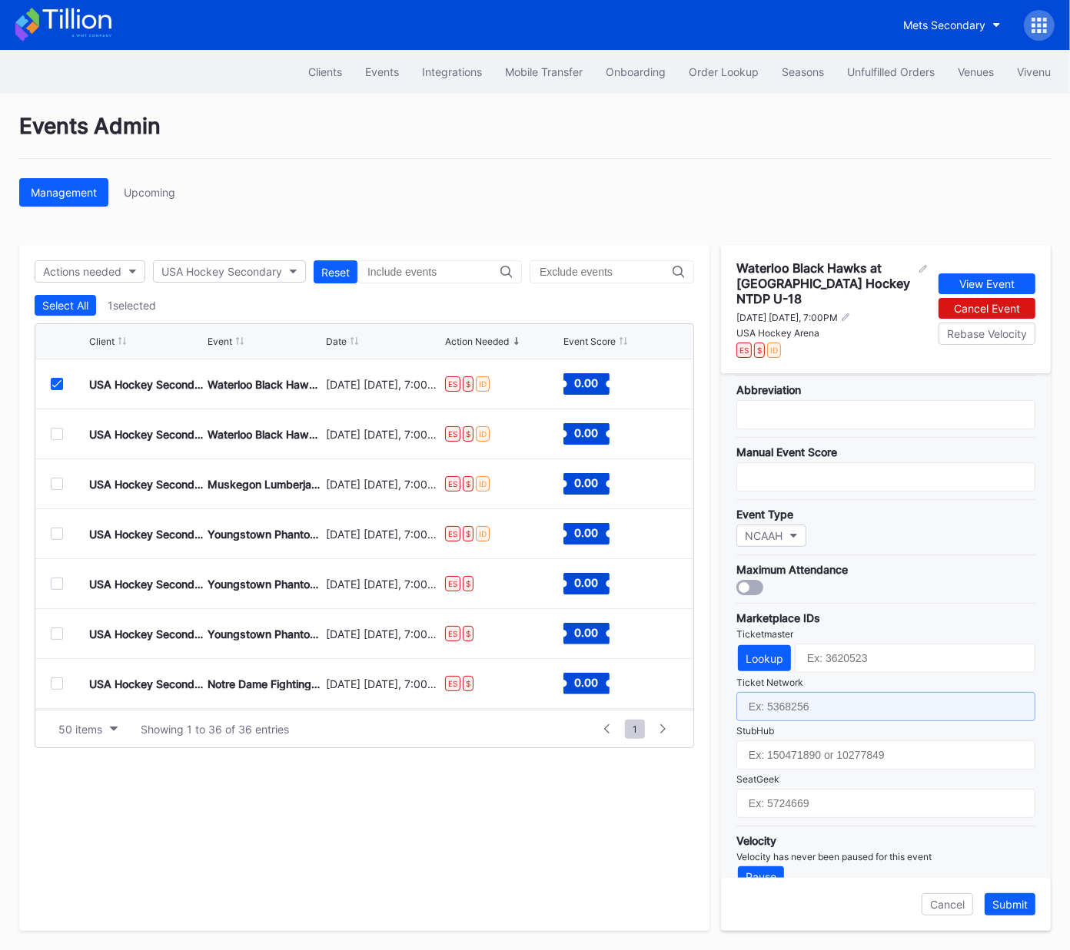
click at [767, 692] on input "text" at bounding box center [885, 706] width 299 height 29
paste input "7364842"
type input "7364842"
click at [772, 645] on button "Lookup" at bounding box center [764, 658] width 53 height 26
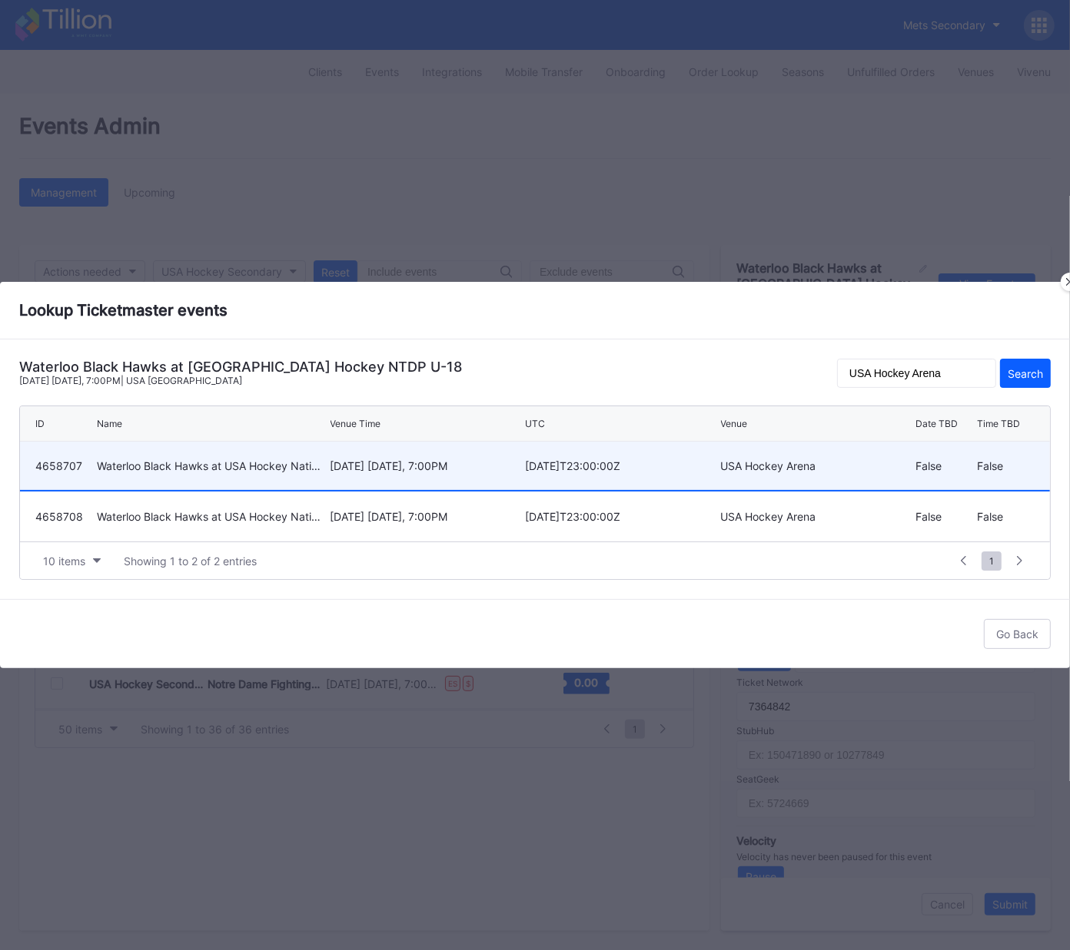
click at [403, 476] on div "March 20 Friday, 7:00PM" at bounding box center [425, 466] width 191 height 48
type input "4658707"
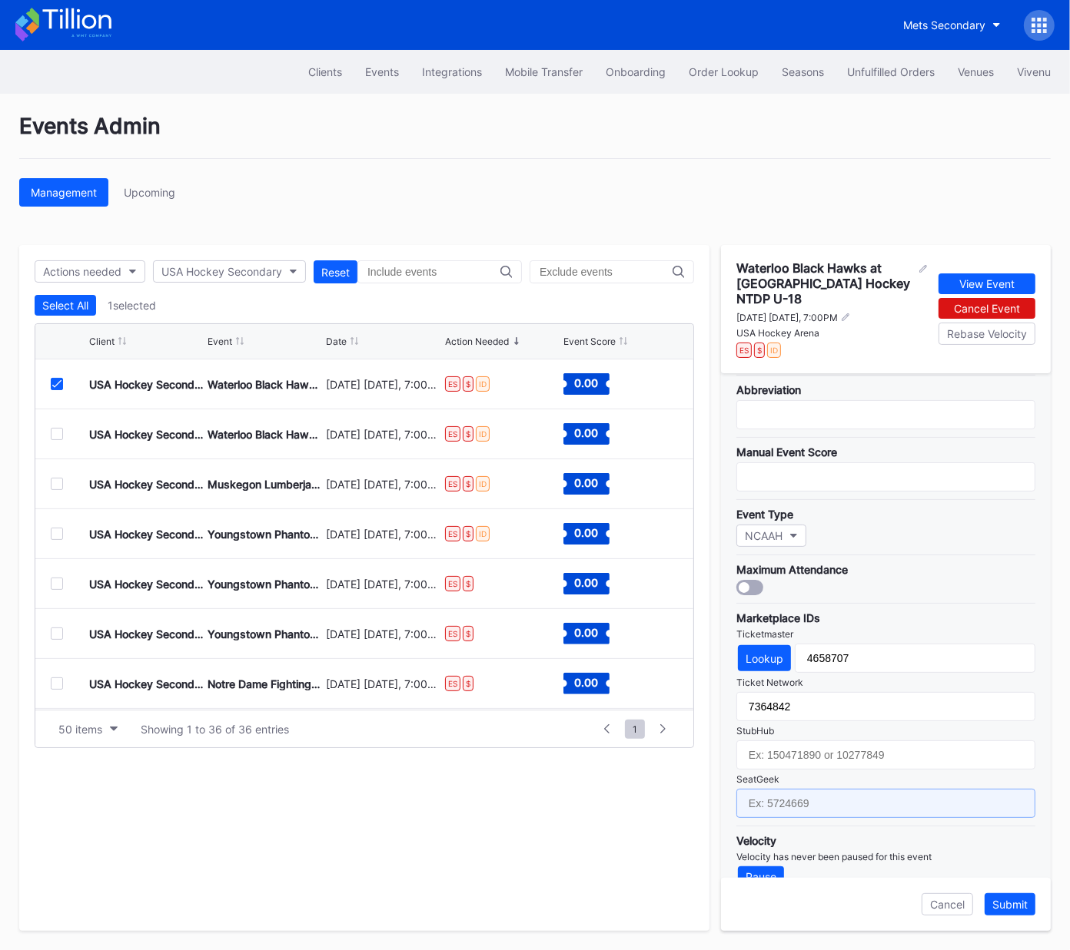
click at [820, 789] on input "text" at bounding box center [885, 803] width 299 height 29
paste input "17688741"
type input "17688741"
click at [1013, 909] on div "Submit" at bounding box center [1009, 904] width 35 height 13
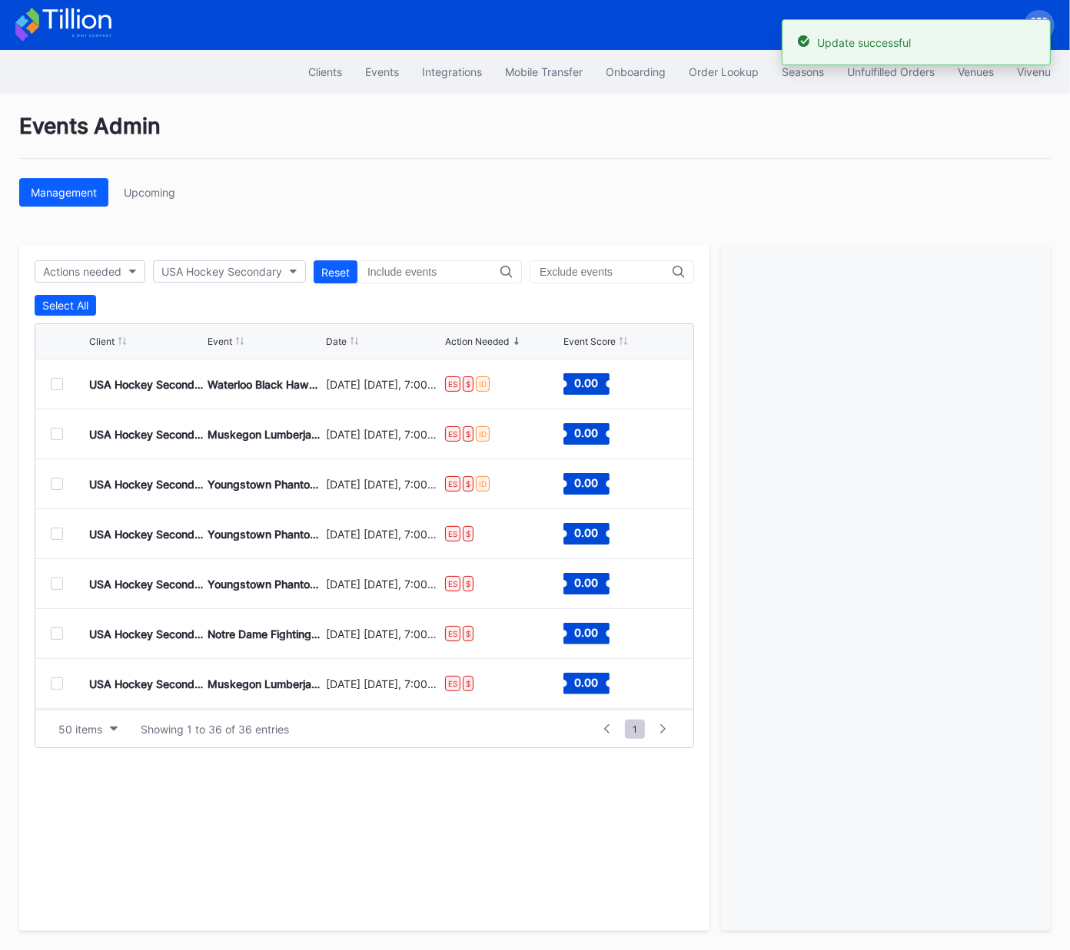
click at [58, 385] on div at bounding box center [57, 384] width 12 height 12
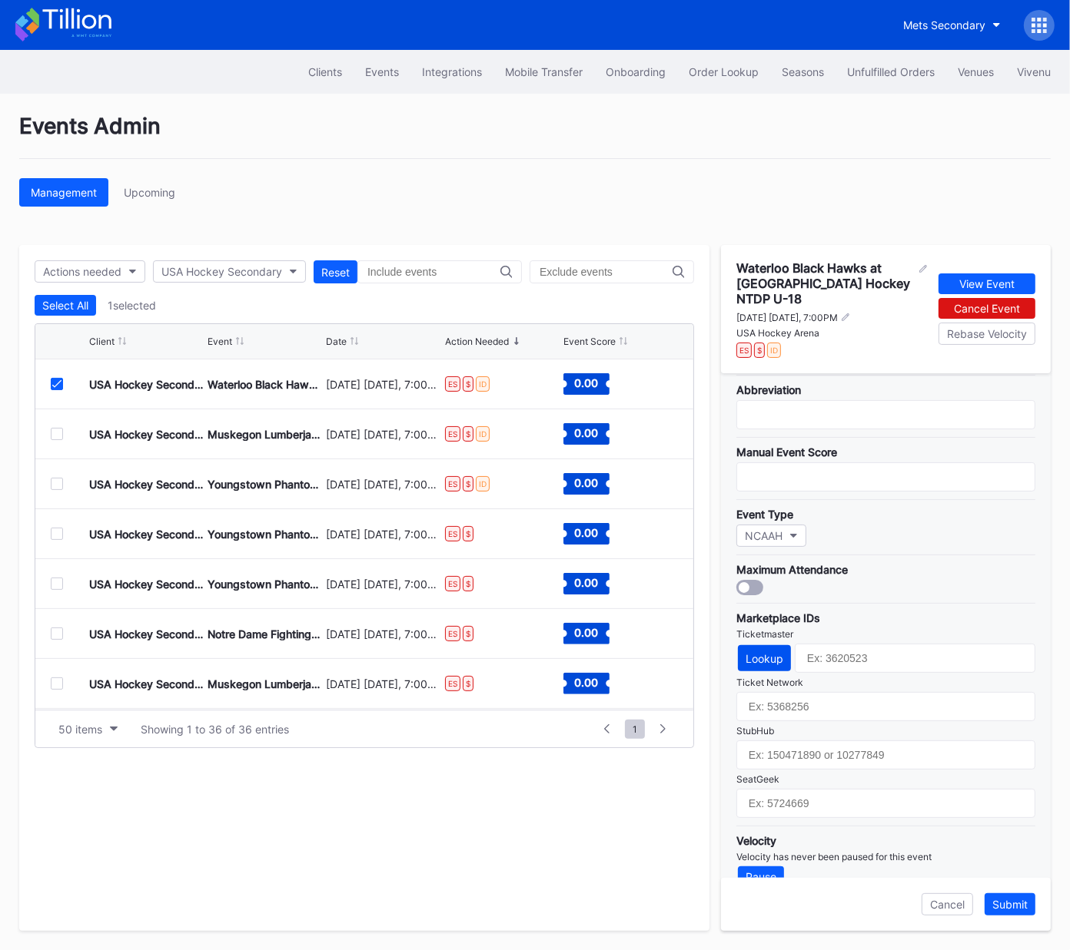
click at [762, 652] on div "Lookup" at bounding box center [764, 658] width 38 height 13
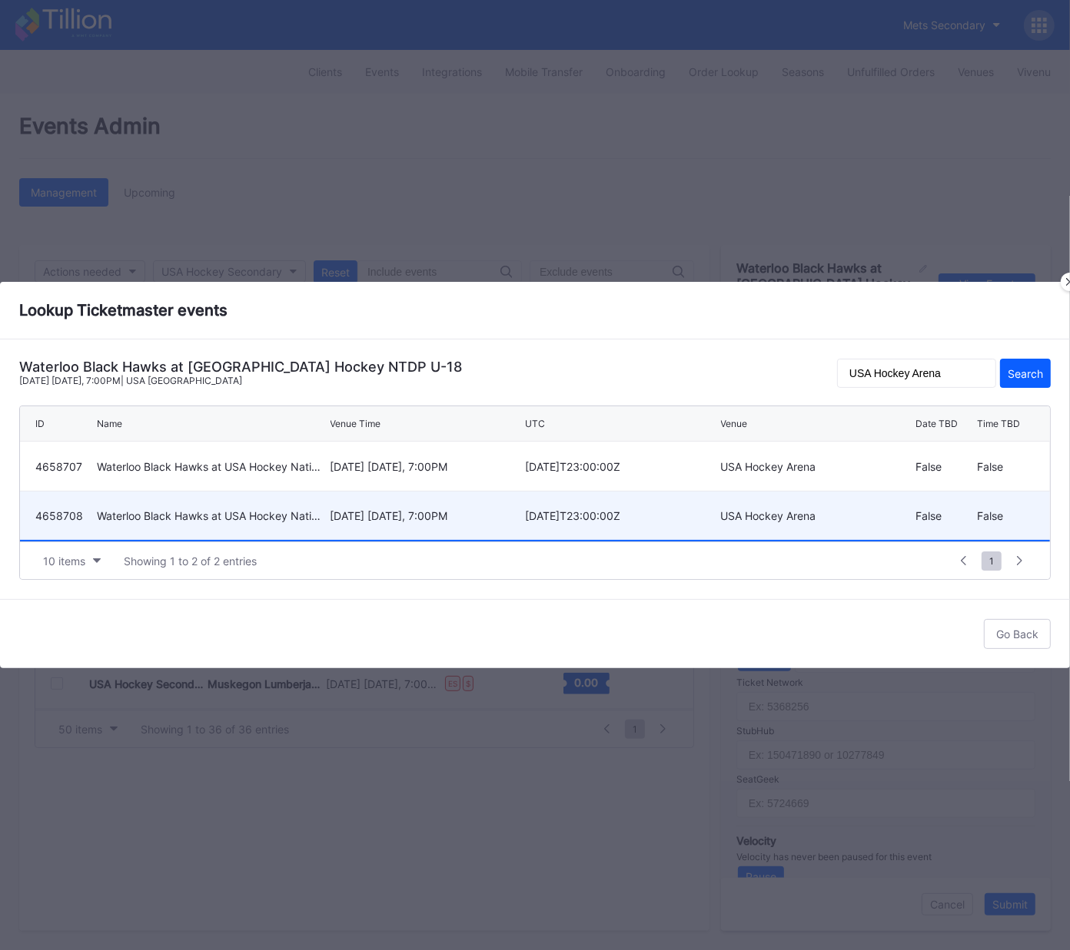
click at [415, 518] on div "March 21 Saturday, 7:00PM" at bounding box center [425, 515] width 191 height 13
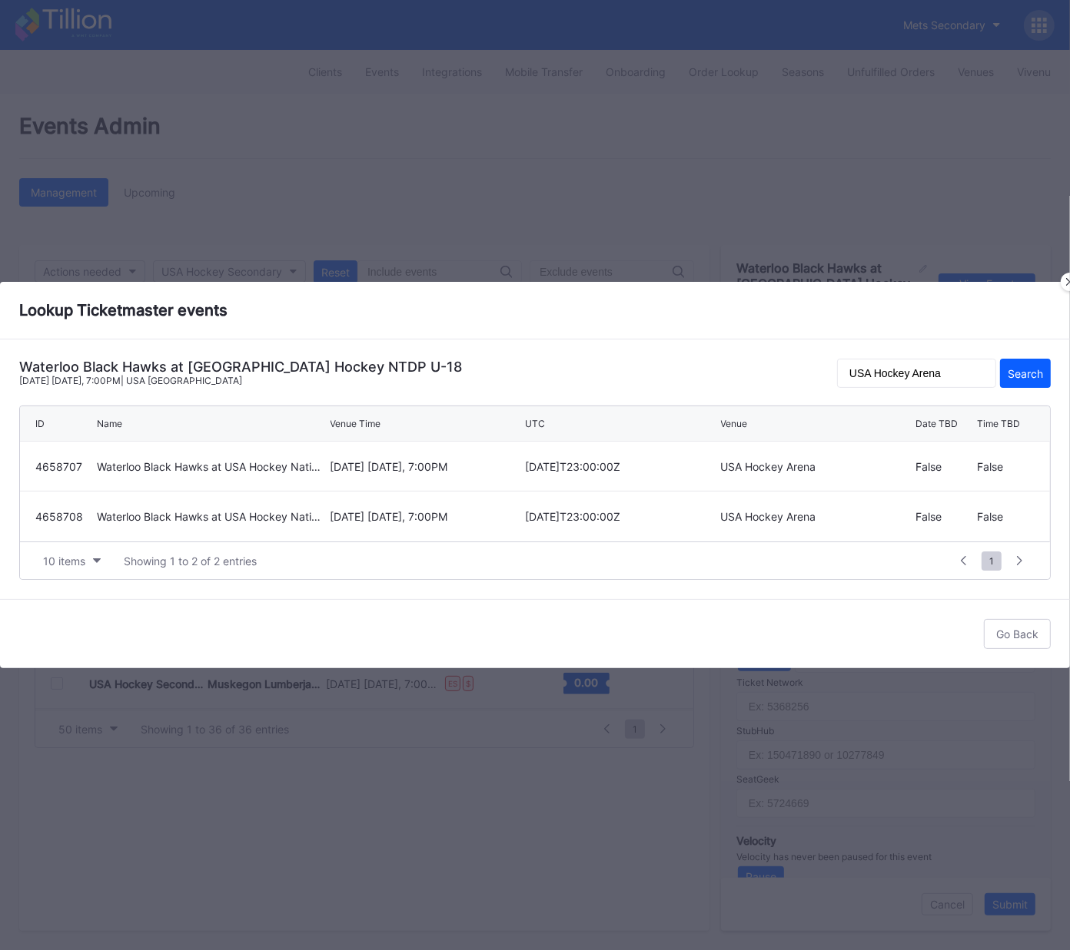
type input "4658708"
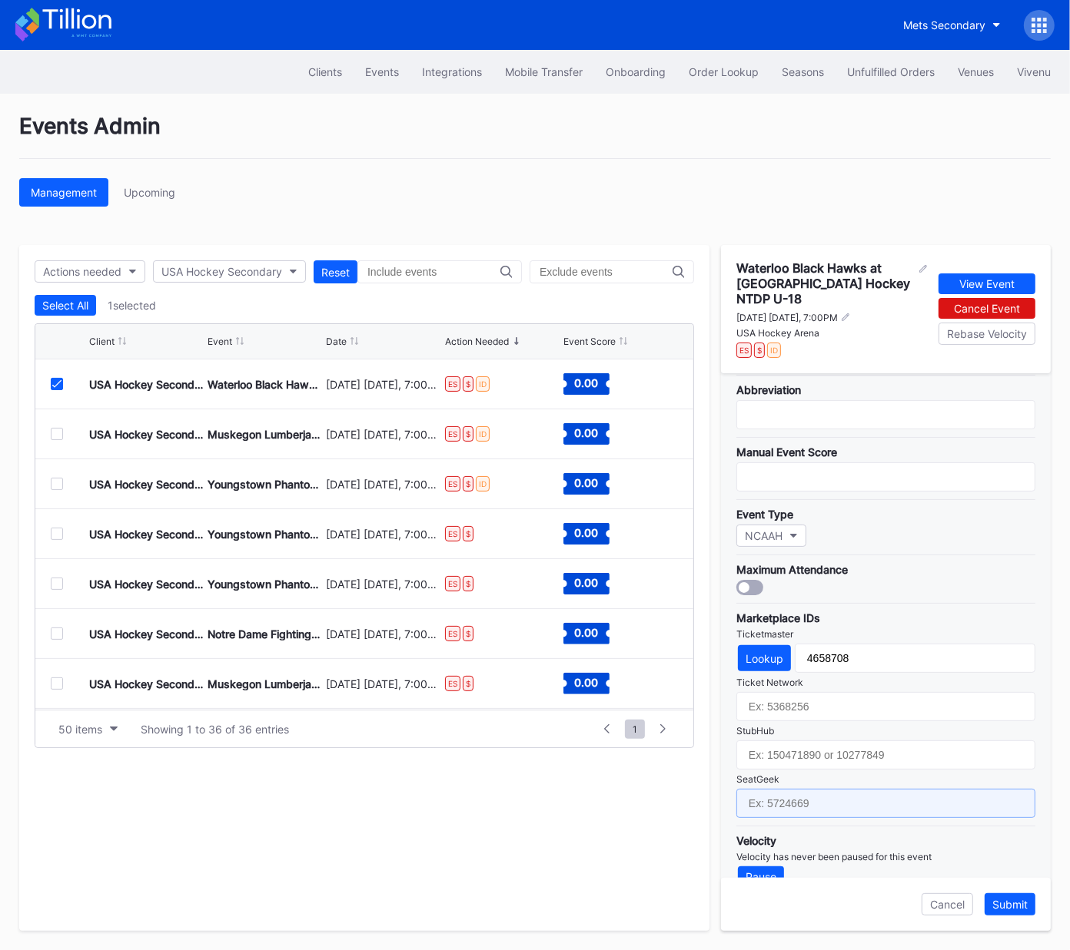
click at [820, 789] on input "text" at bounding box center [885, 803] width 299 height 29
paste input "17688745"
type input "17688745"
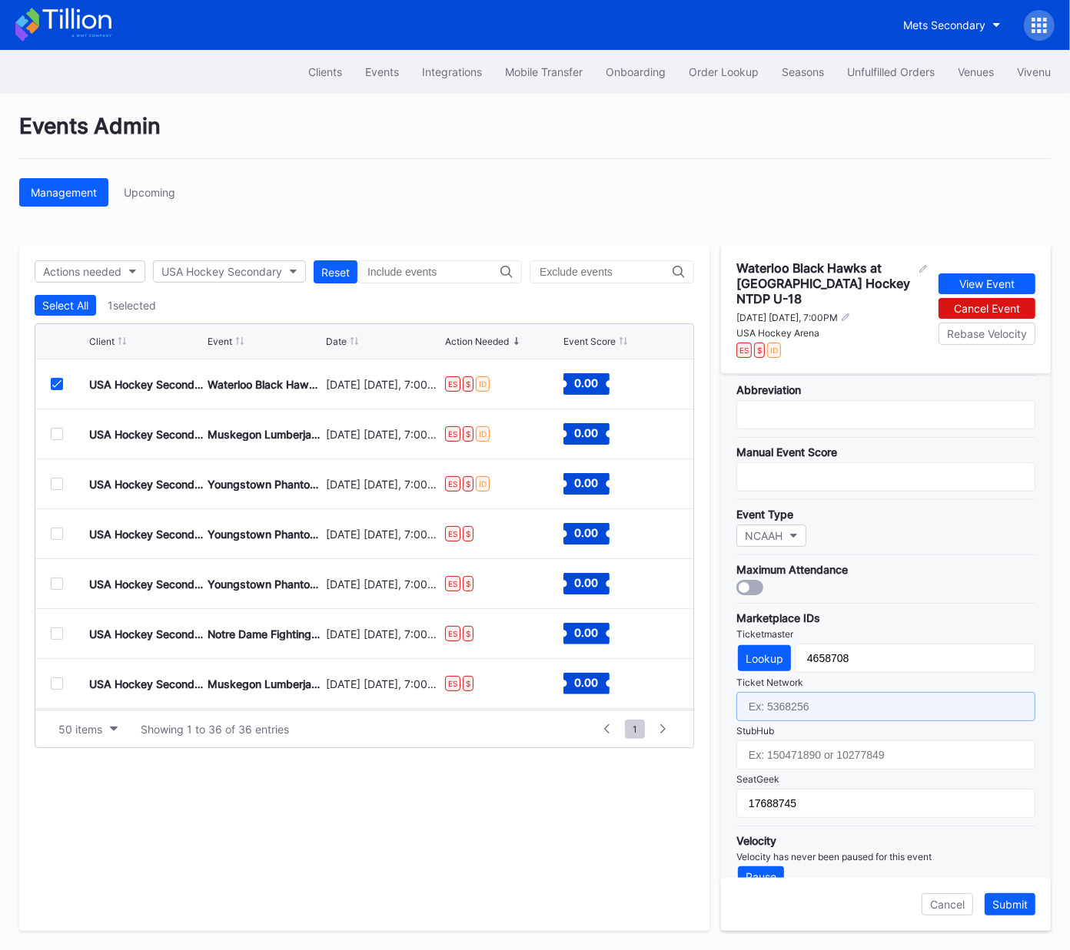
drag, startPoint x: 811, startPoint y: 682, endPoint x: 867, endPoint y: 635, distance: 73.1
click at [812, 692] on input "text" at bounding box center [885, 706] width 299 height 29
paste input "7364843"
type input "7364843"
click at [1007, 903] on div "Submit" at bounding box center [1009, 904] width 35 height 13
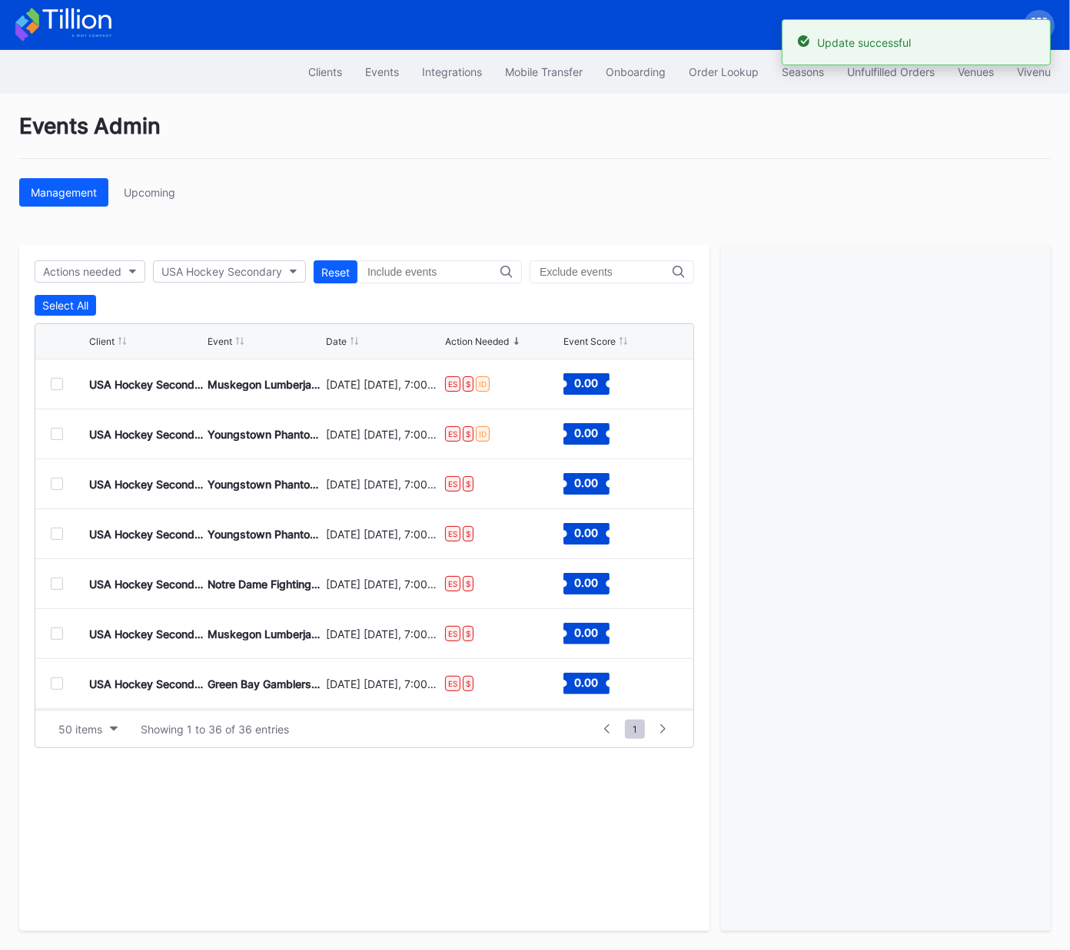
click at [55, 383] on div at bounding box center [57, 384] width 12 height 12
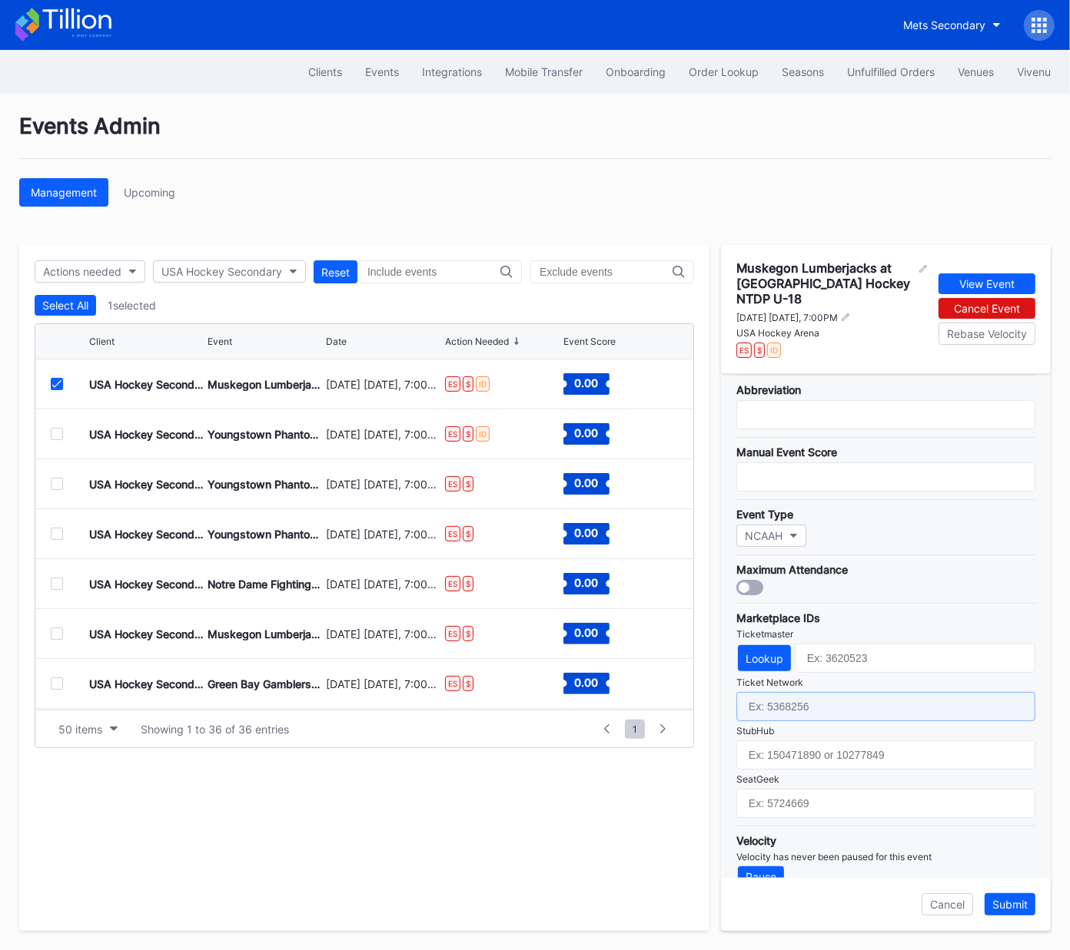
click at [798, 692] on input "text" at bounding box center [885, 706] width 299 height 29
paste input "7364846"
type input "7364846"
click at [765, 652] on div "Lookup" at bounding box center [764, 658] width 38 height 13
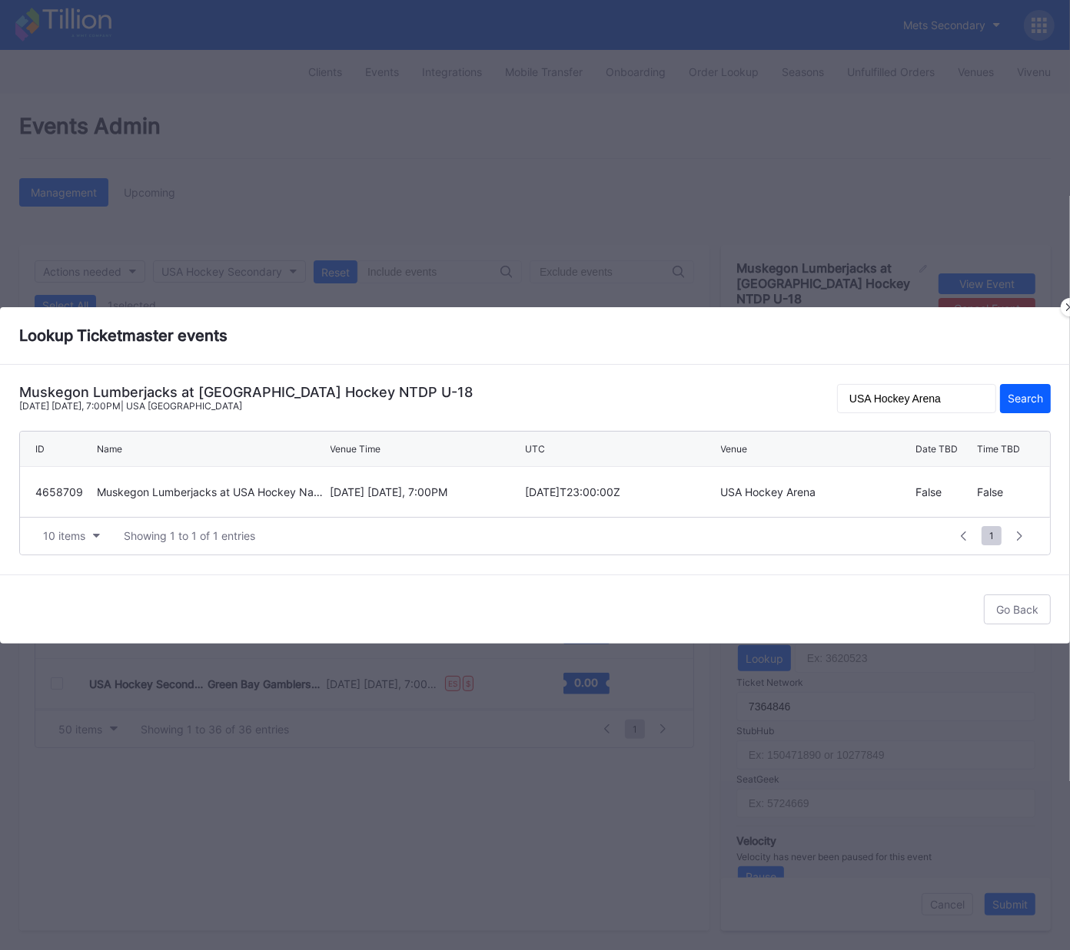
click at [401, 496] on div "March 23 Monday, 7:00PM" at bounding box center [425, 492] width 191 height 13
type input "4658709"
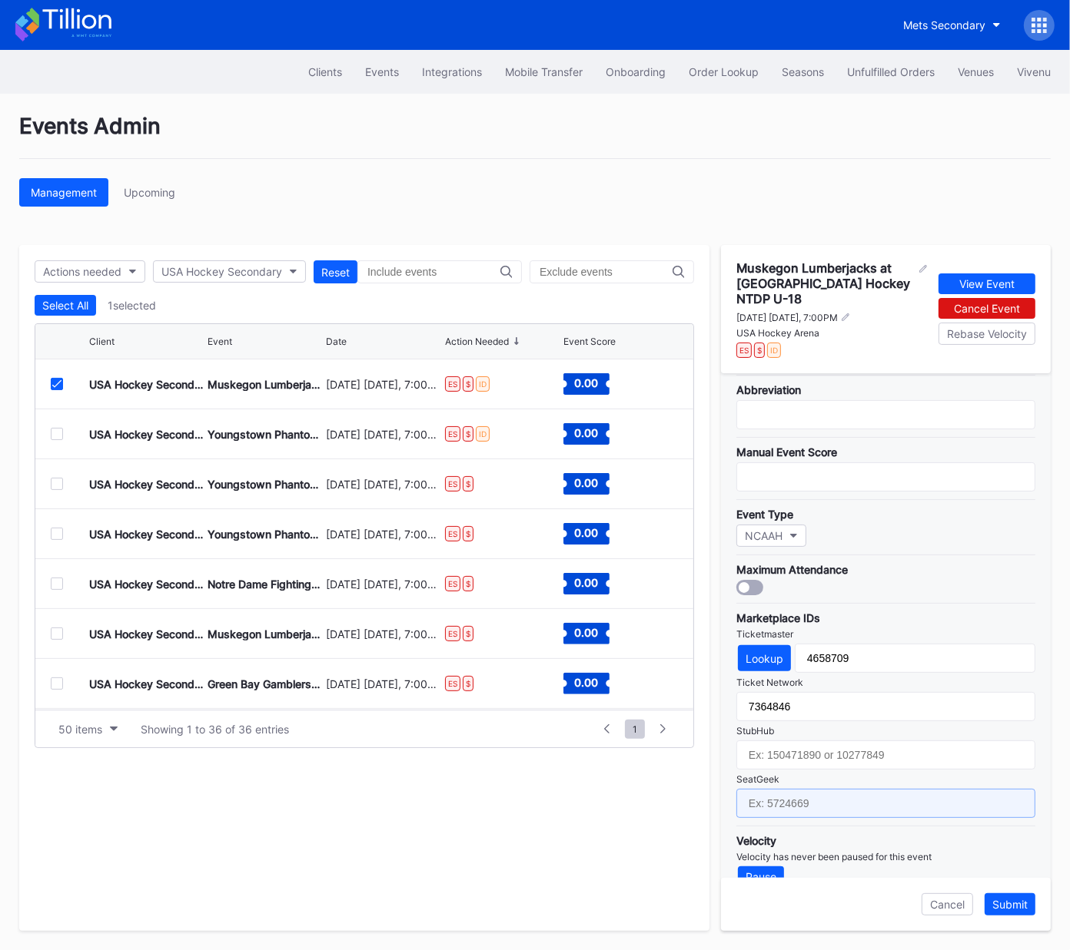
click at [811, 789] on input "text" at bounding box center [885, 803] width 299 height 29
paste input "17688693"
type input "17688693"
click at [1010, 905] on div "Submit" at bounding box center [1009, 904] width 35 height 13
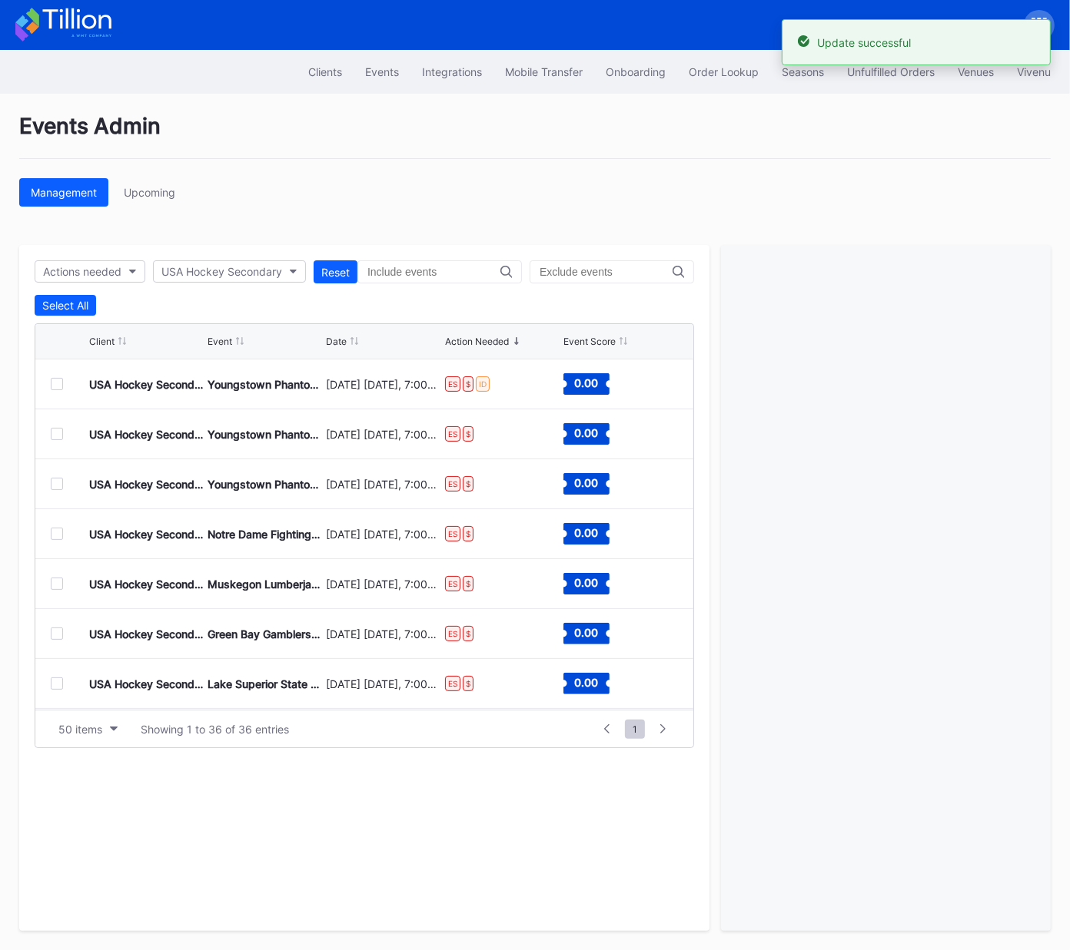
click at [57, 382] on div at bounding box center [57, 384] width 12 height 12
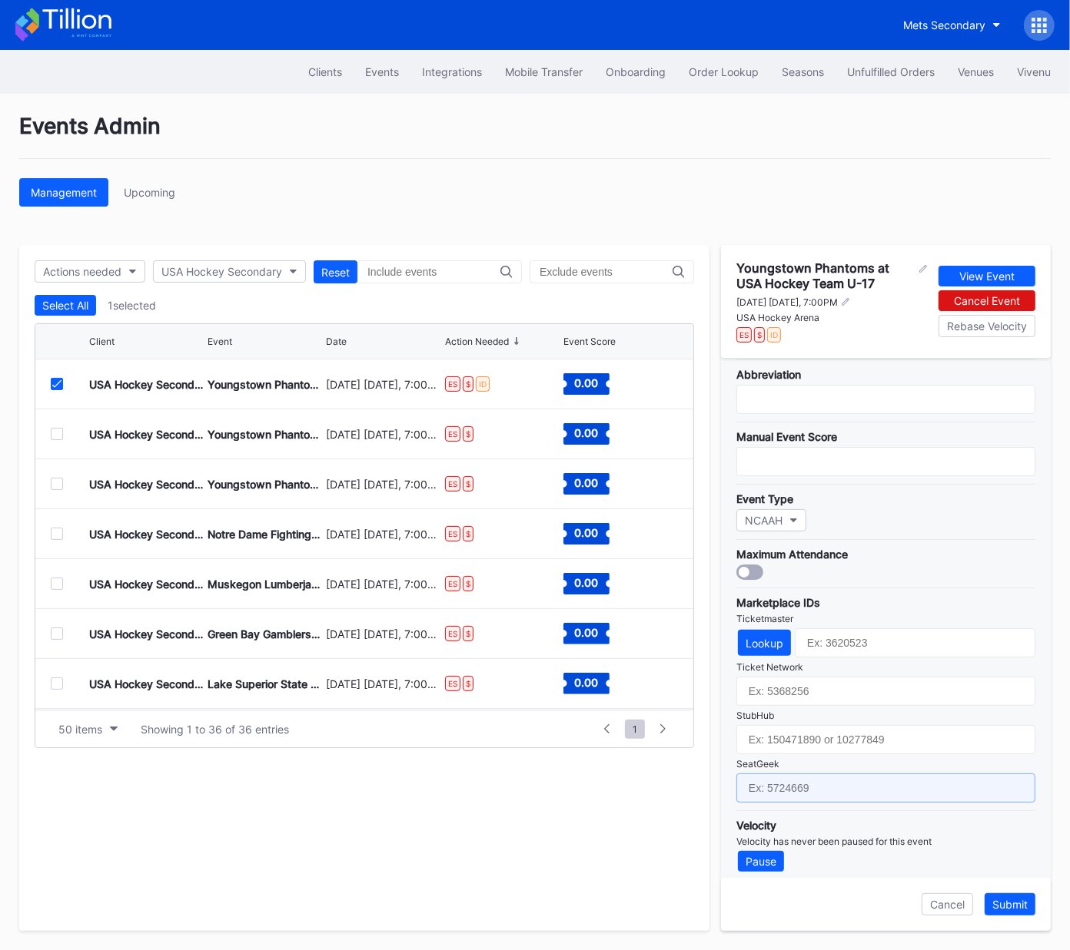
drag, startPoint x: 829, startPoint y: 781, endPoint x: 838, endPoint y: 754, distance: 29.2
click at [829, 781] on input "text" at bounding box center [885, 788] width 299 height 29
paste input "17688749"
type input "17688749"
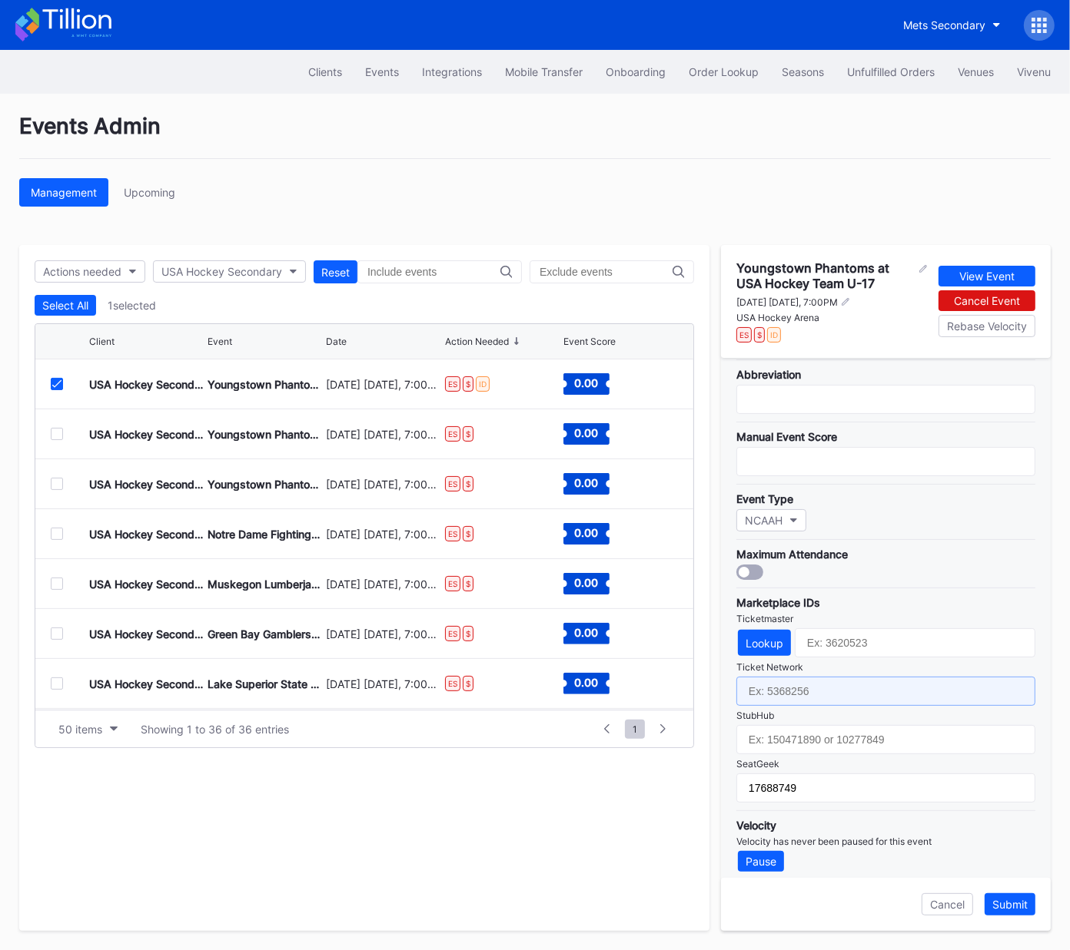
click at [833, 677] on input "text" at bounding box center [885, 691] width 299 height 29
click at [797, 688] on input "text" at bounding box center [885, 691] width 299 height 29
paste input "7364848"
type input "7364848"
click at [767, 637] on div "Lookup" at bounding box center [764, 643] width 38 height 13
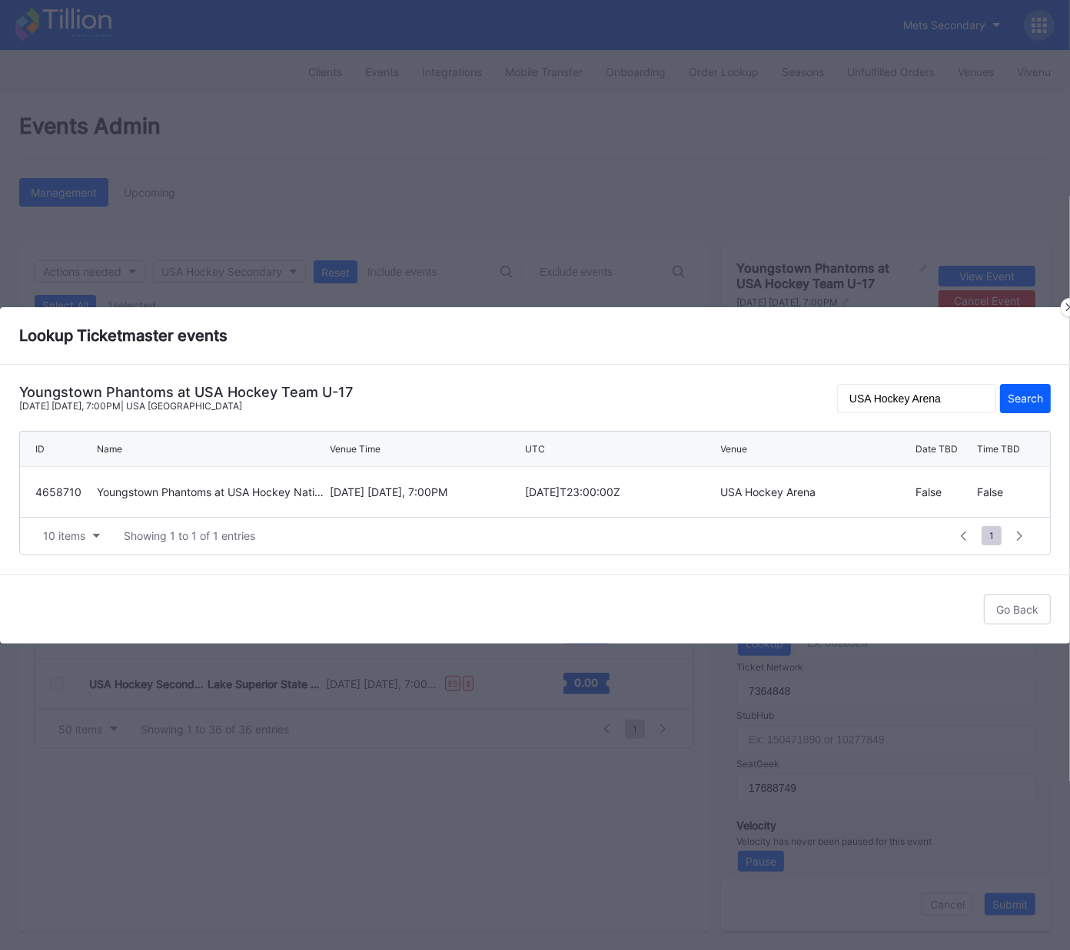
scroll to position [0, 0]
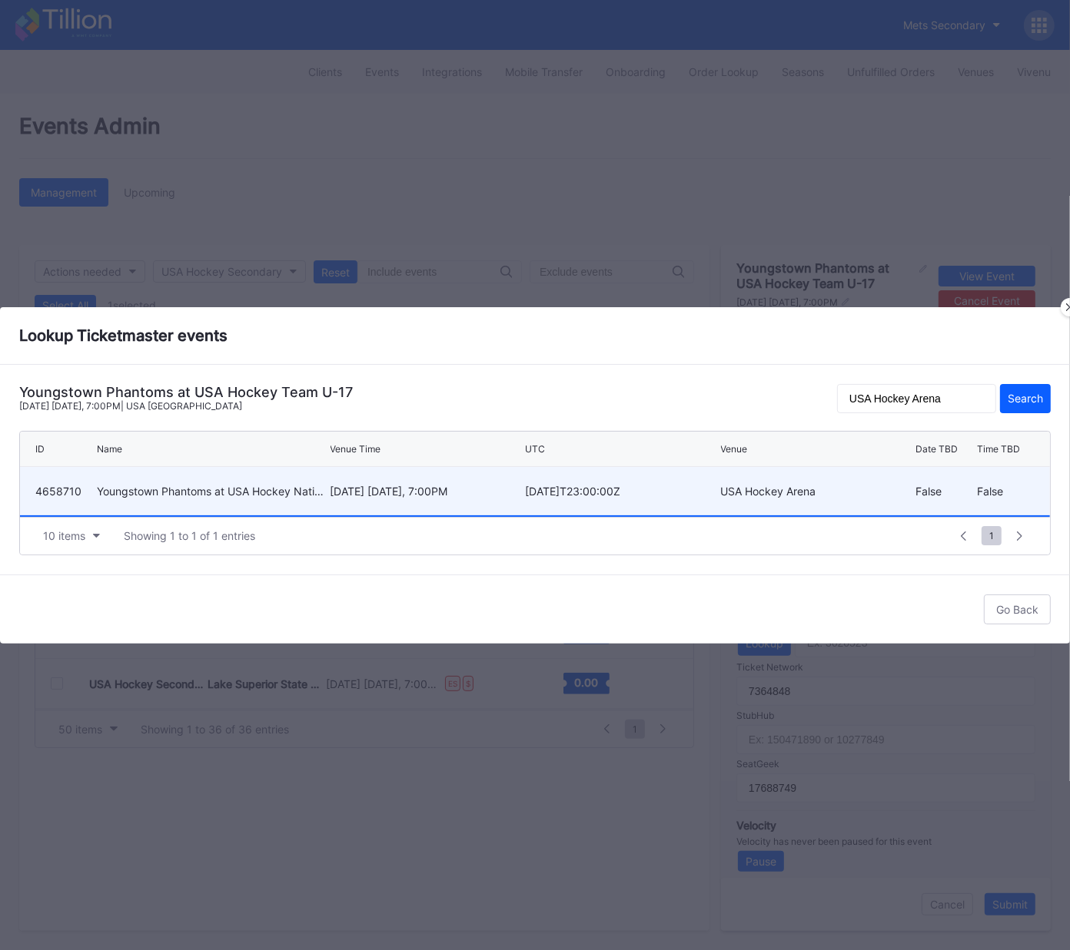
click at [411, 500] on div "March 27 Friday, 7:00PM" at bounding box center [425, 491] width 191 height 48
type input "4658710"
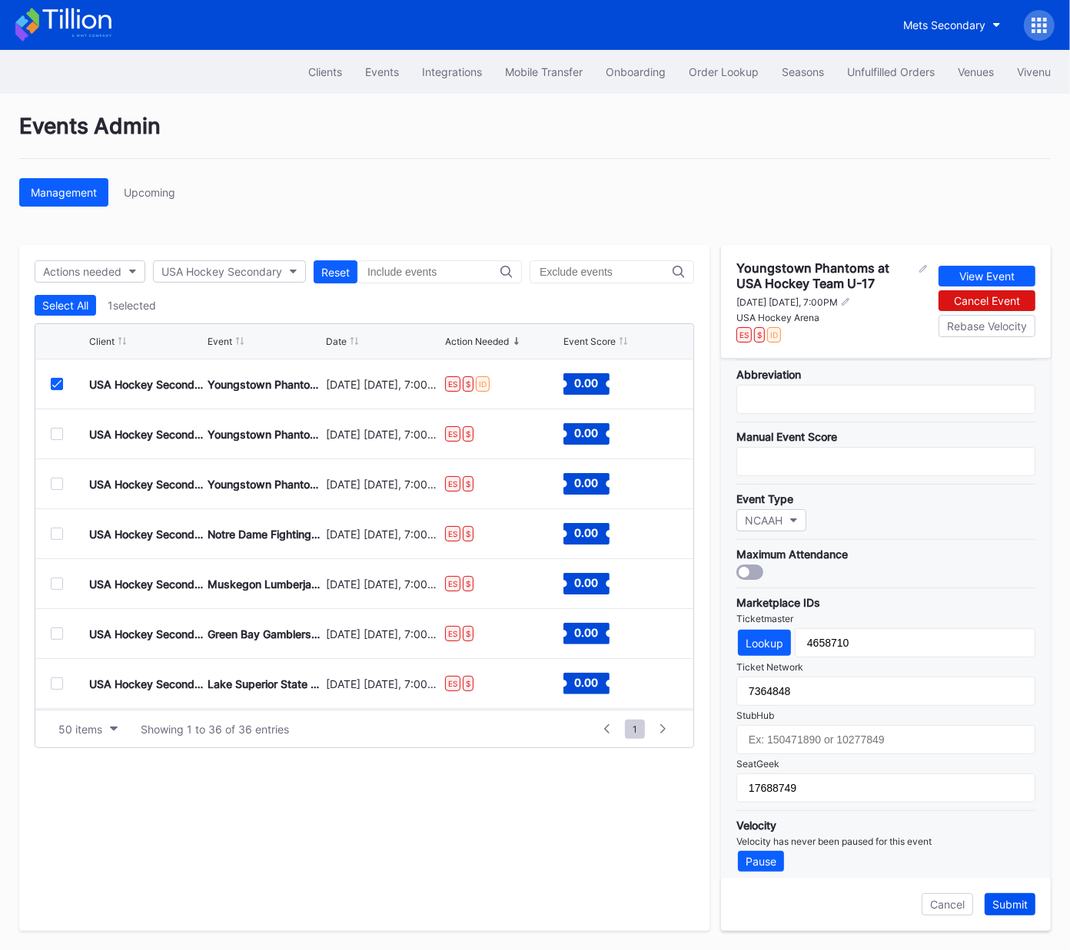
click at [1012, 903] on div "Submit" at bounding box center [1009, 904] width 35 height 13
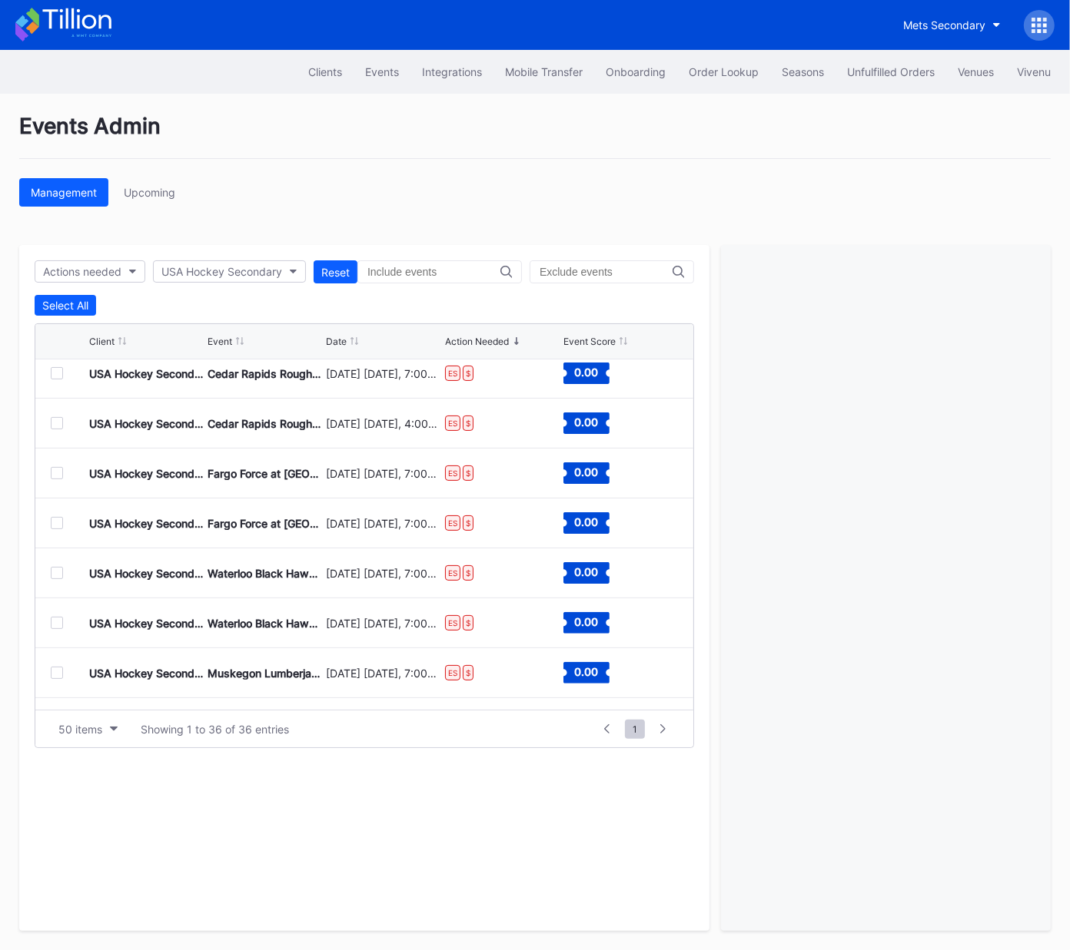
scroll to position [1448, 0]
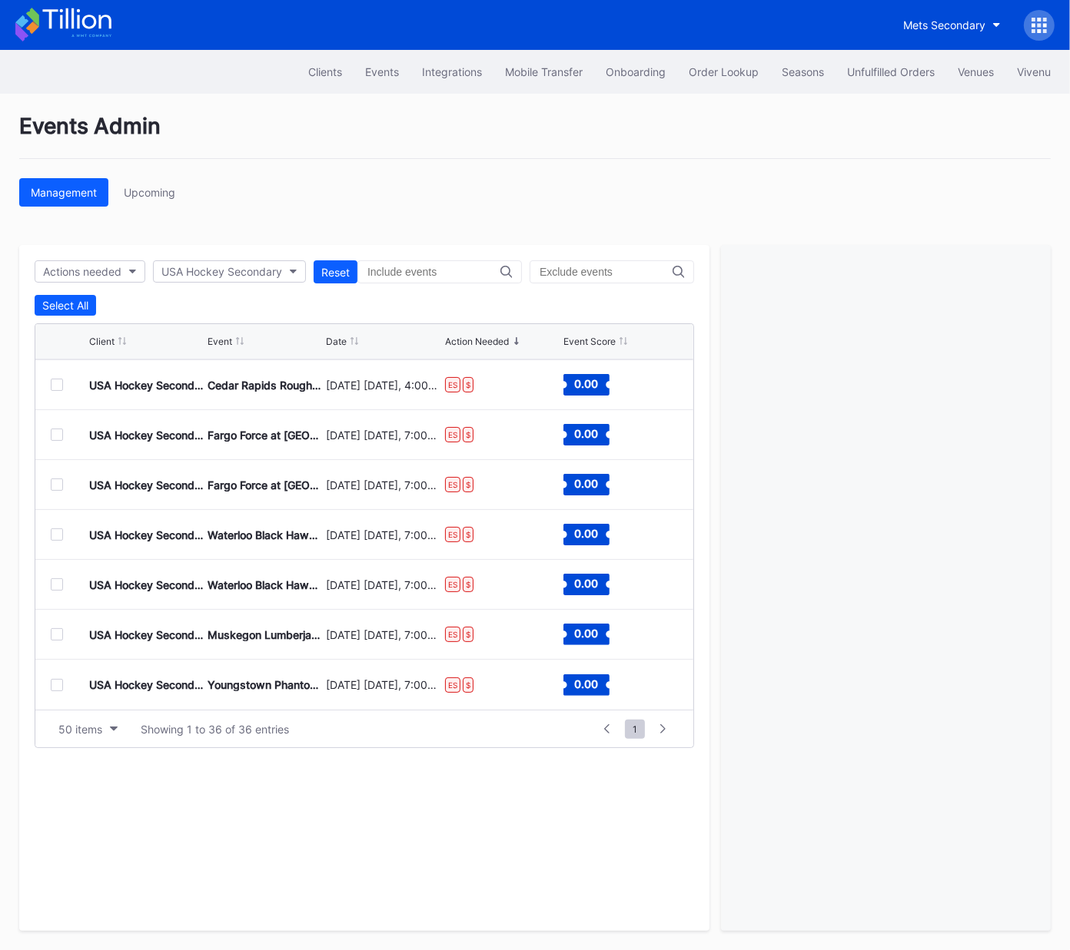
click at [56, 581] on div at bounding box center [57, 585] width 12 height 12
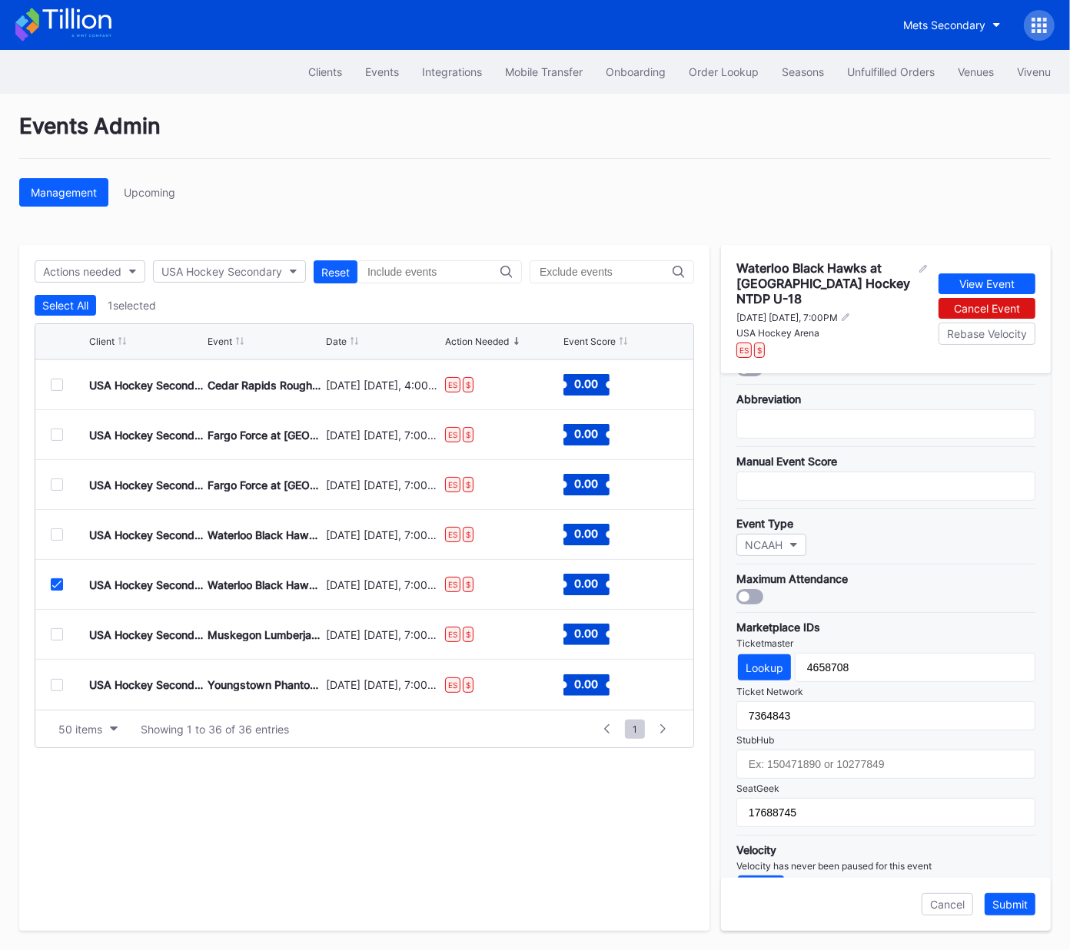
scroll to position [278, 0]
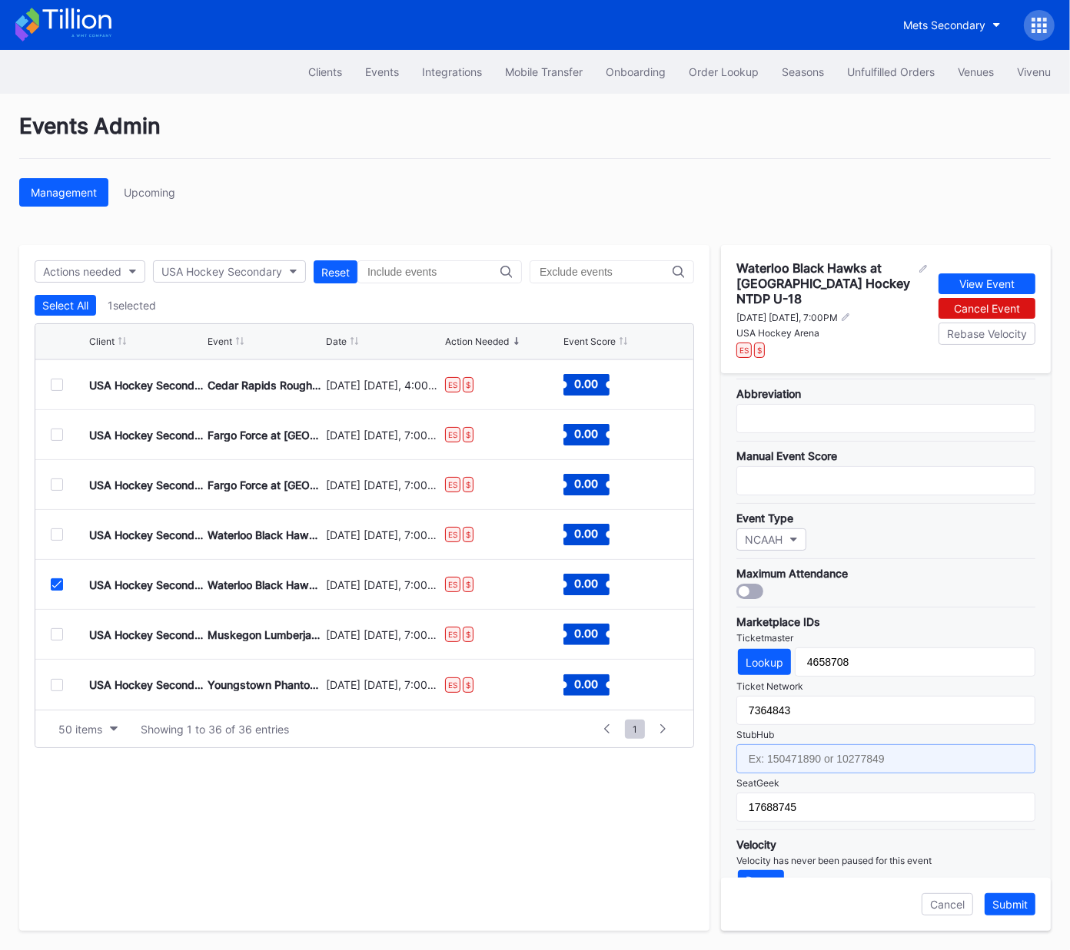
click at [856, 745] on input "text" at bounding box center [885, 759] width 299 height 29
paste input "159016925"
type input "159016925"
click at [1011, 905] on div "Submit" at bounding box center [1009, 904] width 35 height 13
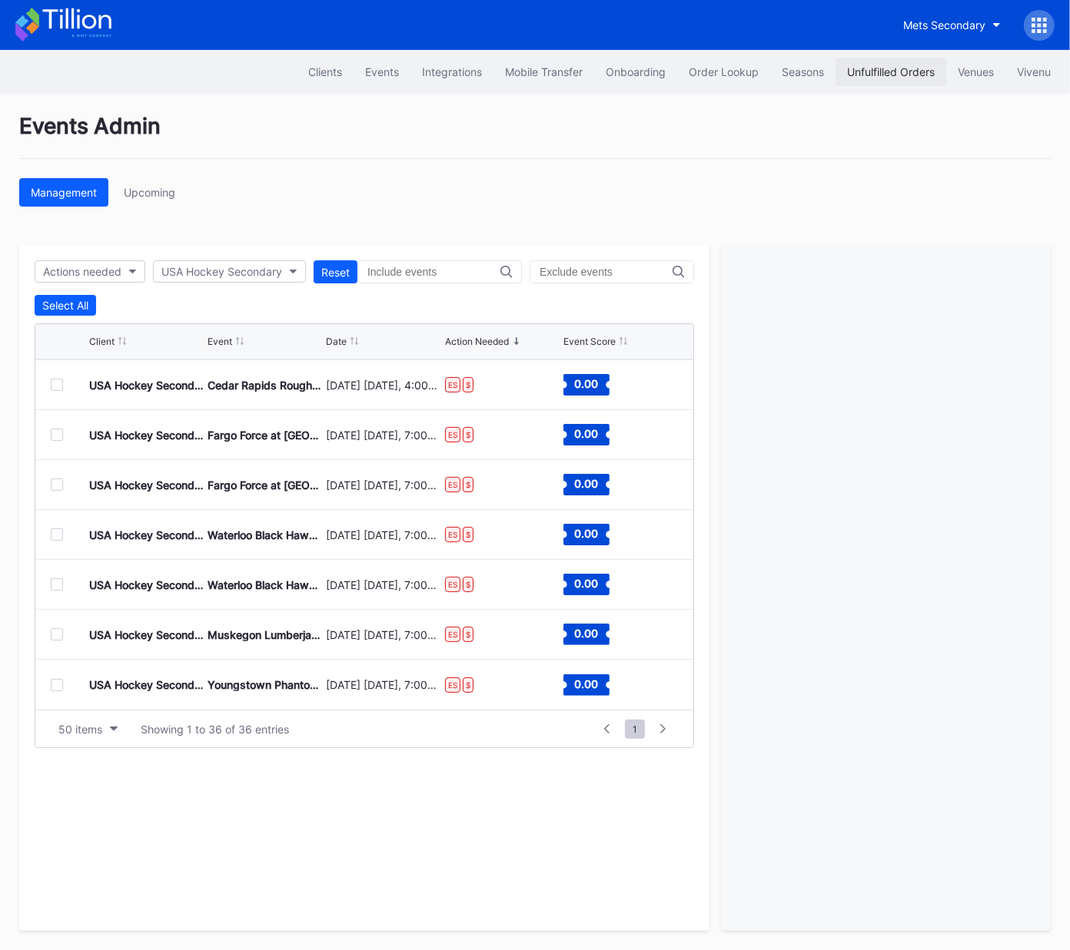
click at [892, 65] on div "Unfulfilled Orders" at bounding box center [891, 71] width 88 height 13
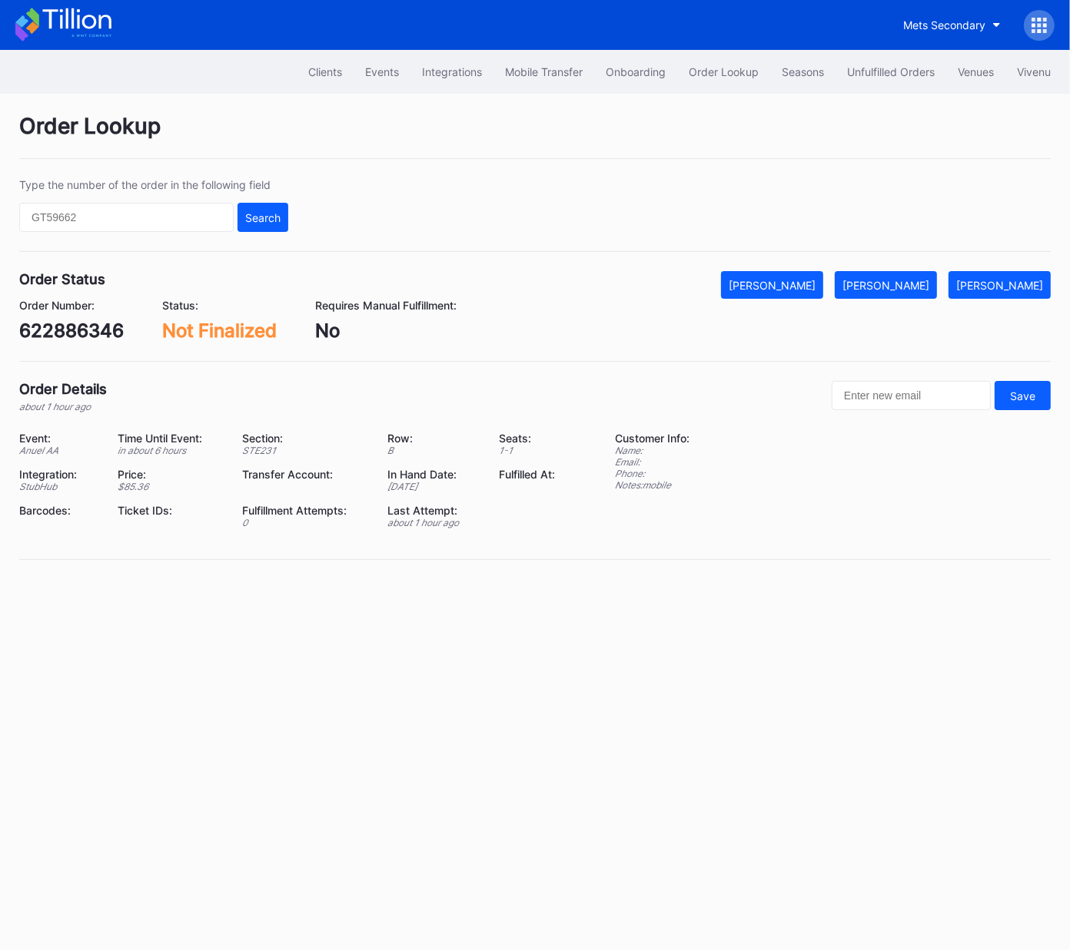
click at [82, 327] on div "622886346" at bounding box center [71, 331] width 104 height 22
copy div "622886346"
click at [806, 285] on div "[PERSON_NAME]" at bounding box center [771, 285] width 87 height 13
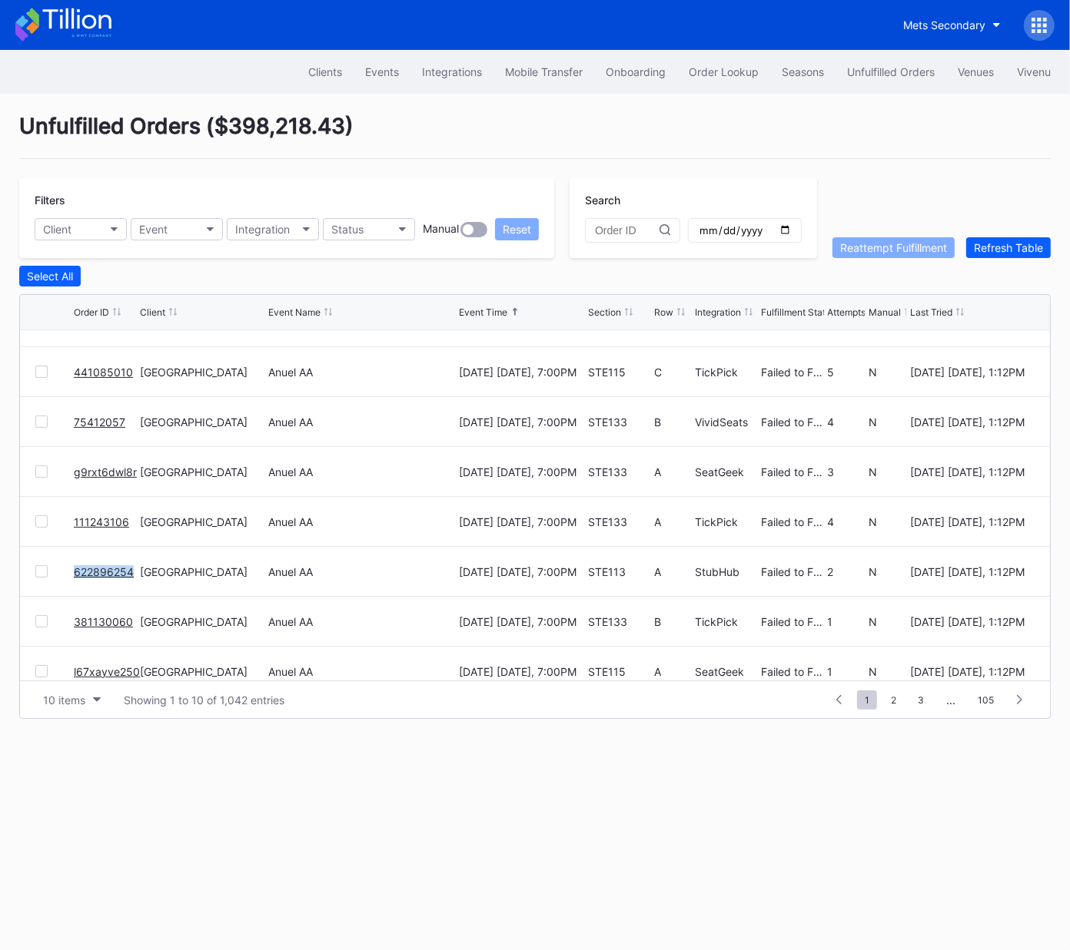
scroll to position [149, 0]
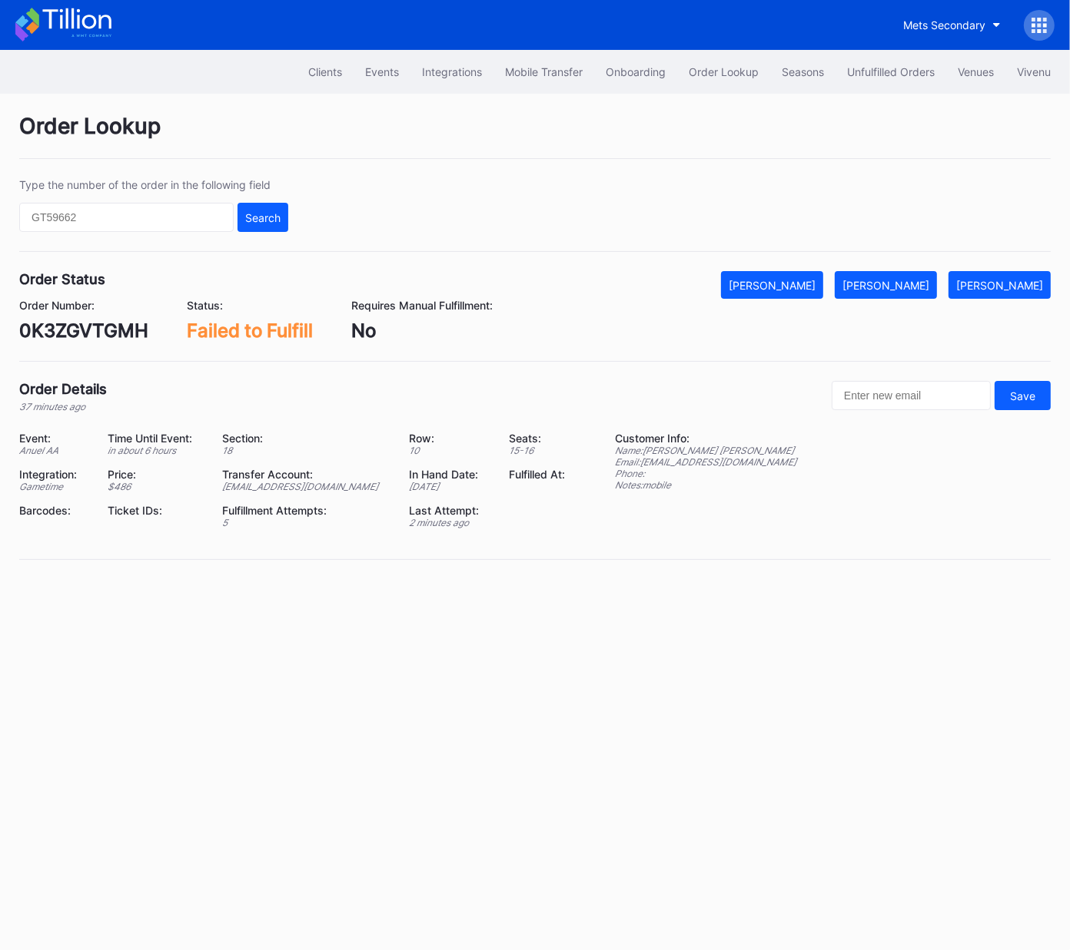
click at [130, 320] on div "0K3ZGVTGMH" at bounding box center [83, 331] width 129 height 22
click at [116, 325] on div "0K3ZGVTGMH" at bounding box center [83, 331] width 129 height 22
drag, startPoint x: 116, startPoint y: 325, endPoint x: 409, endPoint y: 364, distance: 295.4
click at [115, 325] on div "0K3ZGVTGMH" at bounding box center [83, 331] width 129 height 22
copy div "0K3ZGVTGMH"
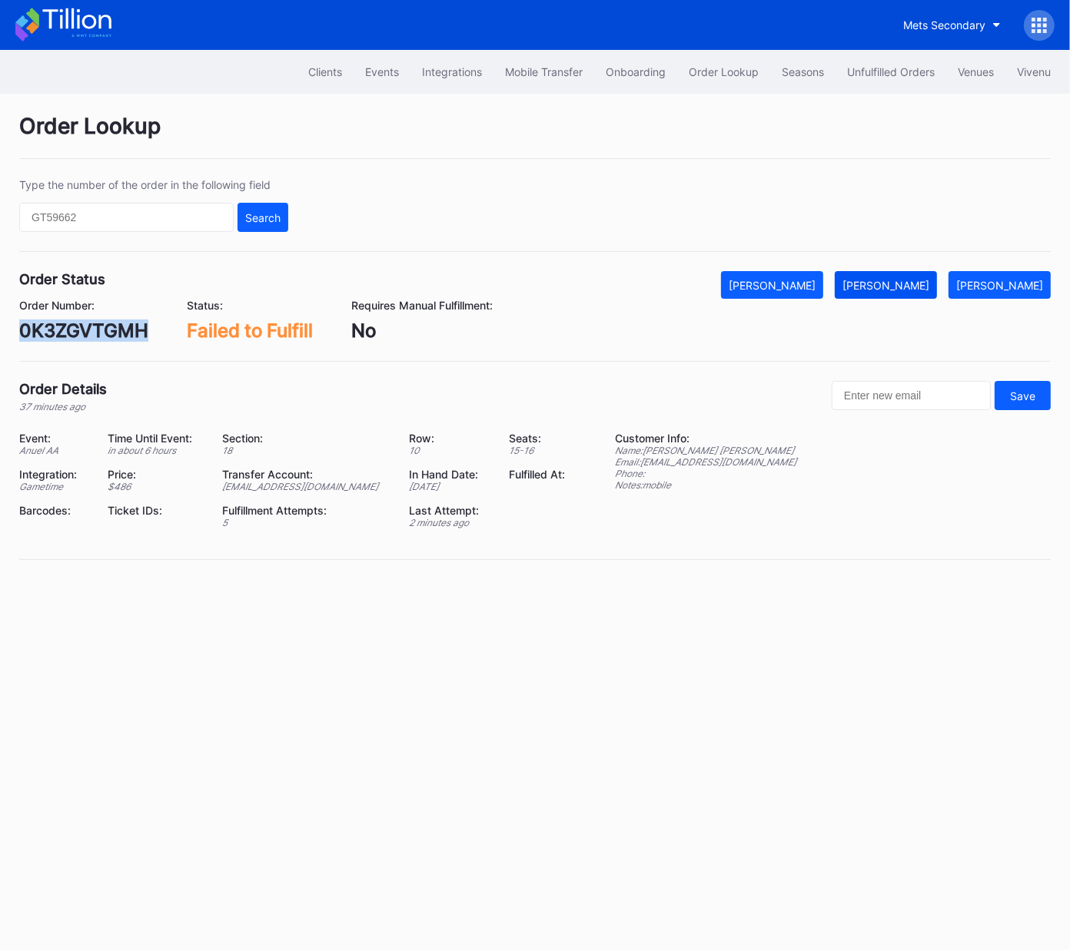
drag, startPoint x: 916, startPoint y: 285, endPoint x: 924, endPoint y: 287, distance: 8.8
click at [916, 285] on div "[PERSON_NAME]" at bounding box center [885, 285] width 87 height 13
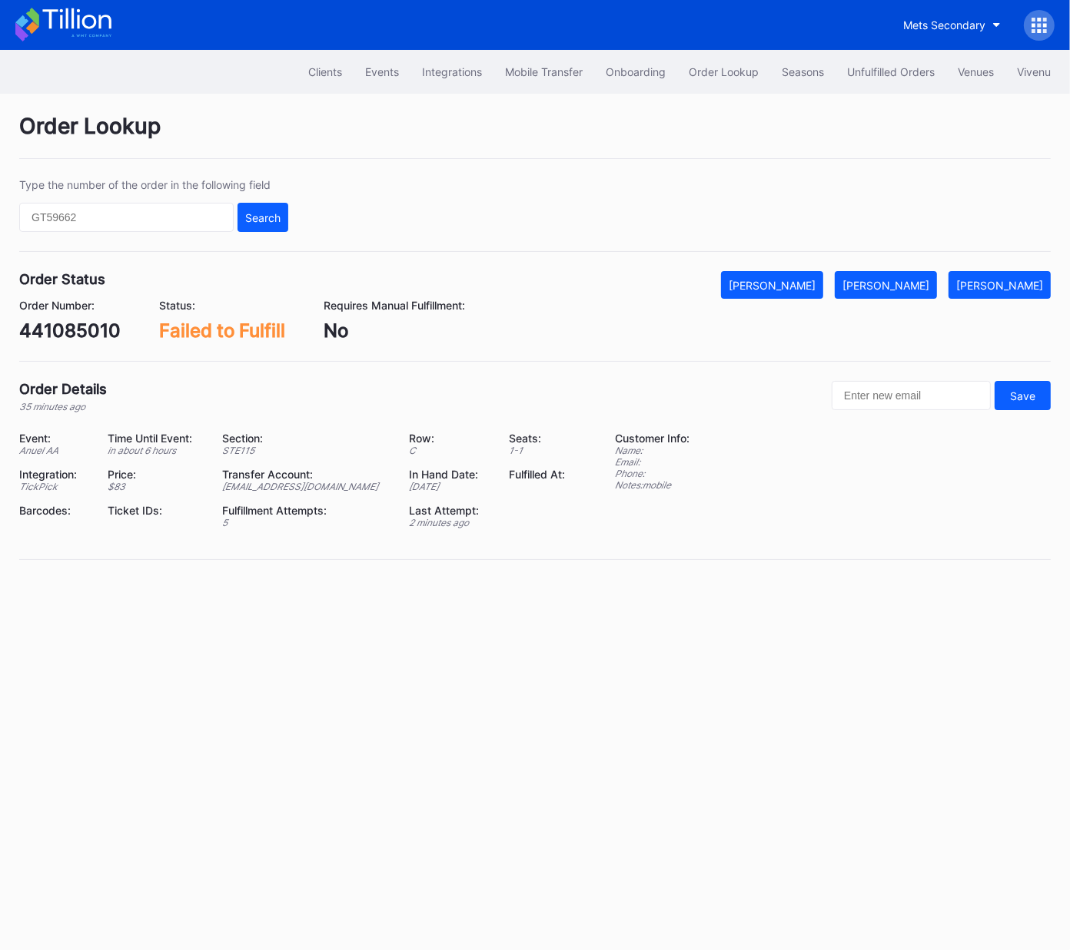
click at [77, 327] on div "441085010" at bounding box center [69, 331] width 101 height 22
click at [76, 327] on div "441085010" at bounding box center [69, 331] width 101 height 22
copy div "441085010"
click at [910, 283] on div "[PERSON_NAME]" at bounding box center [885, 285] width 87 height 13
click at [88, 327] on div "g9rxt6dwl8r" at bounding box center [73, 331] width 108 height 22
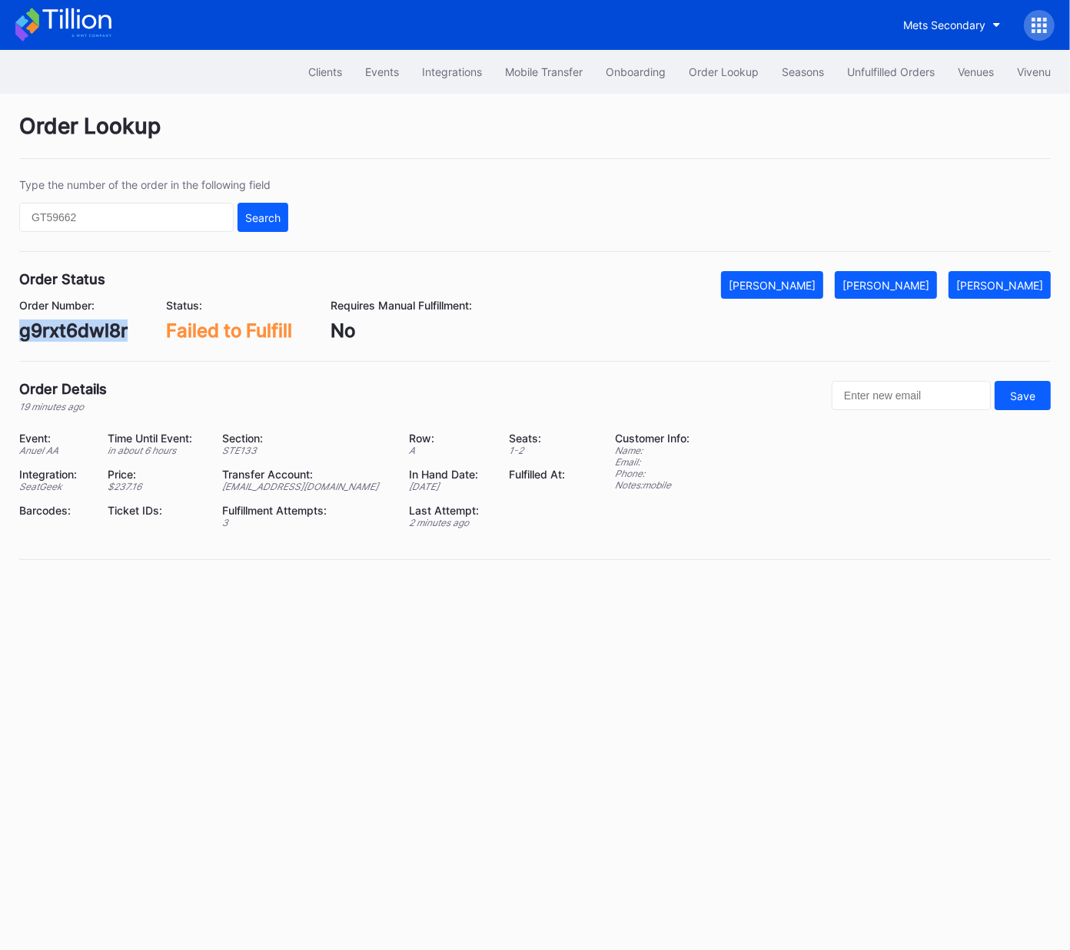
click at [88, 327] on div "g9rxt6dwl8r" at bounding box center [73, 331] width 108 height 22
copy div "g9rxt6dwl8r"
click at [909, 283] on div "[PERSON_NAME]" at bounding box center [885, 285] width 87 height 13
click at [60, 340] on div "75412057" at bounding box center [63, 331] width 89 height 22
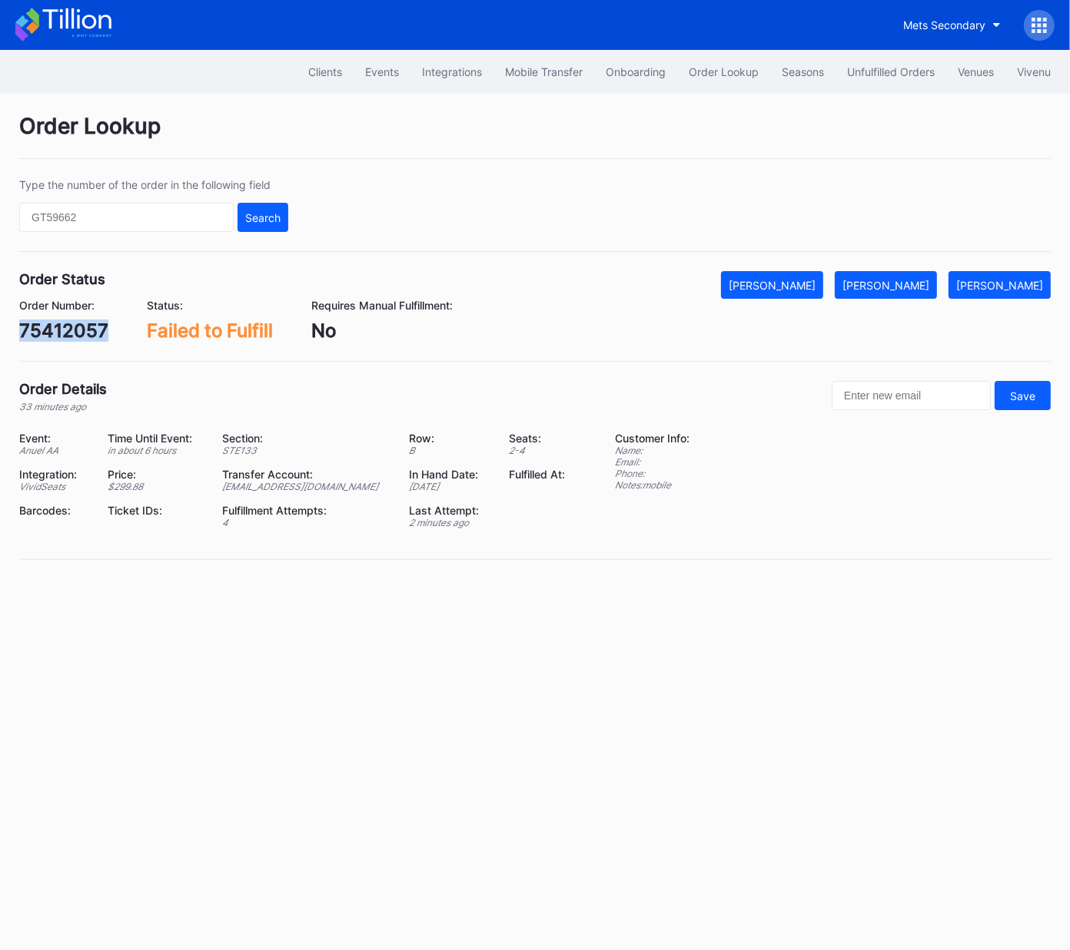
copy div "75412057"
click at [902, 283] on div "[PERSON_NAME]" at bounding box center [885, 285] width 87 height 13
click at [73, 331] on div "111243106" at bounding box center [65, 331] width 93 height 22
copy div "111243106"
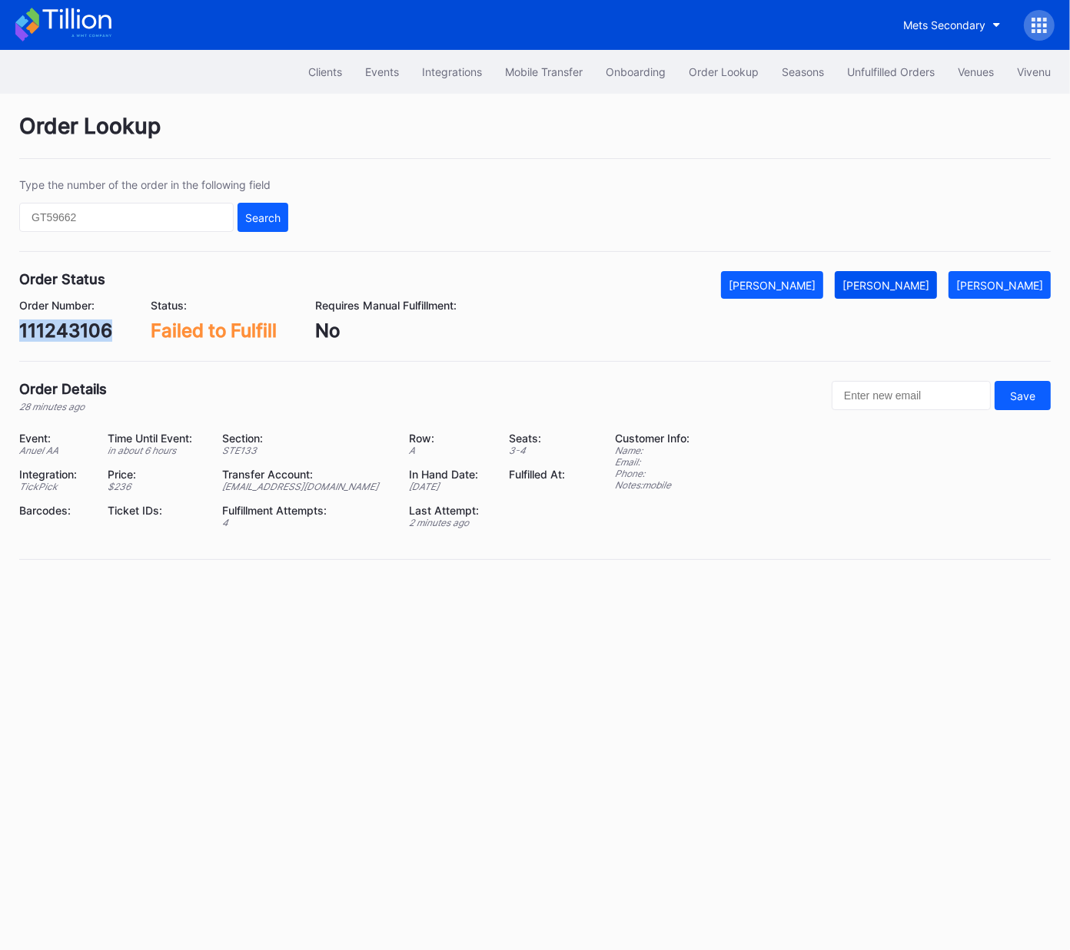
click at [890, 284] on div "[PERSON_NAME]" at bounding box center [885, 285] width 87 height 13
click at [85, 331] on div "622896254" at bounding box center [71, 331] width 104 height 22
copy div "622896254"
click at [913, 279] on div "[PERSON_NAME]" at bounding box center [885, 285] width 87 height 13
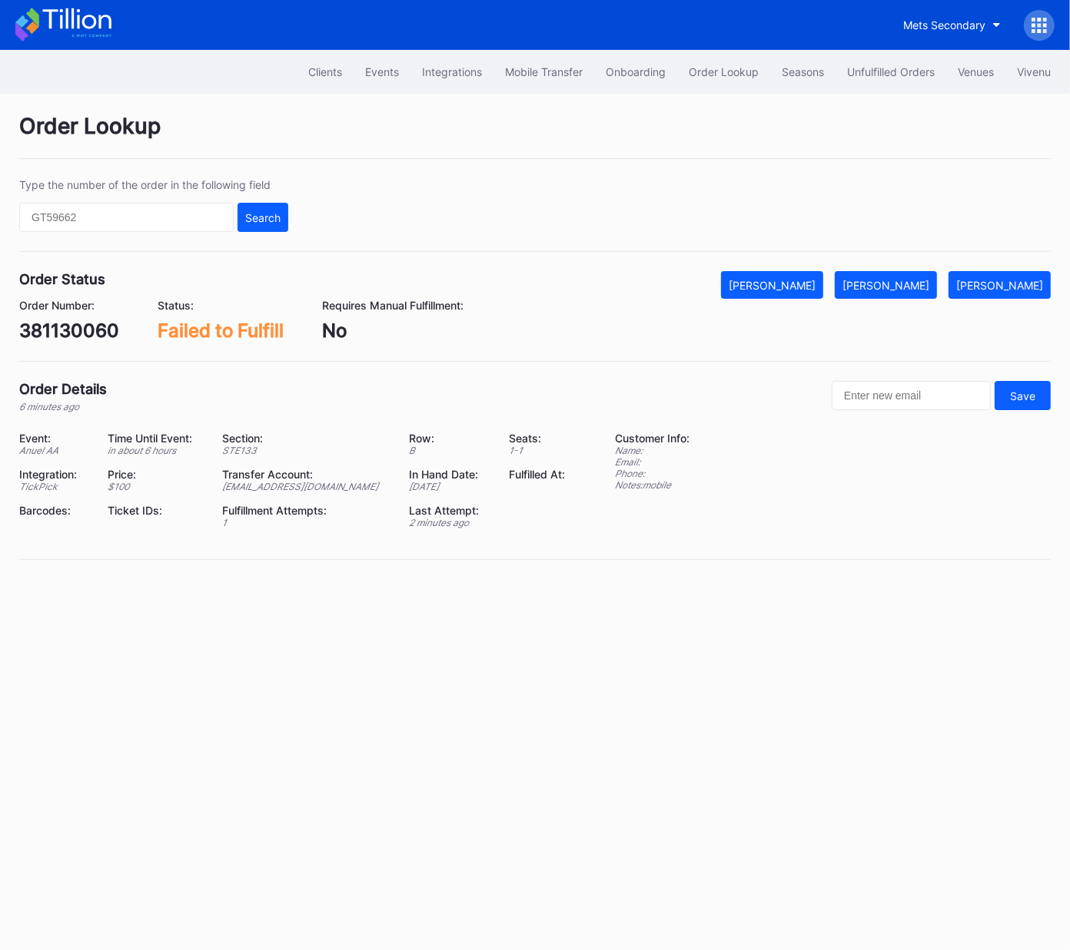
click at [87, 330] on div "381130060" at bounding box center [69, 331] width 100 height 22
click at [88, 330] on div "381130060" at bounding box center [69, 331] width 100 height 22
copy div "381130060"
click at [875, 281] on button "[PERSON_NAME]" at bounding box center [885, 285] width 102 height 28
click at [58, 328] on div "l67xayve250" at bounding box center [76, 331] width 115 height 22
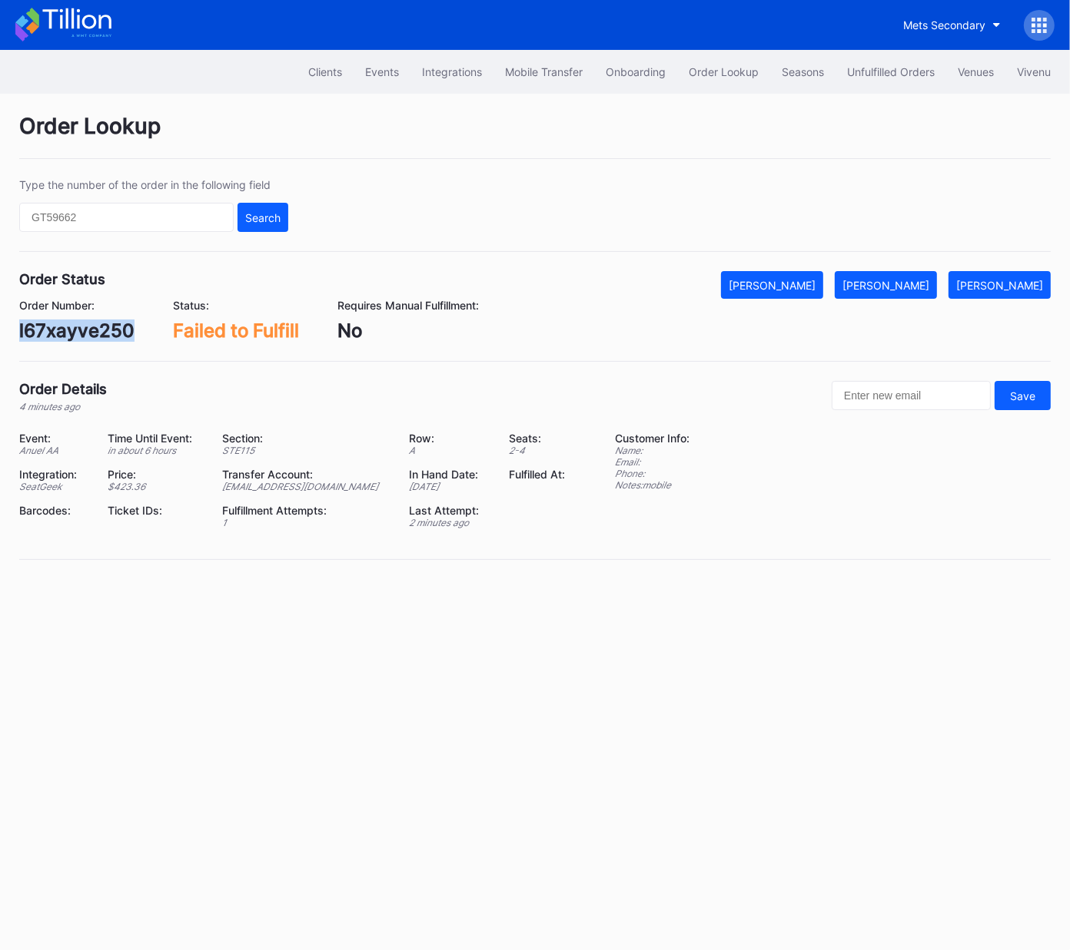
click at [58, 329] on div "l67xayve250" at bounding box center [76, 331] width 115 height 22
copy div "l67xayve250"
click at [920, 275] on button "[PERSON_NAME]" at bounding box center [885, 285] width 102 height 28
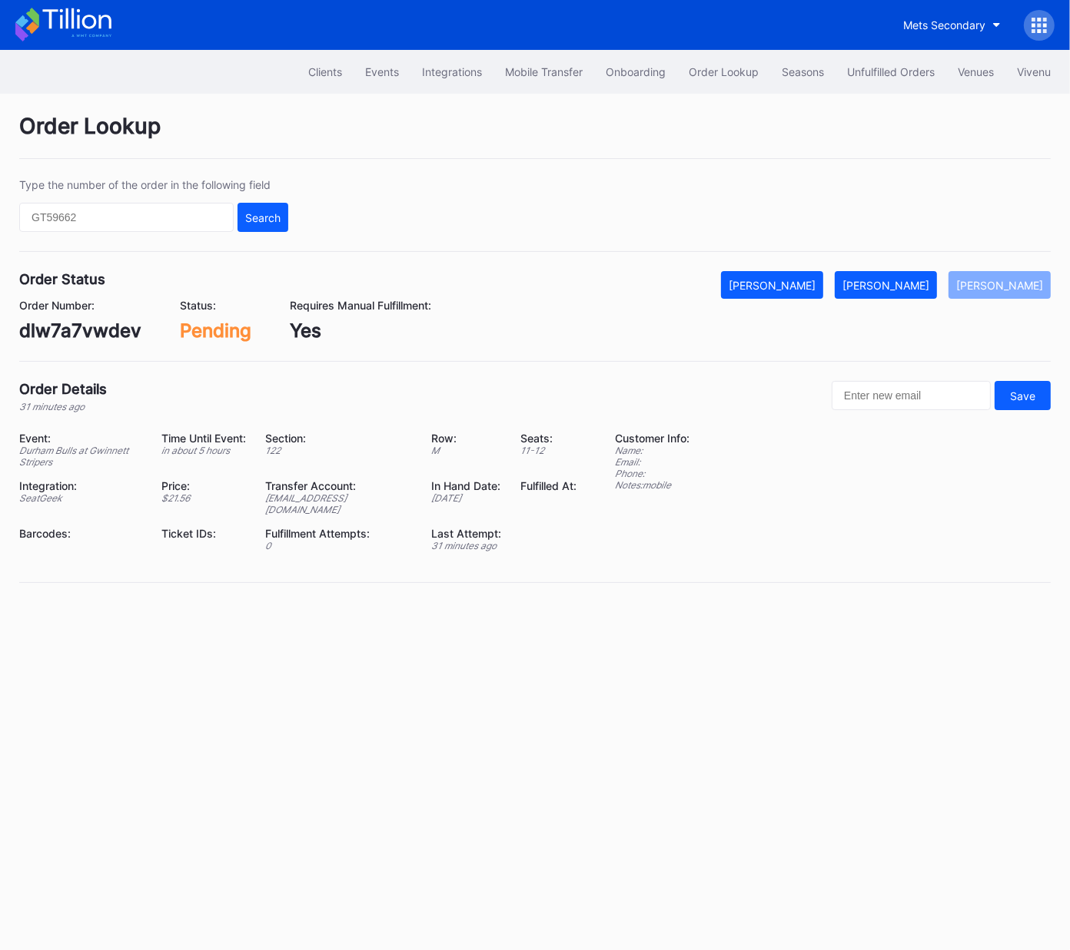
click at [70, 341] on div "dlw7a7vwdev" at bounding box center [80, 331] width 122 height 22
copy div "dlw7a7vwdev"
click at [903, 280] on div "Mark Fulfilled" at bounding box center [885, 285] width 87 height 13
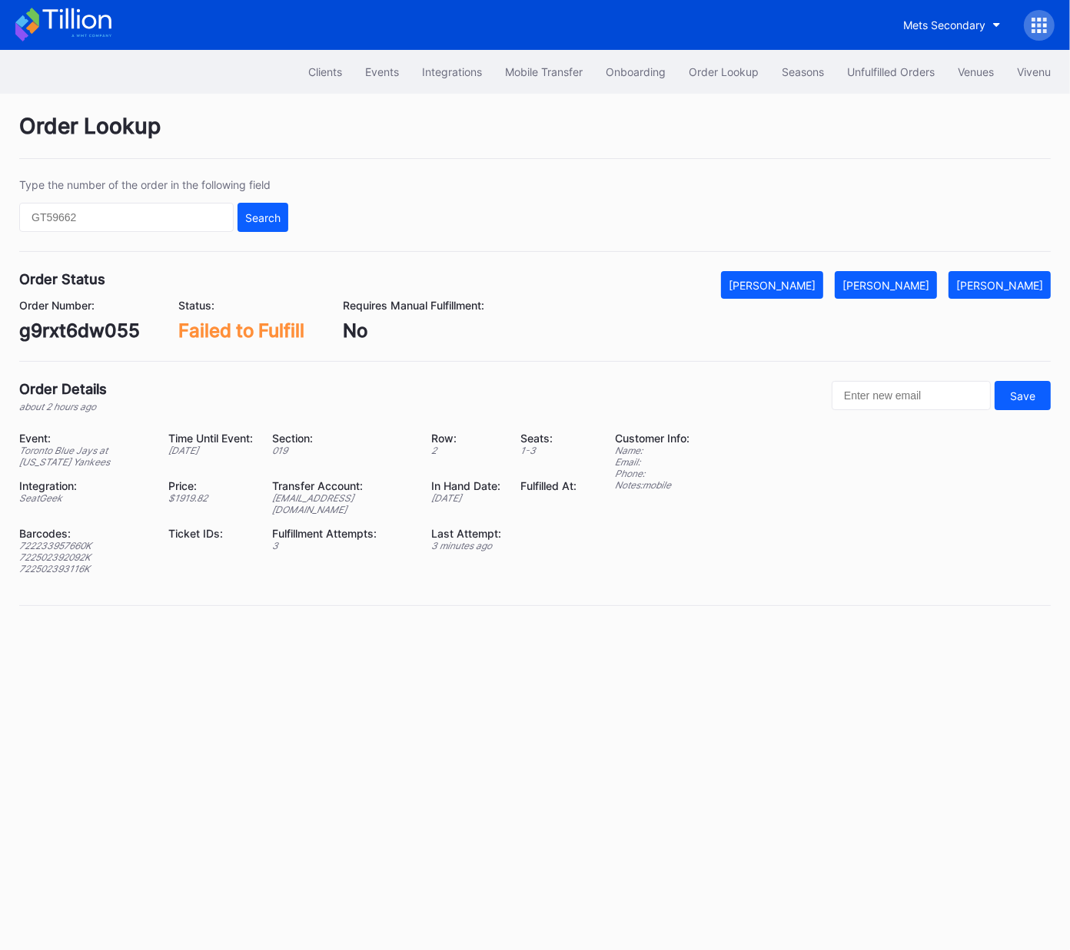
click at [112, 330] on div "g9rxt6dw055" at bounding box center [79, 331] width 121 height 22
click at [112, 331] on div "g9rxt6dw055" at bounding box center [79, 331] width 121 height 22
copy div "g9rxt6dw055"
drag, startPoint x: 907, startPoint y: 270, endPoint x: 931, endPoint y: 289, distance: 31.2
click at [907, 271] on button "[PERSON_NAME]" at bounding box center [885, 285] width 102 height 28
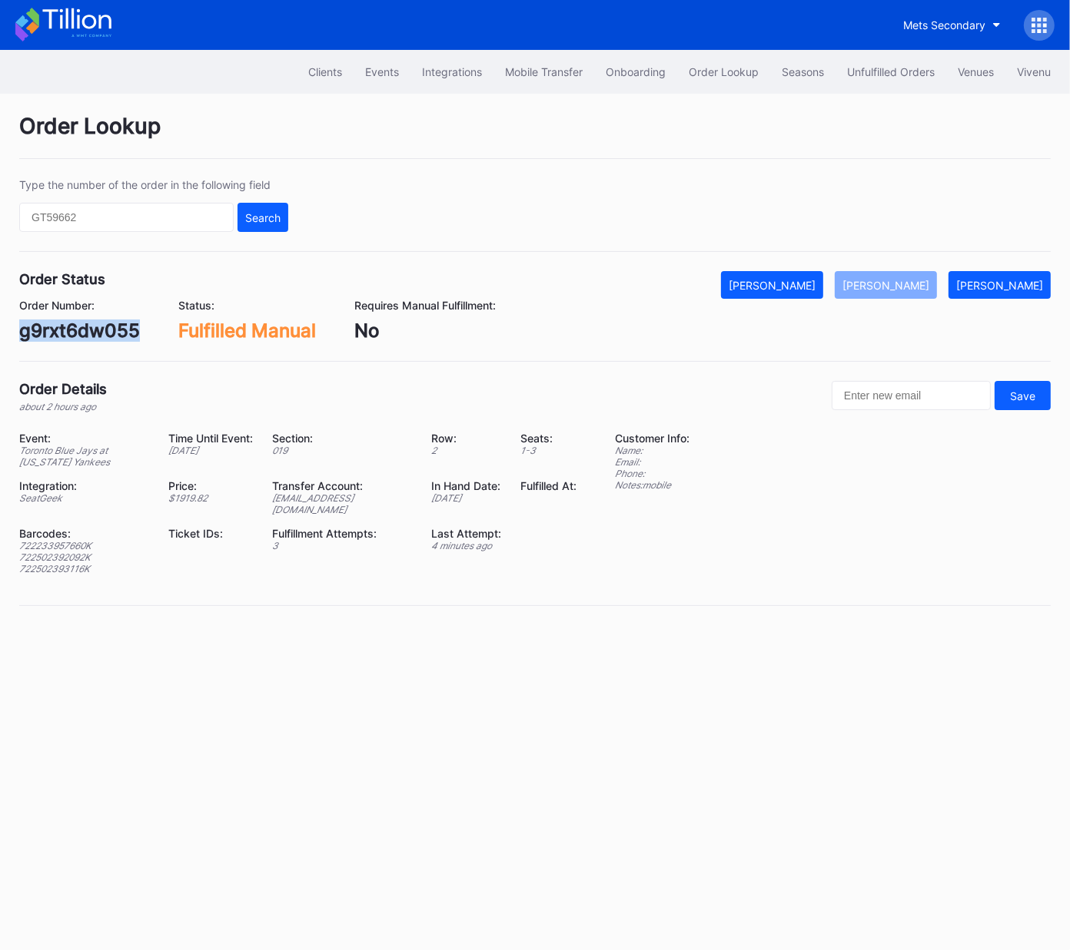
click at [57, 540] on div "722233957660K" at bounding box center [84, 546] width 131 height 12
copy div "722233957660K"
click at [55, 552] on div "722502392092K" at bounding box center [84, 558] width 131 height 12
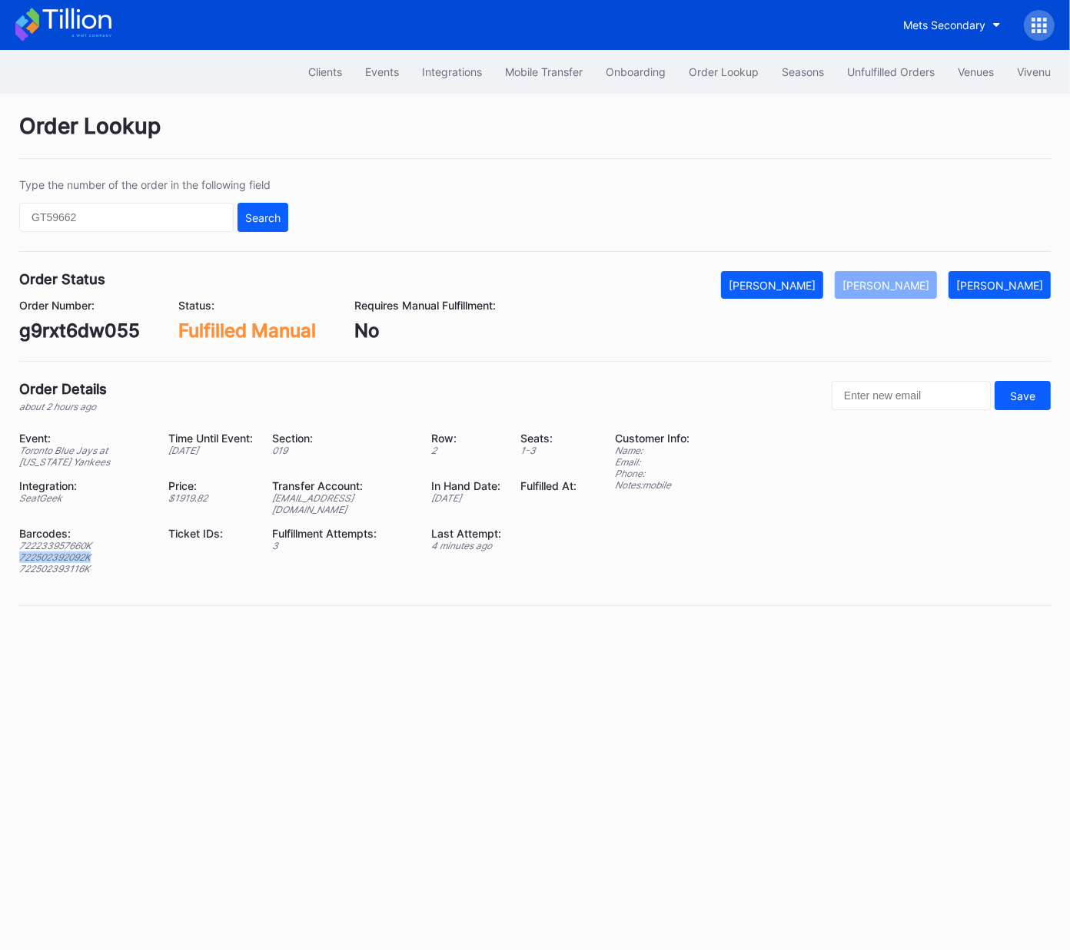
click at [55, 552] on div "722502392092K" at bounding box center [84, 558] width 131 height 12
copy div "722502392092K"
click at [61, 563] on div "722502393116K" at bounding box center [84, 569] width 131 height 12
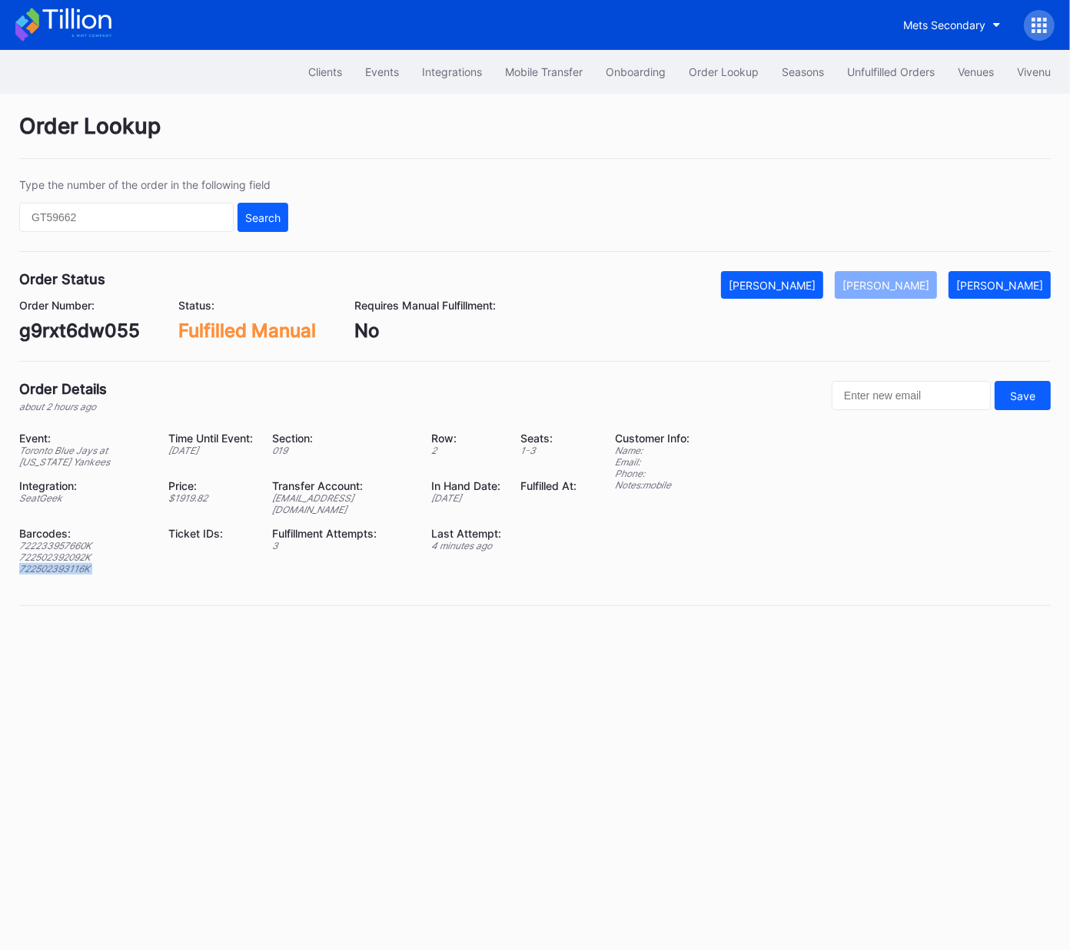
click at [61, 563] on div "722502393116K" at bounding box center [84, 569] width 131 height 12
copy div "722502393116K"
